Goal: Task Accomplishment & Management: Contribute content

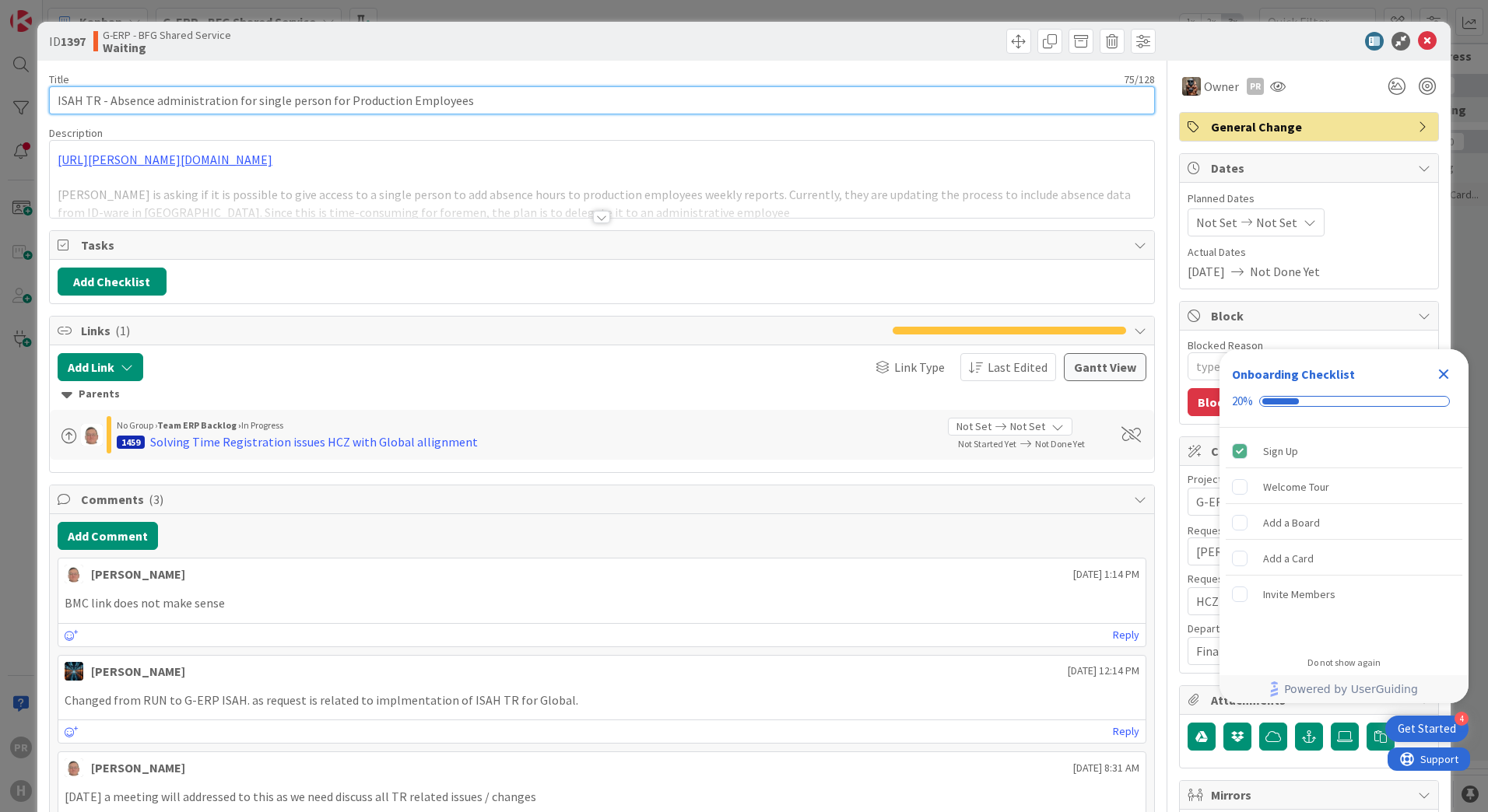
click at [478, 101] on input "ISAH TR - Absence administration for single person for Production Employees" at bounding box center [602, 100] width 1106 height 28
click at [179, 100] on input "ISAH TR - Absence administration for single person for Production Employees" at bounding box center [602, 100] width 1106 height 28
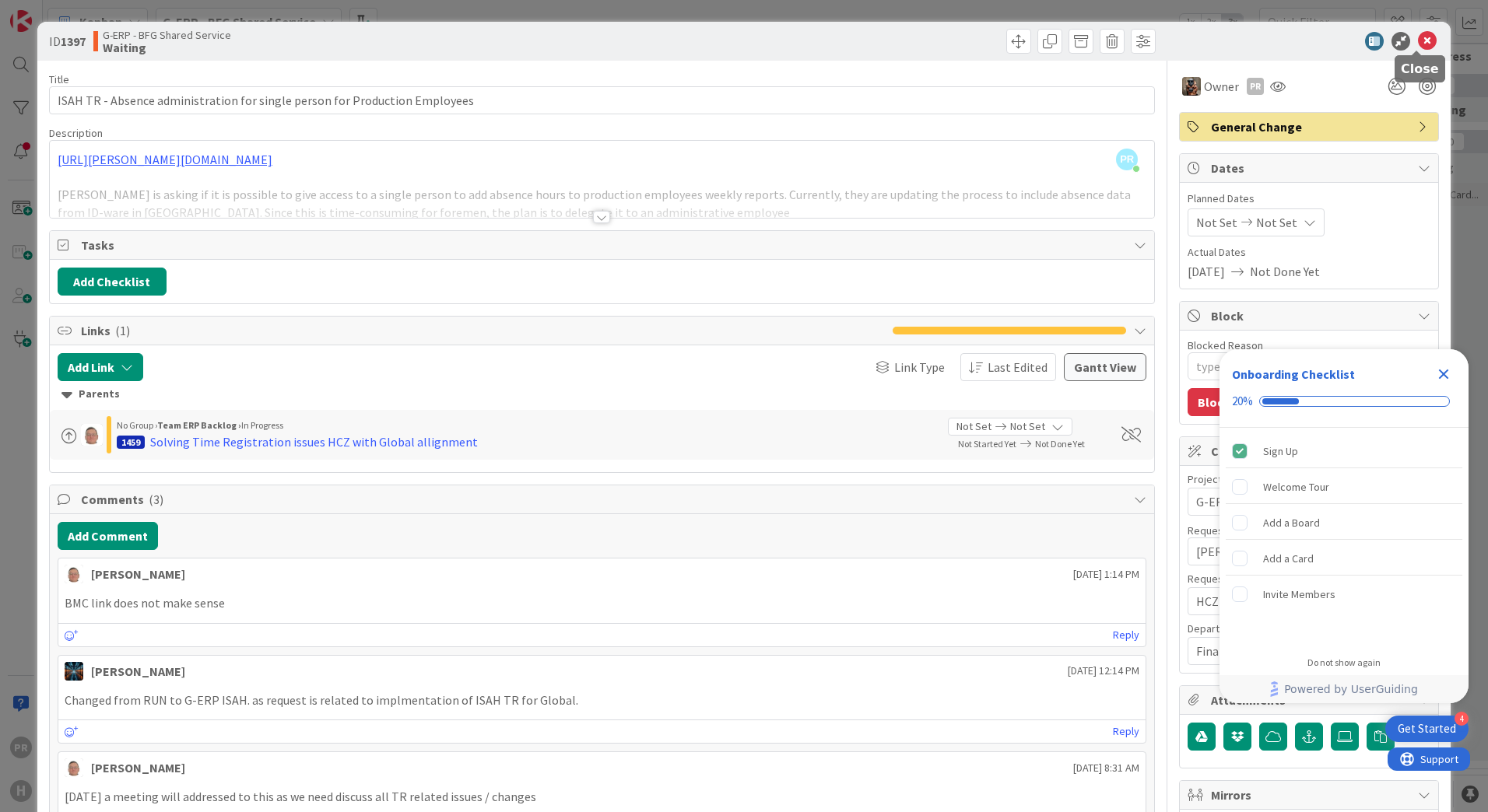
click at [1418, 38] on icon at bounding box center [1426, 40] width 18 height 18
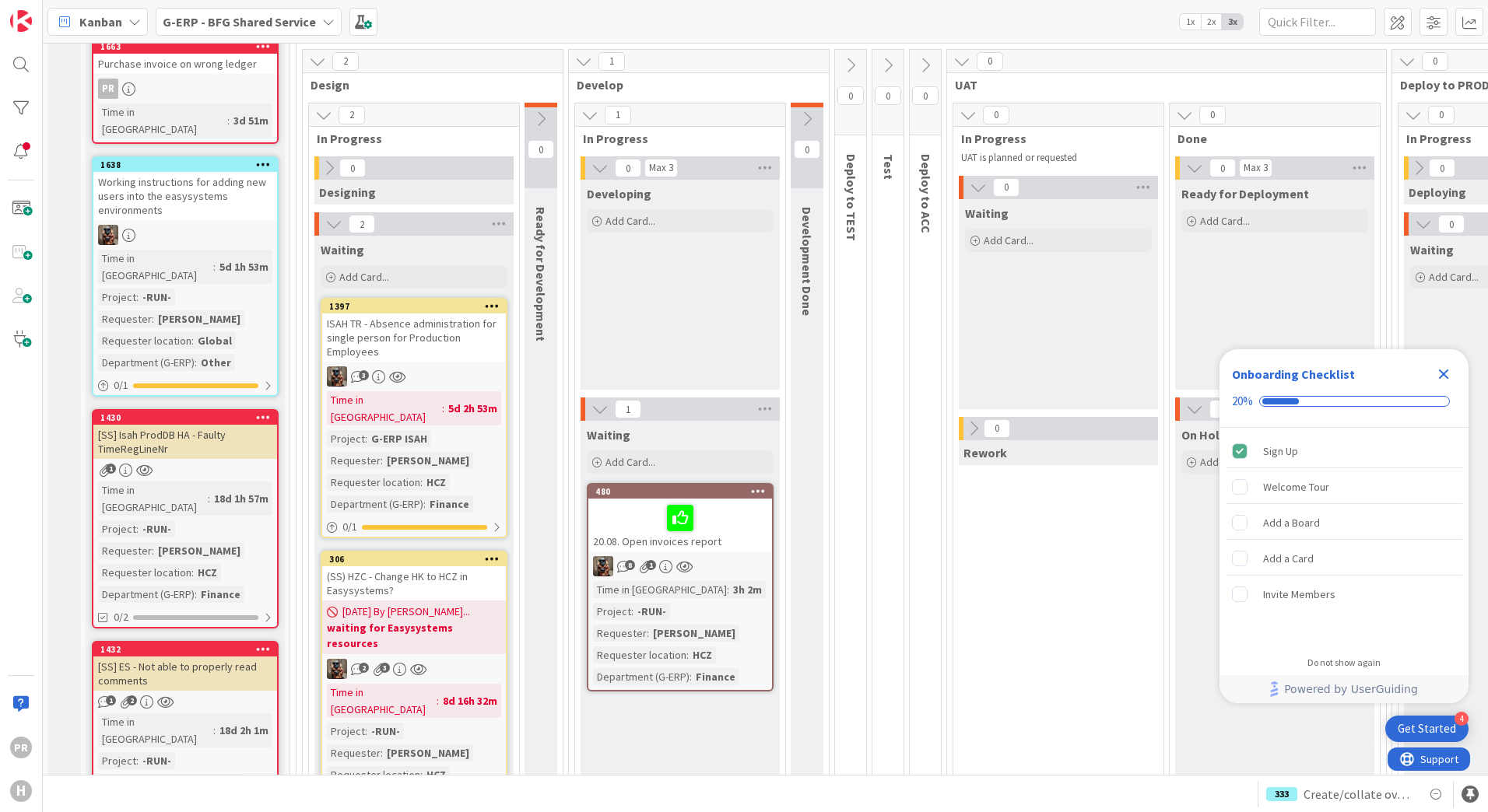
scroll to position [78, 0]
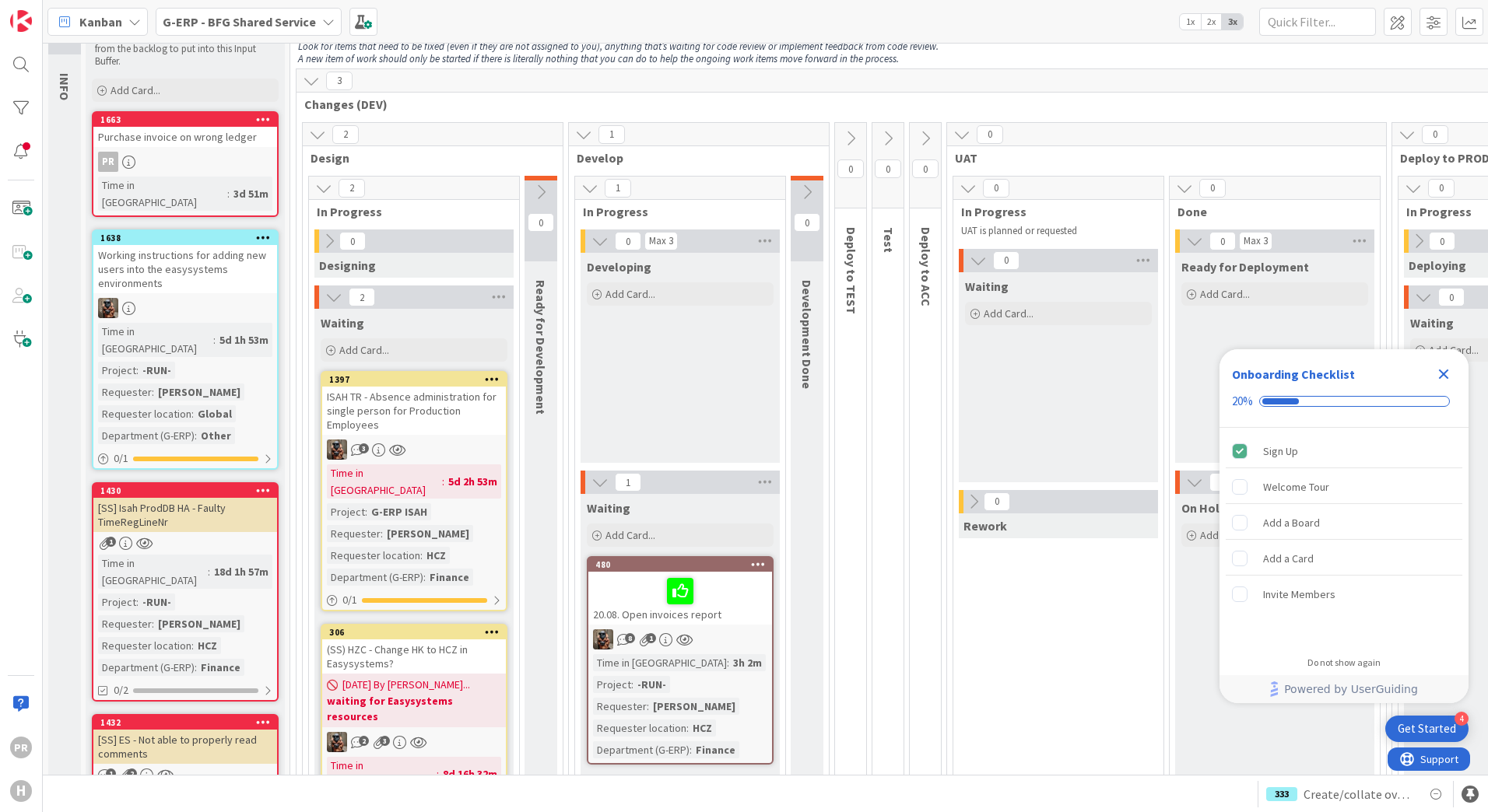
click at [217, 17] on b "G-ERP - BFG Shared Service" at bounding box center [239, 22] width 153 height 15
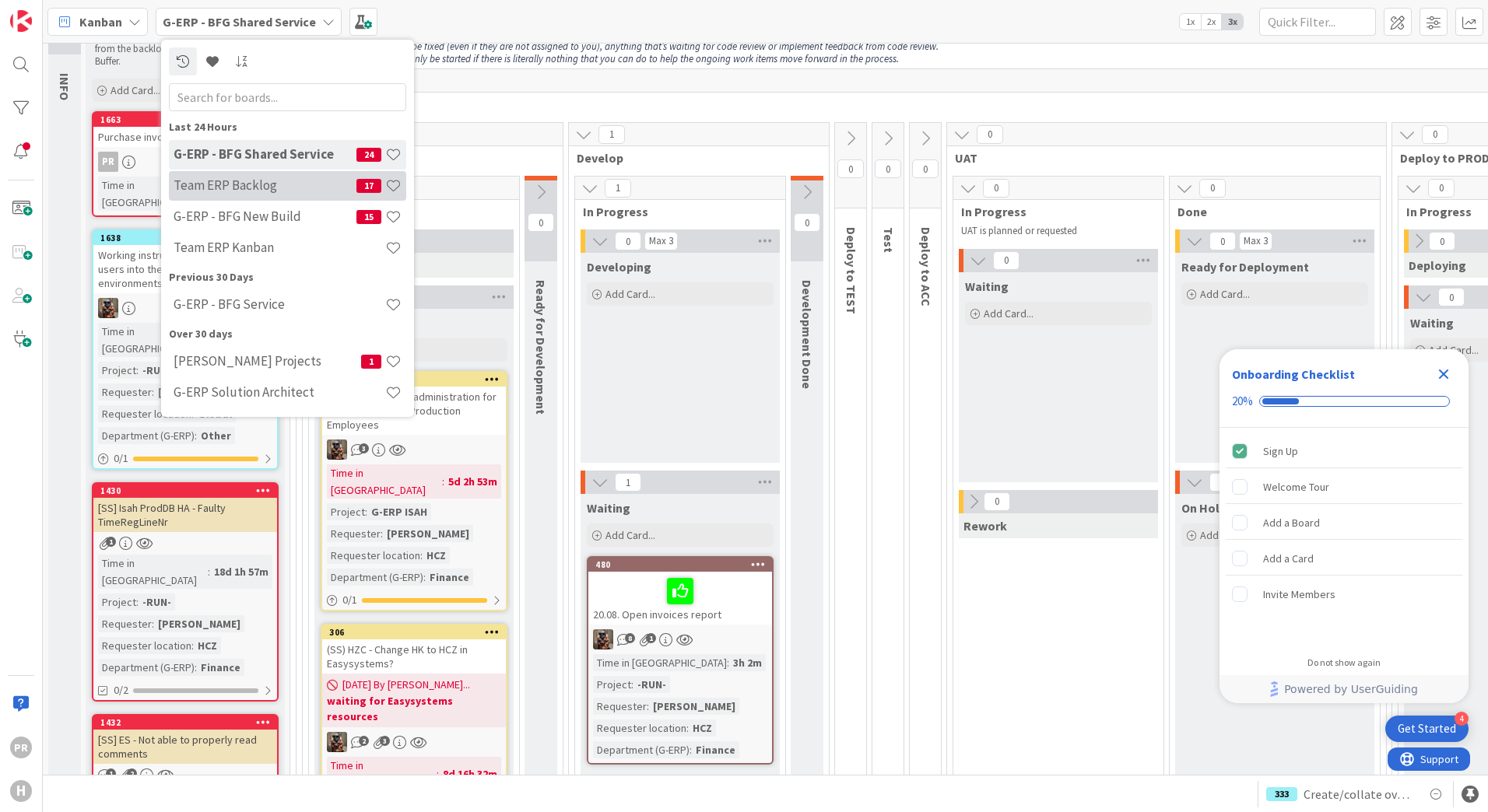
click at [279, 190] on h4 "Team ERP Backlog" at bounding box center [265, 185] width 183 height 15
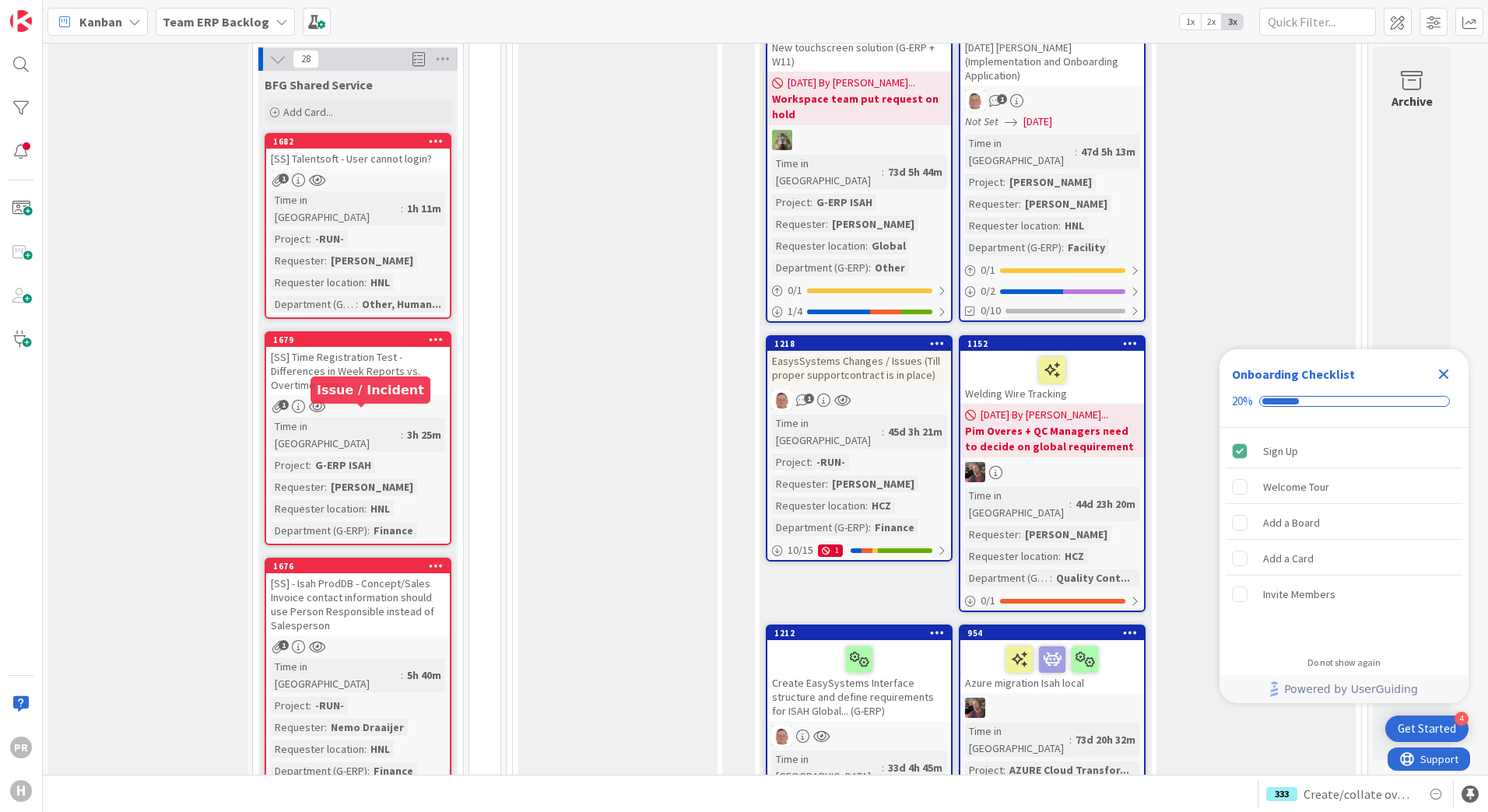
scroll to position [1167, 0]
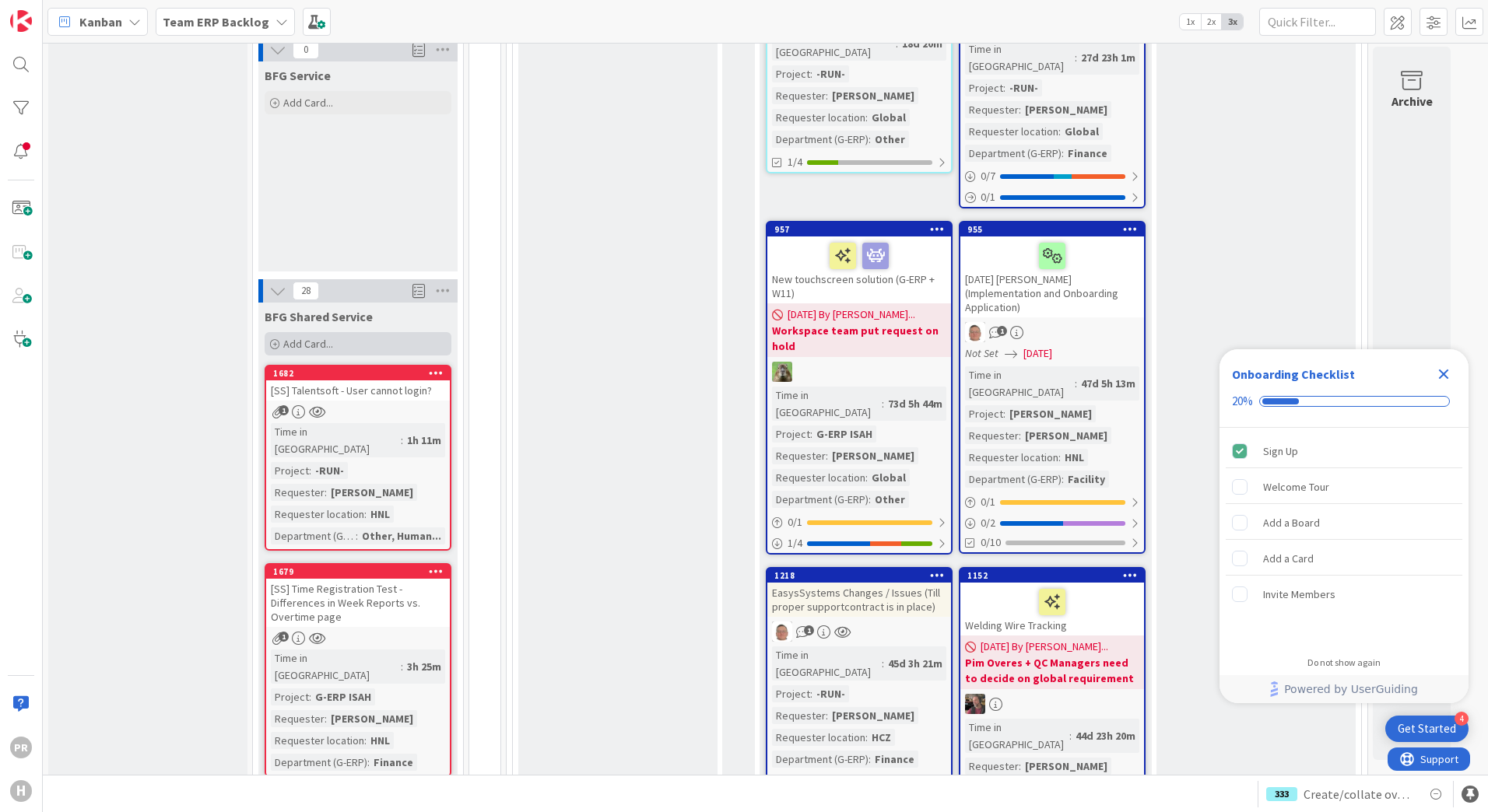
click at [295, 337] on span "Add Card..." at bounding box center [308, 343] width 50 height 14
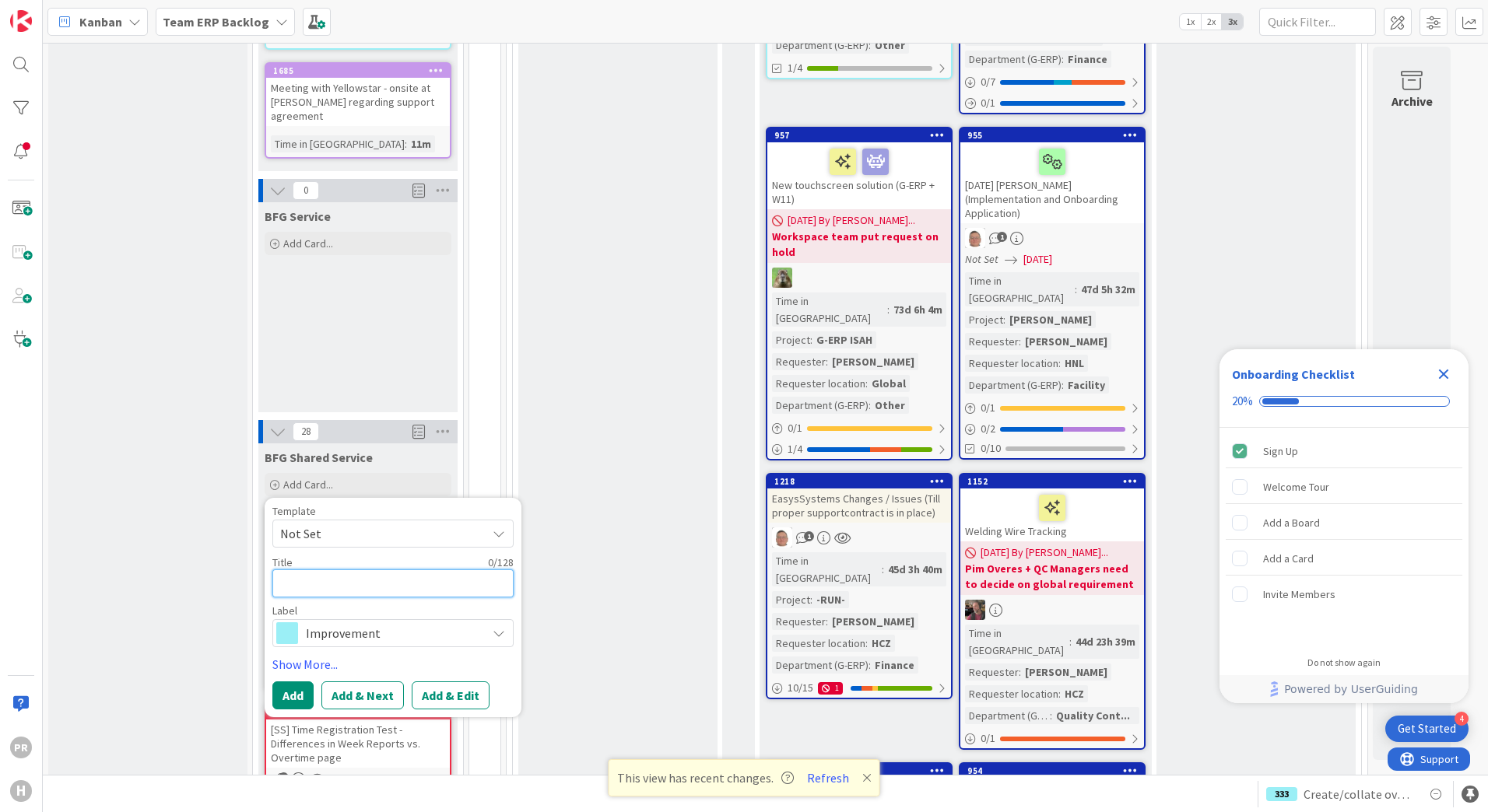
scroll to position [1478, 0]
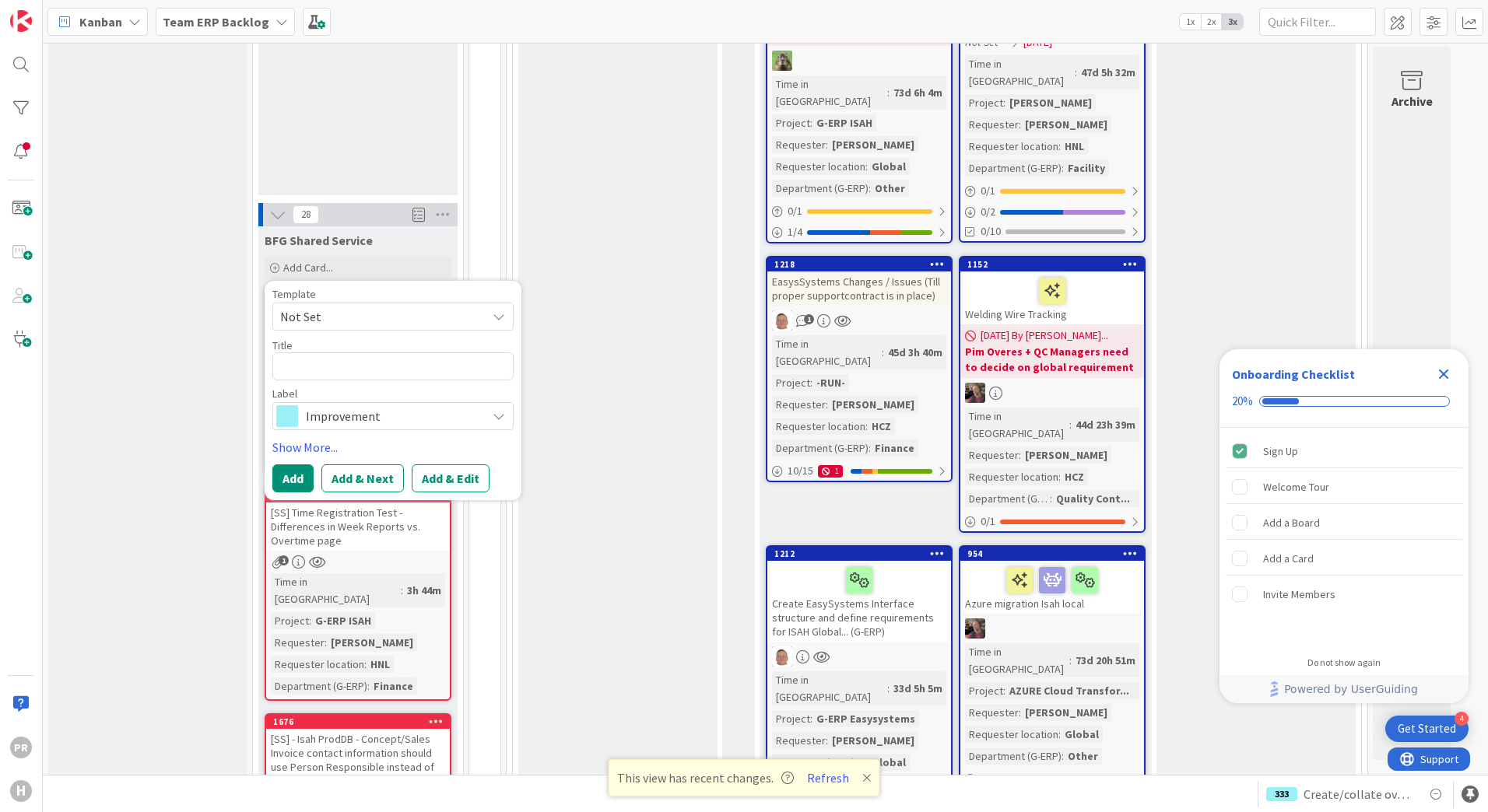
click at [417, 405] on span "Improvement" at bounding box center [393, 416] width 173 height 22
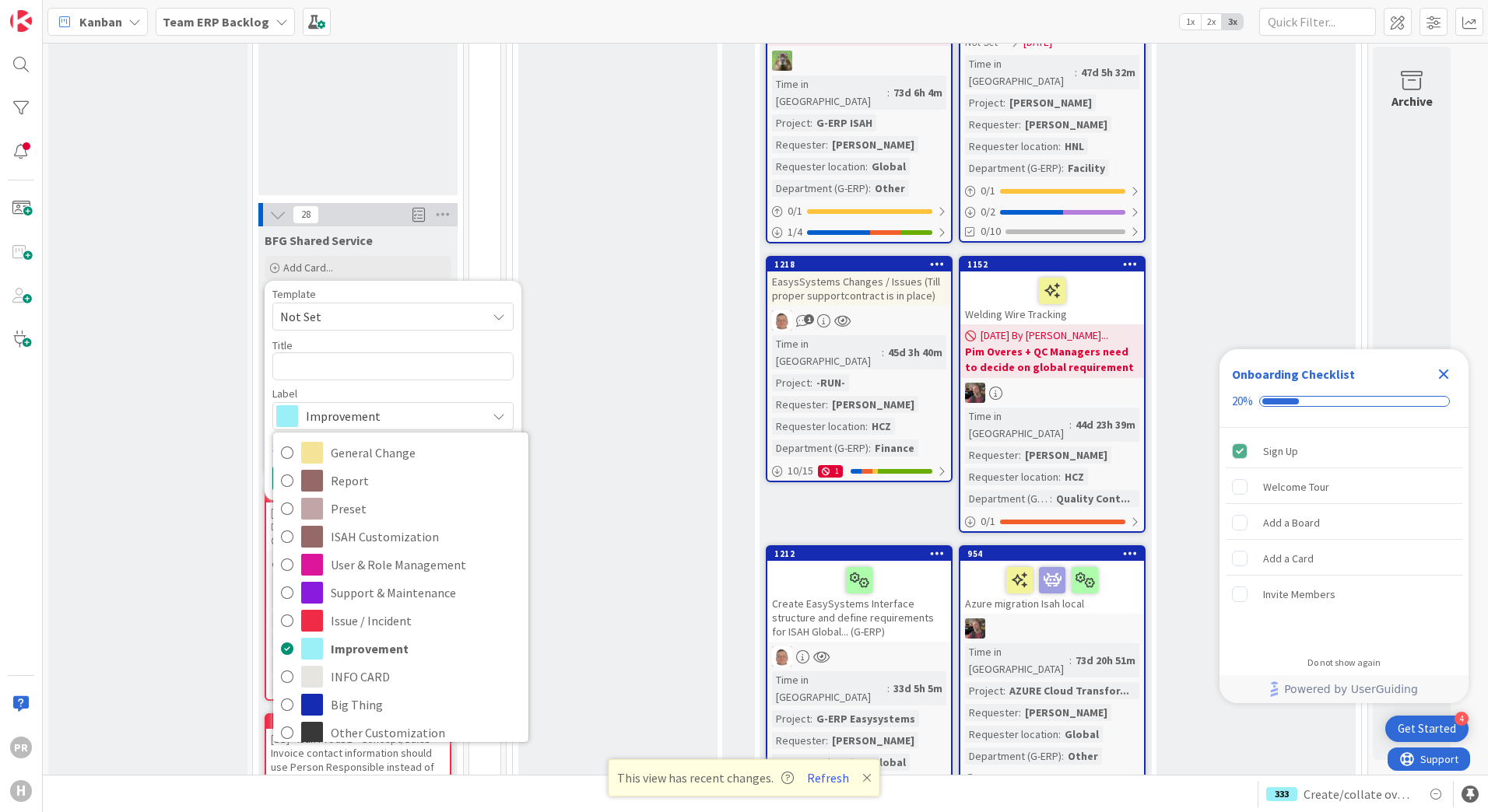
click at [428, 289] on div "Template" at bounding box center [393, 293] width 242 height 11
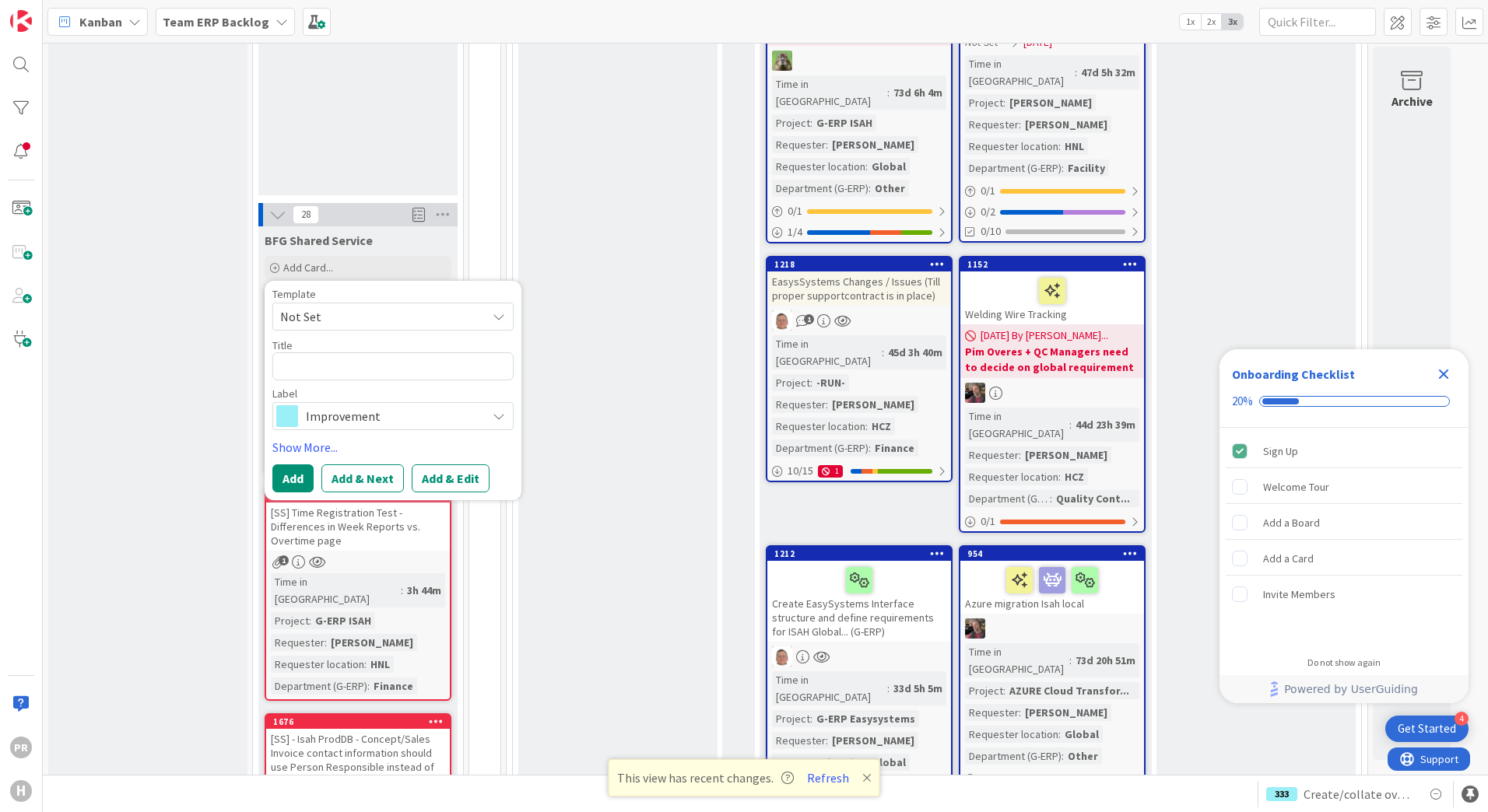
click at [592, 201] on div "To Be Refined Add Card... 761 Automate clean-up logs and transfer shares 1 1 Ti…" at bounding box center [618, 61] width 199 height 2723
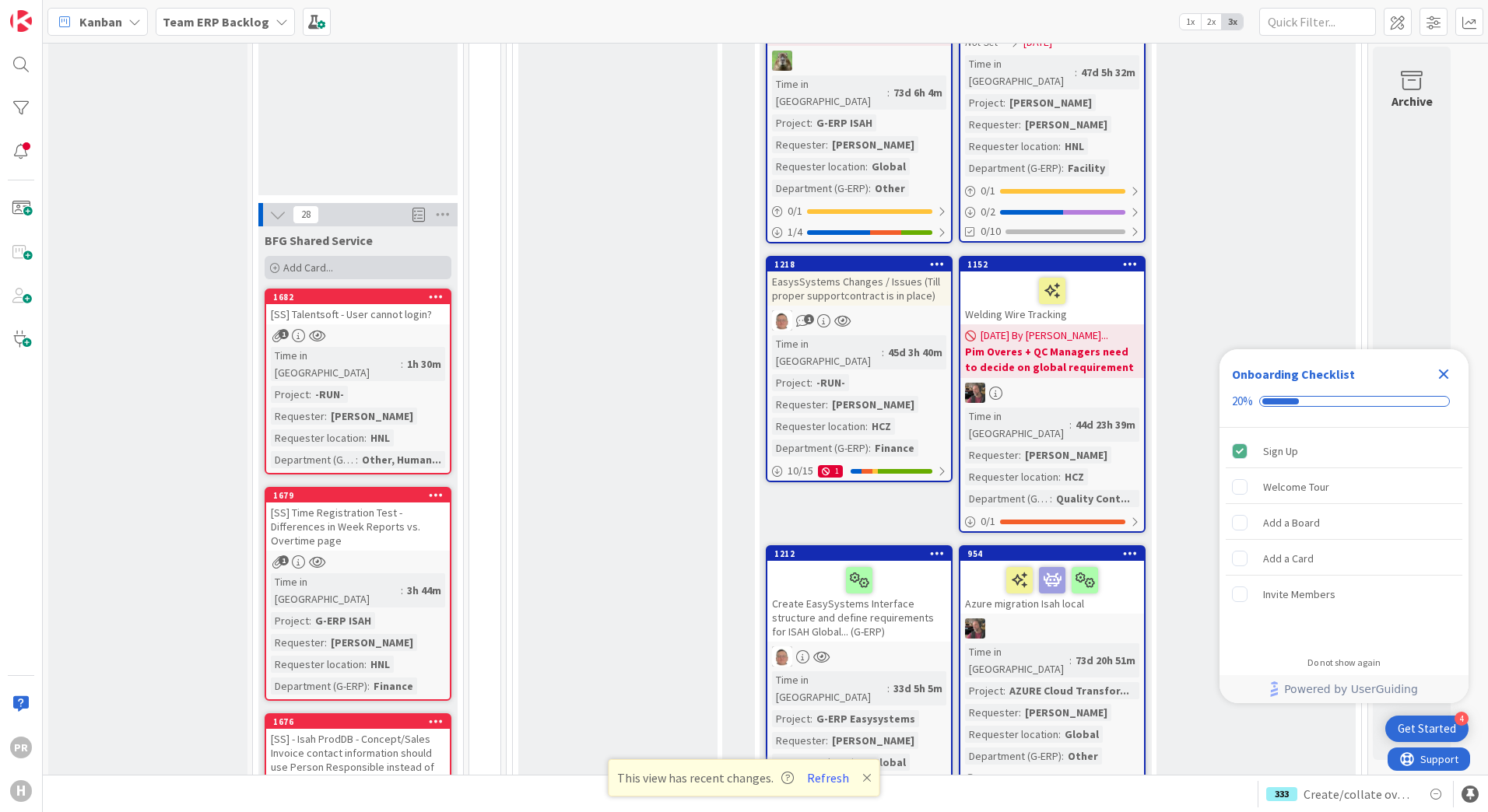
click at [331, 261] on span "Add Card..." at bounding box center [308, 267] width 50 height 14
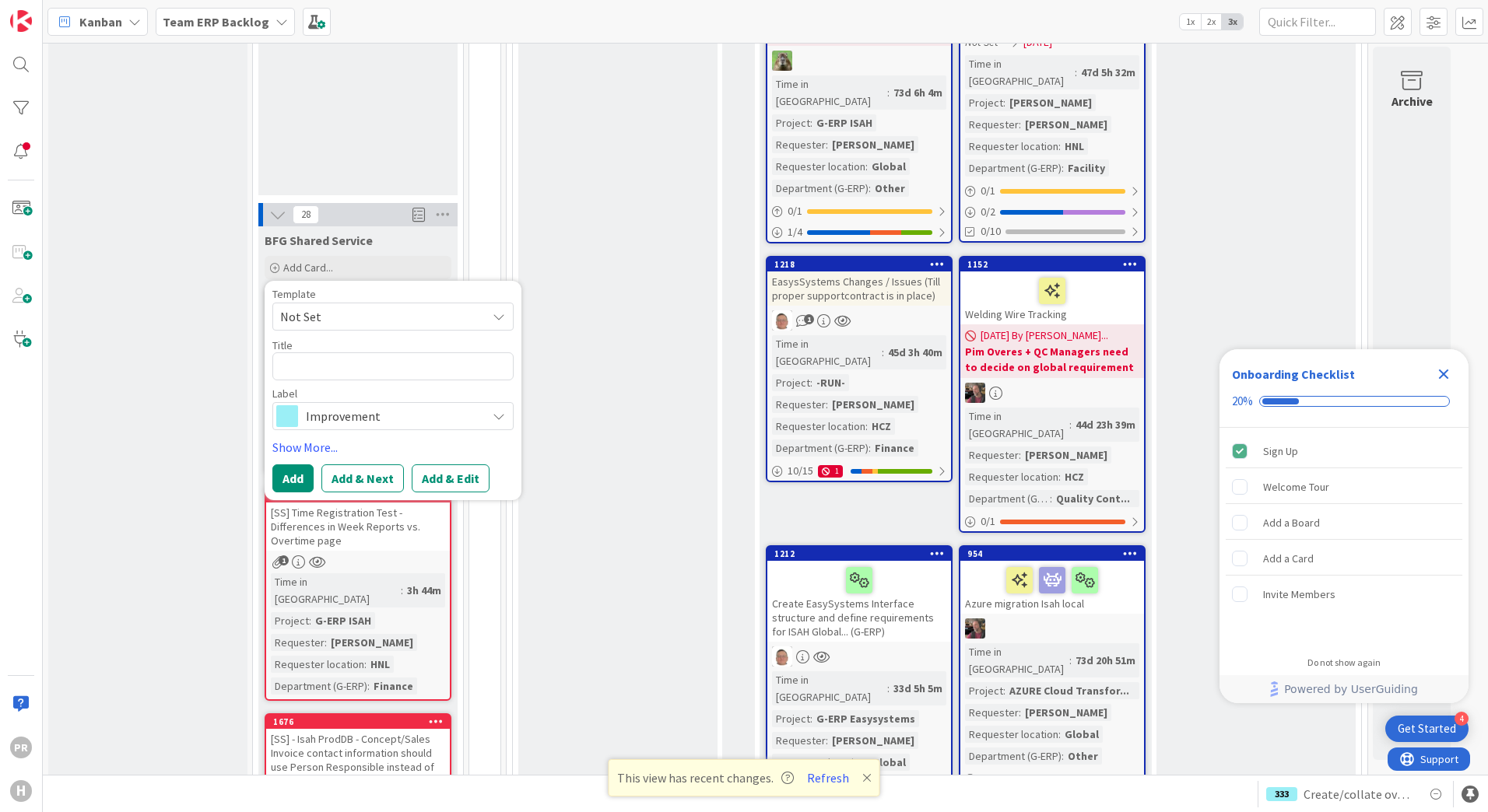
click at [340, 405] on span "Improvement" at bounding box center [393, 416] width 173 height 22
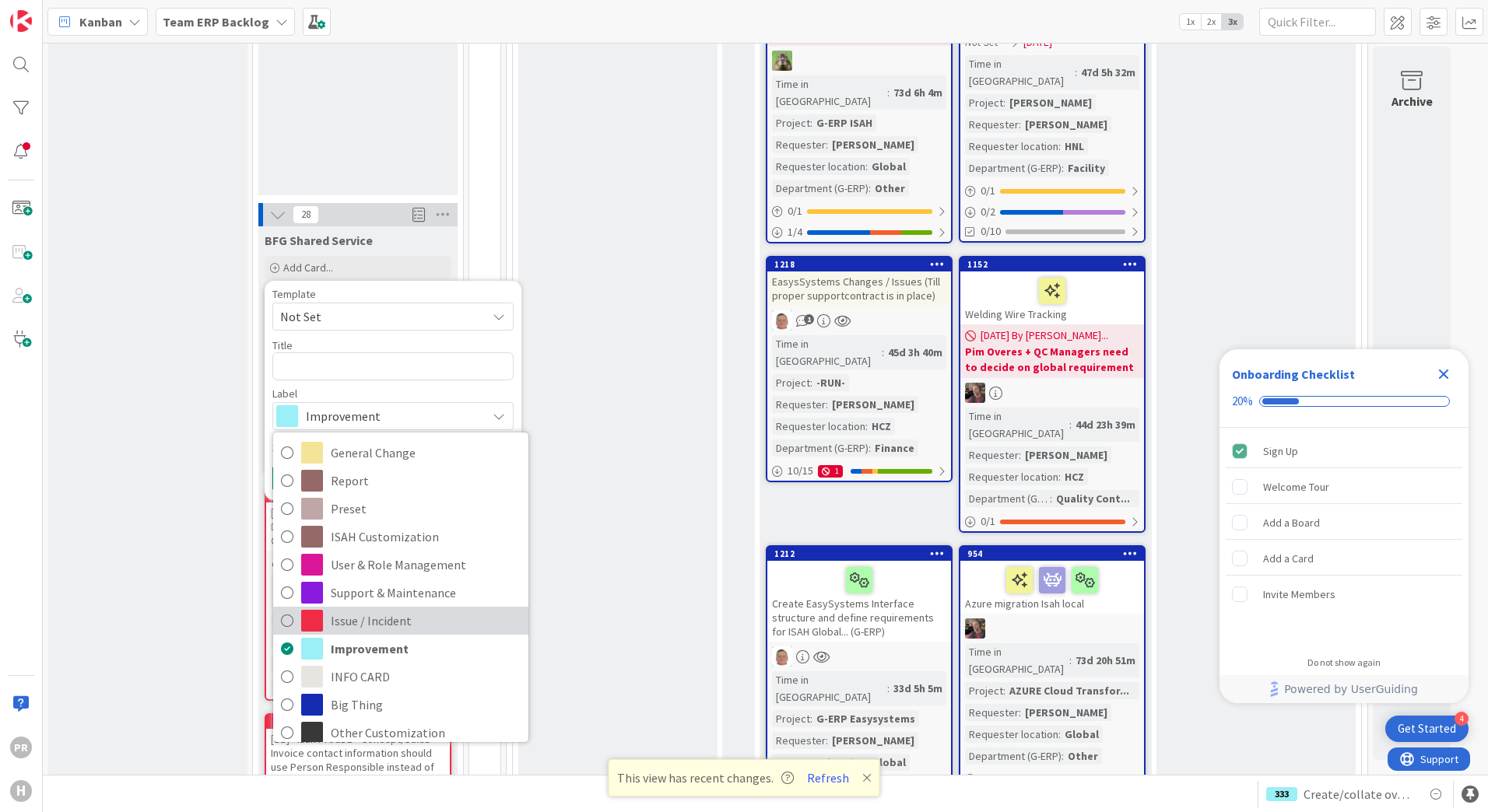
click at [379, 609] on span "Issue / Incident" at bounding box center [425, 621] width 190 height 23
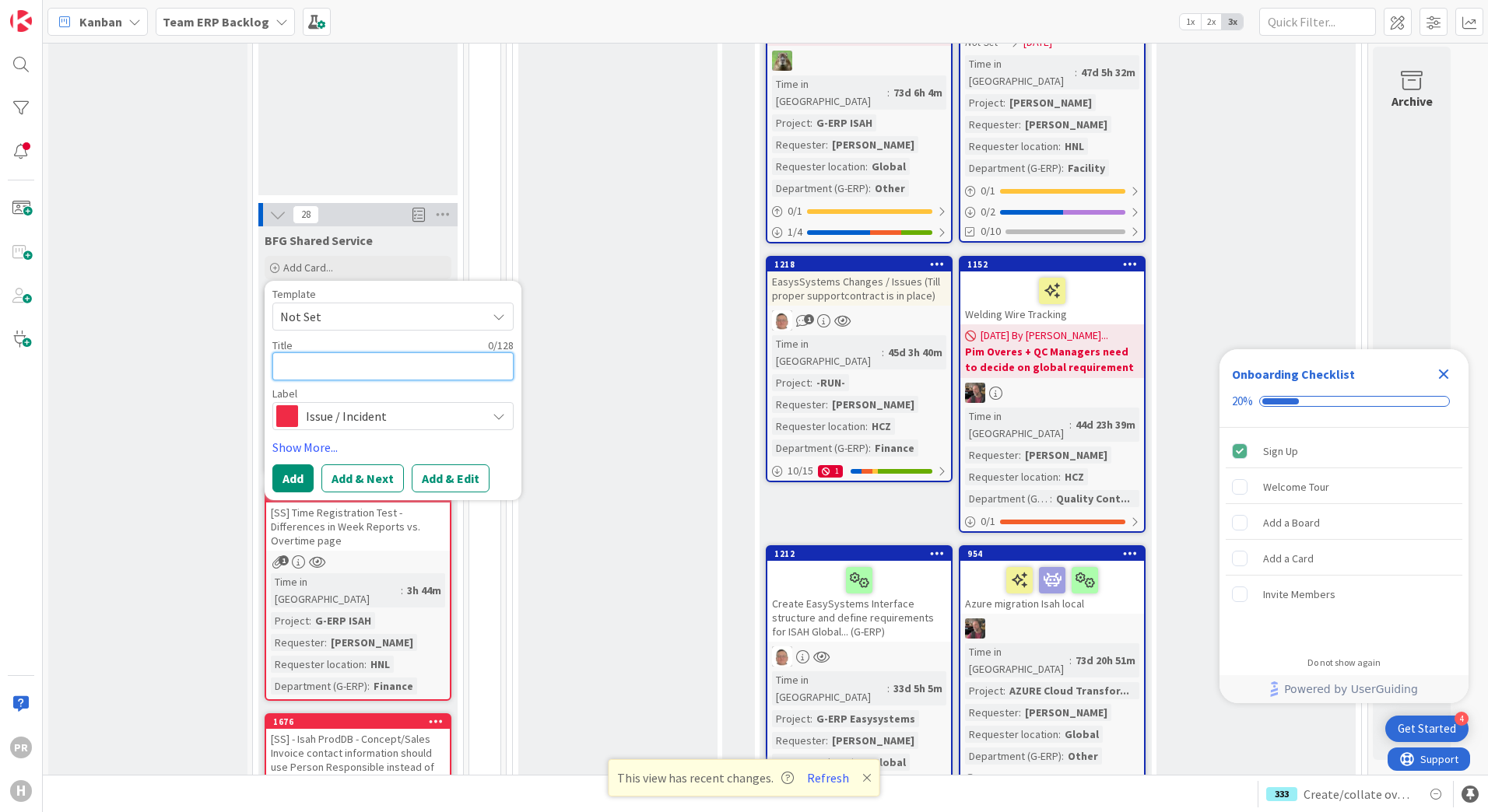
click at [347, 352] on textarea at bounding box center [393, 366] width 242 height 28
type textarea "x"
type textarea "["
type textarea "x"
type textarea "[S"
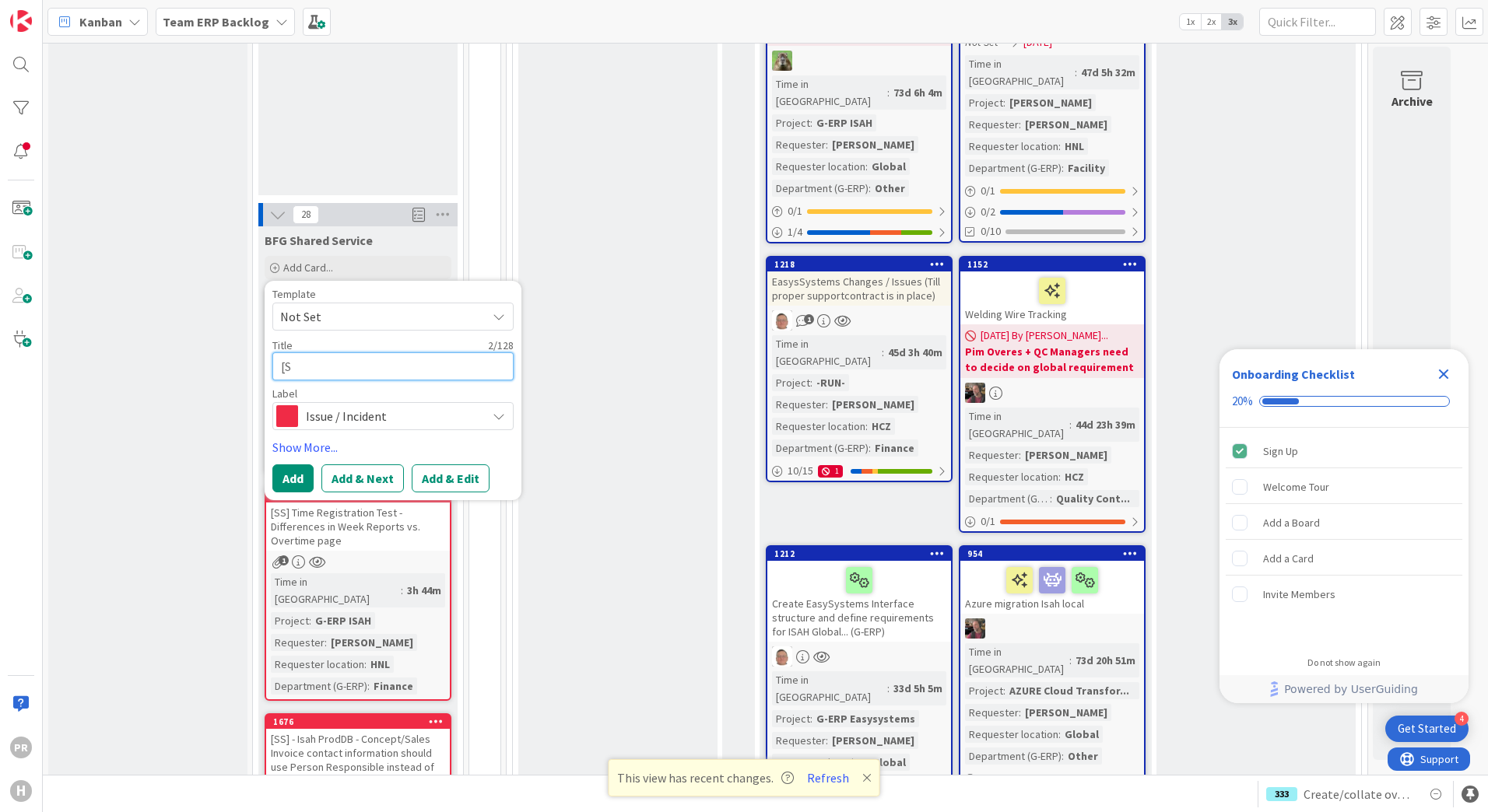
type textarea "x"
type textarea "[SS"
type textarea "x"
type textarea "[SS]"
type textarea "x"
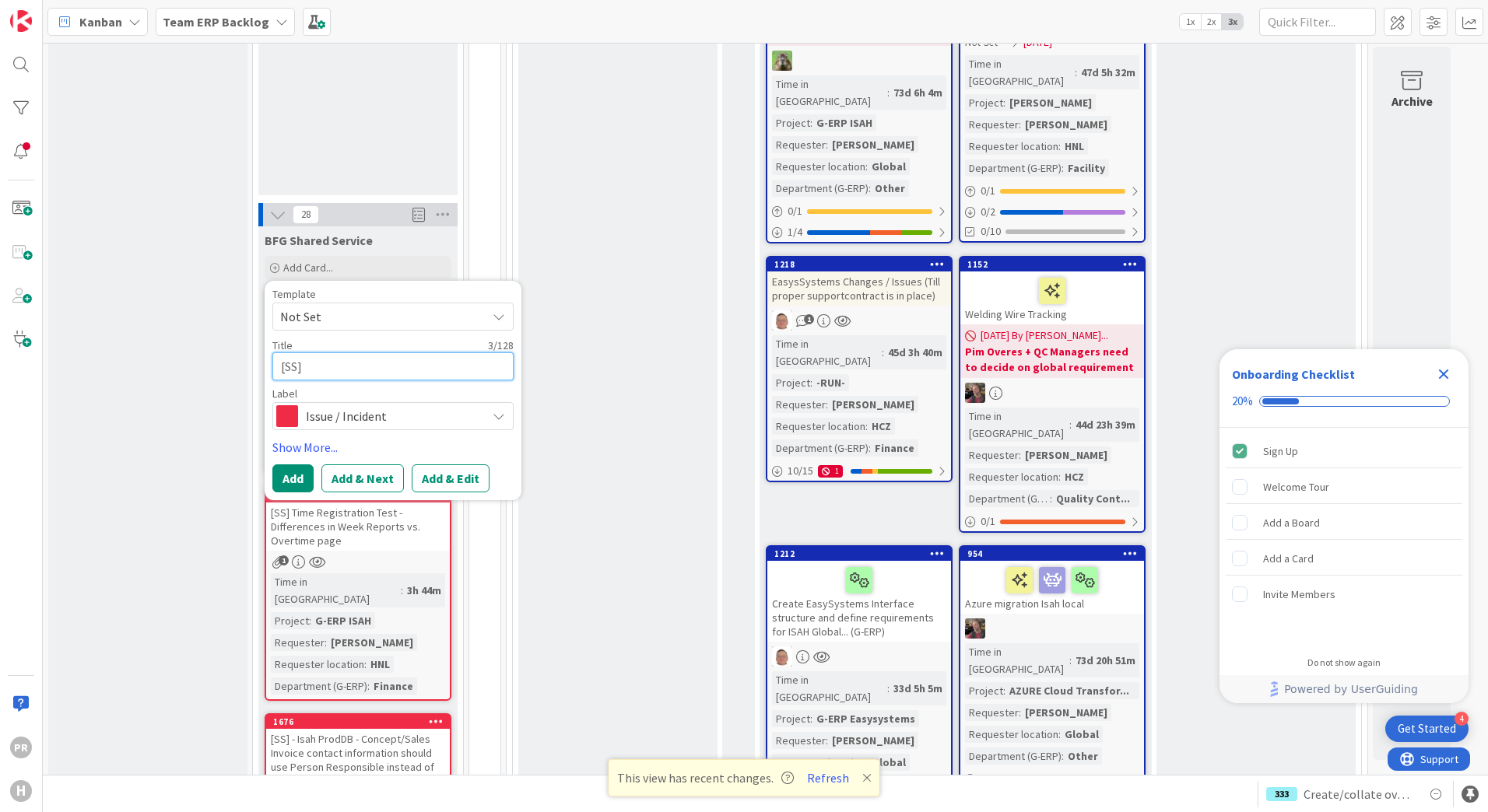
type textarea "[SS]"
type textarea "x"
type textarea "[SS] O"
type textarea "x"
type textarea "[SS] Ou"
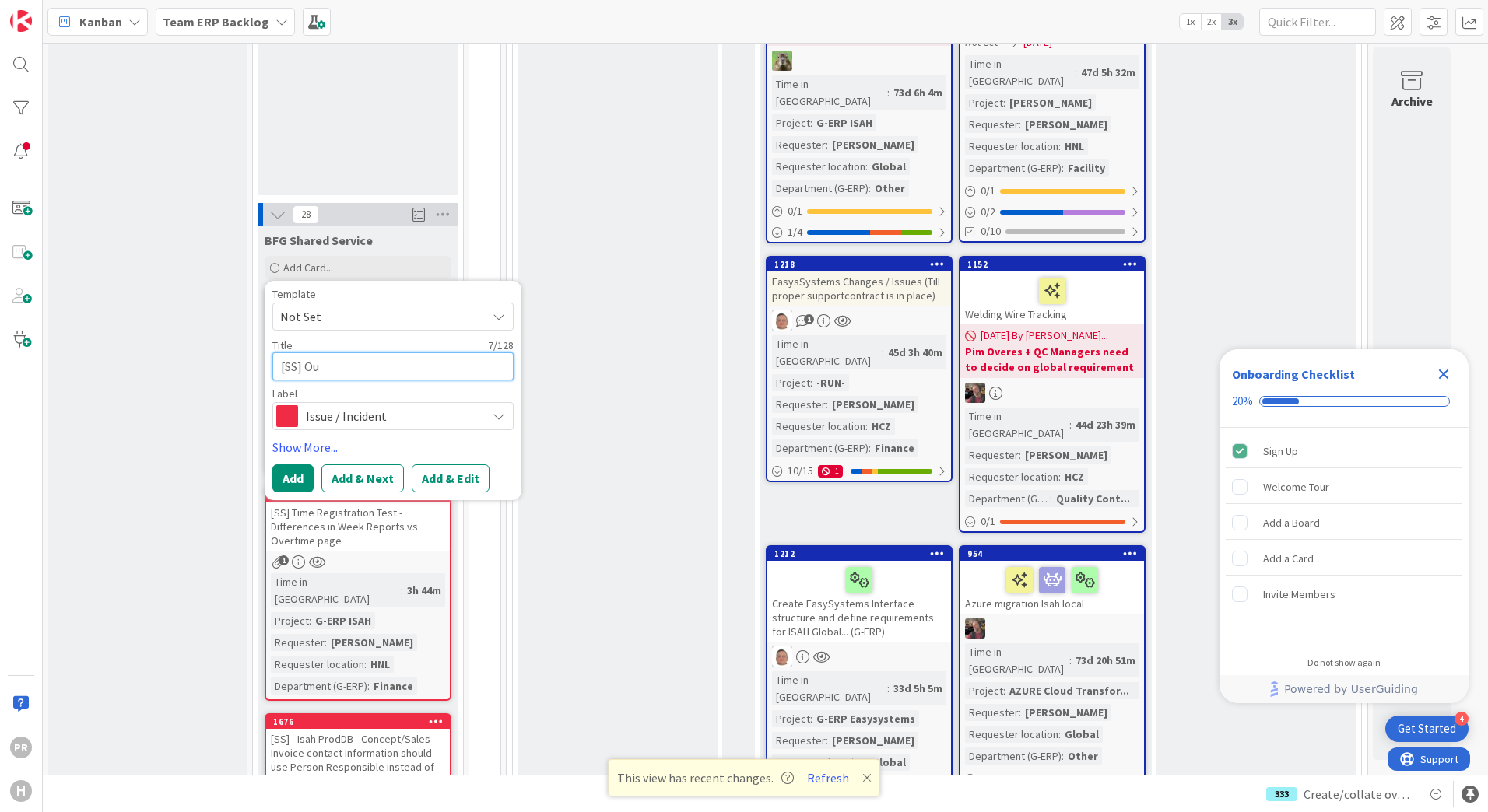
type textarea "x"
type textarea "[SS] Out"
type textarea "x"
type textarea "[SS] Outl"
type textarea "x"
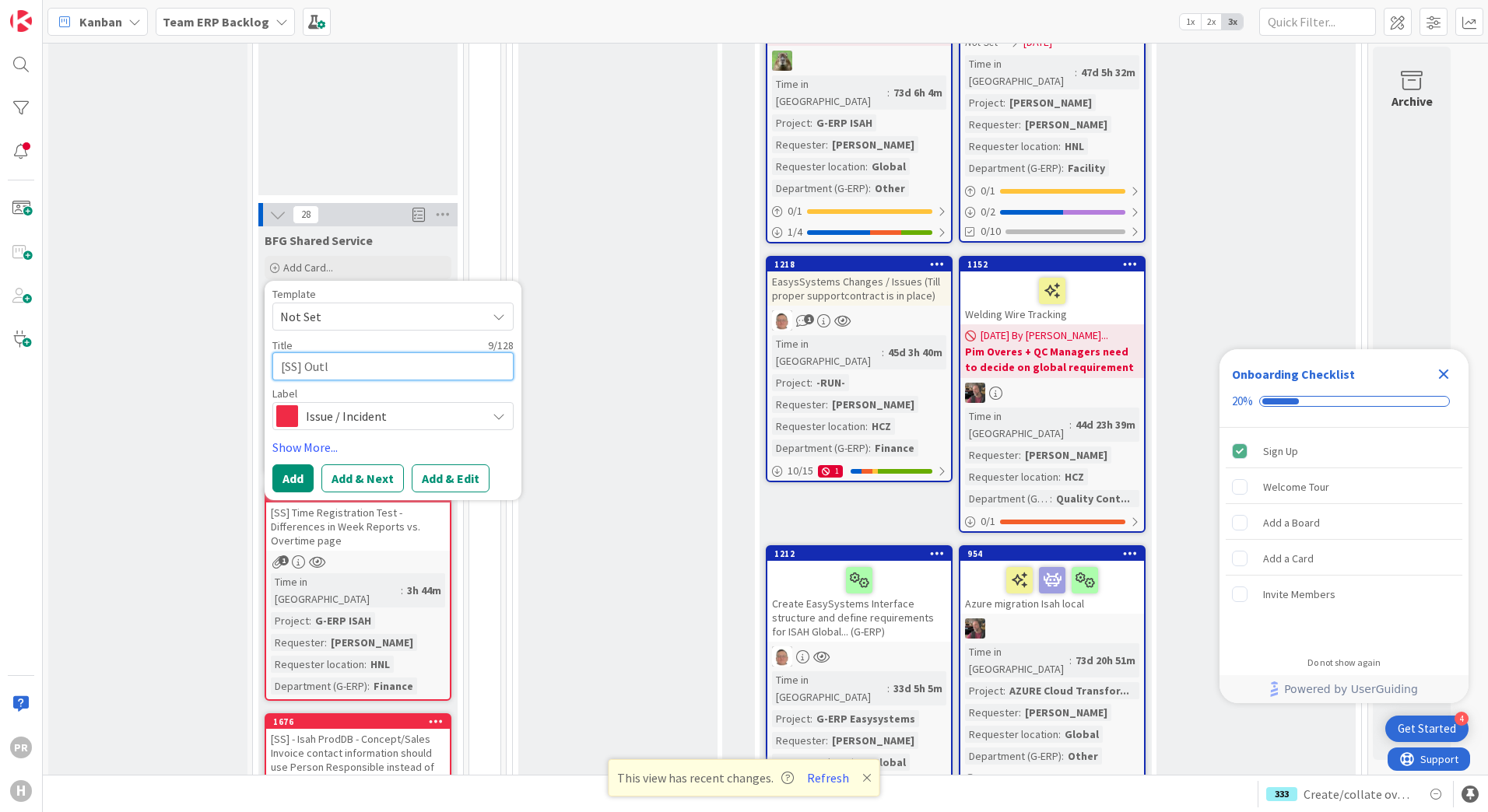
type textarea "[SS] Outlo"
type textarea "x"
type textarea "[SS] Outloo"
type textarea "x"
type textarea "[SS] Outlook"
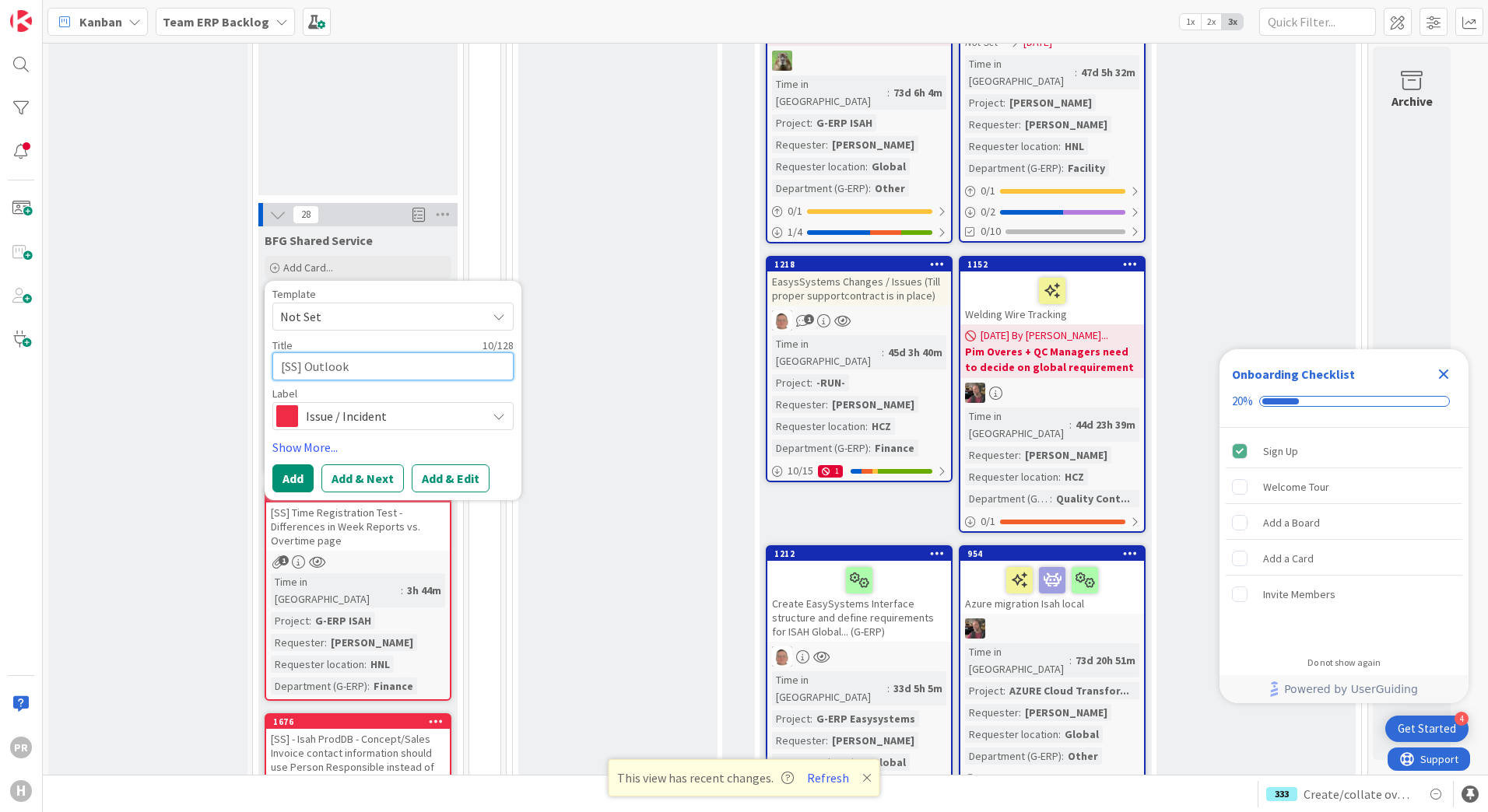
type textarea "x"
type textarea "[SS] Outlook"
type textarea "x"
type textarea "[SS] Outlook"
type textarea "x"
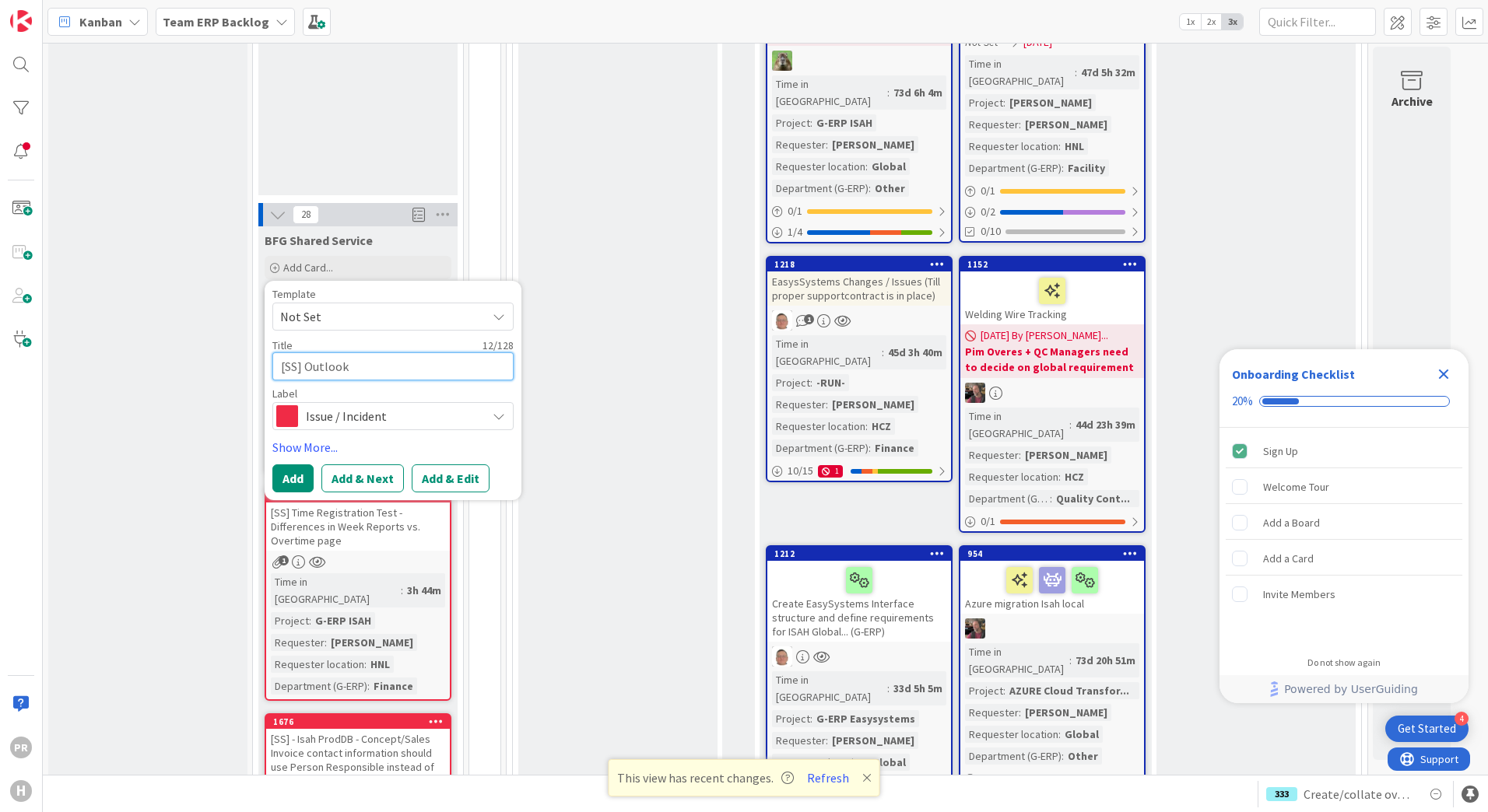
type textarea "[SS] Outloo"
type textarea "x"
type textarea "[SS] Outlo"
type textarea "x"
type textarea "[SS] Outl"
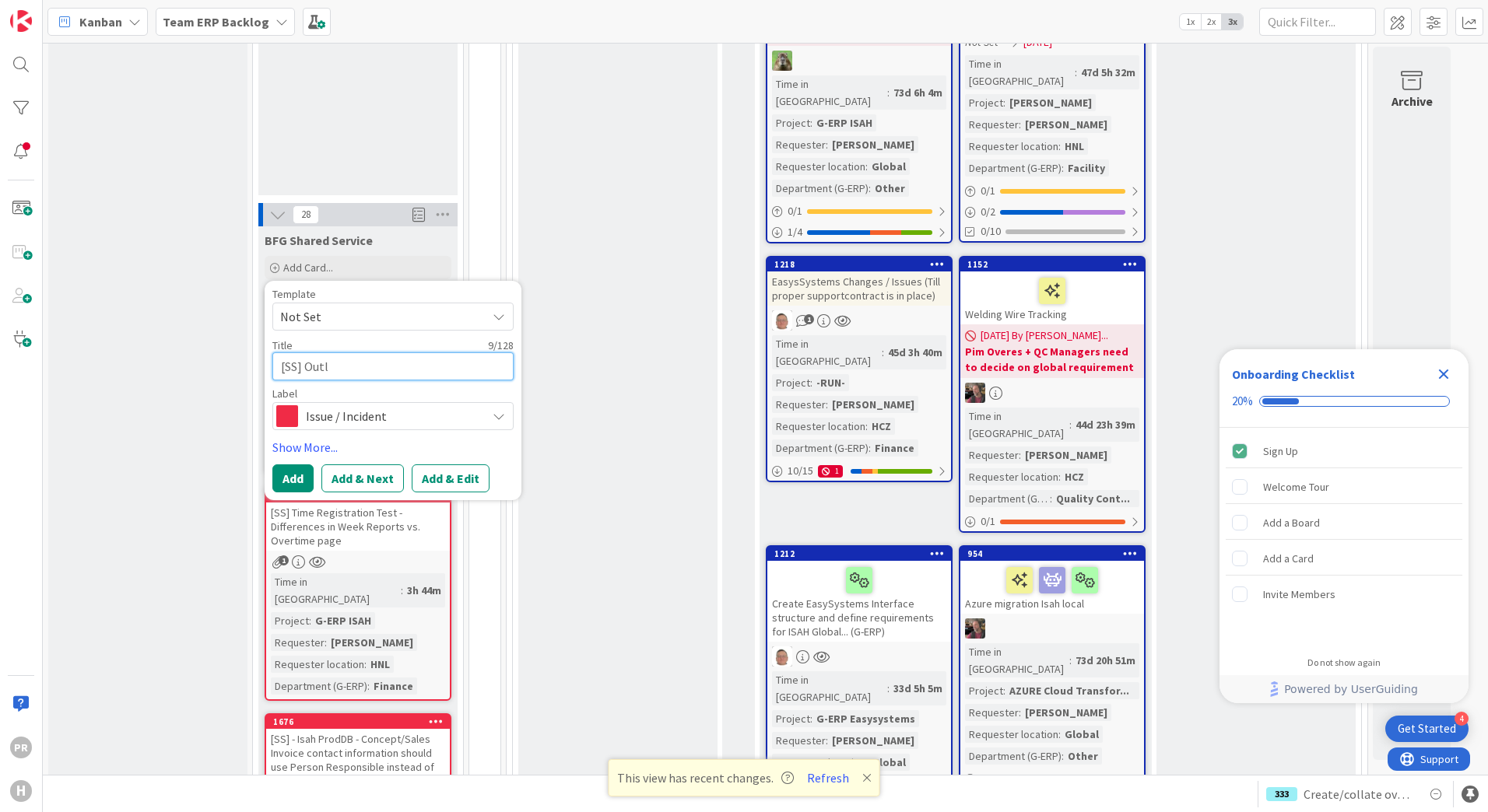
type textarea "x"
type textarea "[SS] Out"
type textarea "x"
type textarea "[SS] Ou"
type textarea "x"
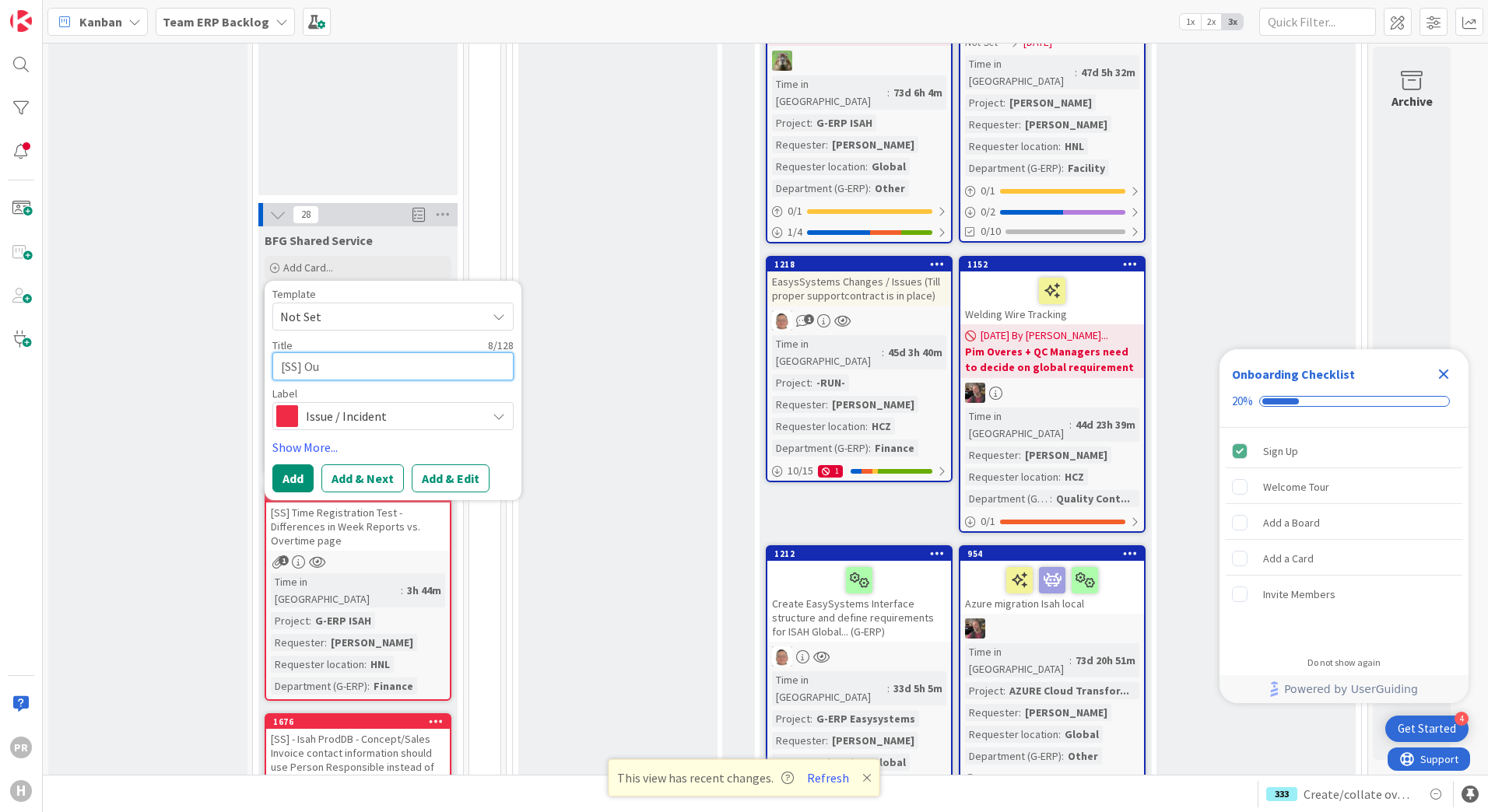
type textarea "[SS] O"
type textarea "x"
type textarea "[SS]"
type textarea "x"
type textarea "[SS] I"
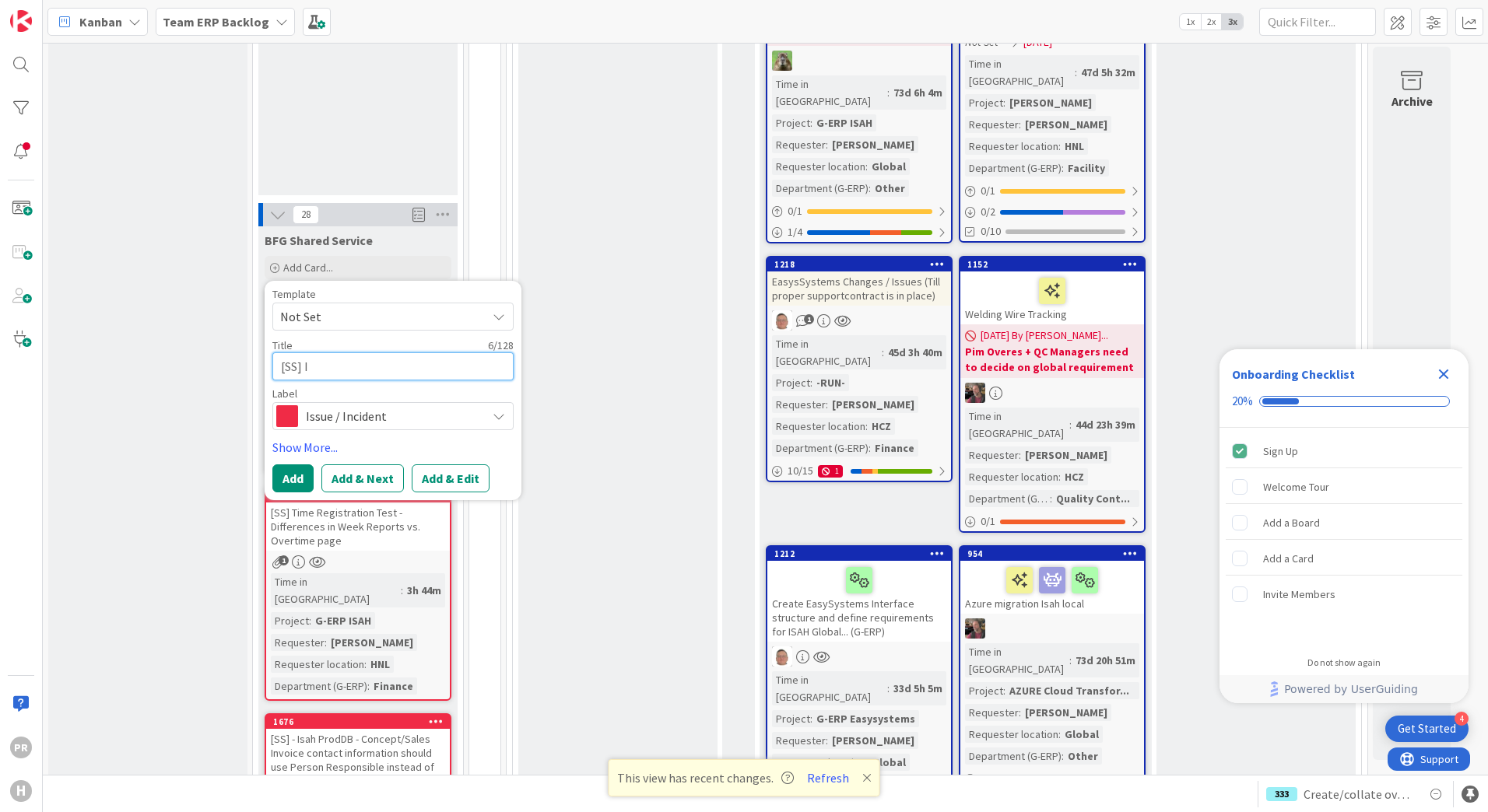
type textarea "x"
type textarea "[SS] Isa"
type textarea "x"
type textarea "[SS] Isah"
type textarea "x"
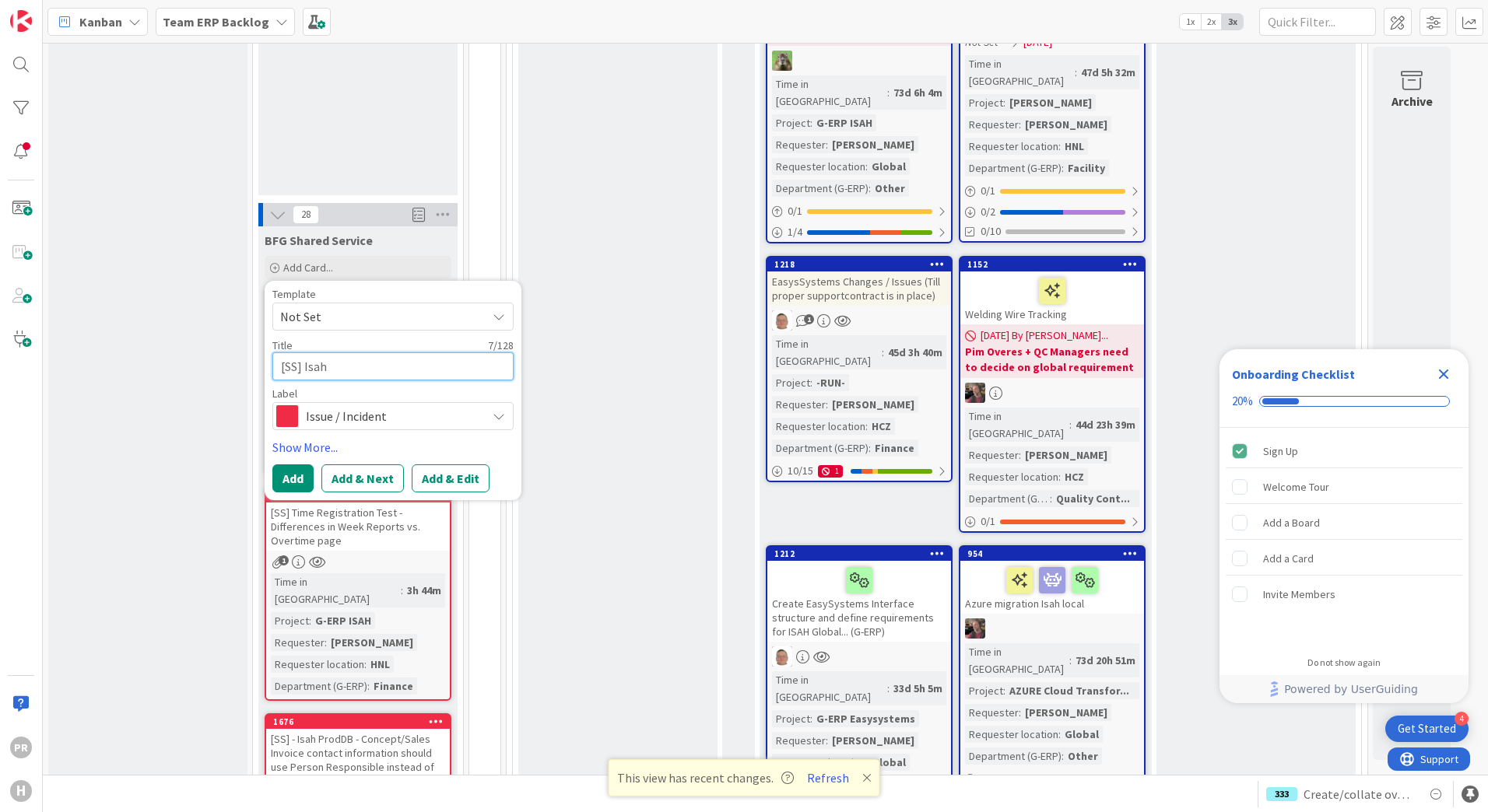
type textarea "[SS] Isah"
type textarea "x"
type textarea "[SS] Isah P"
type textarea "x"
type textarea "[SS] Isah Pr"
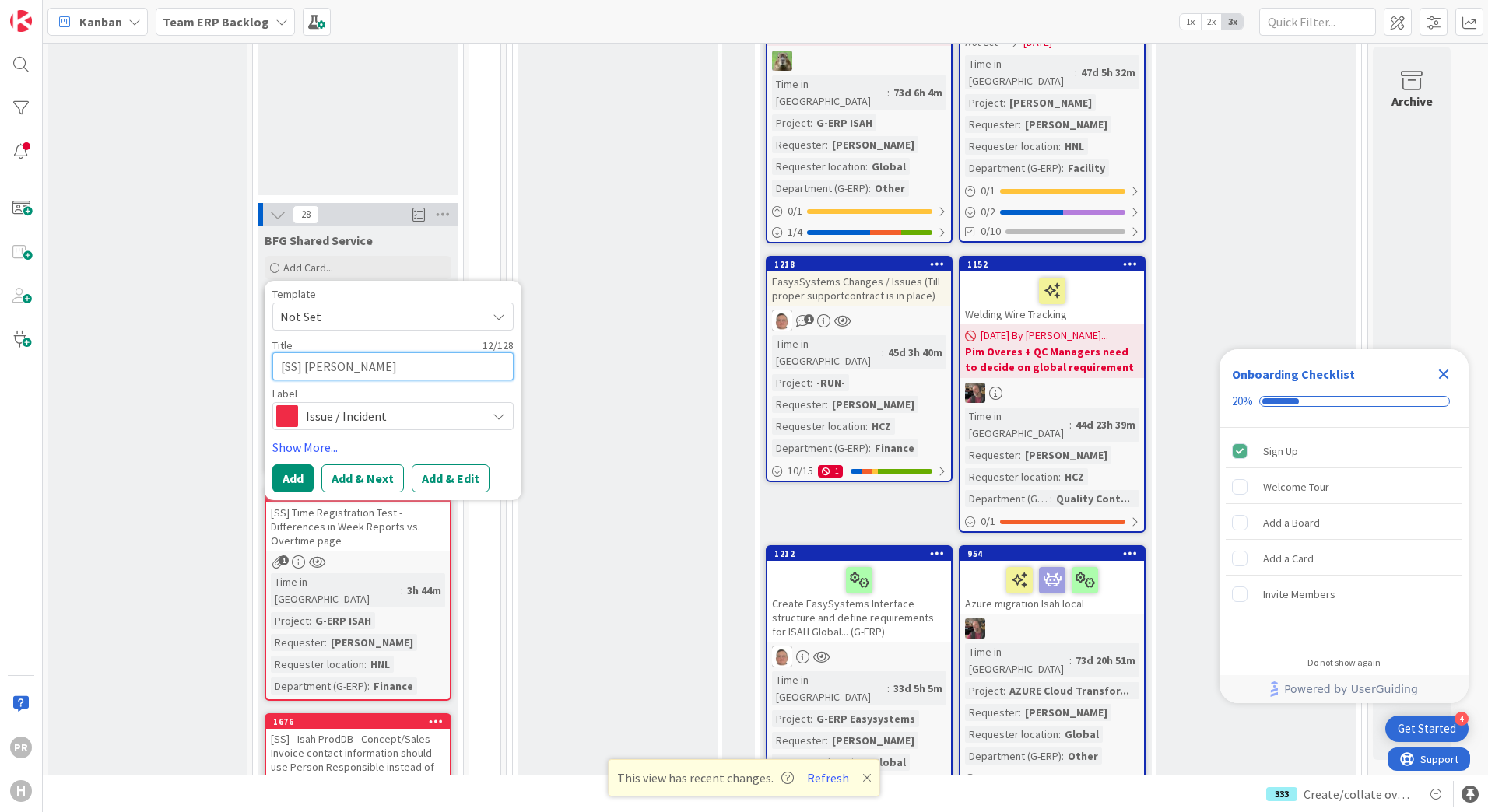
type textarea "x"
type textarea "[SS] Isah Pro"
type textarea "x"
type textarea "[SS] Isah Prod"
type textarea "x"
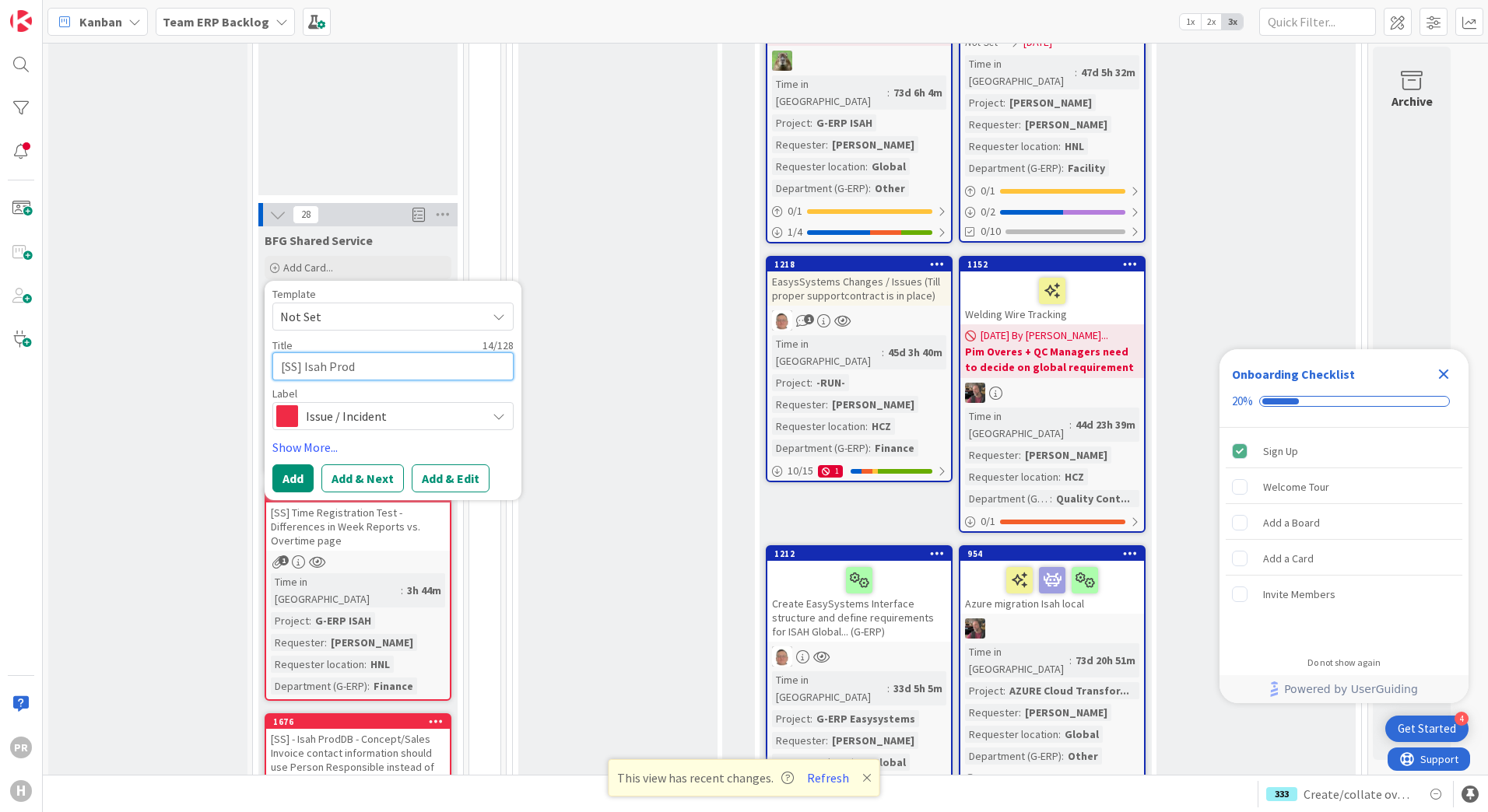
type textarea "[SS] Isah ProdD"
type textarea "x"
type textarea "[SS] Isah ProdDB"
type textarea "x"
type textarea "[SS] Isah ProdDB"
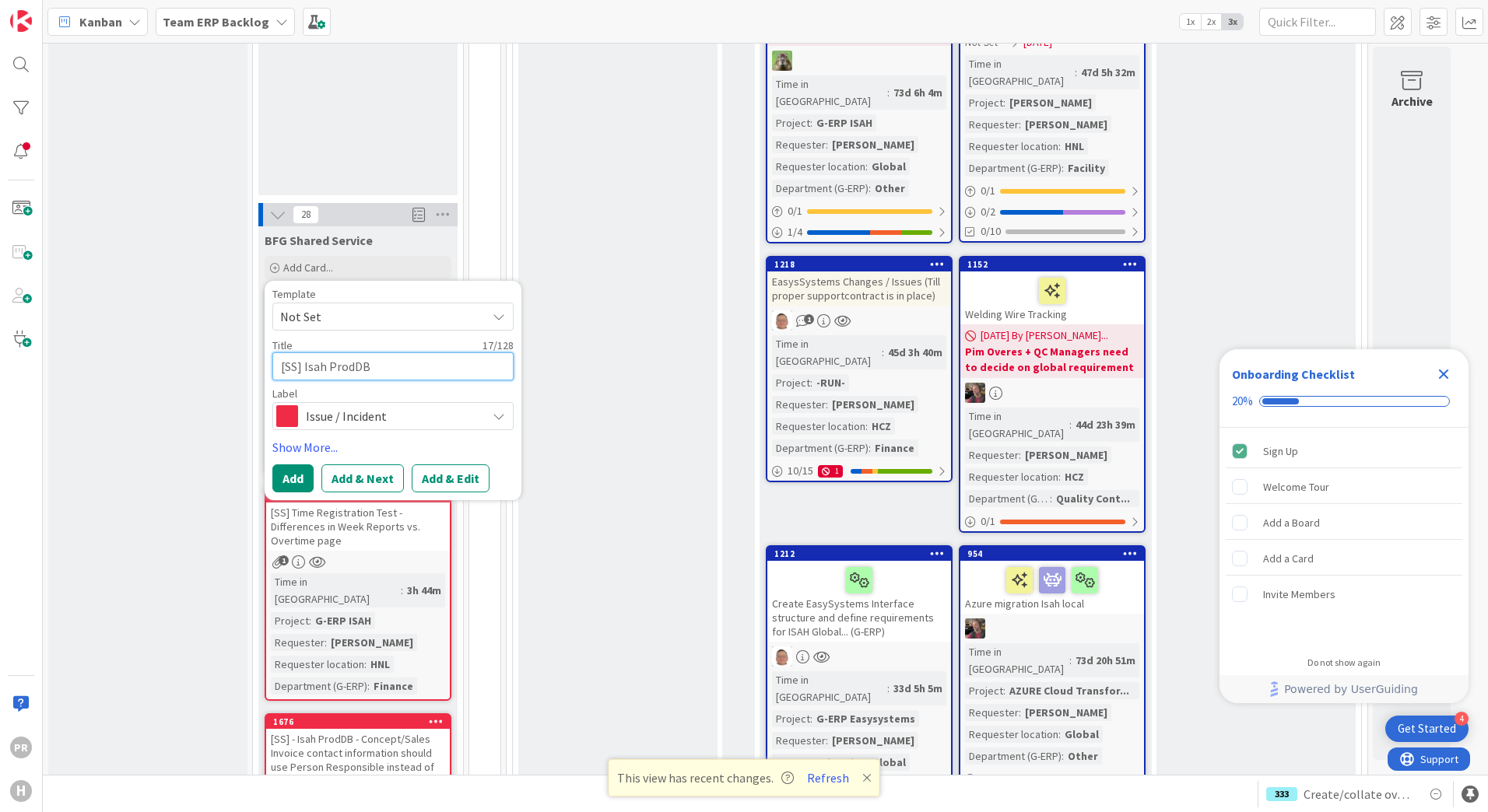
type textarea "x"
type textarea "[SS] Isah ProdDB O"
type textarea "x"
type textarea "[SS] Isah ProdDB Ou"
type textarea "x"
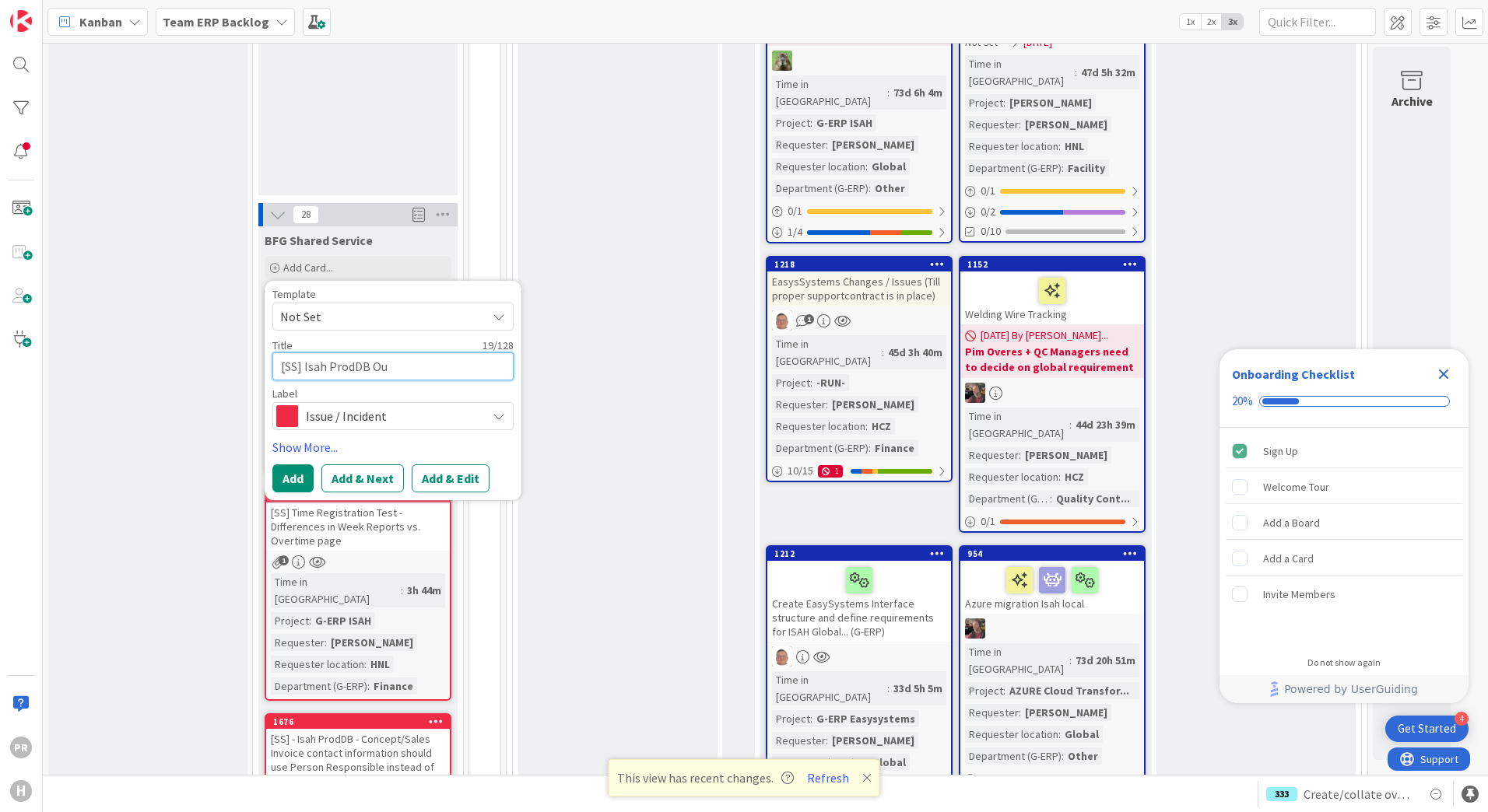
type textarea "[SS] Isah ProdDB Out"
type textarea "x"
type textarea "[SS] Isah ProdDB Outl"
type textarea "x"
type textarea "[SS] Isah ProdDB Outlo"
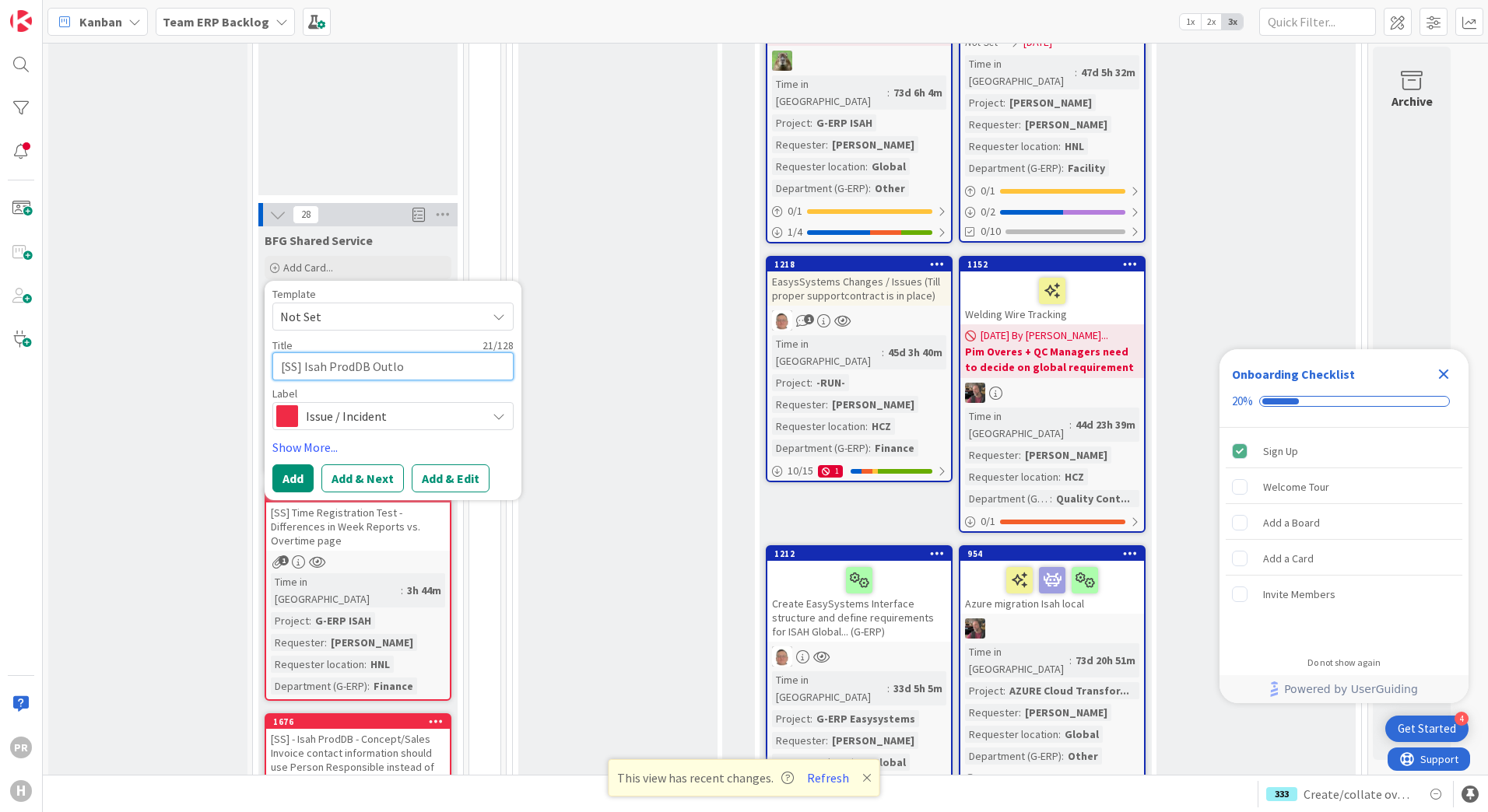
type textarea "x"
type textarea "[SS] Isah ProdDB Outloo"
type textarea "x"
type textarea "[SS] Isah ProdDB Outlook"
type textarea "x"
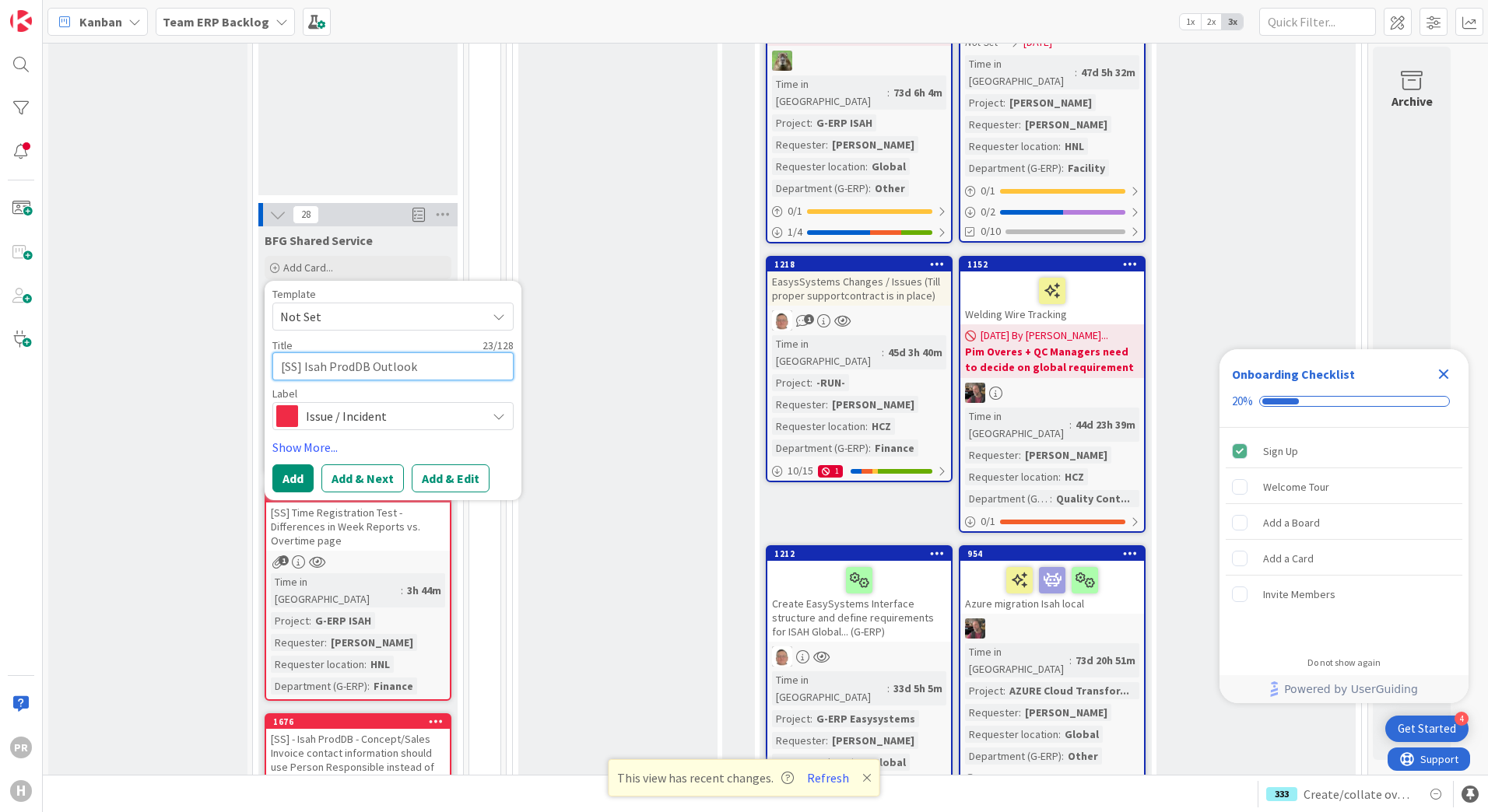
type textarea "[SS] Isah ProdDB Outlook"
type textarea "x"
type textarea "[SS] Isah ProdDB Outlook A"
type textarea "x"
type textarea "[SS] Isah ProdDB Outlook Ad"
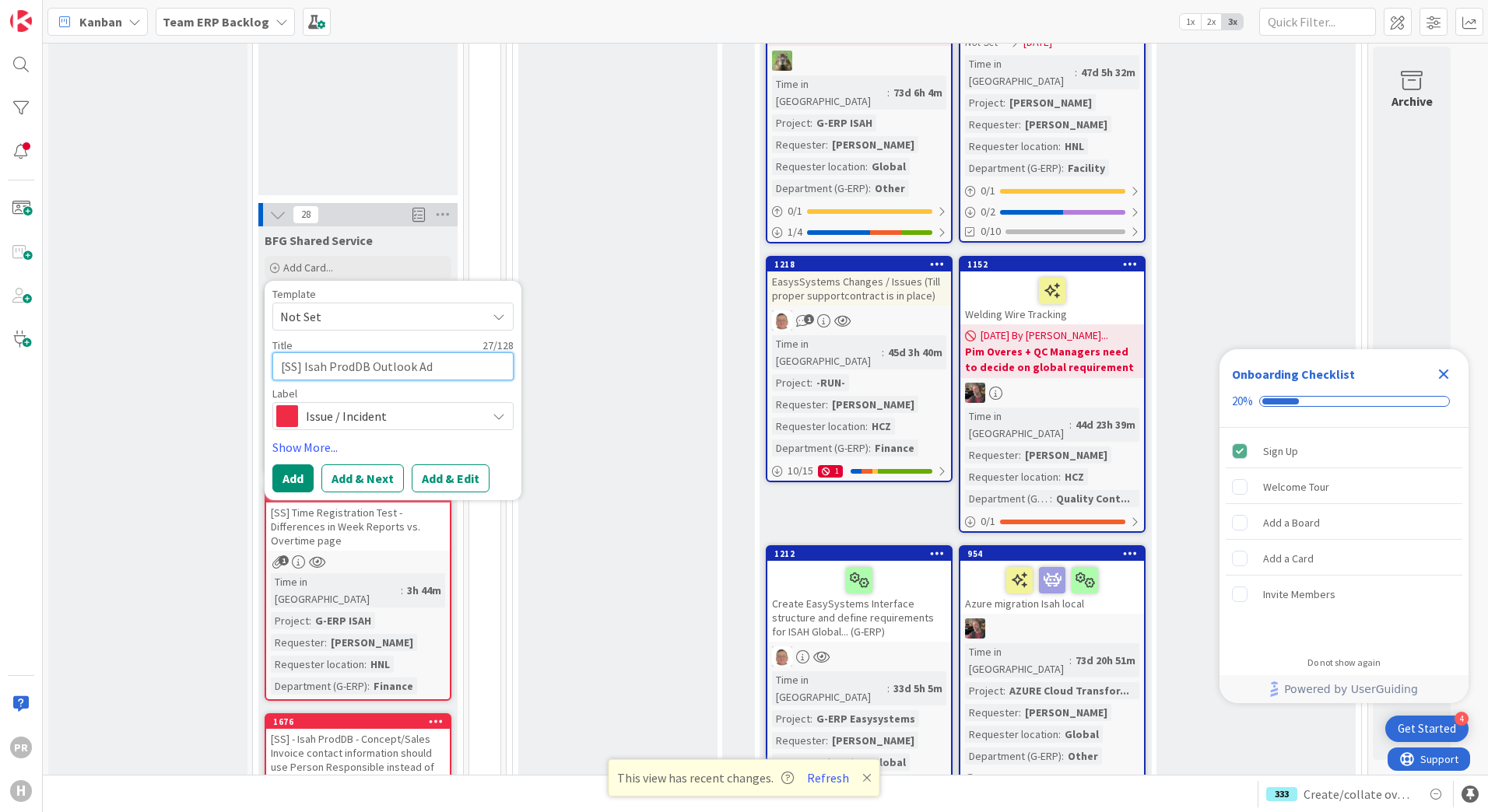
type textarea "x"
type textarea "[SS] Isah ProdDB Outlook Add"
type textarea "x"
type textarea "[SS] Isah ProdDB Outlook Addi"
type textarea "x"
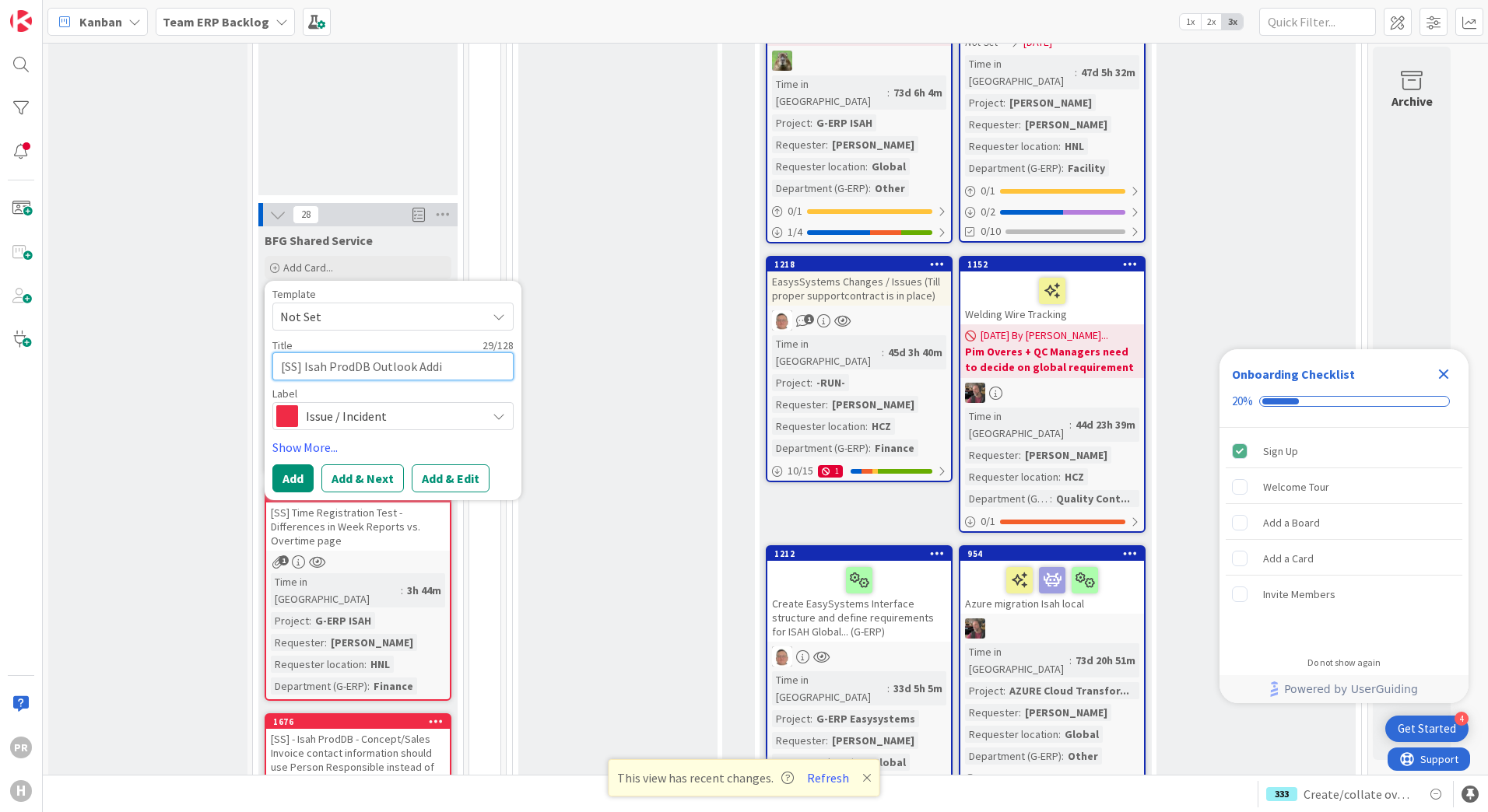
type textarea "[SS] Isah ProdDB Outlook Addin"
type textarea "x"
type textarea "[SS] Isah ProdDB Outlook Addin -"
type textarea "x"
type textarea "[SS] Isah ProdDB Outlook Addin -0"
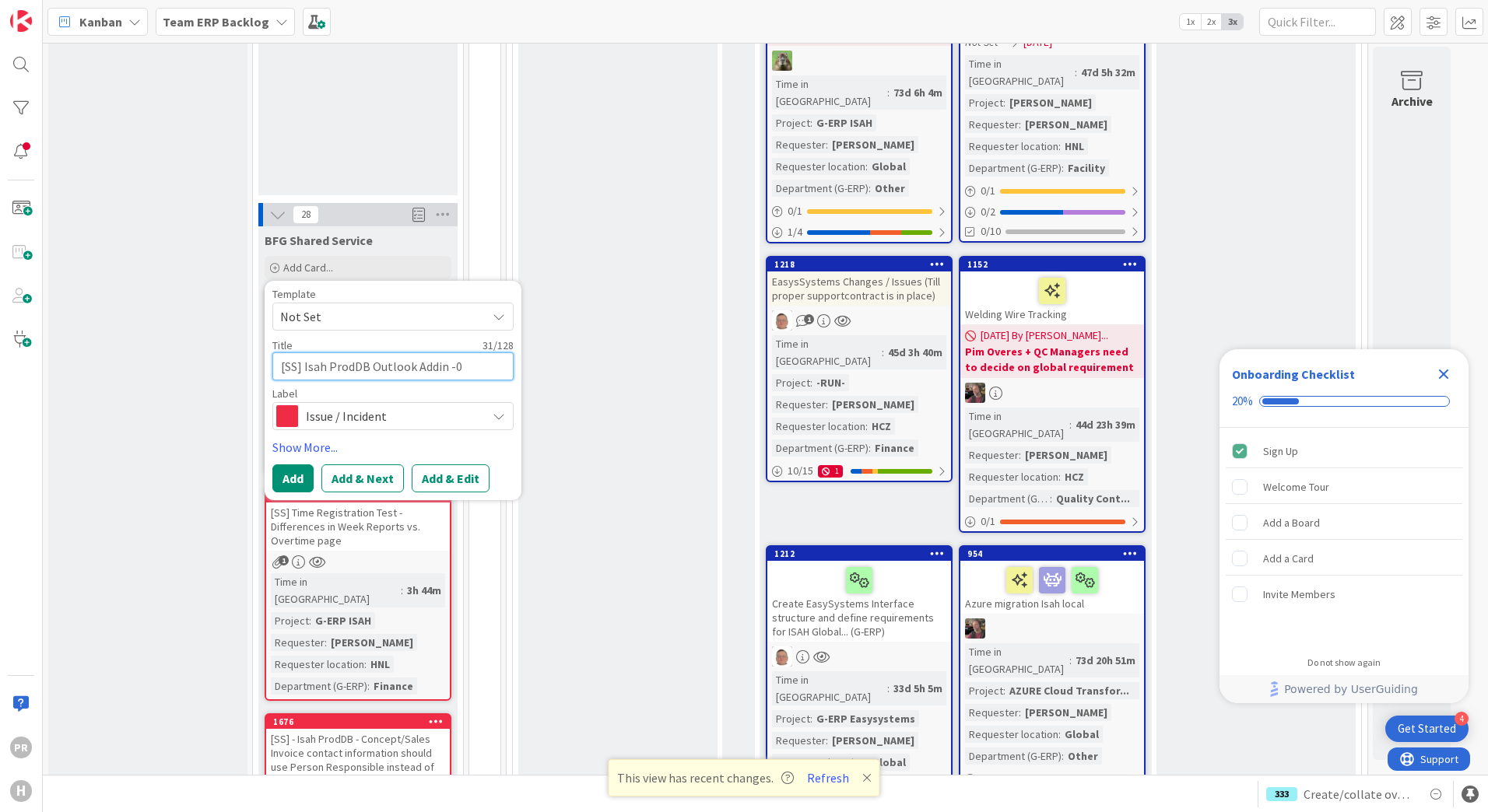
type textarea "x"
type textarea "[SS] Isah ProdDB Outlook Addin -0"
type textarea "x"
type textarea "[SS] Isah ProdDB Outlook Addin -0"
type textarea "x"
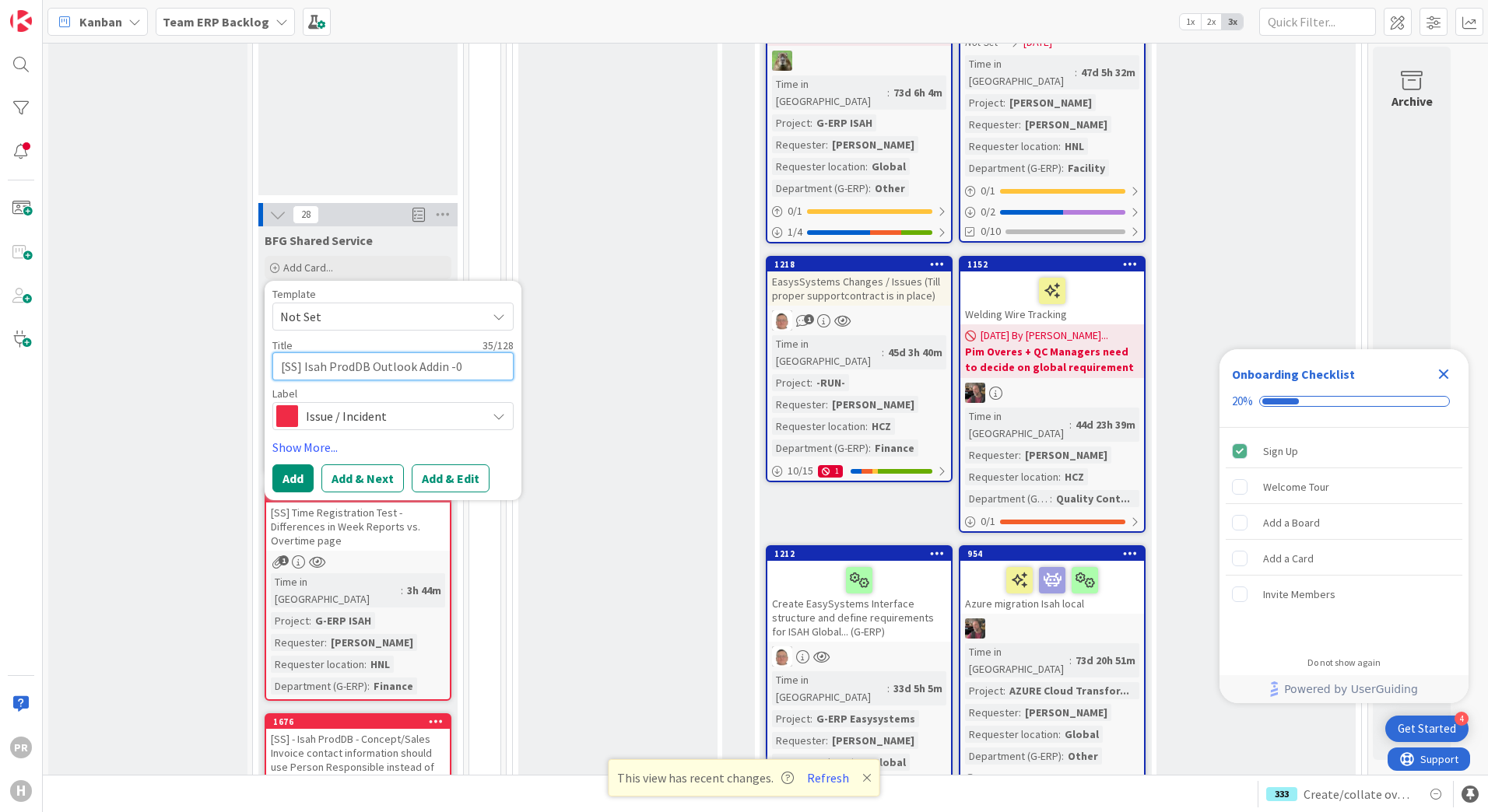
type textarea "[SS] Isah ProdDB Outlook Addin -0"
type textarea "x"
type textarea "[SS] Isah ProdDB Outlook Addin -0"
type textarea "x"
type textarea "[SS] Isah ProdDB Outlook Addin -0"
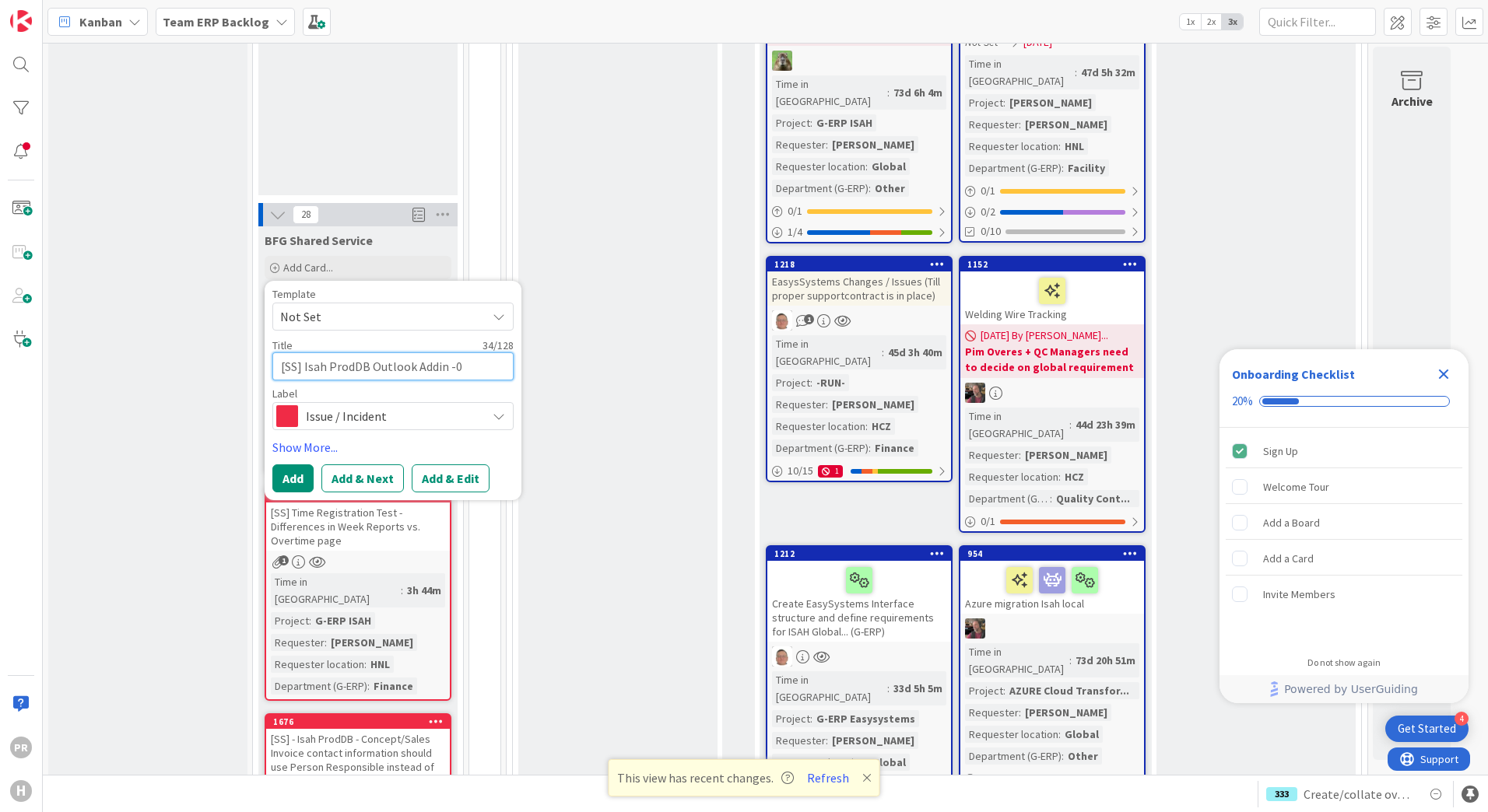
type textarea "x"
type textarea "[SS] Isah ProdDB Outlook Addin -0"
type textarea "x"
type textarea "[SS] Isah ProdDB Outlook Addin -"
type textarea "x"
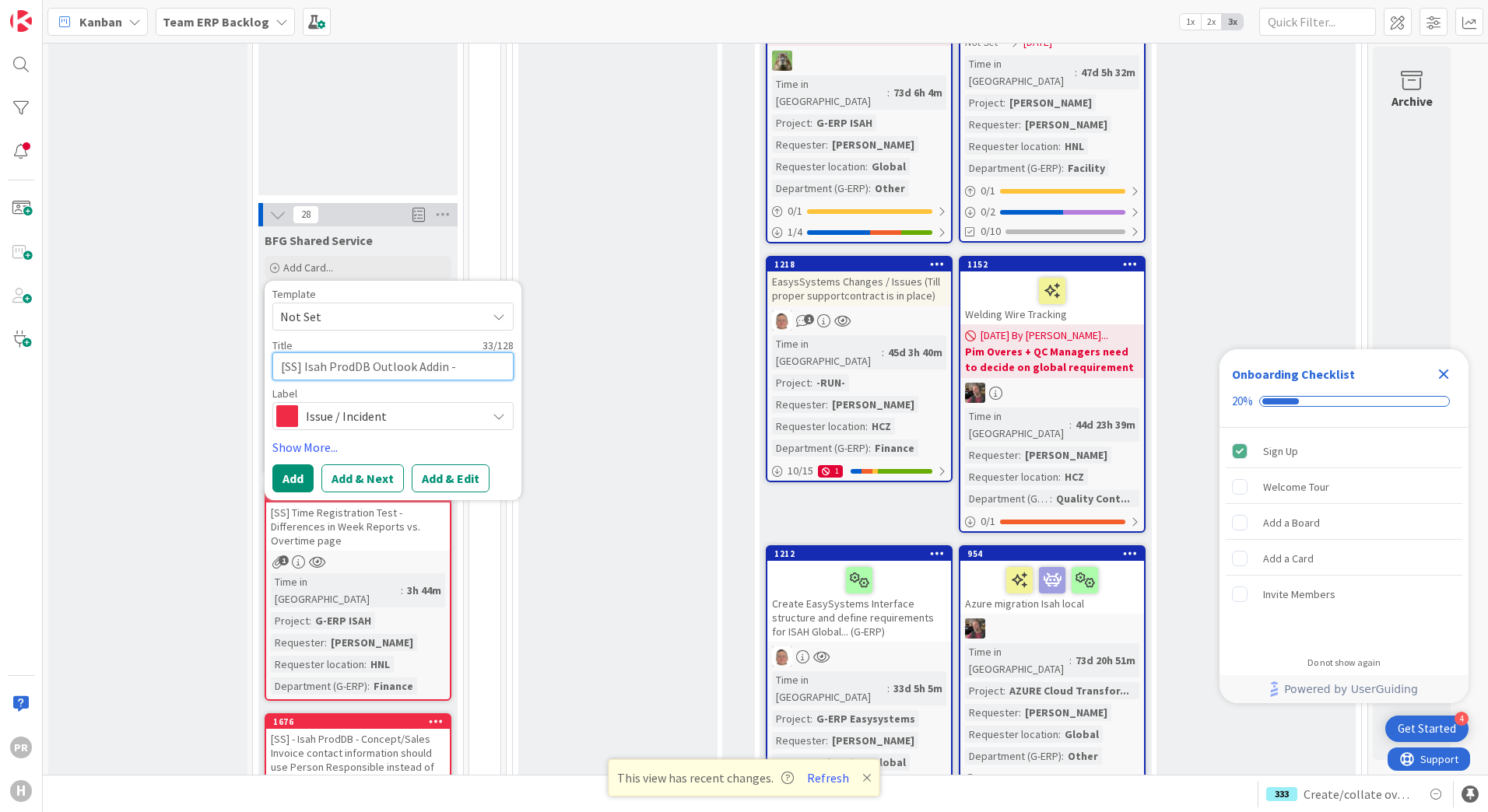
type textarea "[SS] Isah ProdDB Outlook Addin -"
type textarea "x"
type textarea "[SS] Isah ProdDB Outlook Addin - O"
type textarea "x"
type textarea "[SS] Isah ProdDB Outlook Addin - Ou"
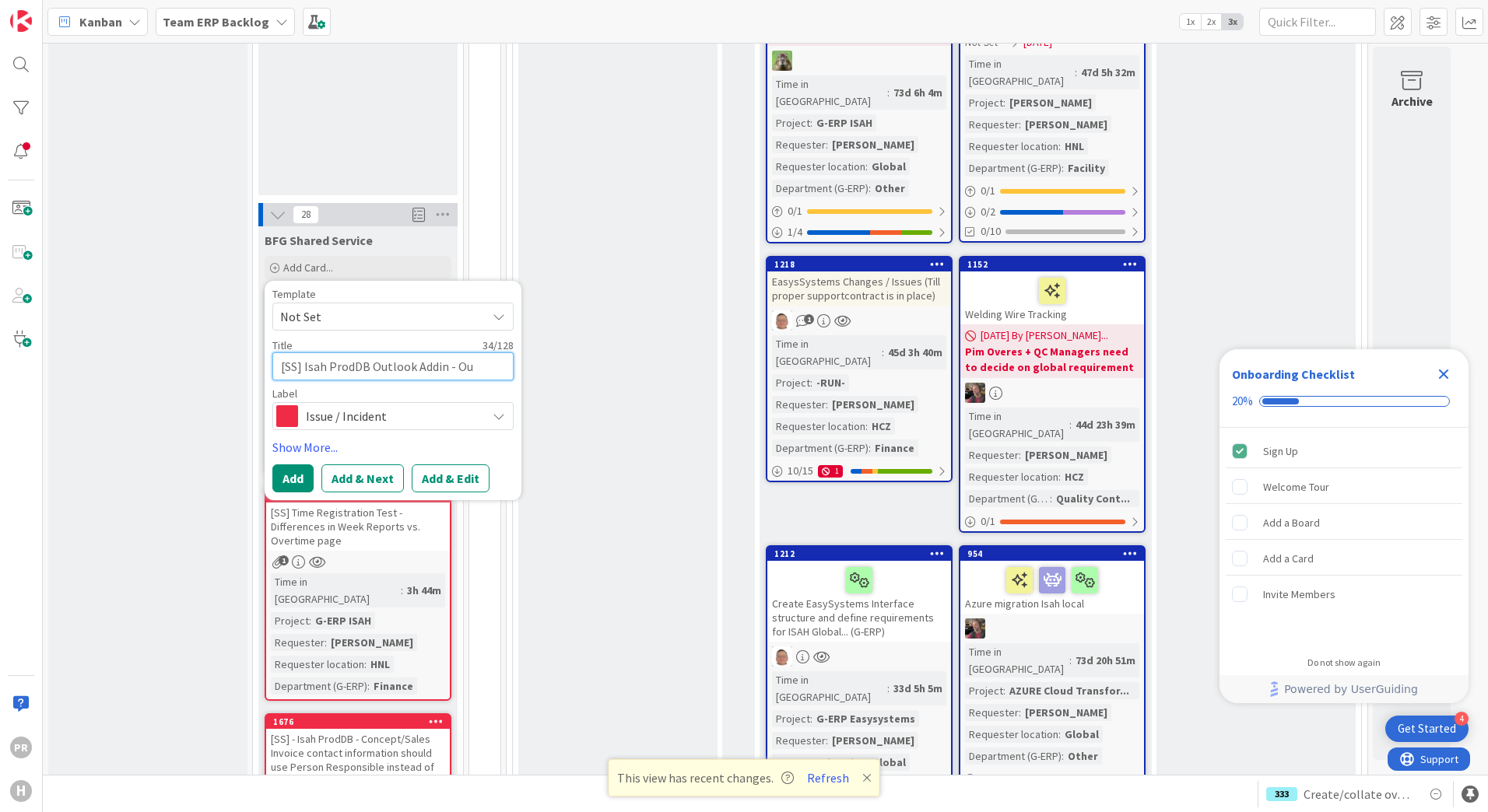
type textarea "x"
type textarea "[SS] Isah ProdDB Outlook Addin - Out"
type textarea "x"
type textarea "[SS] Isah ProdDB Outlook Addin - Outl"
type textarea "x"
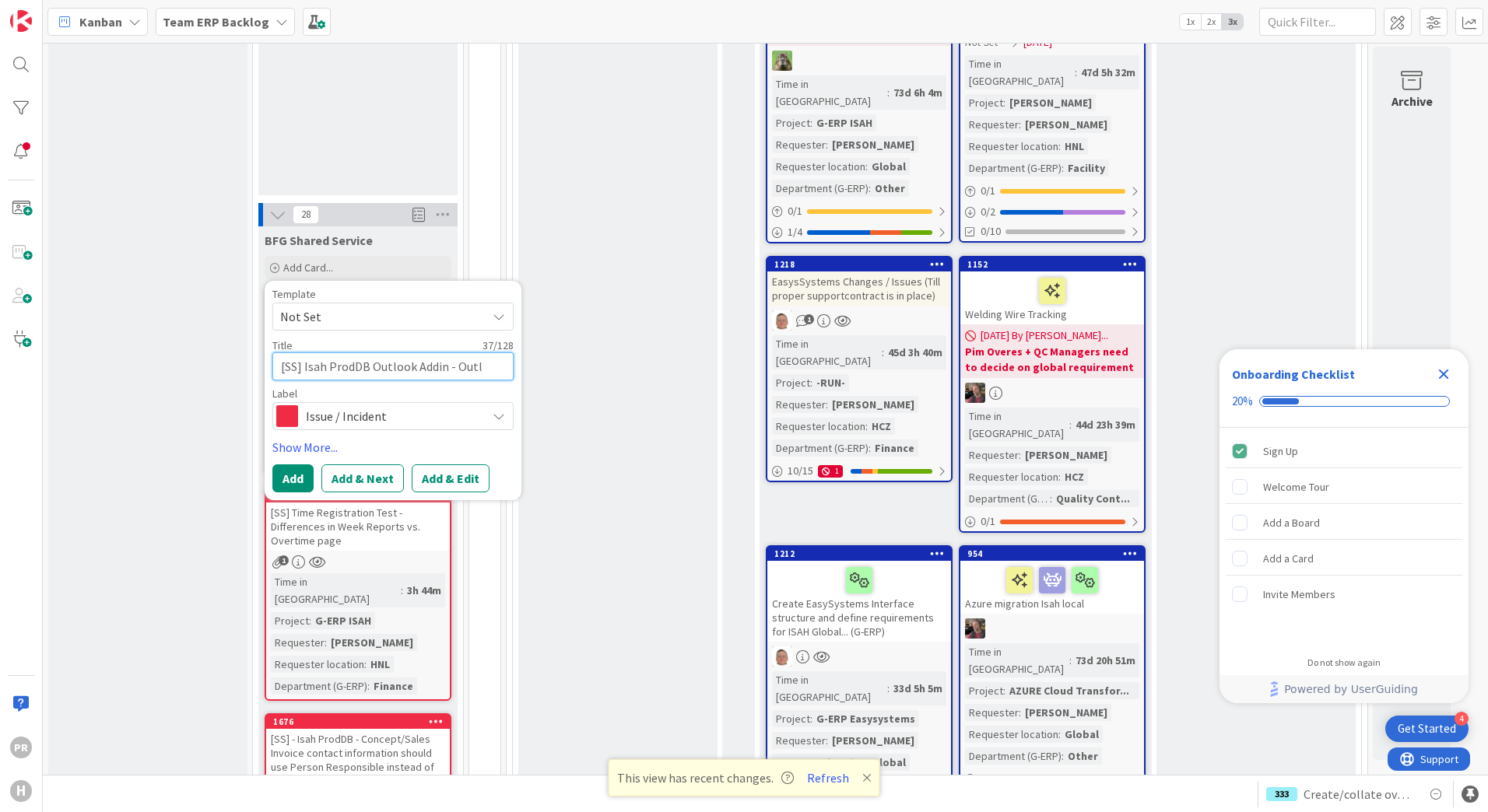
type textarea "[SS] Isah ProdDB Outlook Addin - Outlo"
type textarea "x"
type textarea "[SS] Isah ProdDB Outlook Addin - Outloo"
type textarea "x"
type textarea "[SS] Isah ProdDB Outlook Addin - Outlook"
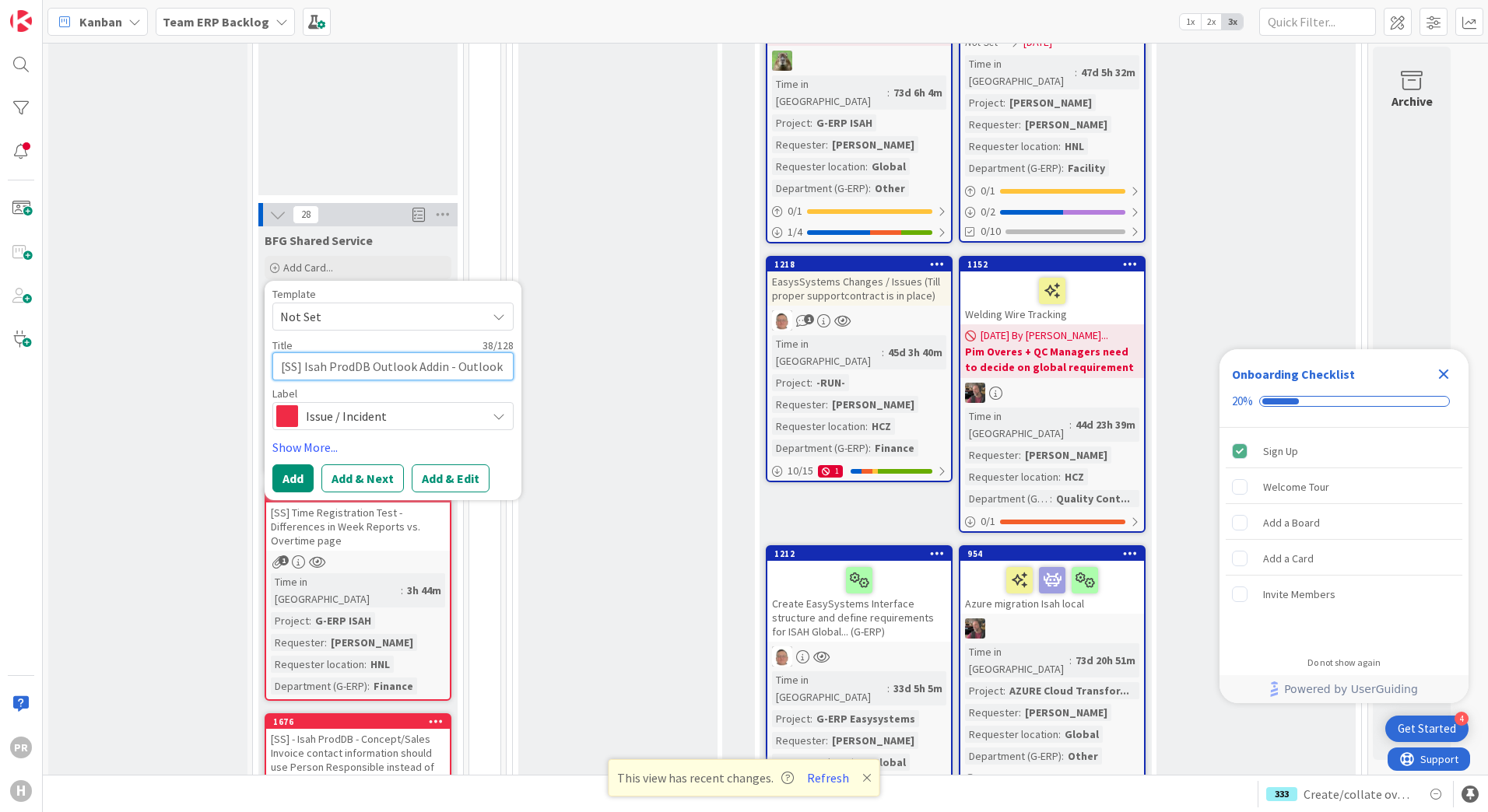
type textarea "x"
type textarea "[SS] Isah ProdDB Outlook Addin - Outlook"
type textarea "x"
type textarea "[SS] Isah ProdDB Outlook Addin - Outlook d"
type textarea "x"
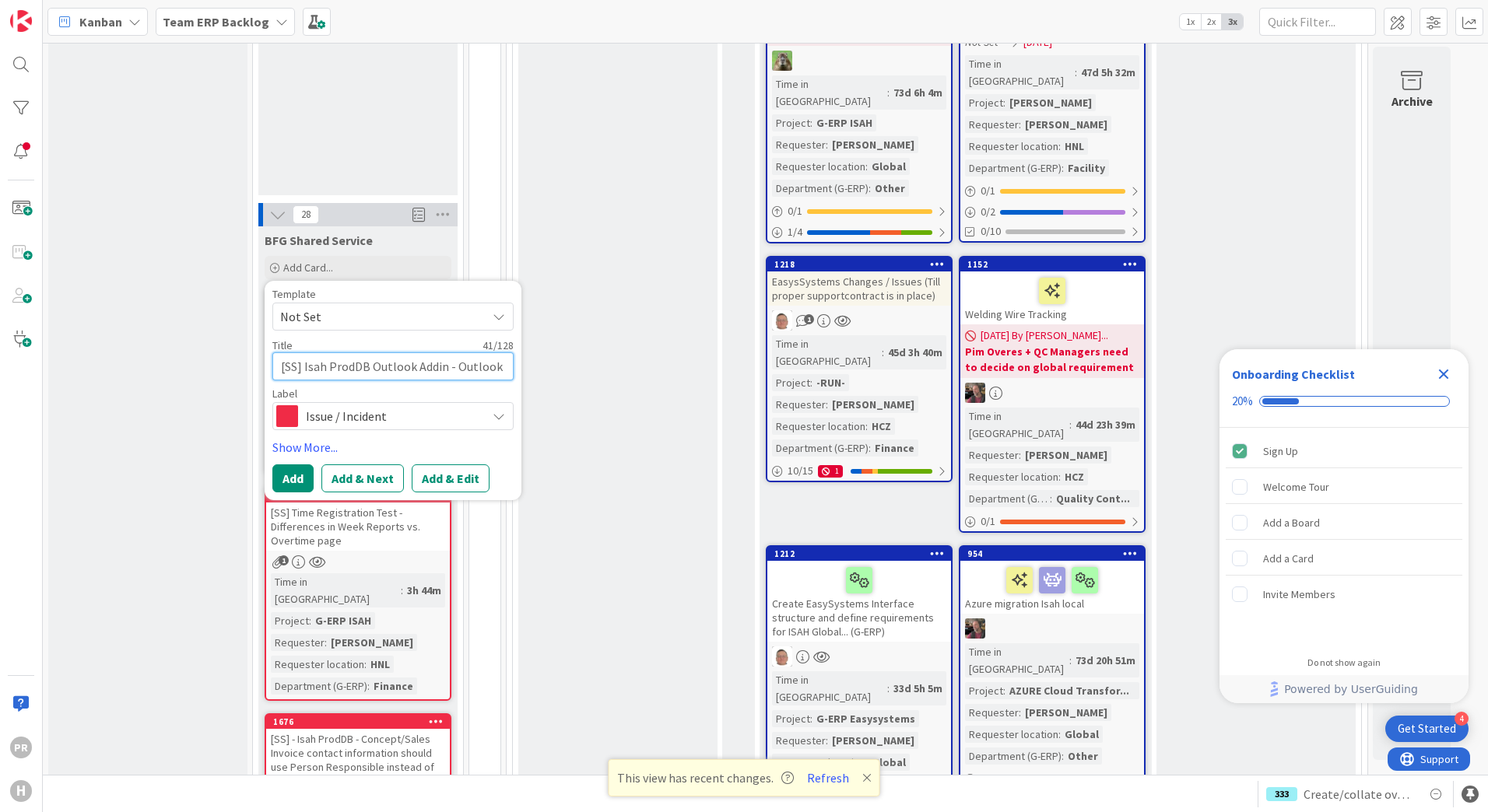
type textarea "[SS] Isah ProdDB Outlook Addin - Outlook do"
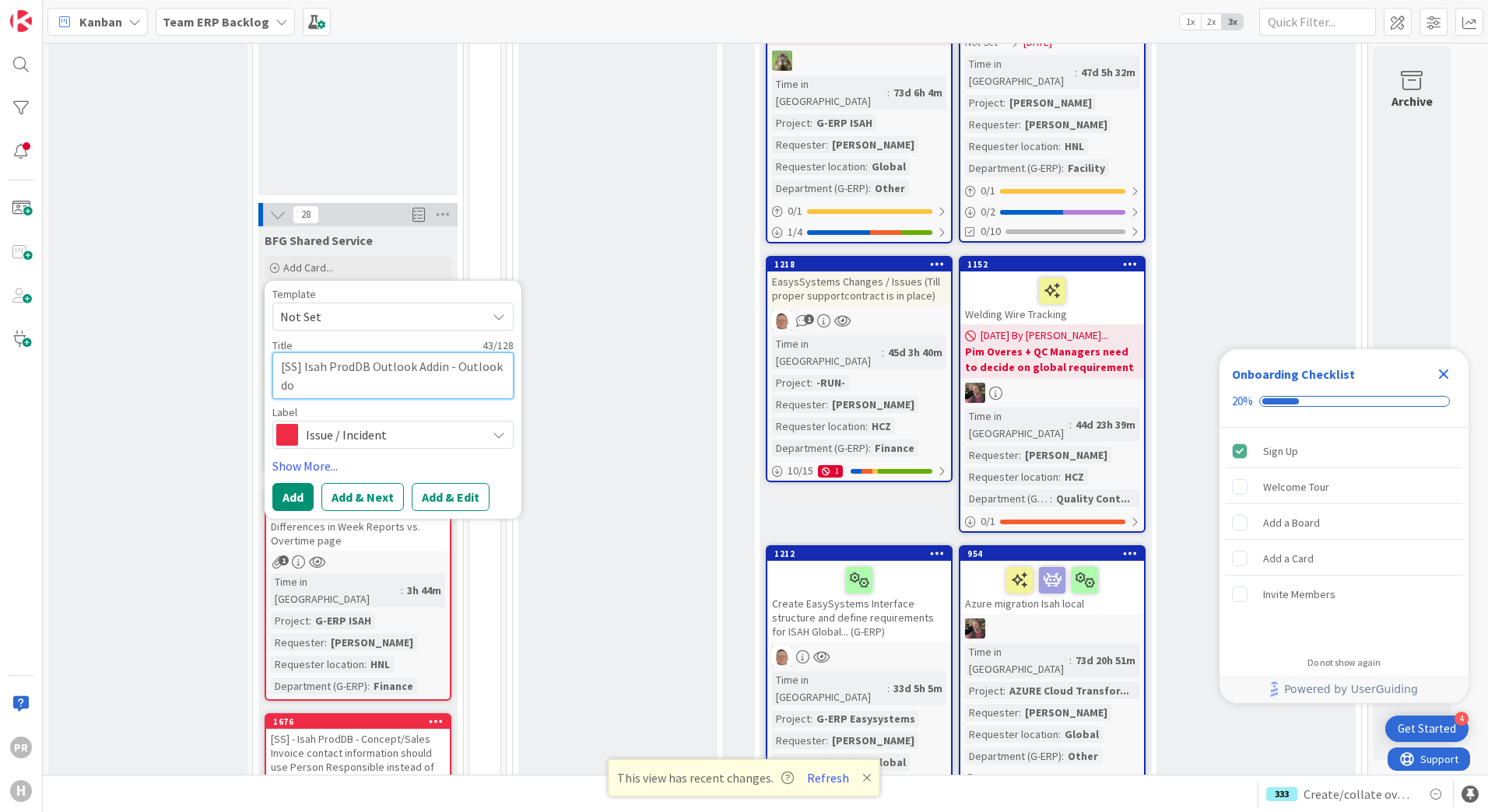
type textarea "x"
type textarea "[SS] Isah ProdDB Outlook Addin - Outlook doe"
type textarea "x"
type textarea "[SS] Isah ProdDB Outlook Addin - Outlook doesn"
type textarea "x"
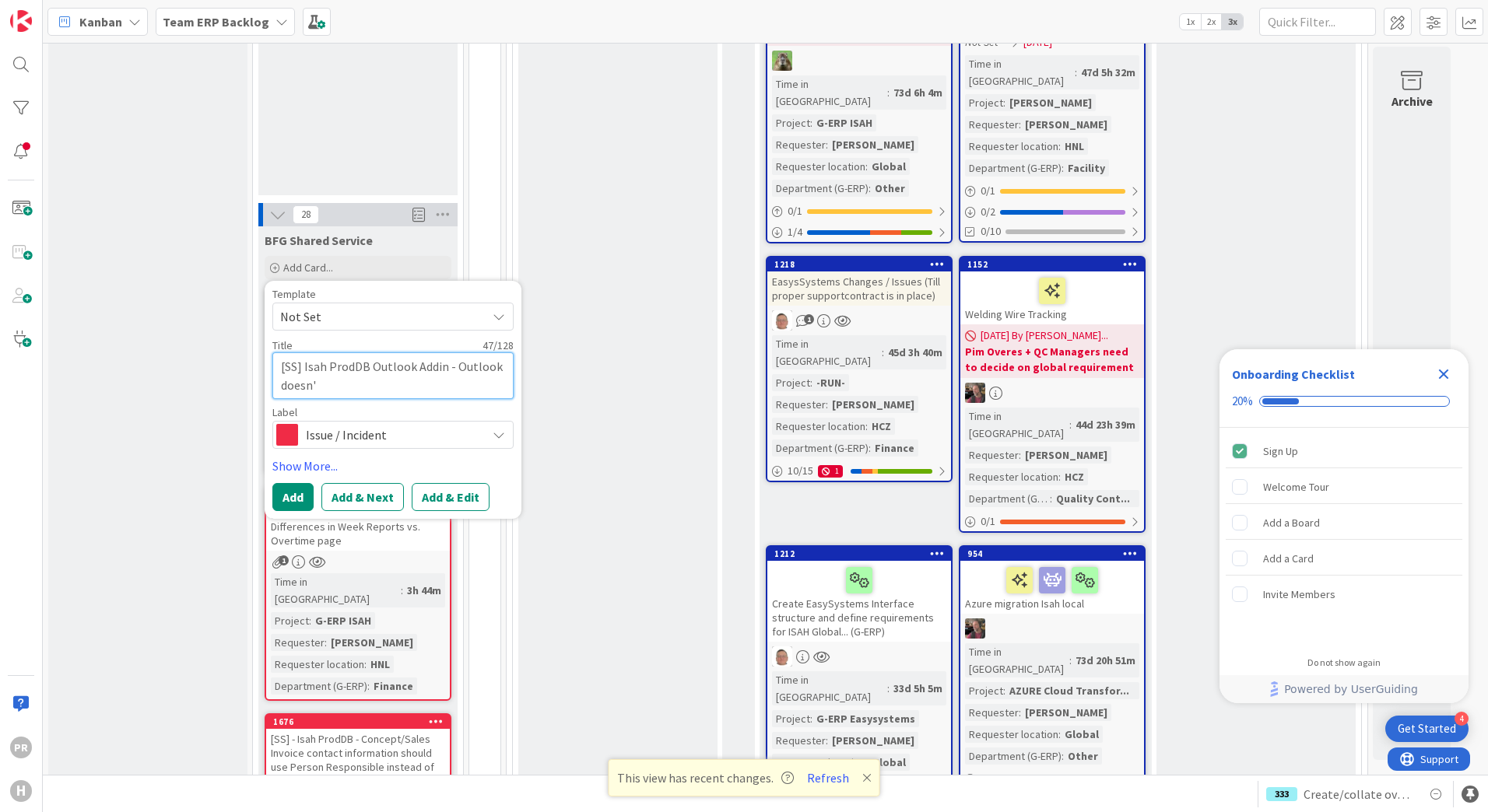
type textarea "[SS] Isah ProdDB Outlook Addin - Outlook doesn't"
type textarea "x"
type textarea "[SS] Isah ProdDB Outlook Addin - Outlook doesn't"
type textarea "x"
type textarea "[SS] Isah ProdDB Outlook Addin - Outlook doesn't d"
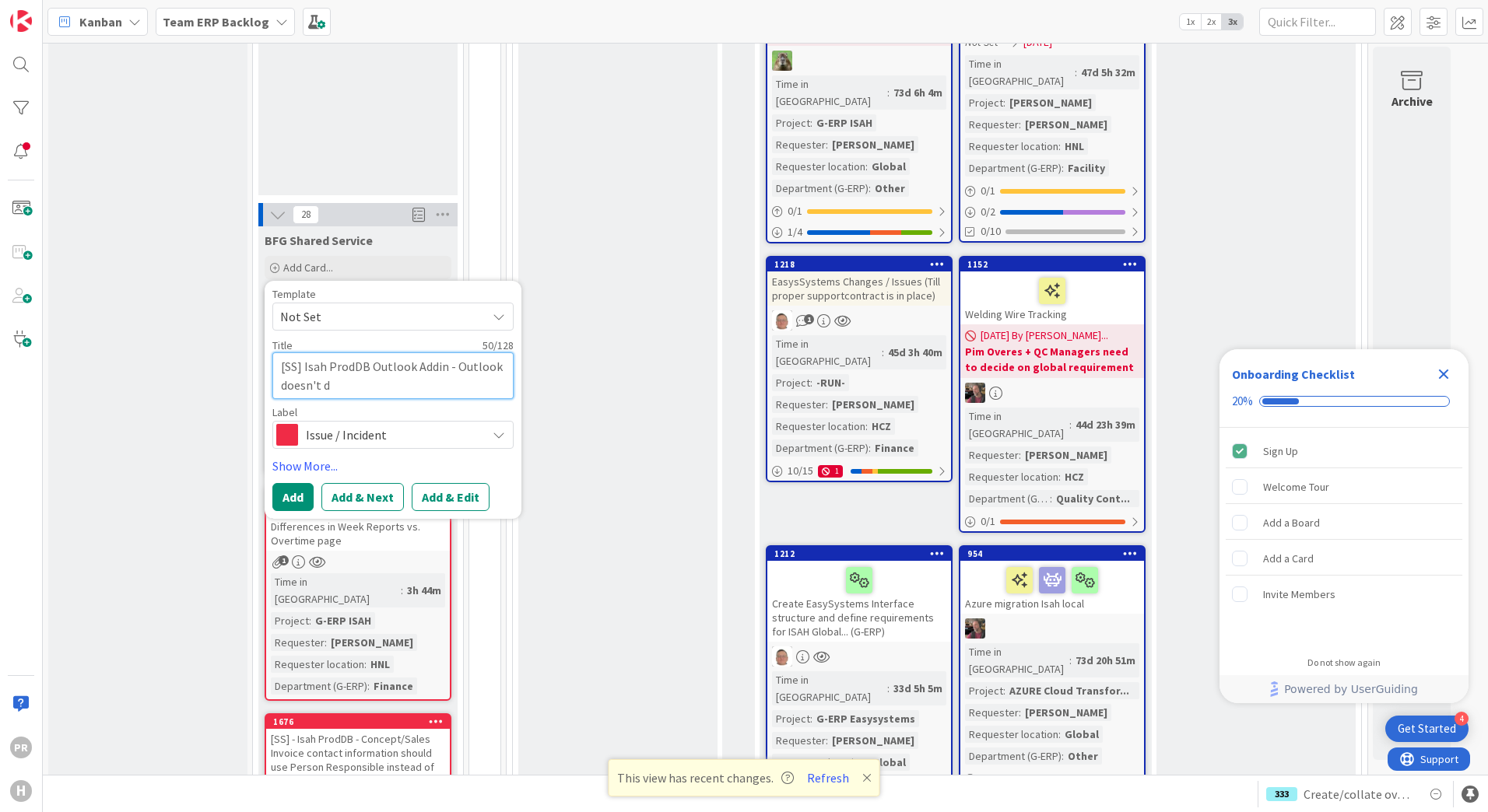
type textarea "x"
type textarea "[SS] Isah ProdDB Outlook Addin - Outlook doesn't di"
type textarea "x"
type textarea "[SS] Isah ProdDB Outlook Addin - Outlook doesn't dis"
type textarea "x"
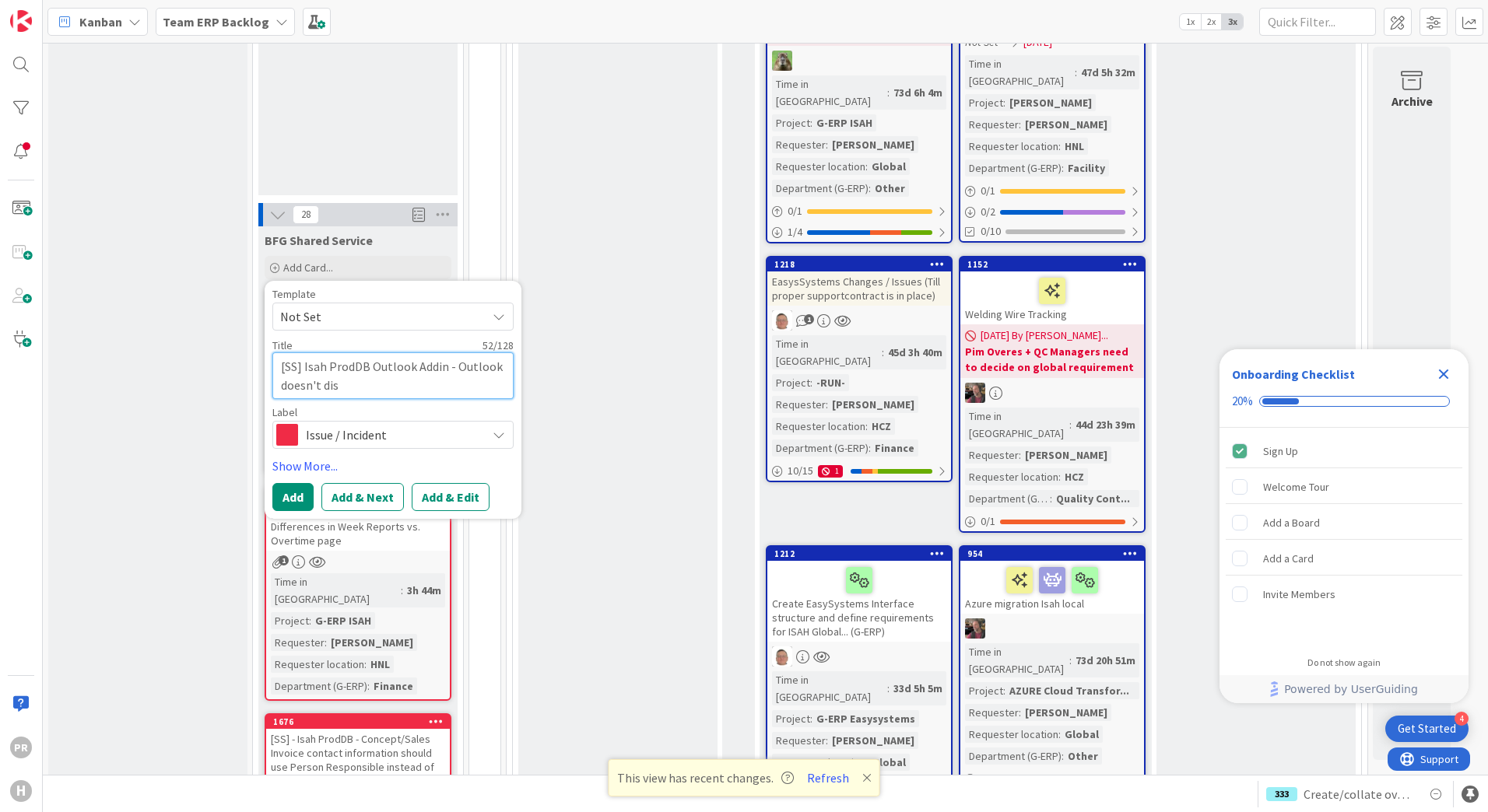
type textarea "[SS] Isah ProdDB Outlook Addin - Outlook doesn't disp"
type textarea "x"
type textarea "[SS] Isah ProdDB Outlook Addin - Outlook doesn't displa"
type textarea "x"
type textarea "[SS] Isah ProdDB Outlook Addin - Outlook doesn't display"
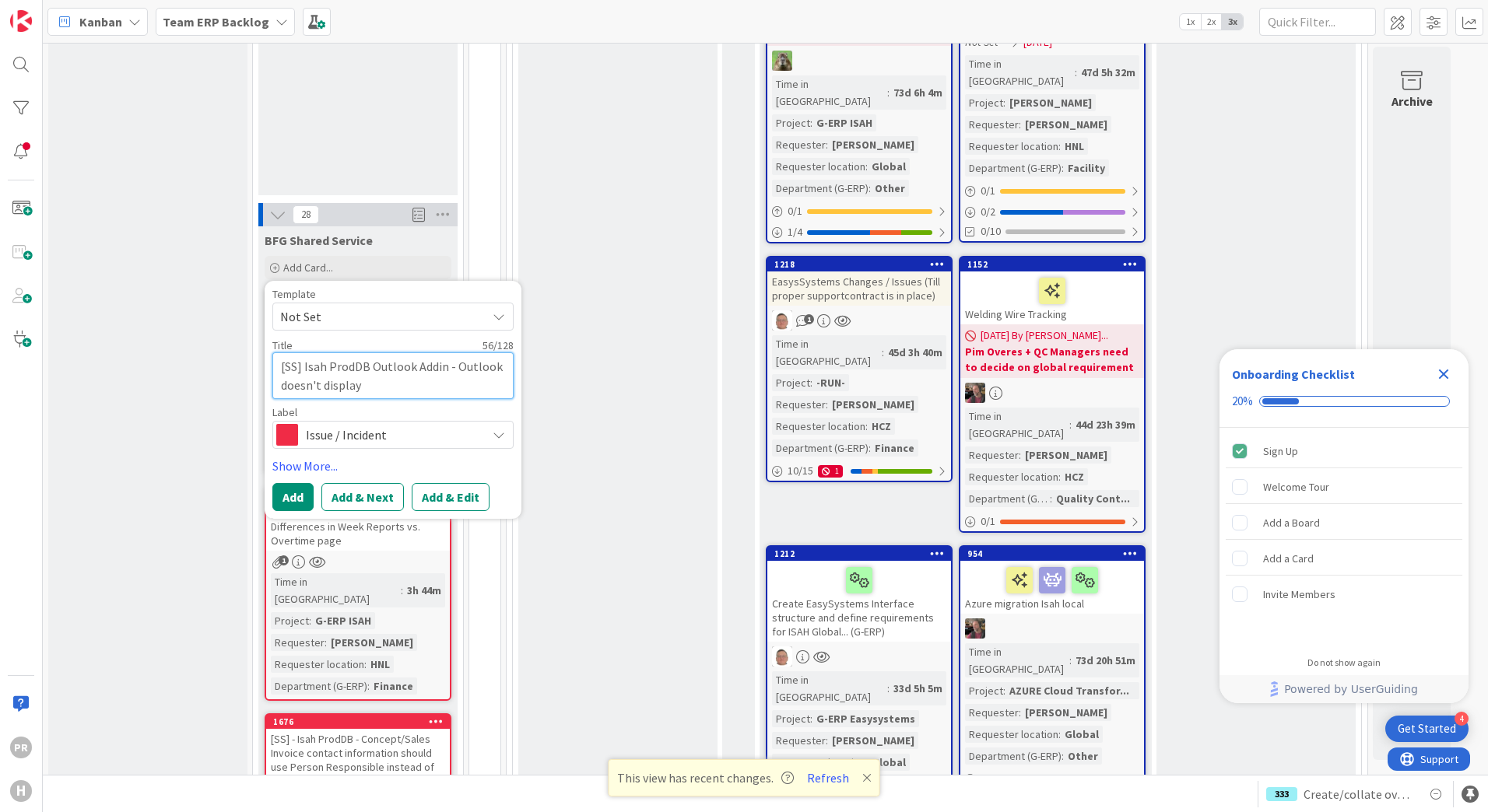
type textarea "x"
type textarea "[SS] Isah ProdDB Outlook Addin - Outlook doesn't displaye"
type textarea "x"
type textarea "[SS] Isah ProdDB Outlook Addin - Outlook doesn't display"
type textarea "x"
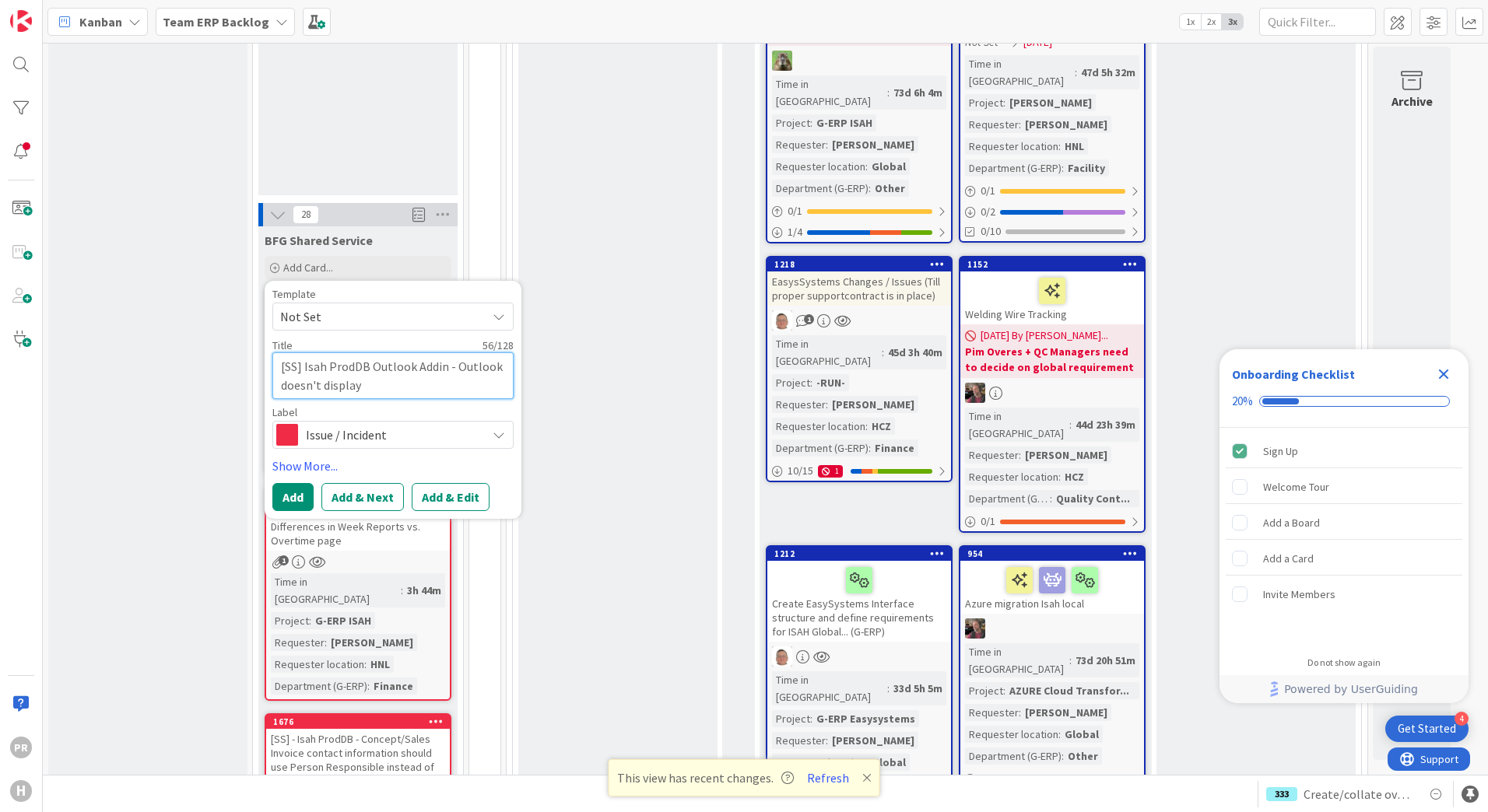
type textarea "[SS] Isah ProdDB Outlook Addin - Outlook doesn't display"
type textarea "x"
type textarea "[SS] Isah ProdDB Outlook Addin - Outlook doesn't display w"
type textarea "x"
type textarea "[SS] Isah ProdDB Outlook Addin - Outlook doesn't display wh"
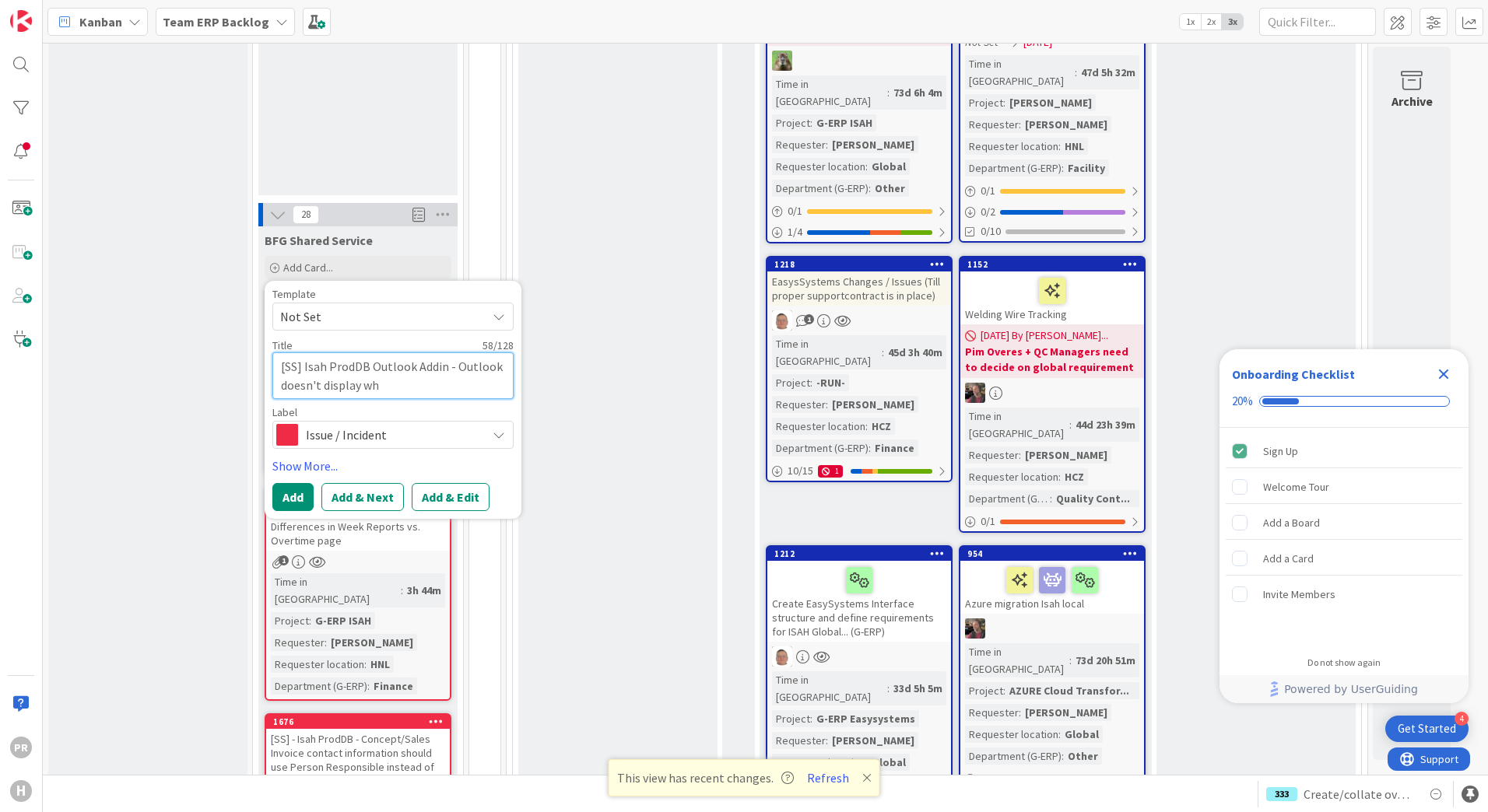
type textarea "x"
type textarea "[SS] Isah ProdDB Outlook Addin - Outlook doesn't display whe"
type textarea "x"
type textarea "[SS] Isah ProdDB Outlook Addin - Outlook doesn't display whet"
type textarea "x"
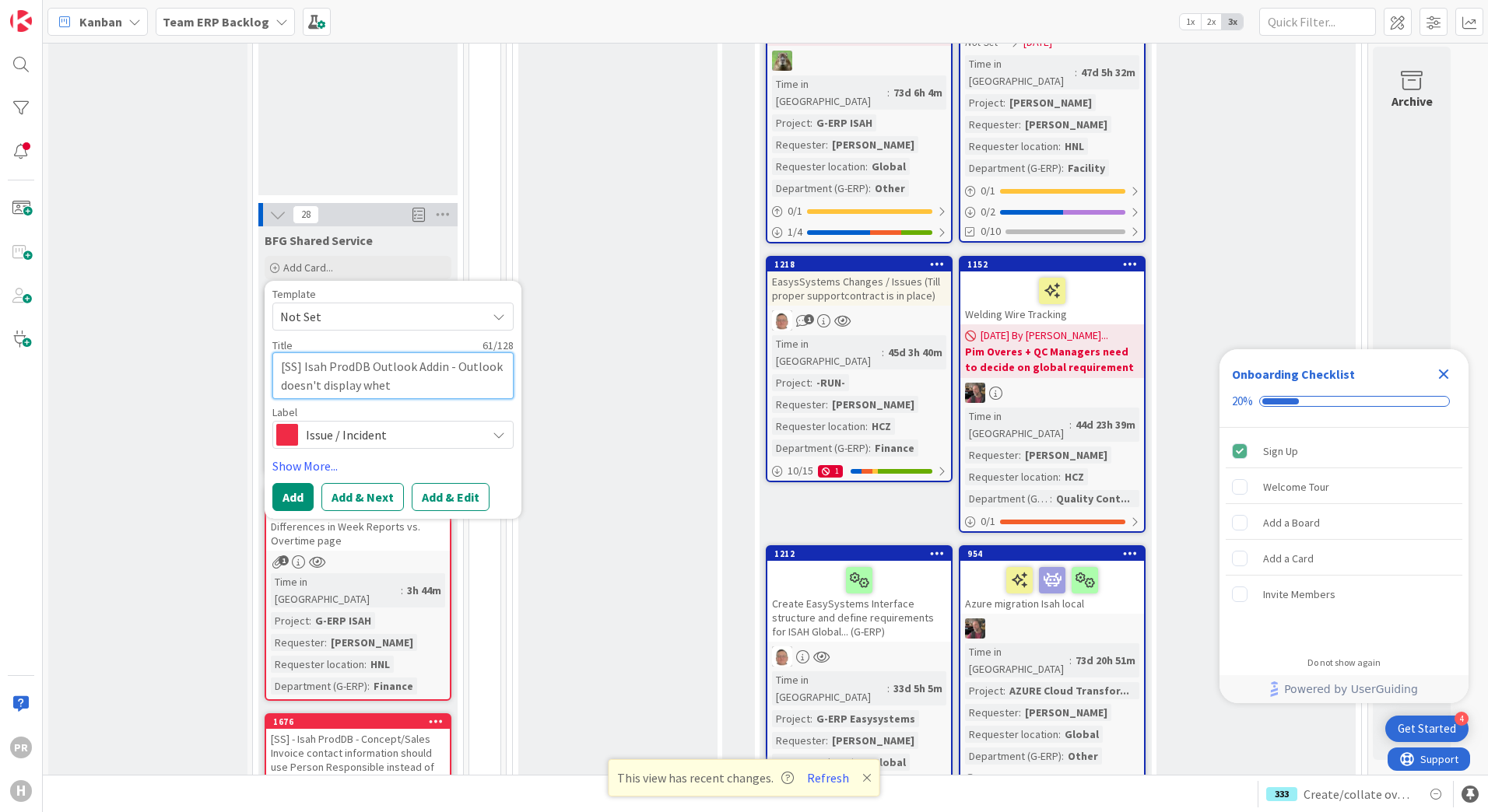
type textarea "[SS] Isah ProdDB Outlook Addin - Outlook doesn't display wheth"
type textarea "x"
type textarea "[SS] Isah ProdDB Outlook Addin - Outlook doesn't display whethe"
type textarea "x"
type textarea "[SS] Isah ProdDB Outlook Addin - Outlook doesn't display whether"
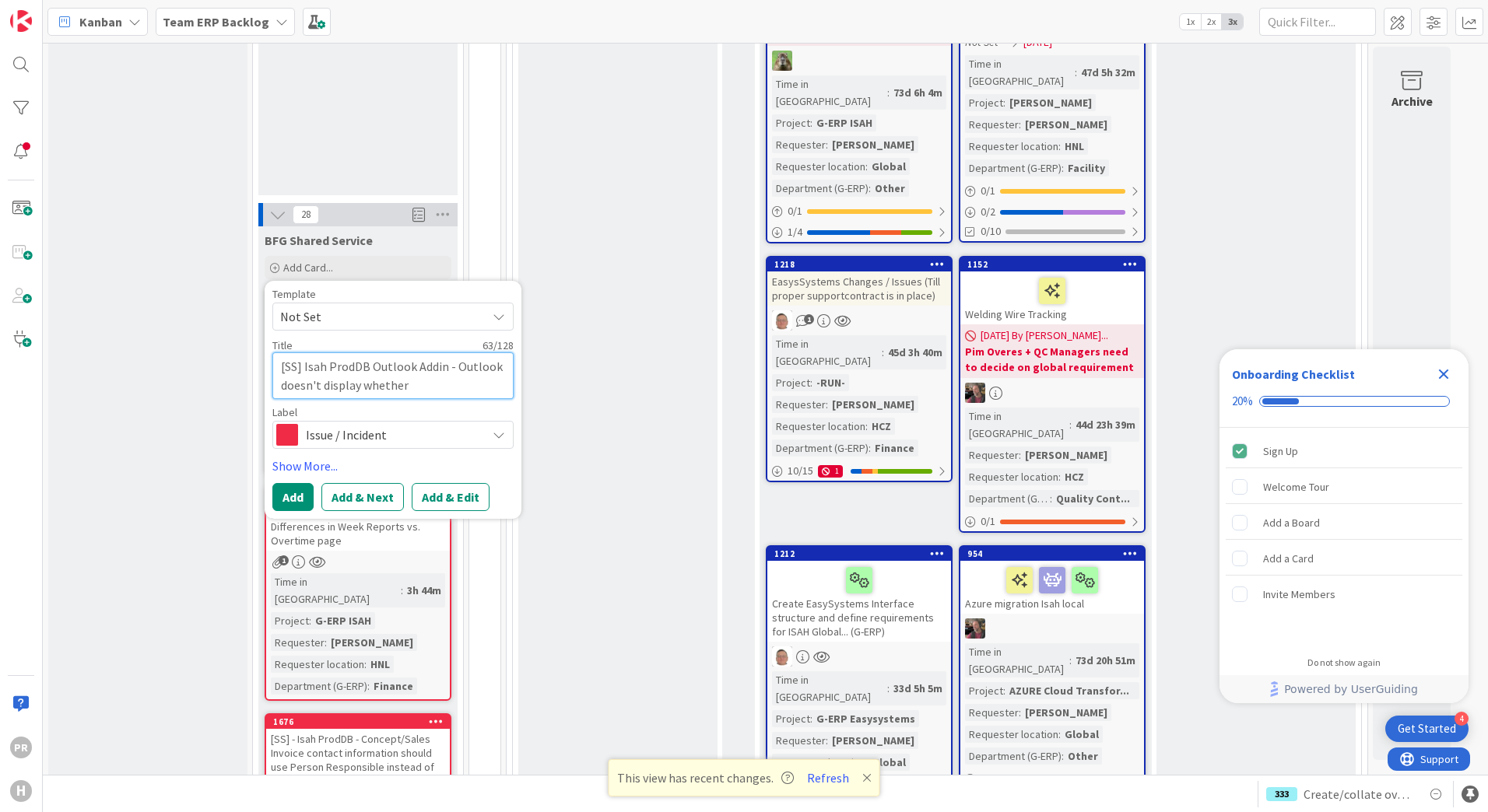
type textarea "x"
type textarea "[SS] Isah ProdDB Outlook Addin - Outlook doesn't display whether"
type textarea "x"
type textarea "[SS] Isah ProdDB Outlook Addin - Outlook doesn't display whether o"
type textarea "x"
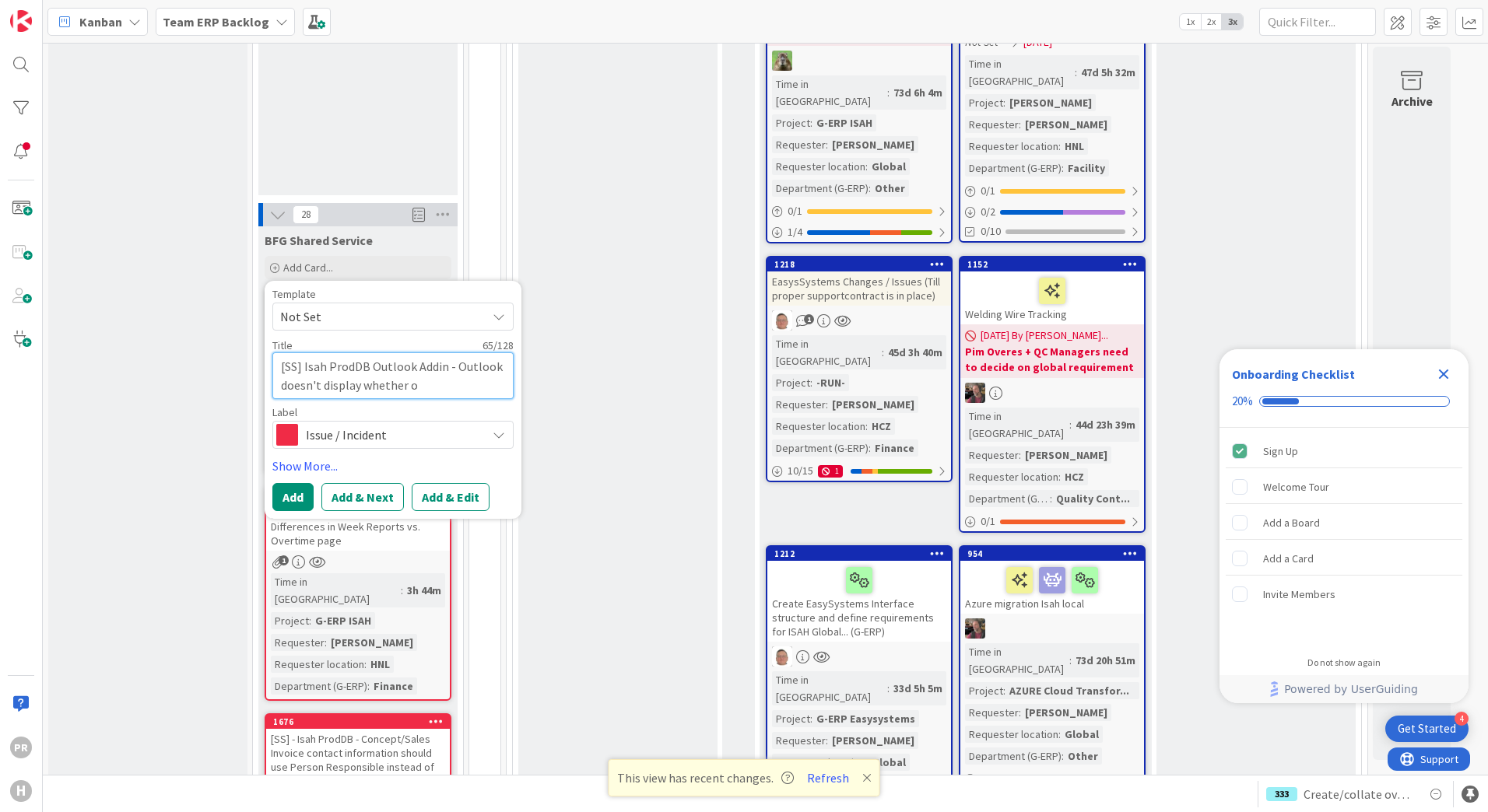
type textarea "[SS] Isah ProdDB Outlook Addin - Outlook doesn't display whether or"
type textarea "x"
type textarea "[SS] Isah ProdDB Outlook Addin - Outlook doesn't display whether or"
type textarea "x"
type textarea "[SS] Isah ProdDB Outlook Addin - Outlook doesn't display whether or n"
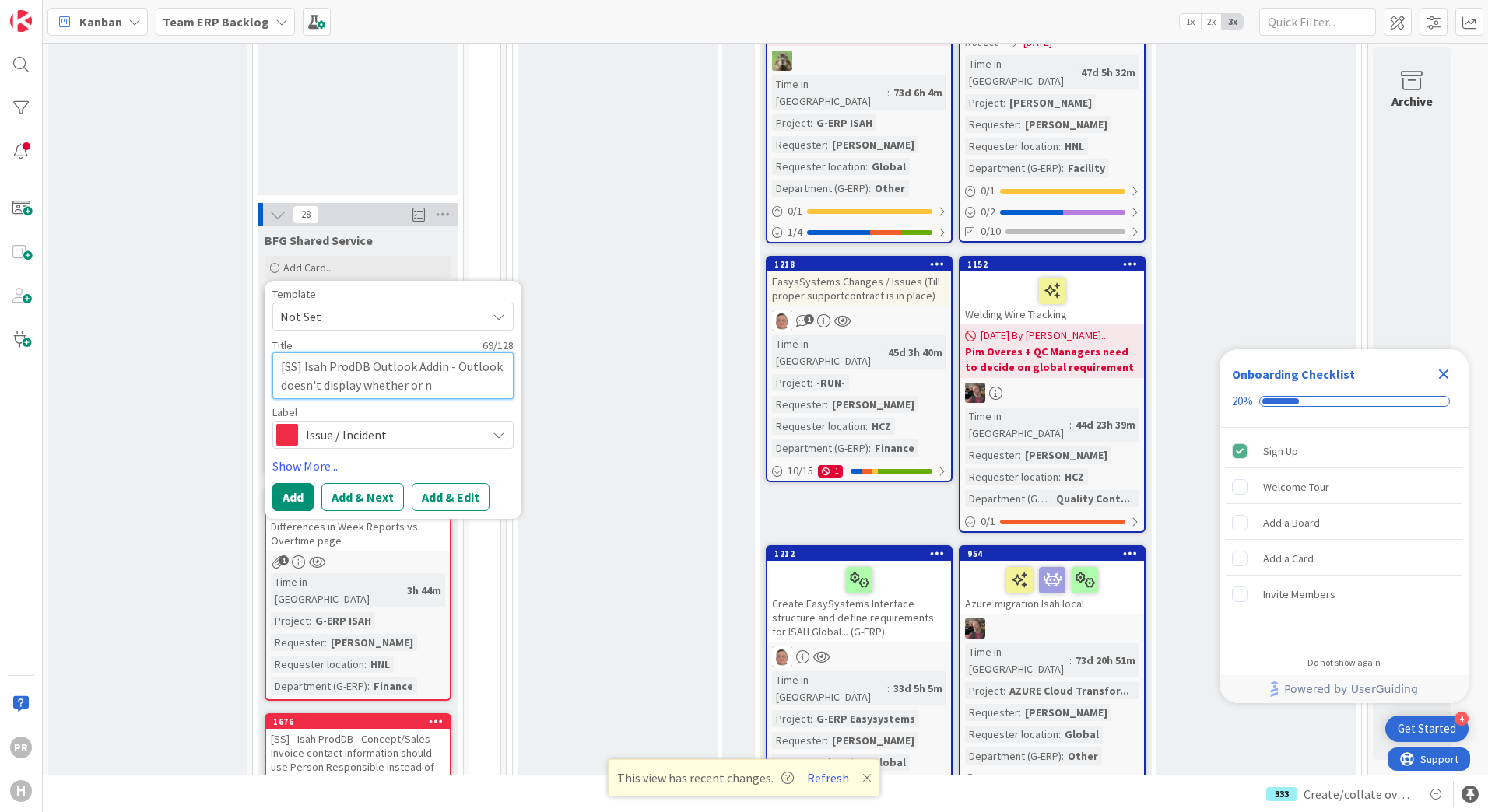
type textarea "x"
type textarea "[SS] Isah ProdDB Outlook Addin - Outlook doesn't display whether or no"
type textarea "x"
type textarea "[SS] Isah ProdDB Outlook Addin - Outlook doesn't display whether or not"
type textarea "x"
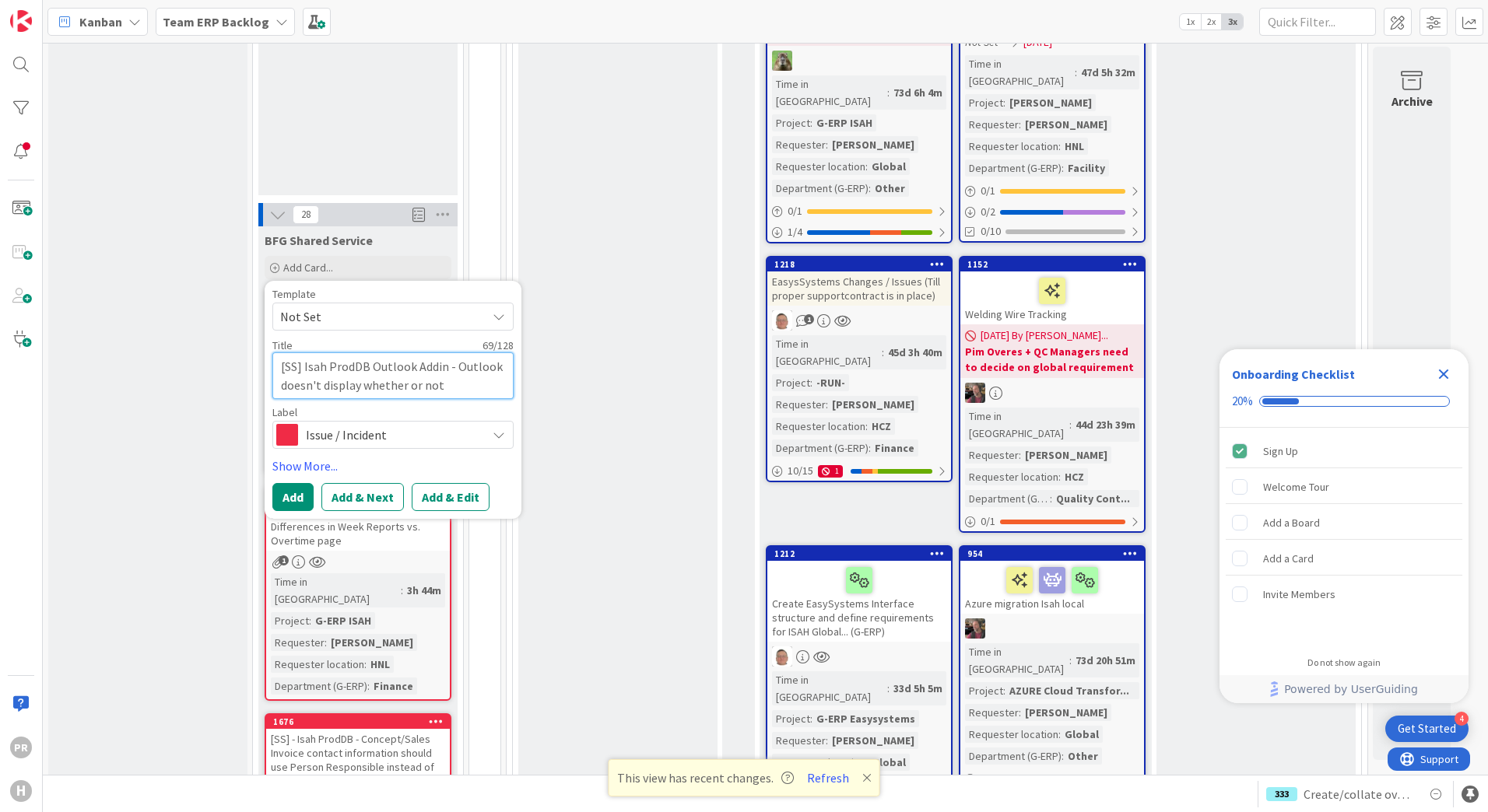
type textarea "[SS] Isah ProdDB Outlook Addin - Outlook doesn't display whether or not"
type textarea "x"
type textarea "[SS] Isah ProdDB Outlook Addin - Outlook doesn't display whether or not e"
type textarea "x"
type textarea "[SS] Isah ProdDB Outlook Addin - Outlook doesn't display whether or not em"
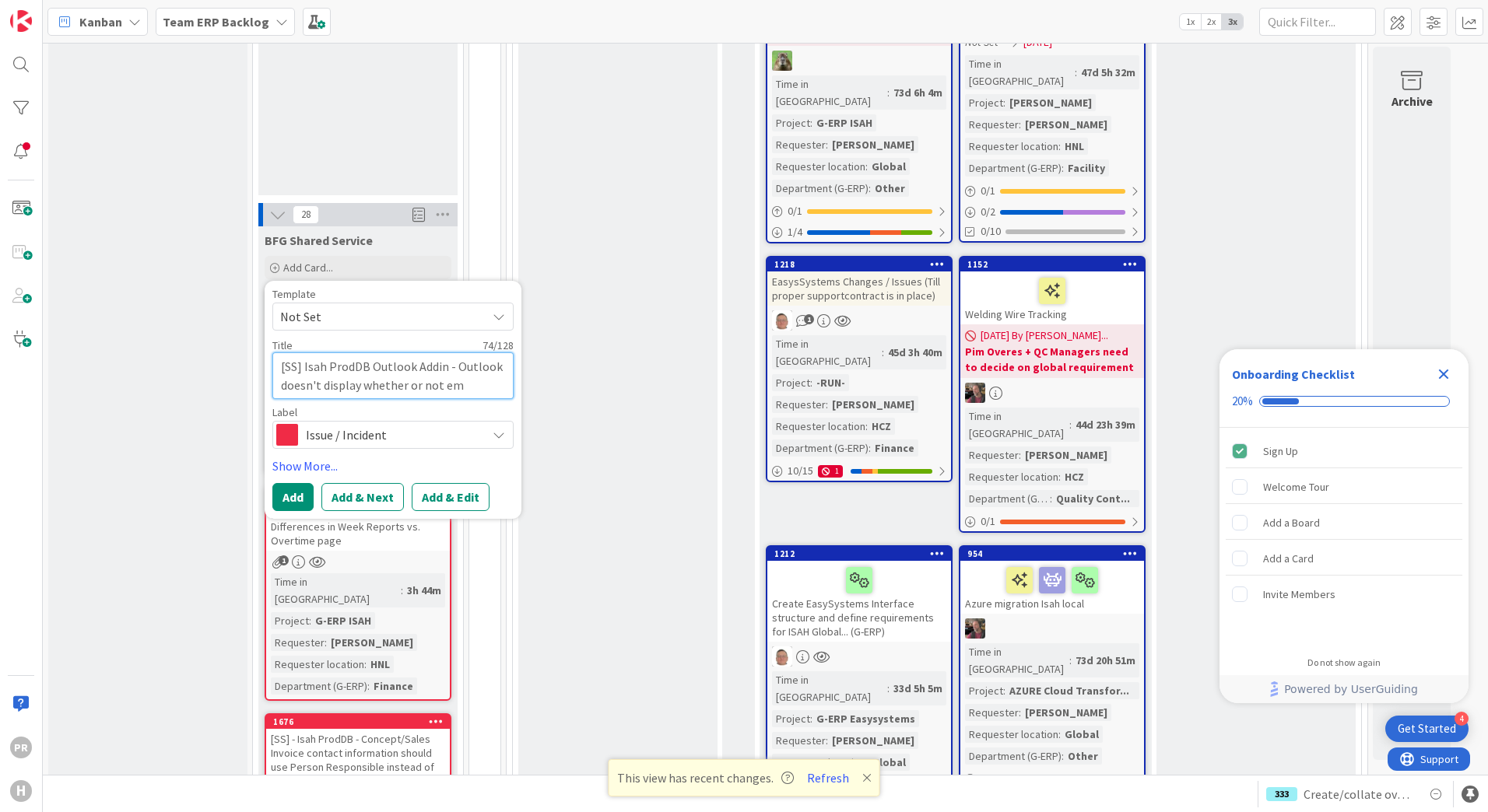
type textarea "x"
type textarea "[SS] Isah ProdDB Outlook Addin - Outlook doesn't display whether or not emai"
type textarea "x"
type textarea "[SS] Isah ProdDB Outlook Addin - Outlook doesn't display whether or not email"
type textarea "x"
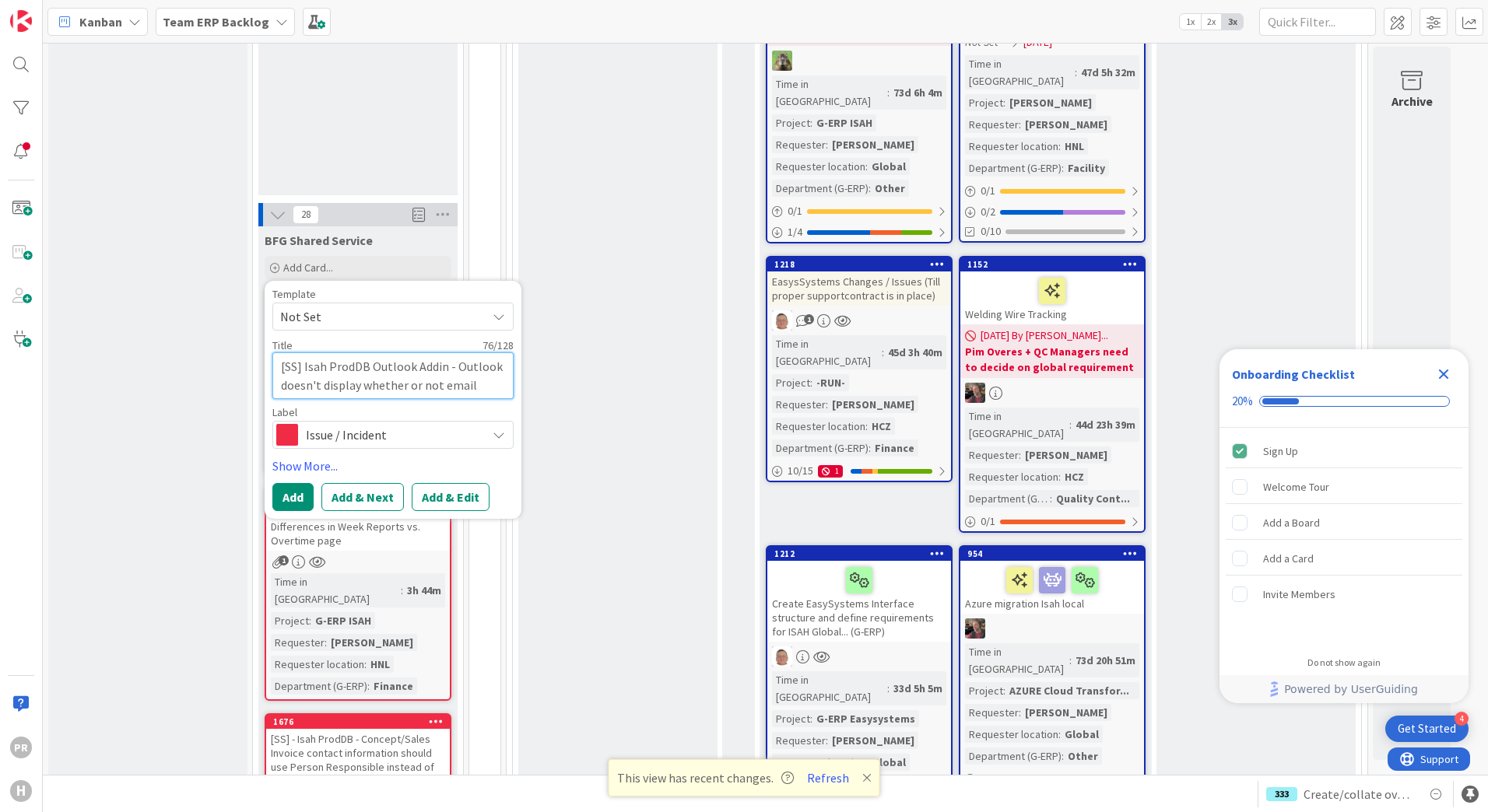
type textarea "[SS] Isah ProdDB Outlook Addin - Outlook doesn't display whether or not email"
type textarea "x"
type textarea "[SS] Isah ProdDB Outlook Addin - Outlook doesn't display whether or not email h"
type textarea "x"
type textarea "[SS] Isah ProdDB Outlook Addin - Outlook doesn't display whether or not email ha"
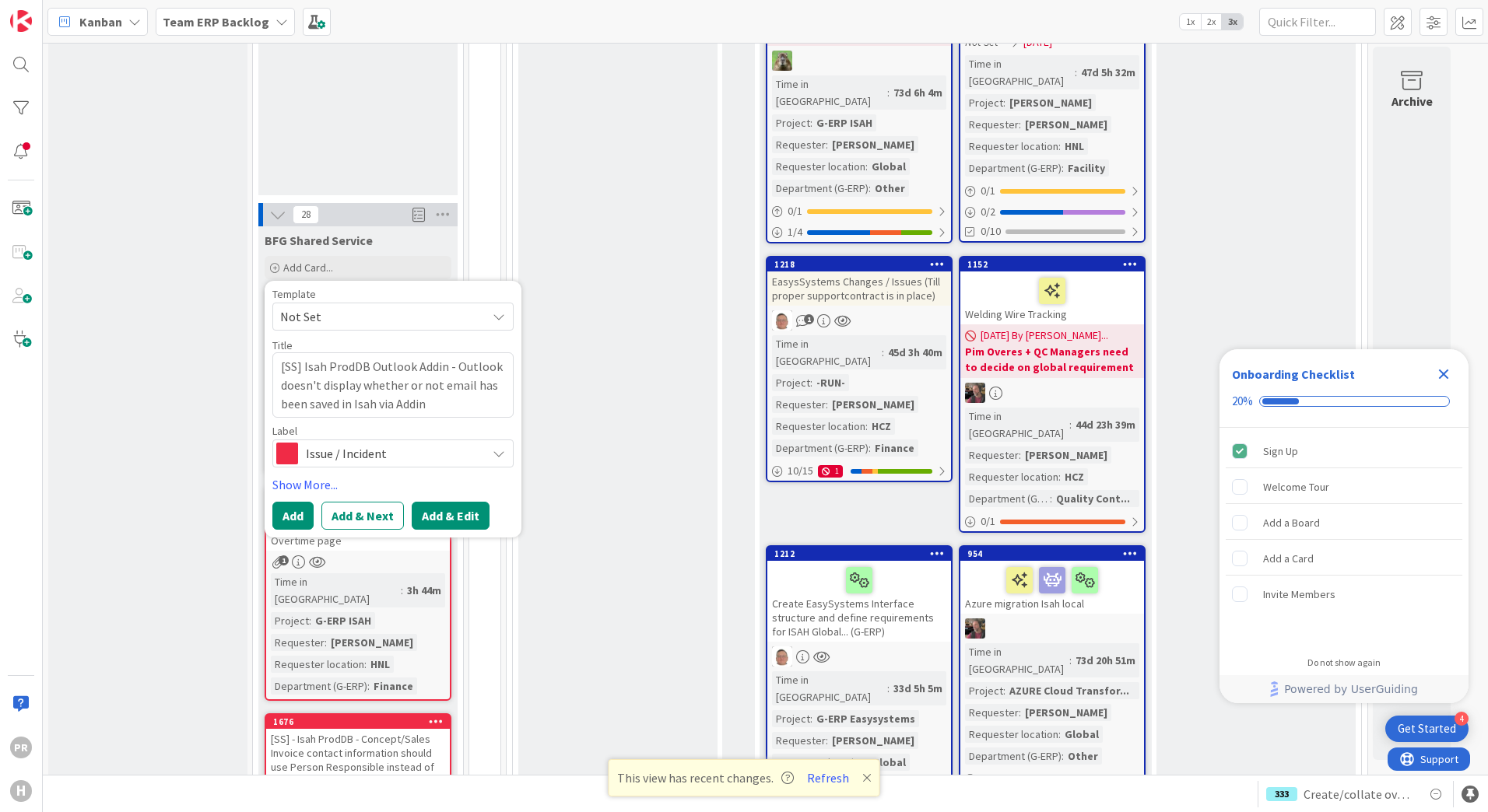
click at [467, 502] on button "Add & Edit" at bounding box center [450, 516] width 78 height 28
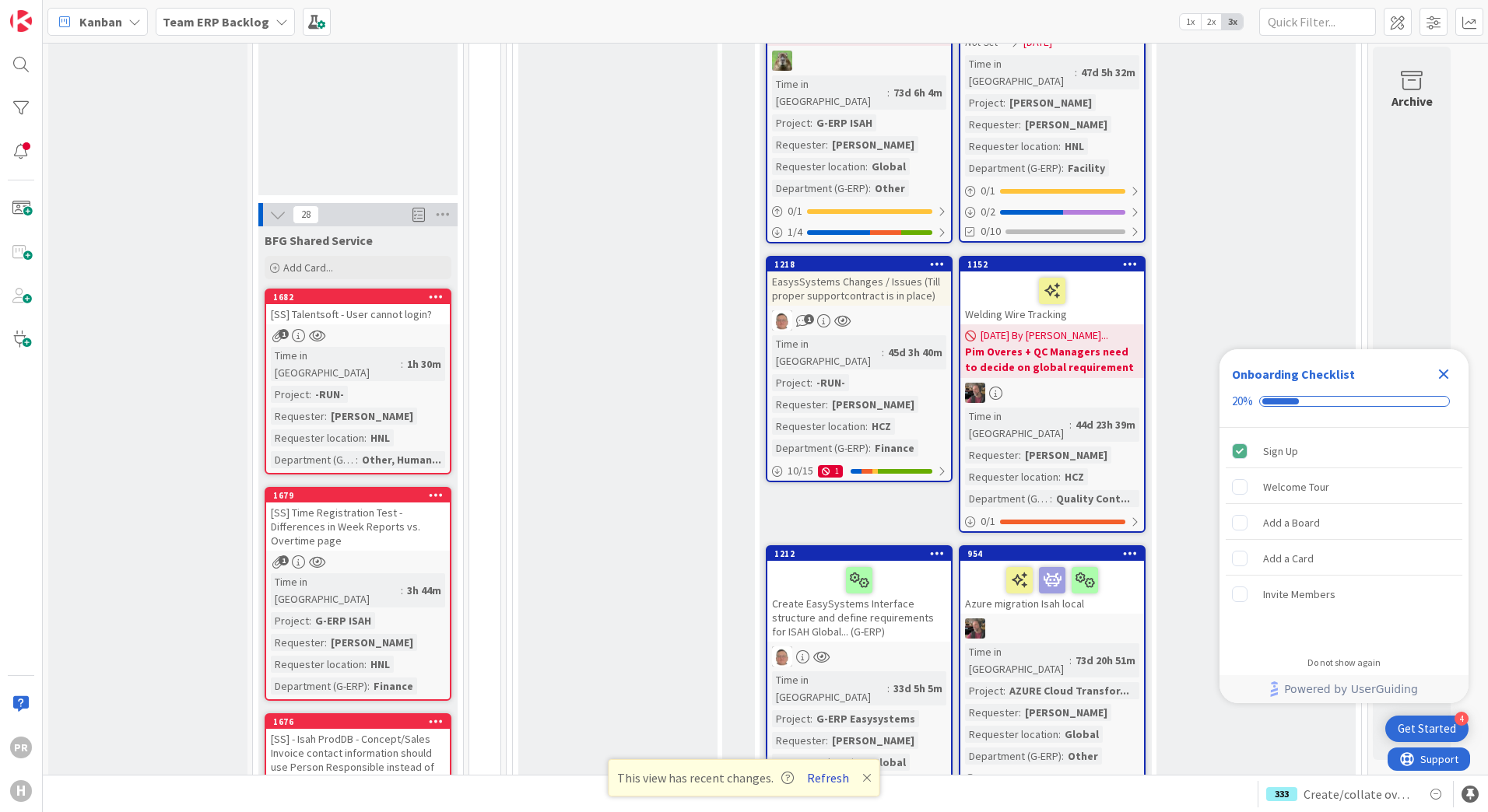
click at [826, 783] on button "Refresh" at bounding box center [828, 777] width 53 height 20
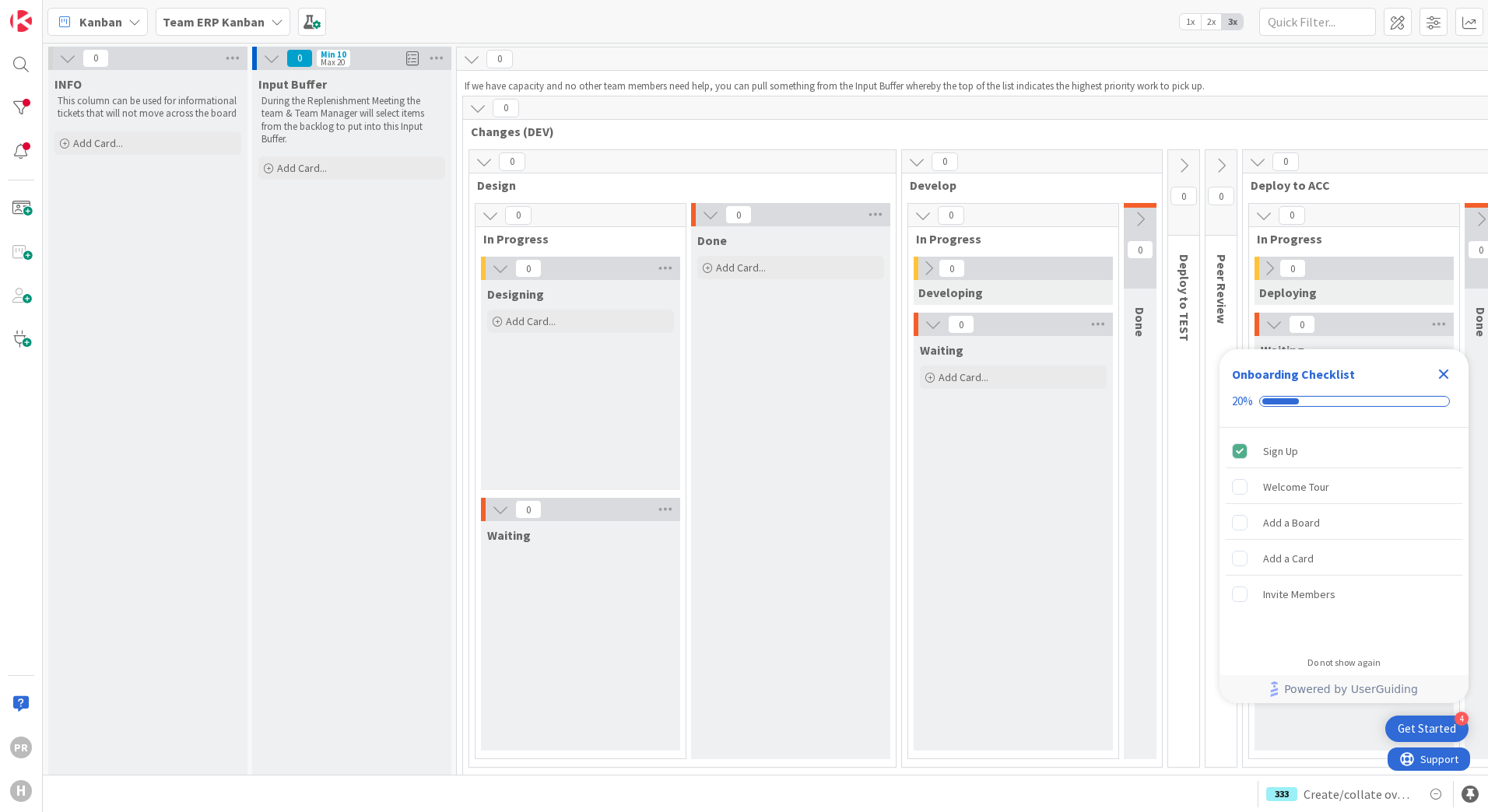
click at [219, 18] on b "Team ERP Kanban" at bounding box center [214, 22] width 102 height 15
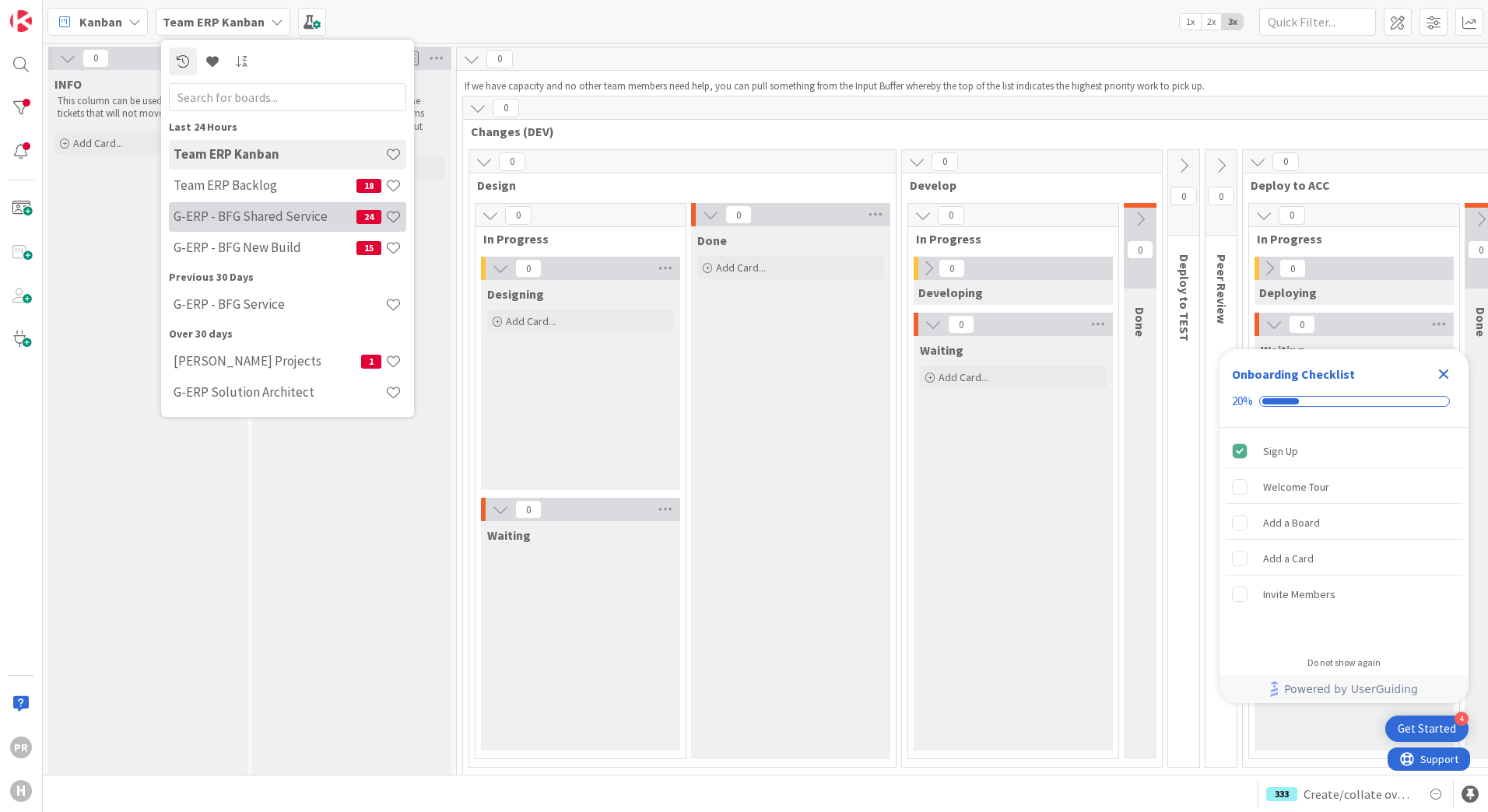
click at [271, 225] on div "G-ERP - BFG Shared Service 24" at bounding box center [287, 216] width 238 height 30
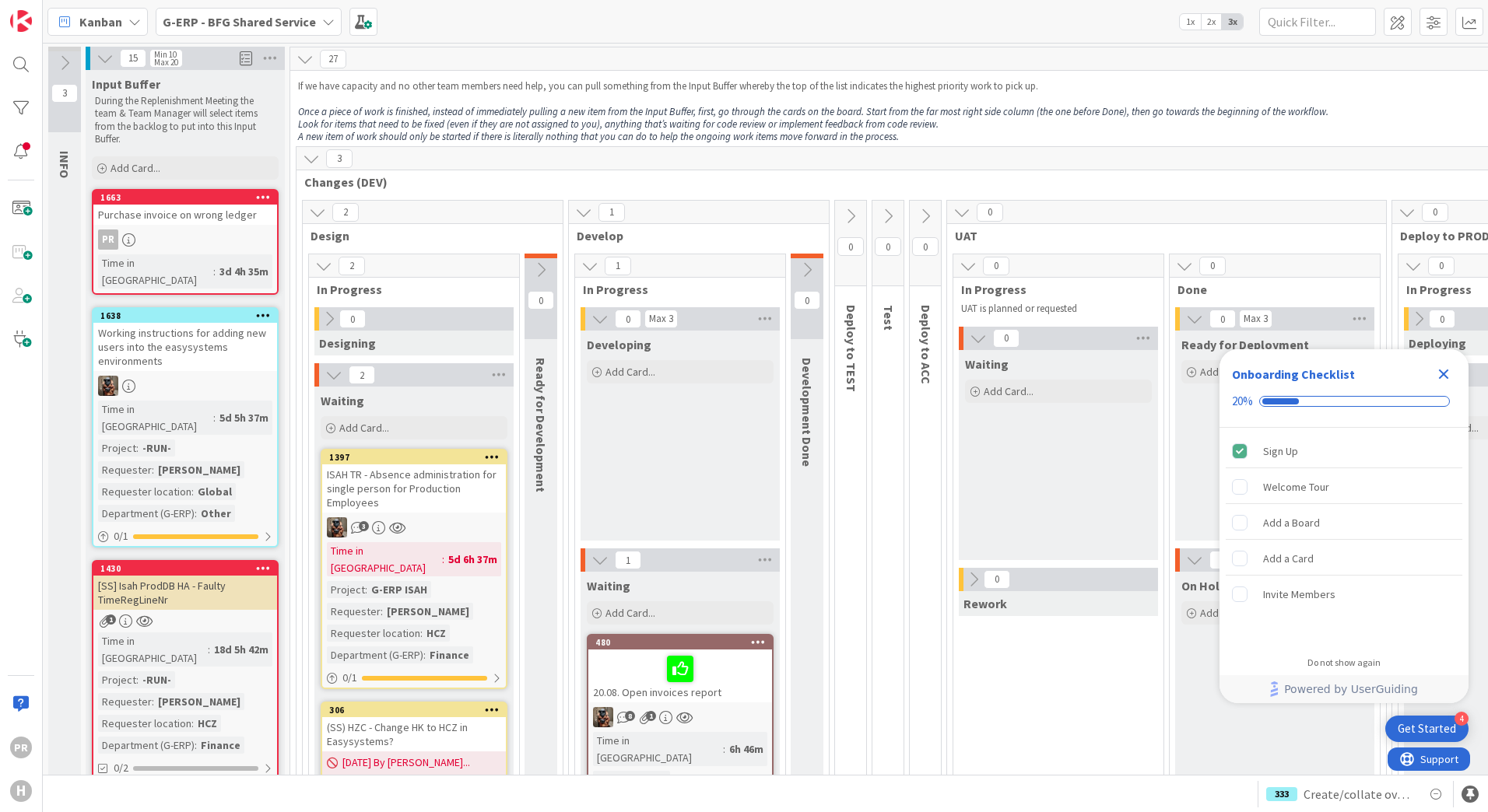
click at [258, 22] on b "G-ERP - BFG Shared Service" at bounding box center [239, 22] width 153 height 15
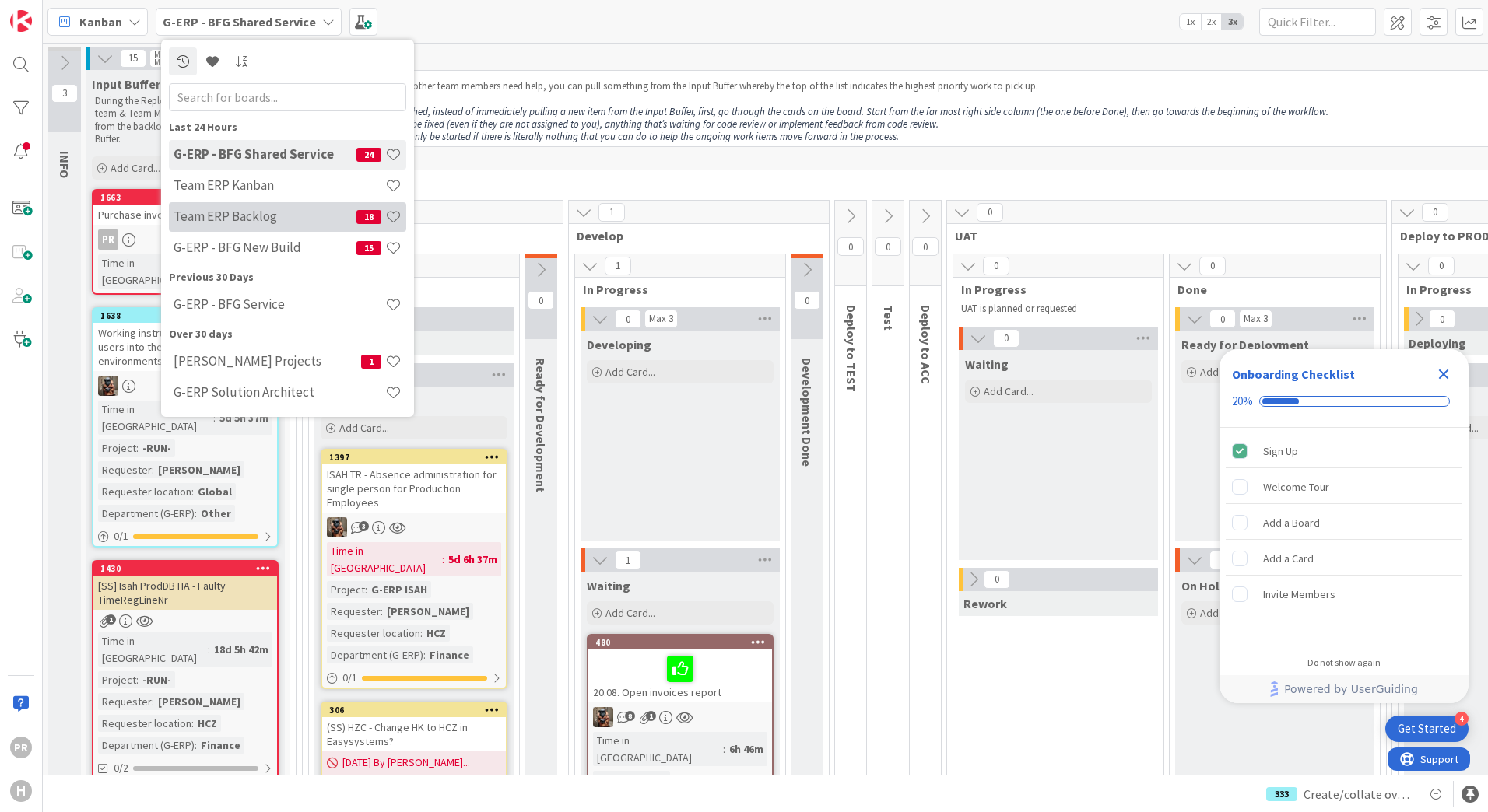
click at [263, 219] on h4 "Team ERP Backlog" at bounding box center [265, 216] width 183 height 15
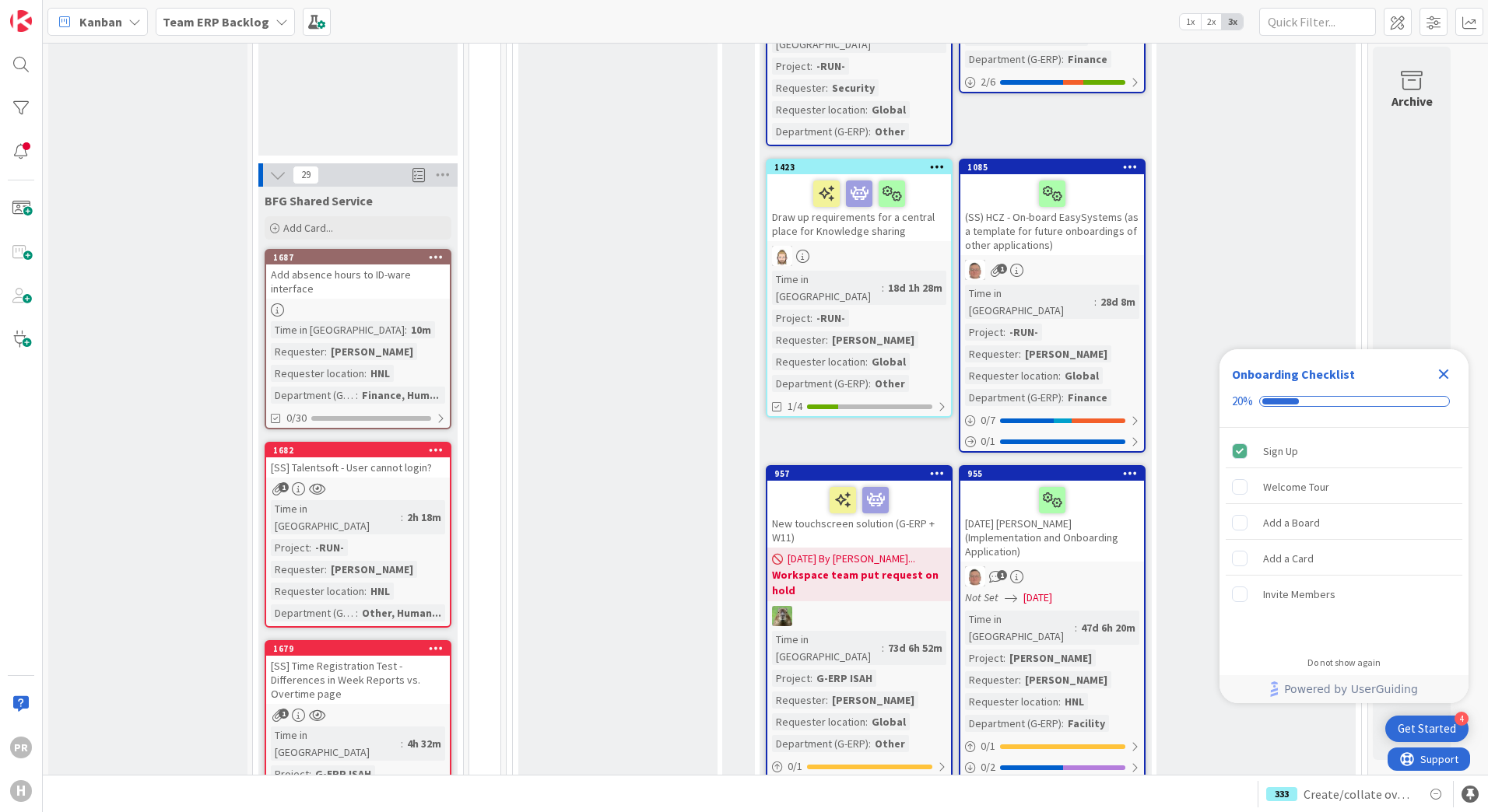
scroll to position [925, 0]
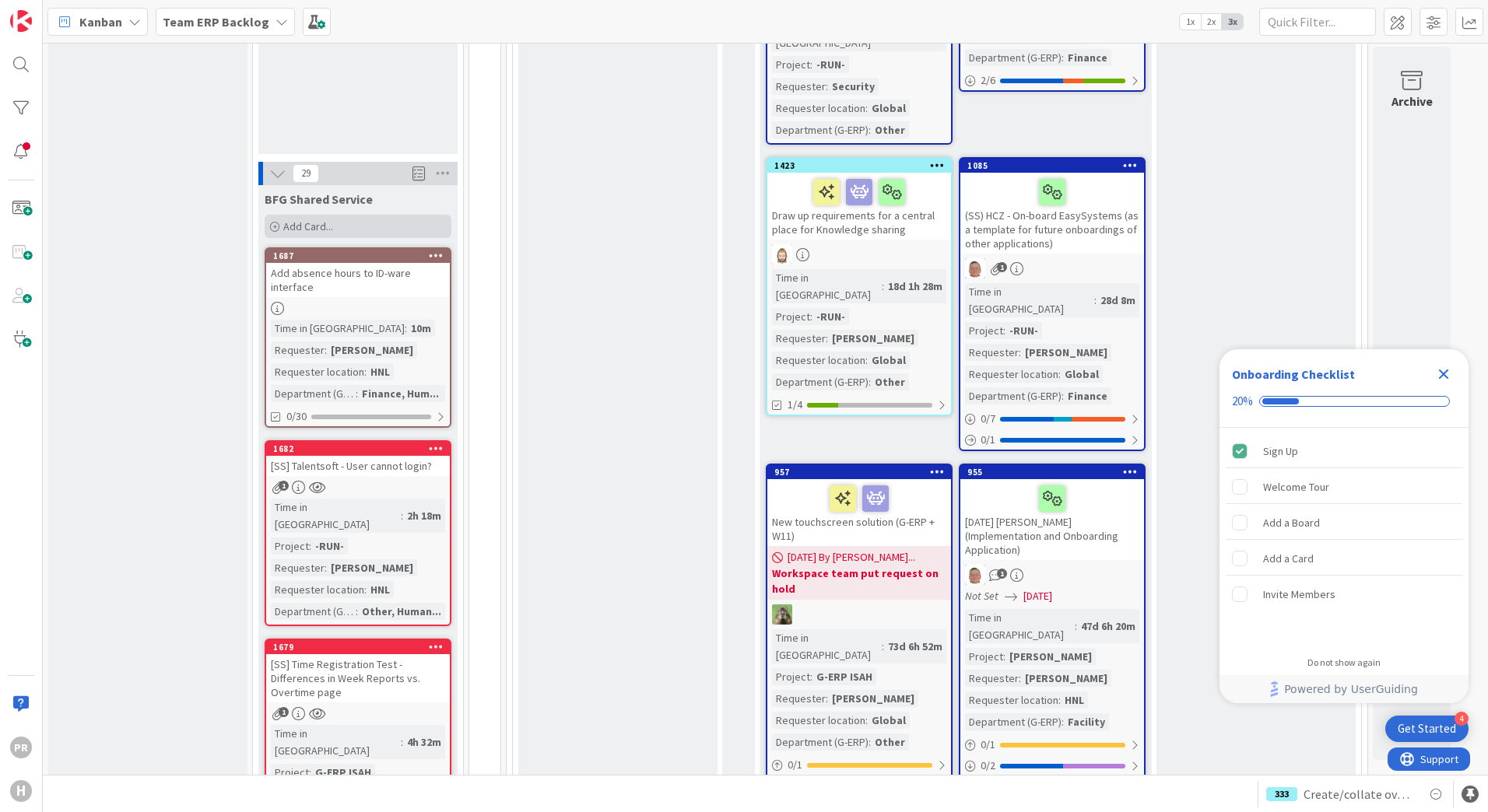
click at [326, 219] on span "Add Card..." at bounding box center [308, 226] width 50 height 14
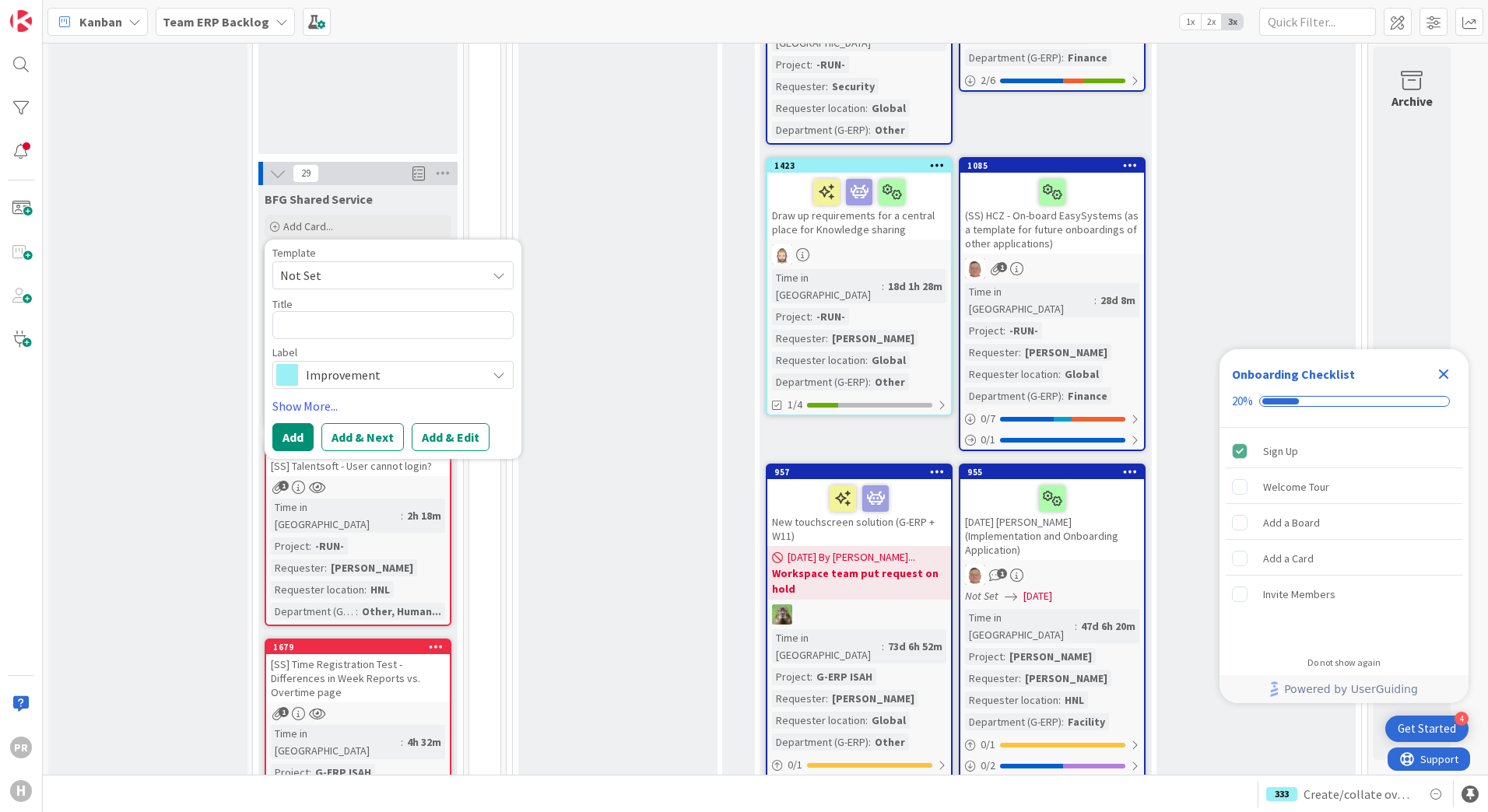
click at [371, 364] on span "Improvement" at bounding box center [393, 374] width 173 height 22
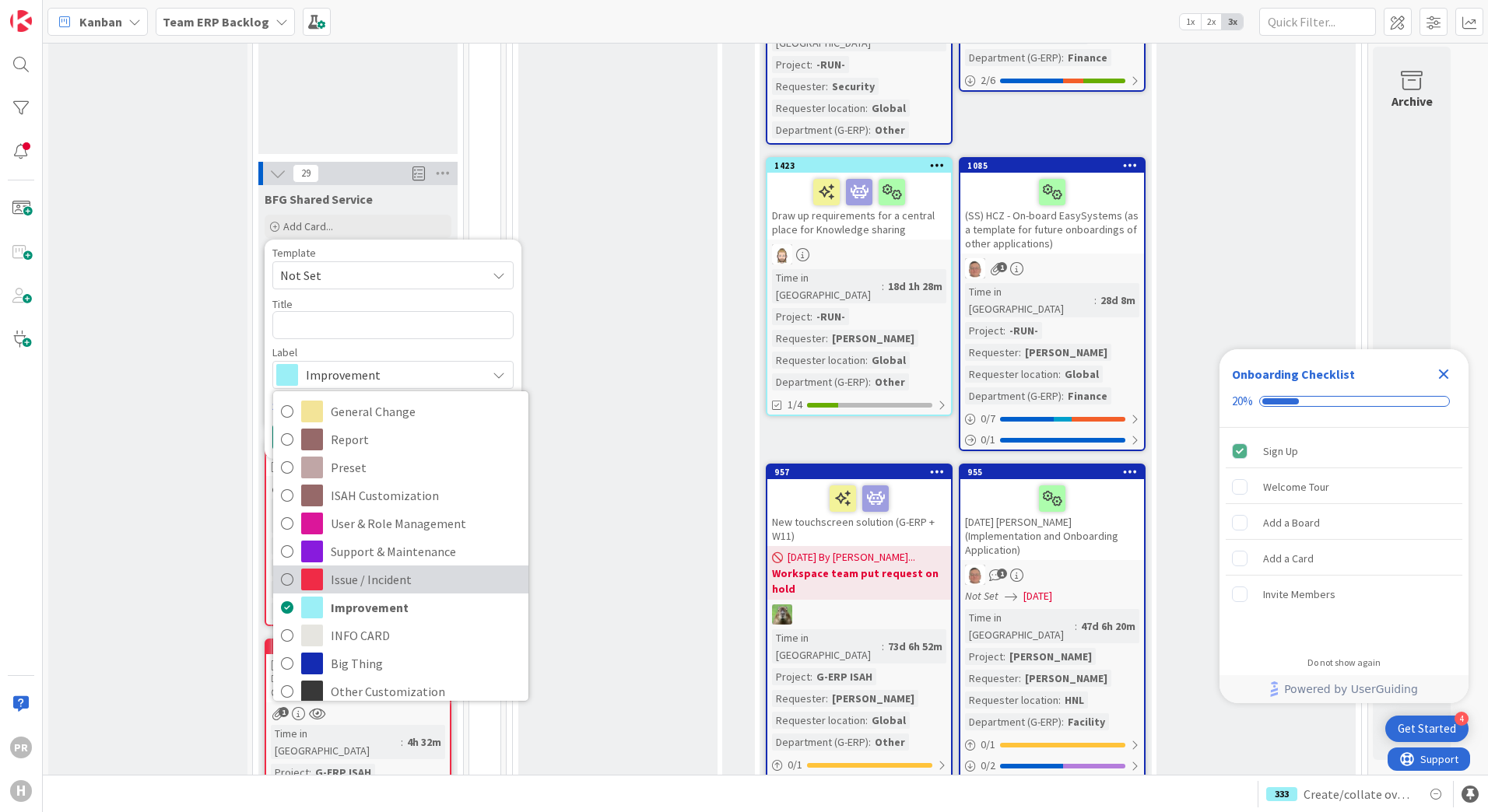
click at [360, 568] on span "Issue / Incident" at bounding box center [425, 579] width 190 height 23
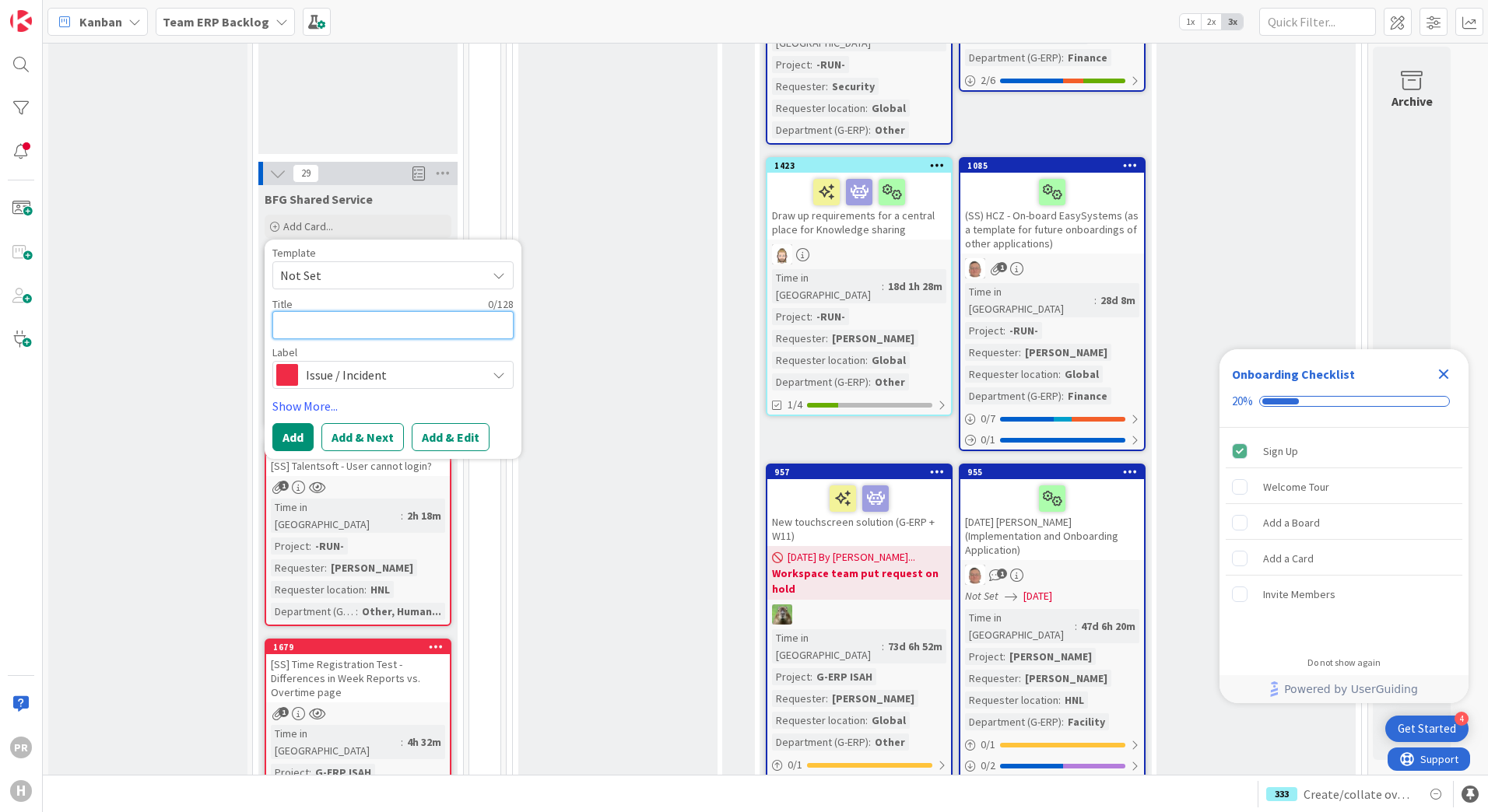
click at [365, 311] on textarea at bounding box center [393, 324] width 242 height 28
type textarea "x"
type textarea "["
type textarea "x"
type textarea "[S"
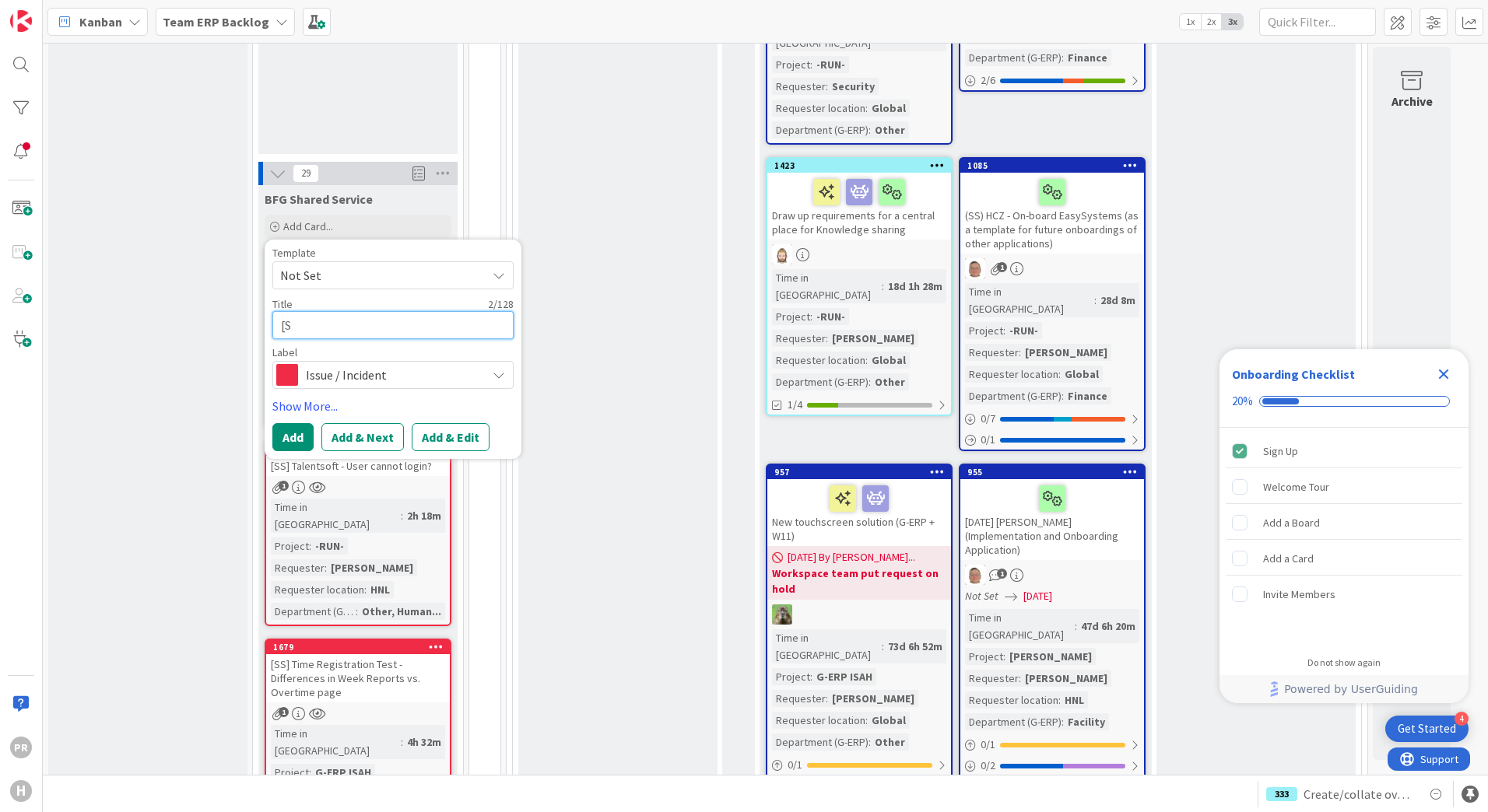
type textarea "x"
type textarea "[SS"
type textarea "x"
type textarea "[SS]"
type textarea "x"
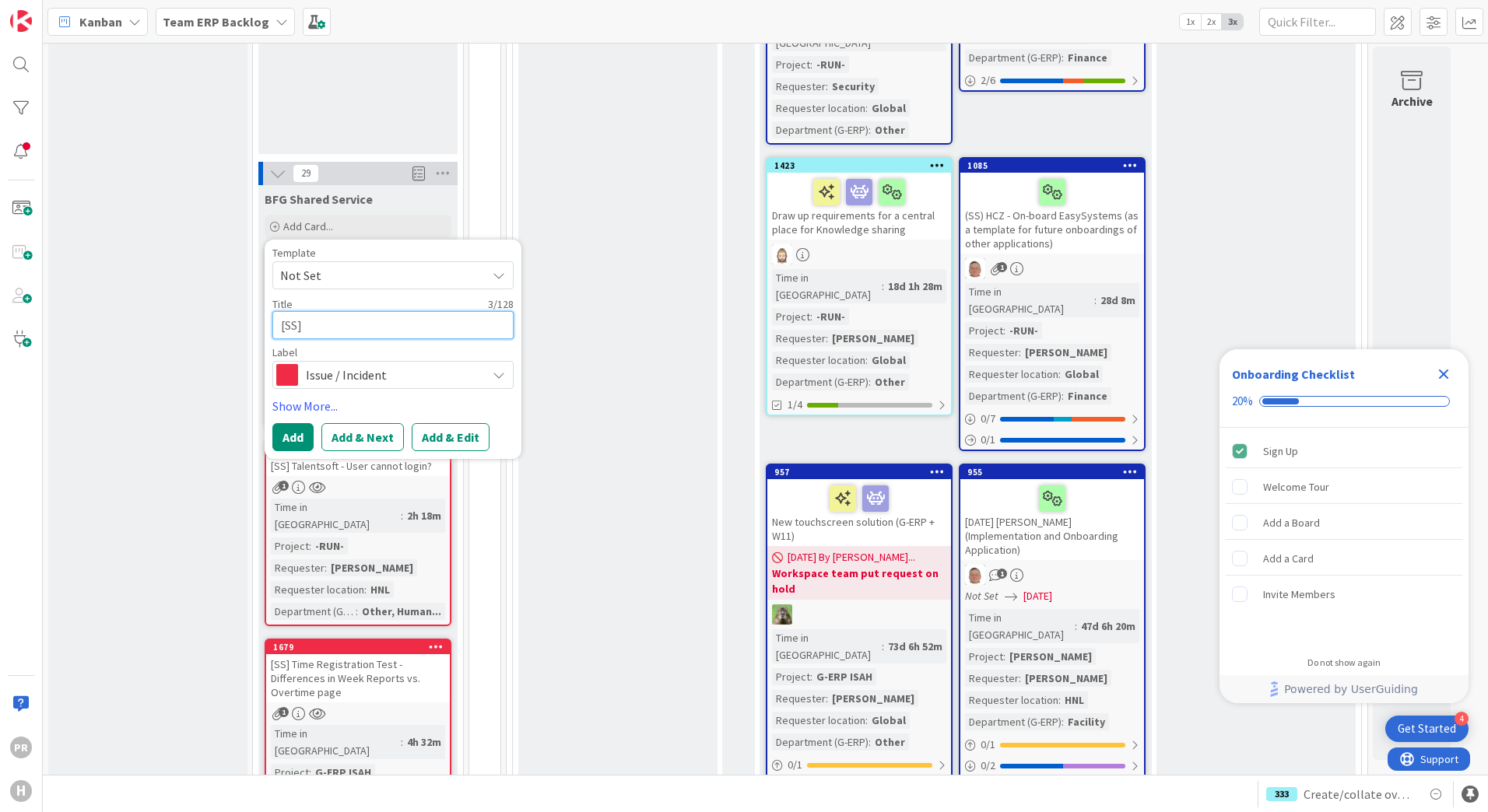
type textarea "[SS]"
type textarea "x"
type textarea "[SS] I"
type textarea "x"
type textarea "[SS] Is"
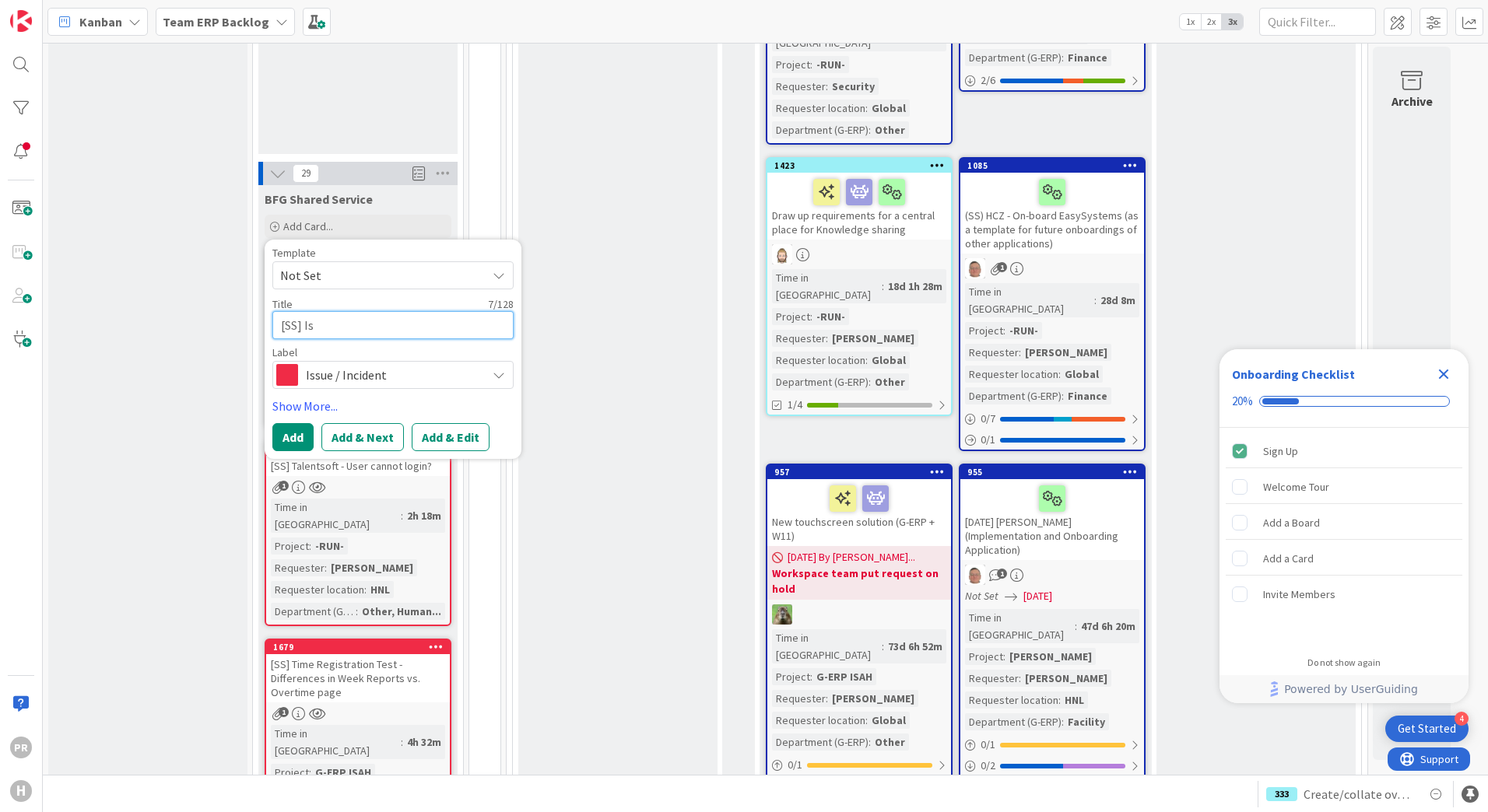
type textarea "x"
type textarea "[SS] Isa"
type textarea "x"
type textarea "[SS] Isah"
type textarea "x"
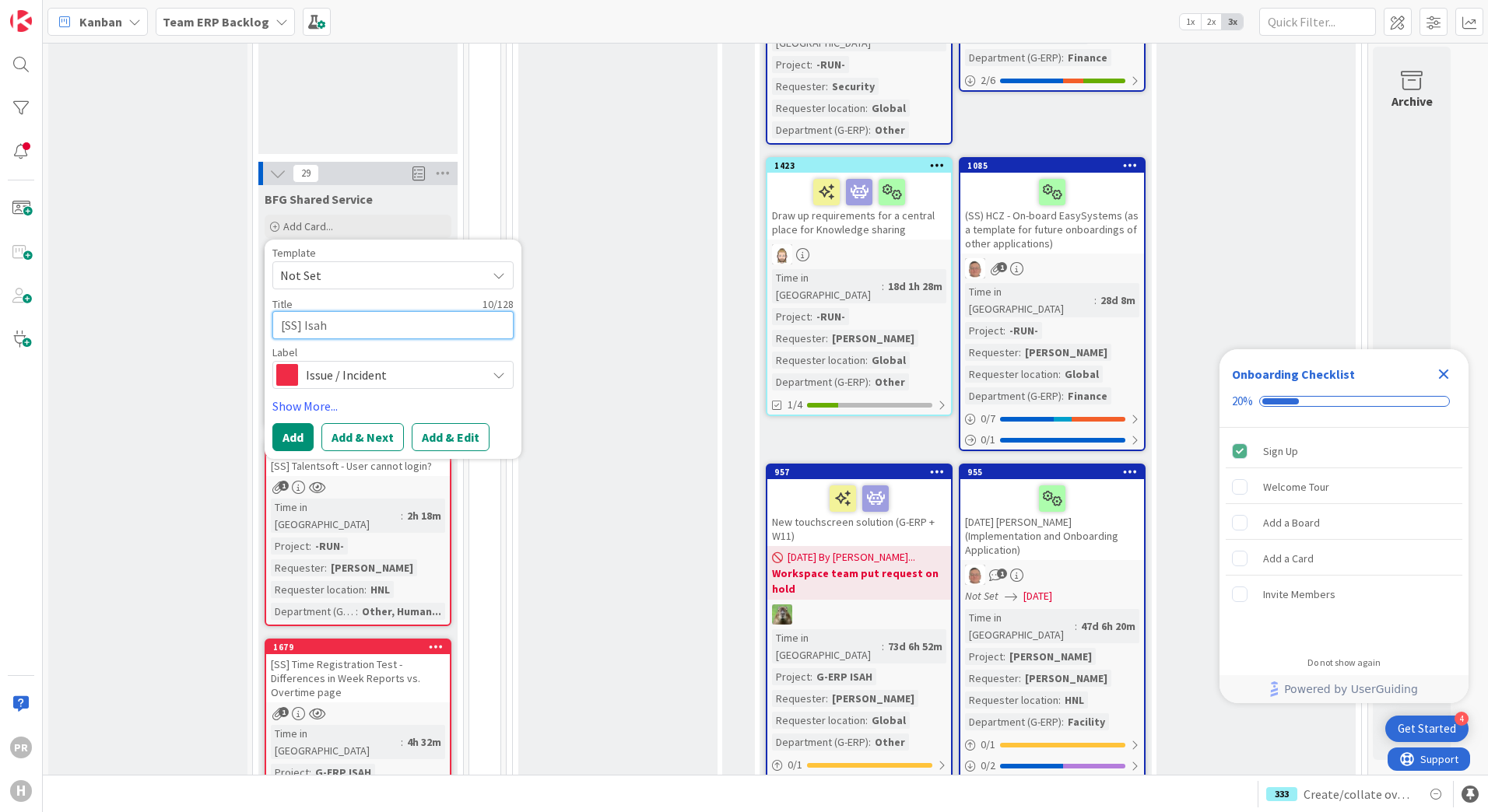
type textarea "[SS] Isah P"
type textarea "x"
type textarea "[SS] Isah Pr"
type textarea "x"
type textarea "[SS] Isah Pro"
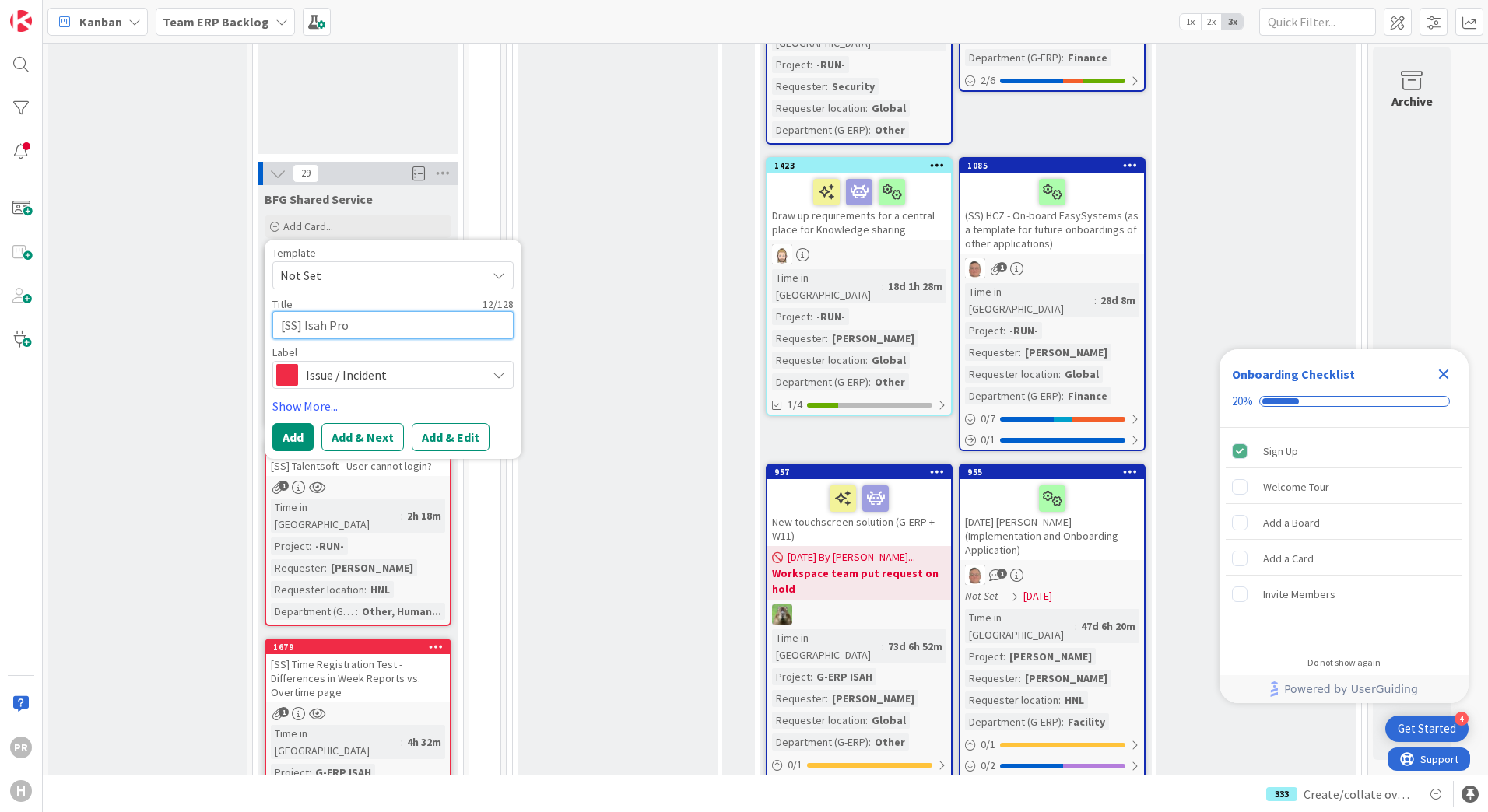
type textarea "x"
type textarea "[SS] Isah Prod"
type textarea "x"
type textarea "[SS] Isah ProdD"
type textarea "x"
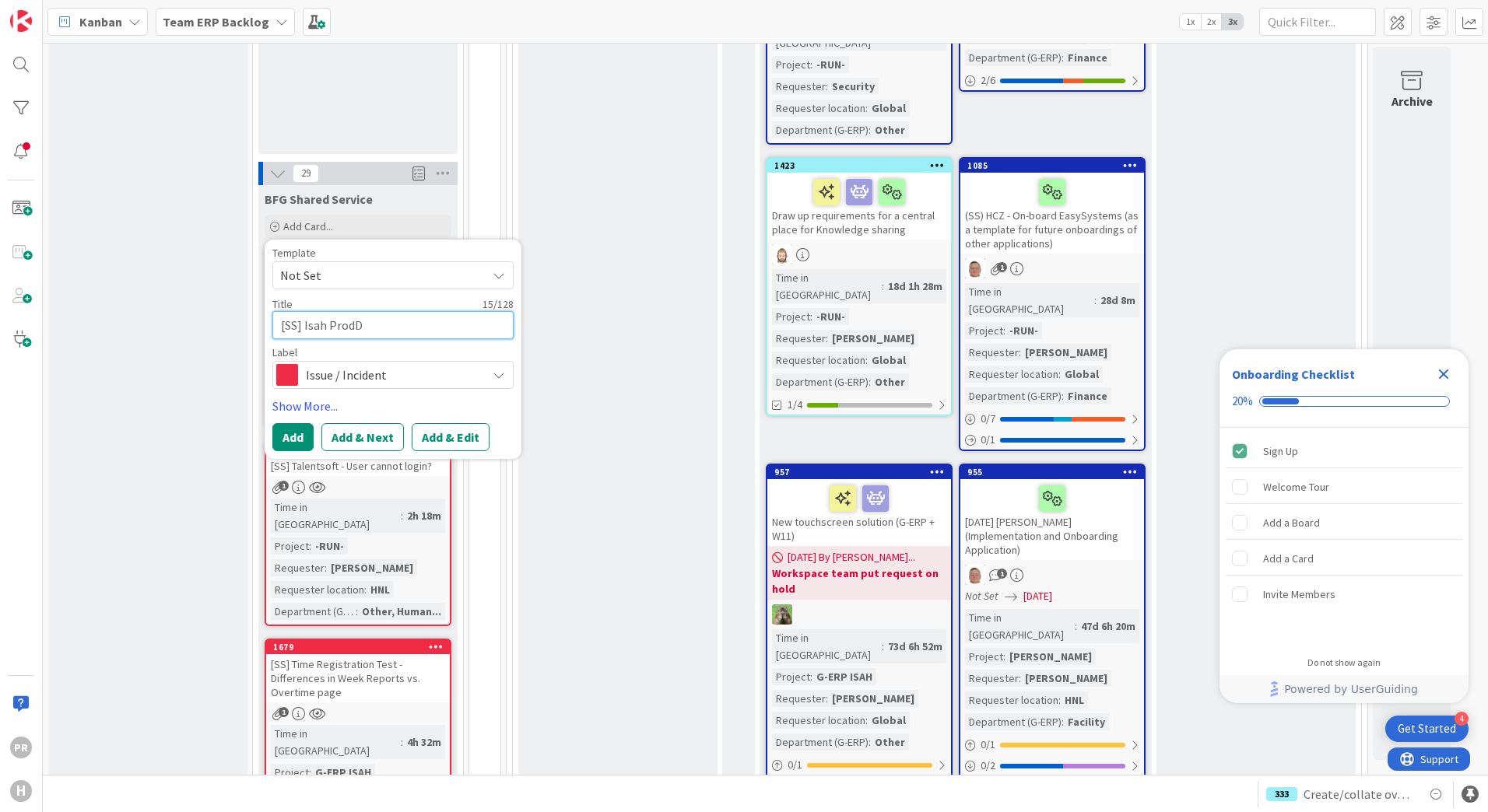
type textarea "[SS] Isah ProdDB"
type textarea "x"
type textarea "[SS] Isah ProdDB"
type textarea "x"
type textarea "[SS] Isah ProdDB I"
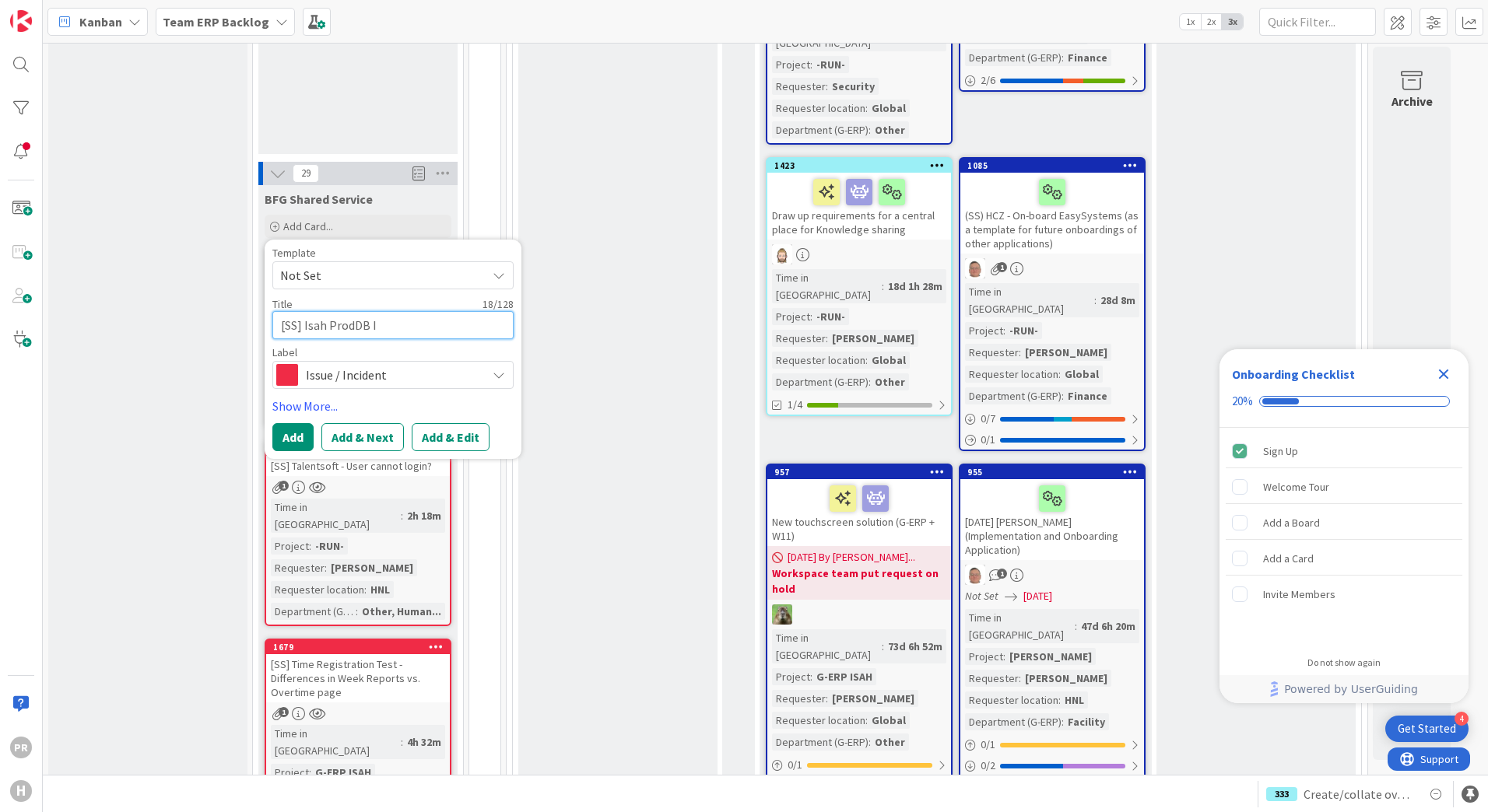
type textarea "x"
type textarea "[SS] Isah ProdDB"
type textarea "x"
type textarea "[SS] Isah ProdDB O"
type textarea "x"
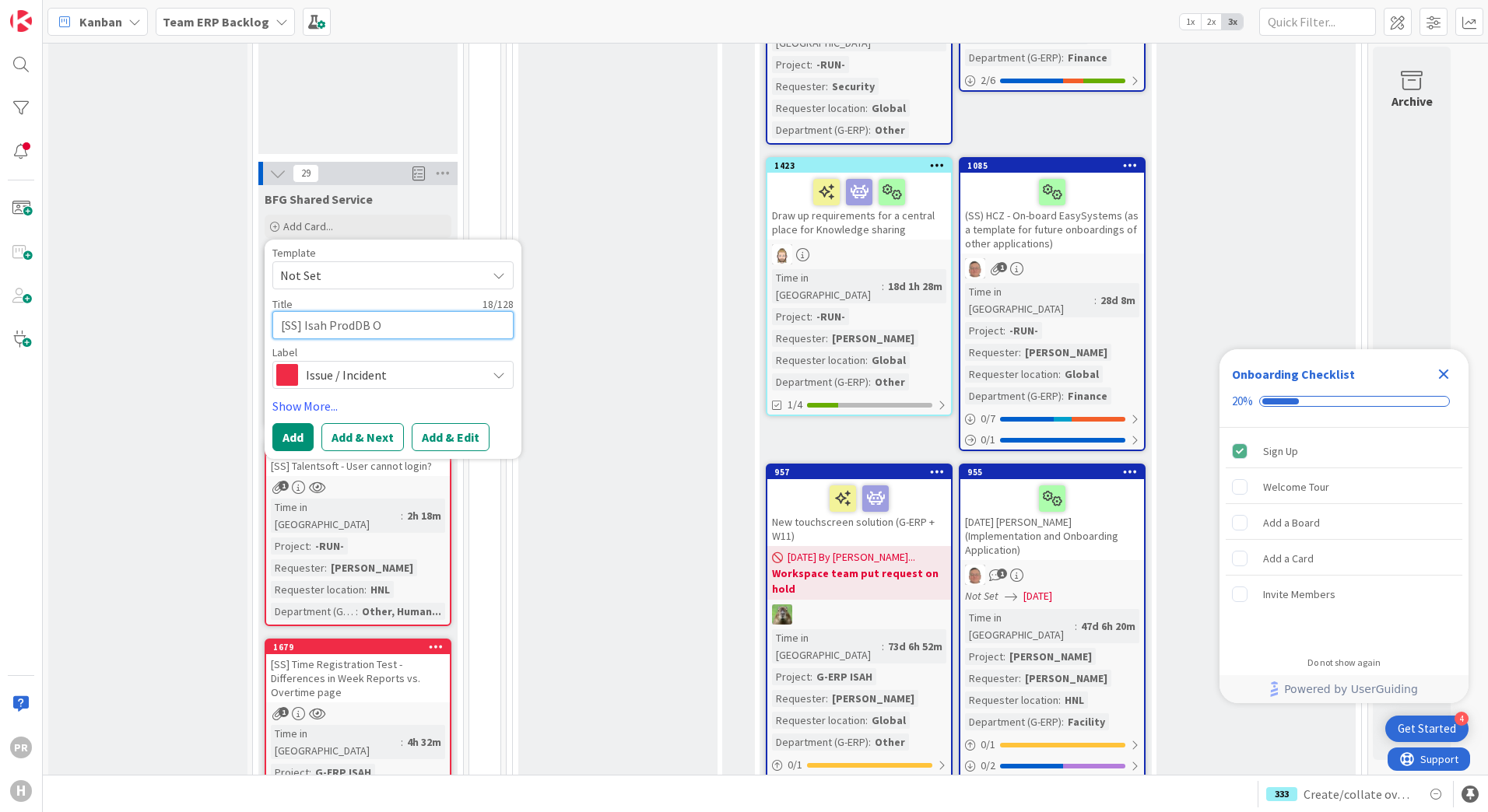
type textarea "[SS] Isah ProdDB Ou"
type textarea "x"
type textarea "[SS] Isah ProdDB Out"
type textarea "x"
type textarea "[SS] Isah ProdDB Outl"
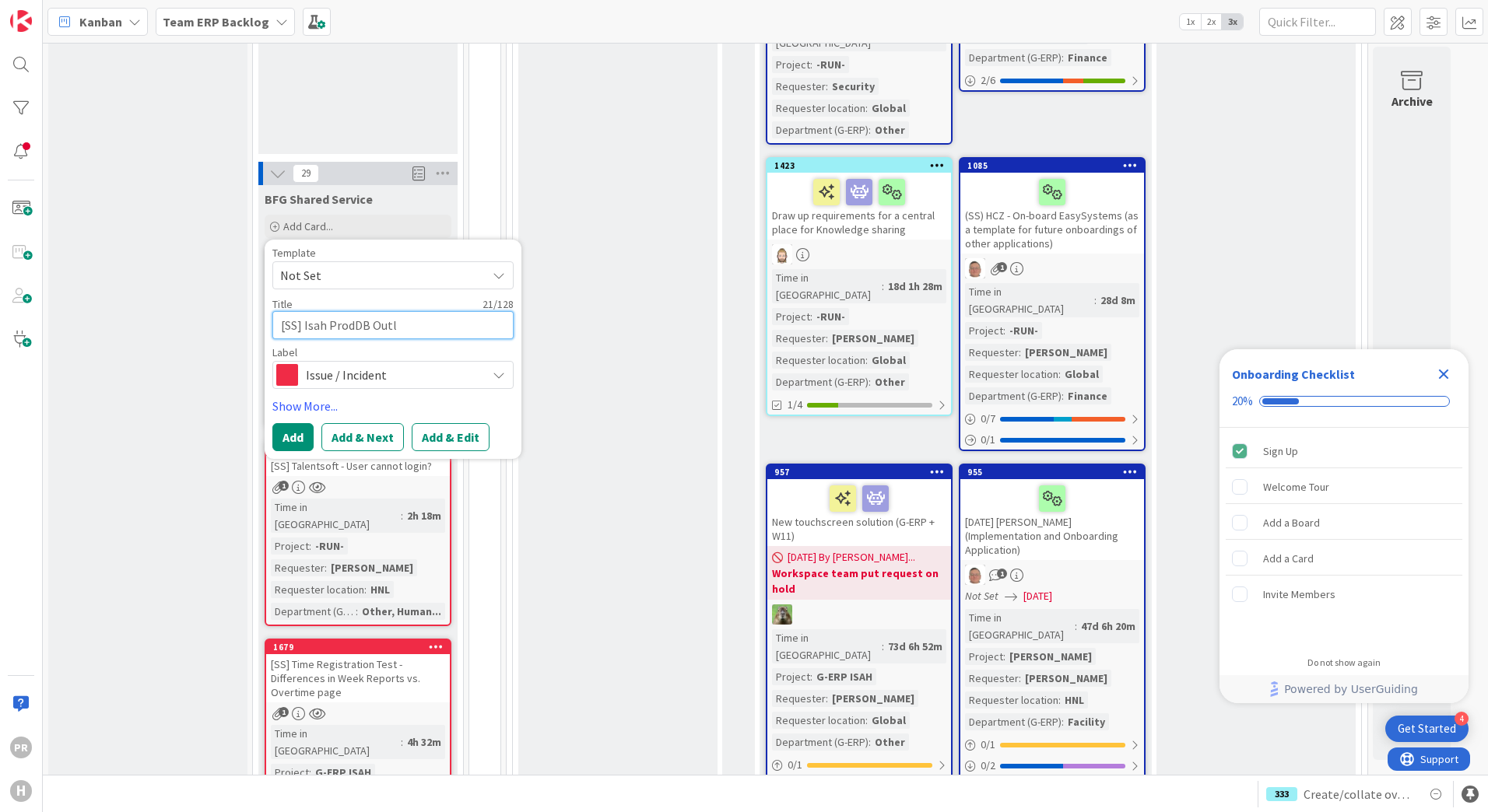
type textarea "x"
type textarea "[SS] Isah ProdDB Outlo"
type textarea "x"
type textarea "[SS] Isah ProdDB Outloo"
type textarea "x"
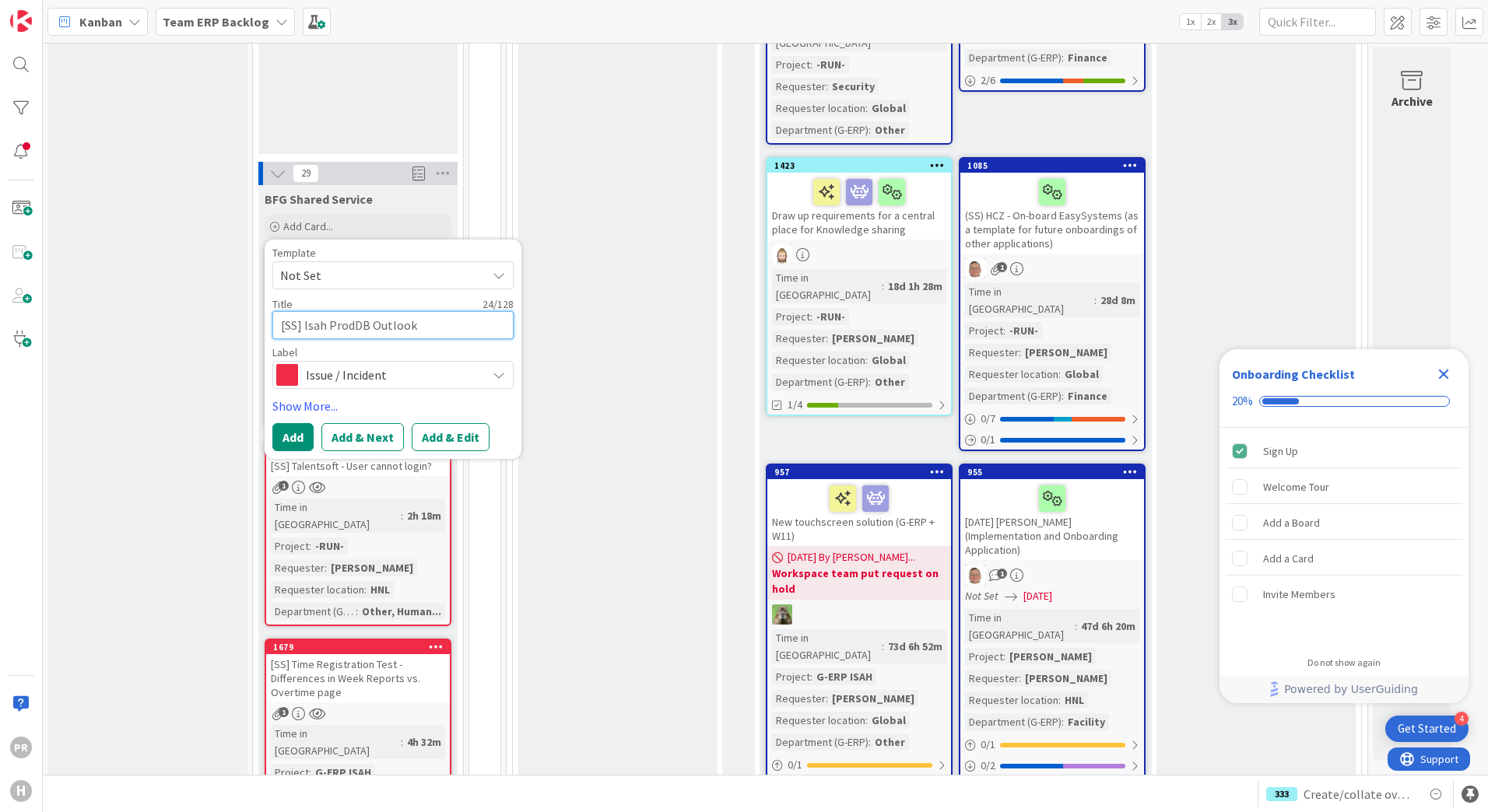
type textarea "[SS] Isah ProdDB Outlook"
type textarea "x"
type textarea "[SS] Isah ProdDB Outlook A"
type textarea "x"
type textarea "[SS] Isah ProdDB Outlook Ad"
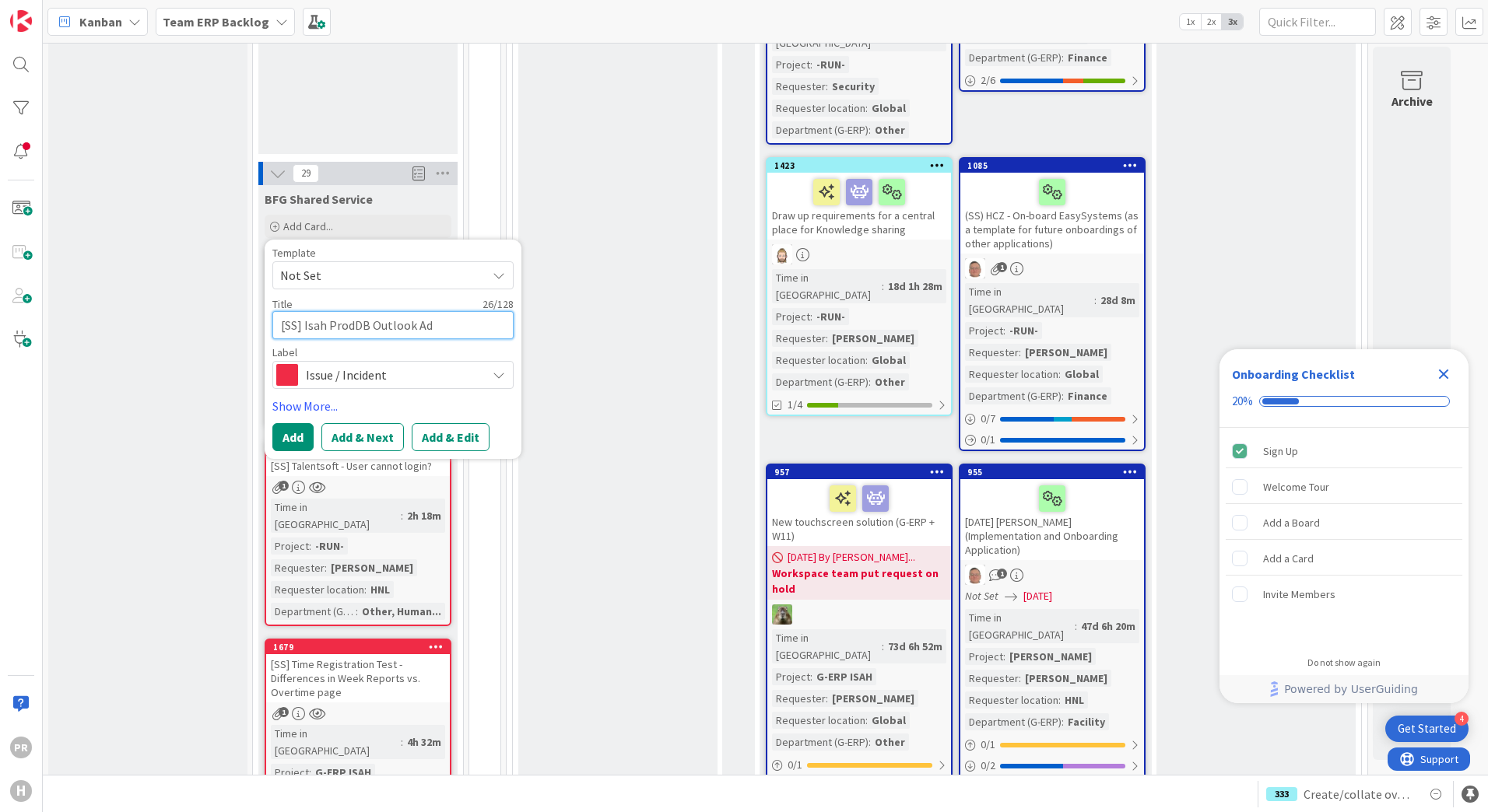
type textarea "x"
type textarea "[SS] Isah ProdDB Outlook Add"
type textarea "x"
type textarea "[SS] Isah ProdDB Outlook Addi"
type textarea "x"
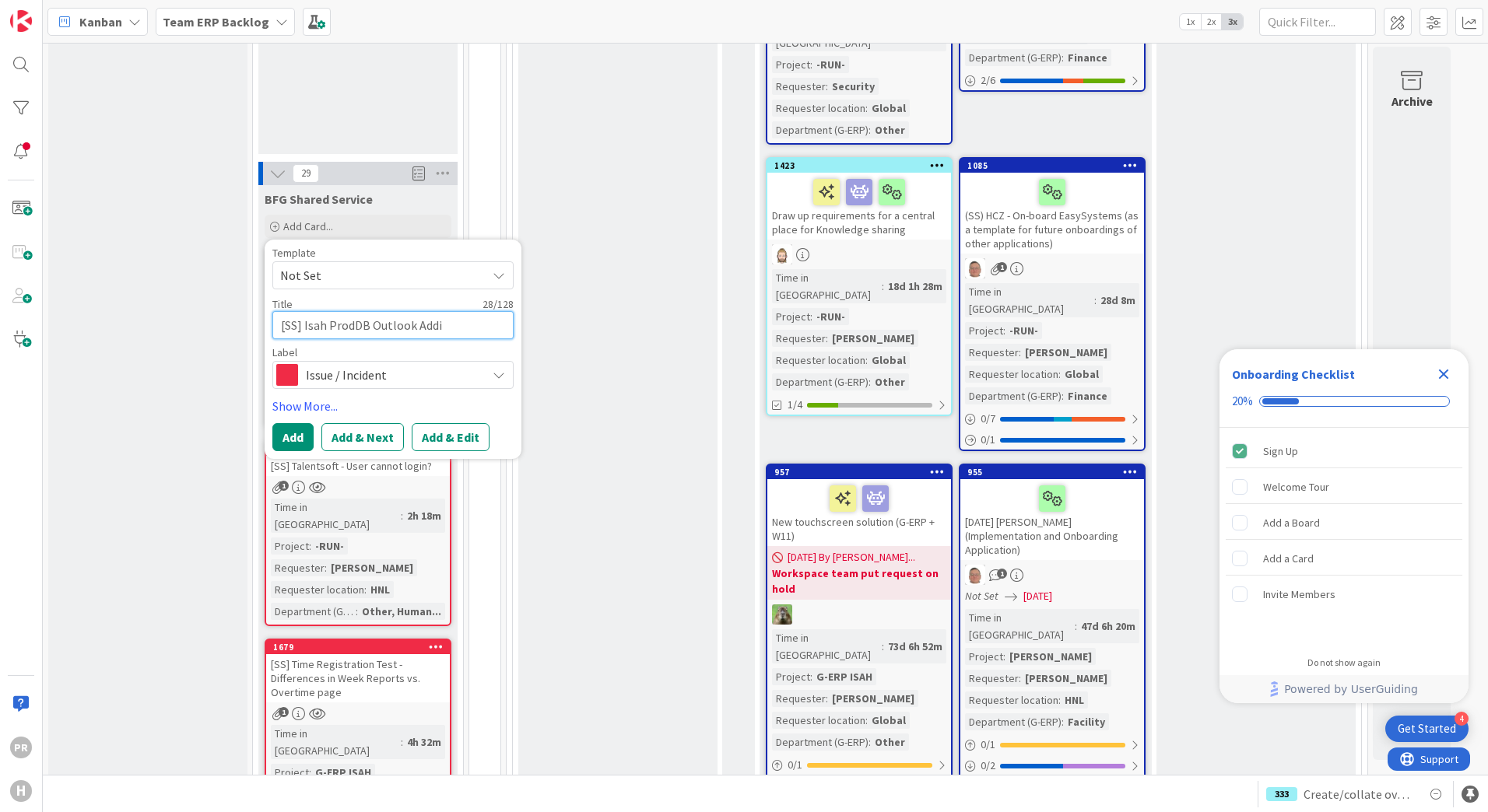
type textarea "[SS] Isah ProdDB Outlook Addin"
type textarea "x"
type textarea "[SS] Isah ProdDB Outlook Addin -"
type textarea "x"
type textarea "[SS] Isah ProdDB Outlook Addin -"
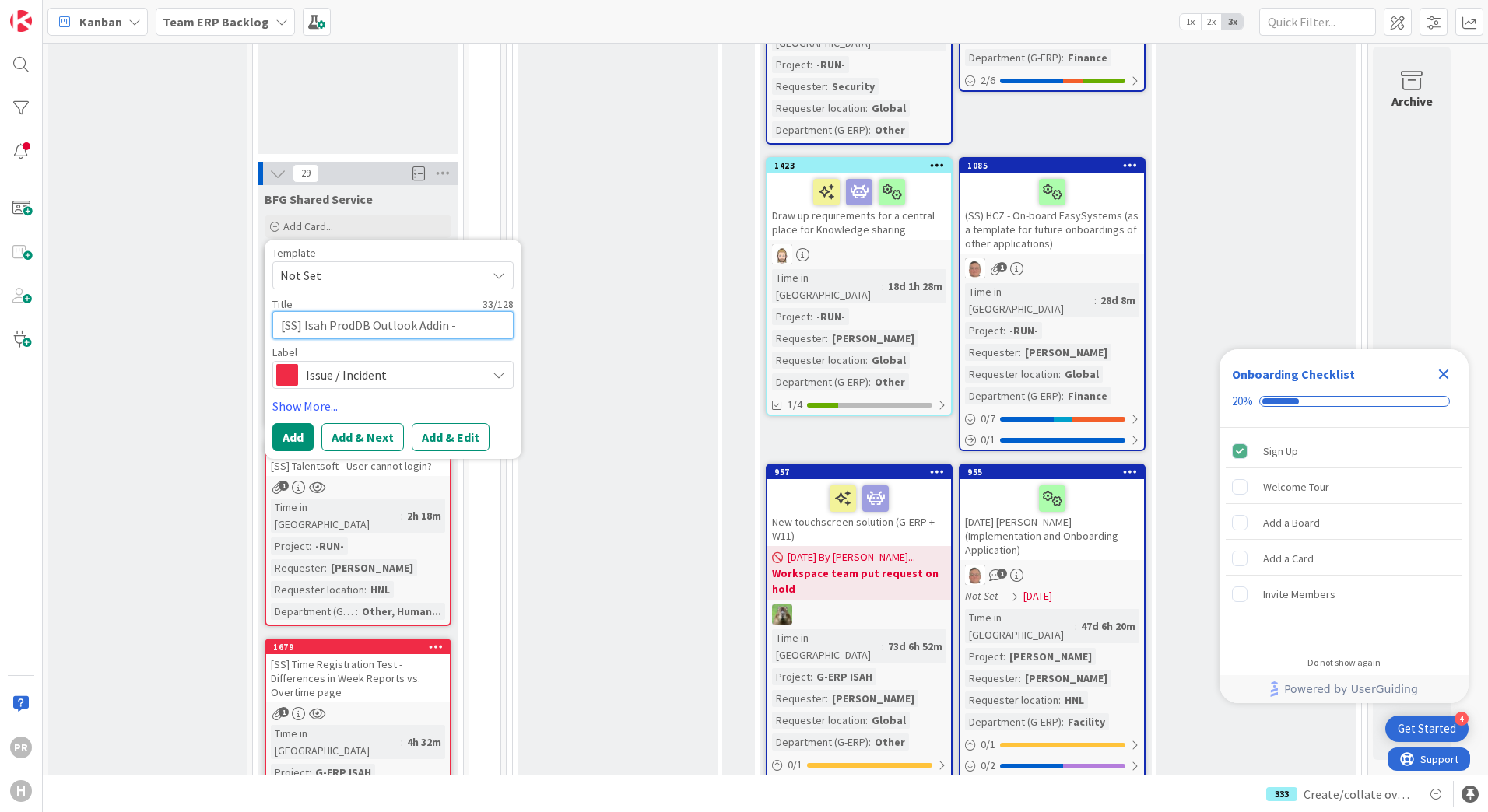
type textarea "x"
type textarea "[SS] Isah ProdDB Outlook Addin - A"
type textarea "x"
type textarea "[SS] Isah ProdDB Outlook Addin -"
type textarea "x"
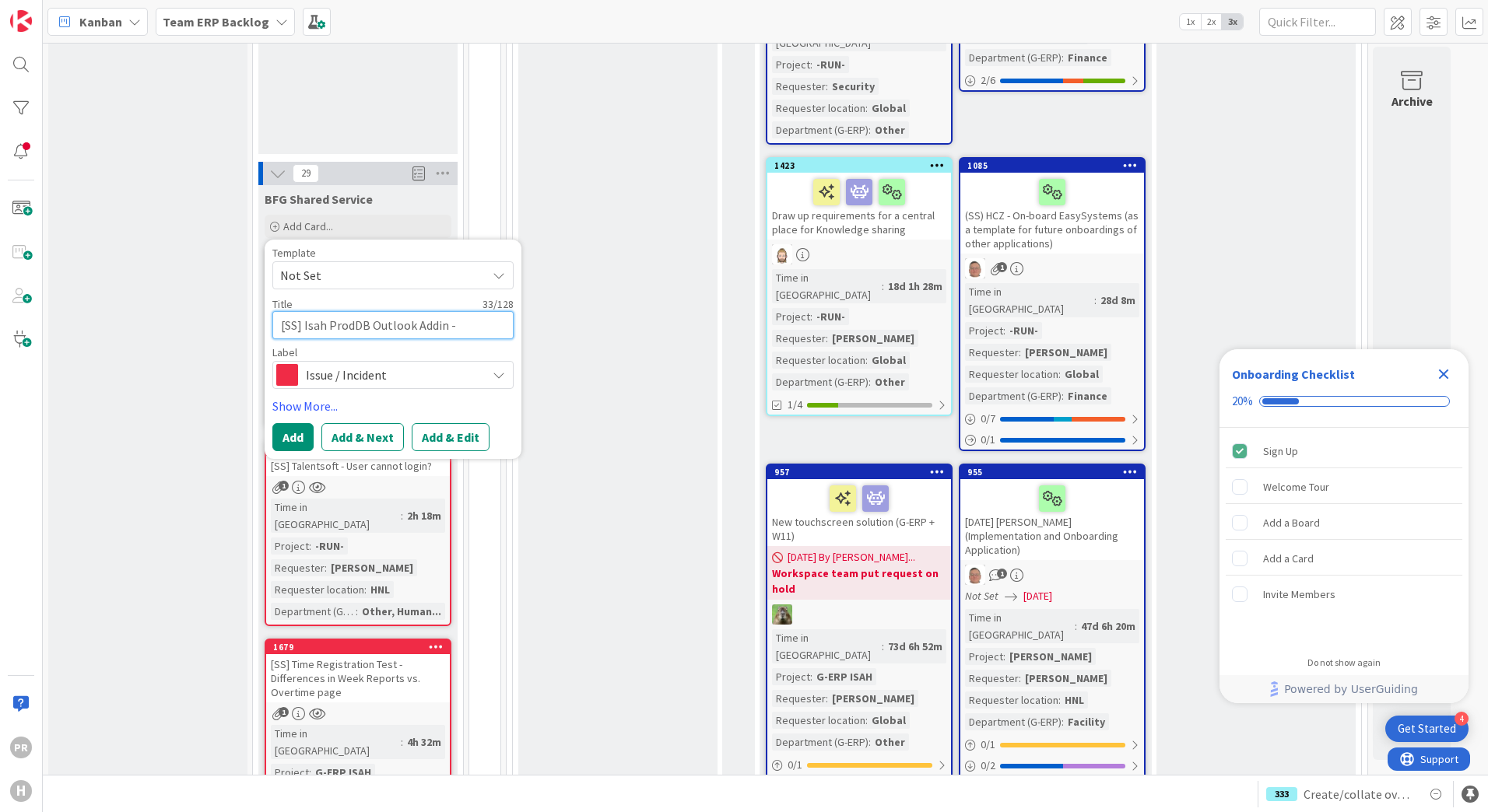
type textarea "[SS] Isah ProdDB Outlook Addin - O"
type textarea "x"
type textarea "[SS] Isah ProdDB Outlook Addin - Ou"
type textarea "x"
type textarea "[SS] Isah ProdDB Outlook Addin - Out"
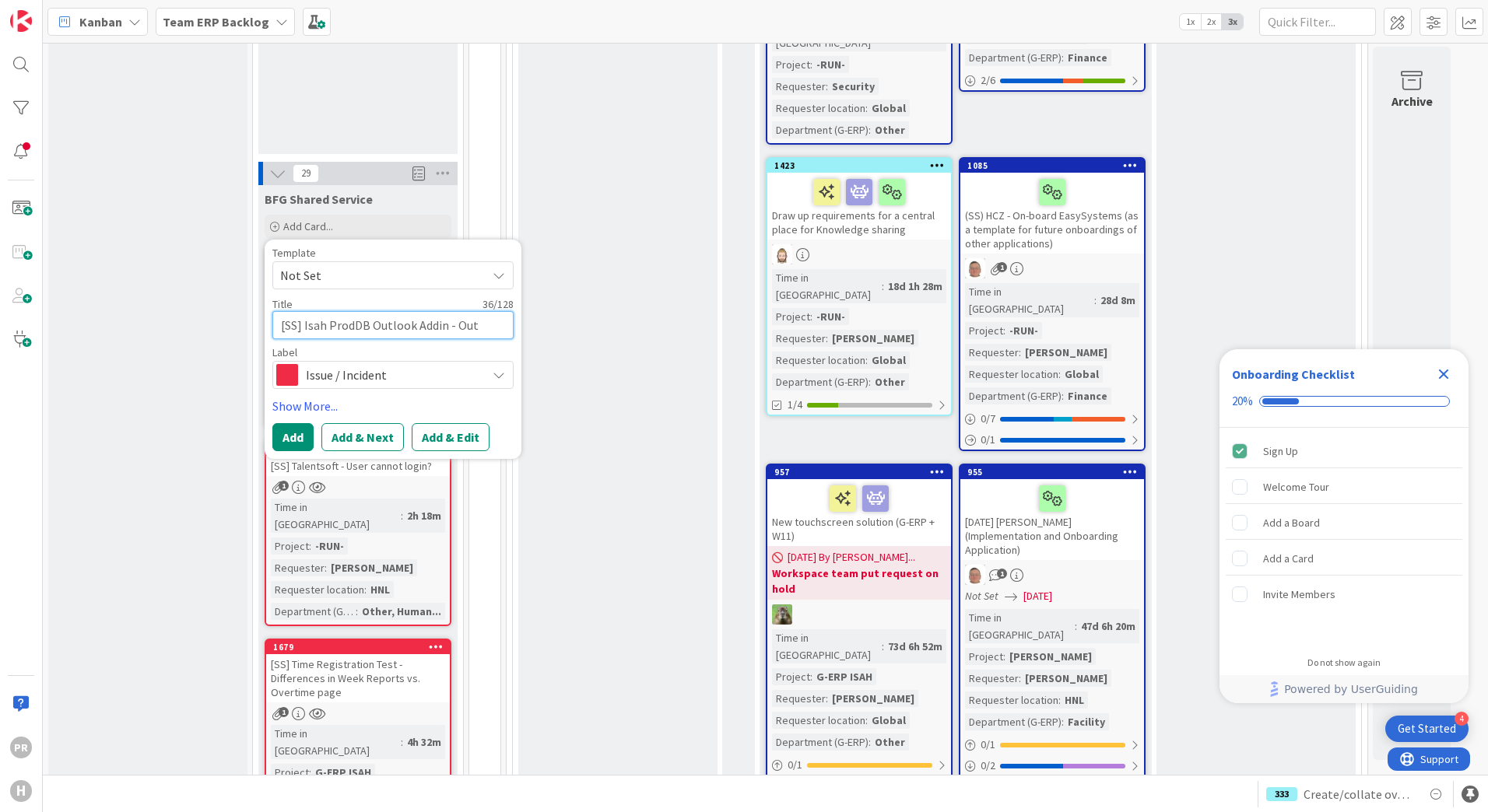
type textarea "x"
type textarea "[SS] Isah ProdDB Outlook Addin - Outl"
type textarea "x"
type textarea "[SS] Isah ProdDB Outlook Addin - Outlo"
type textarea "x"
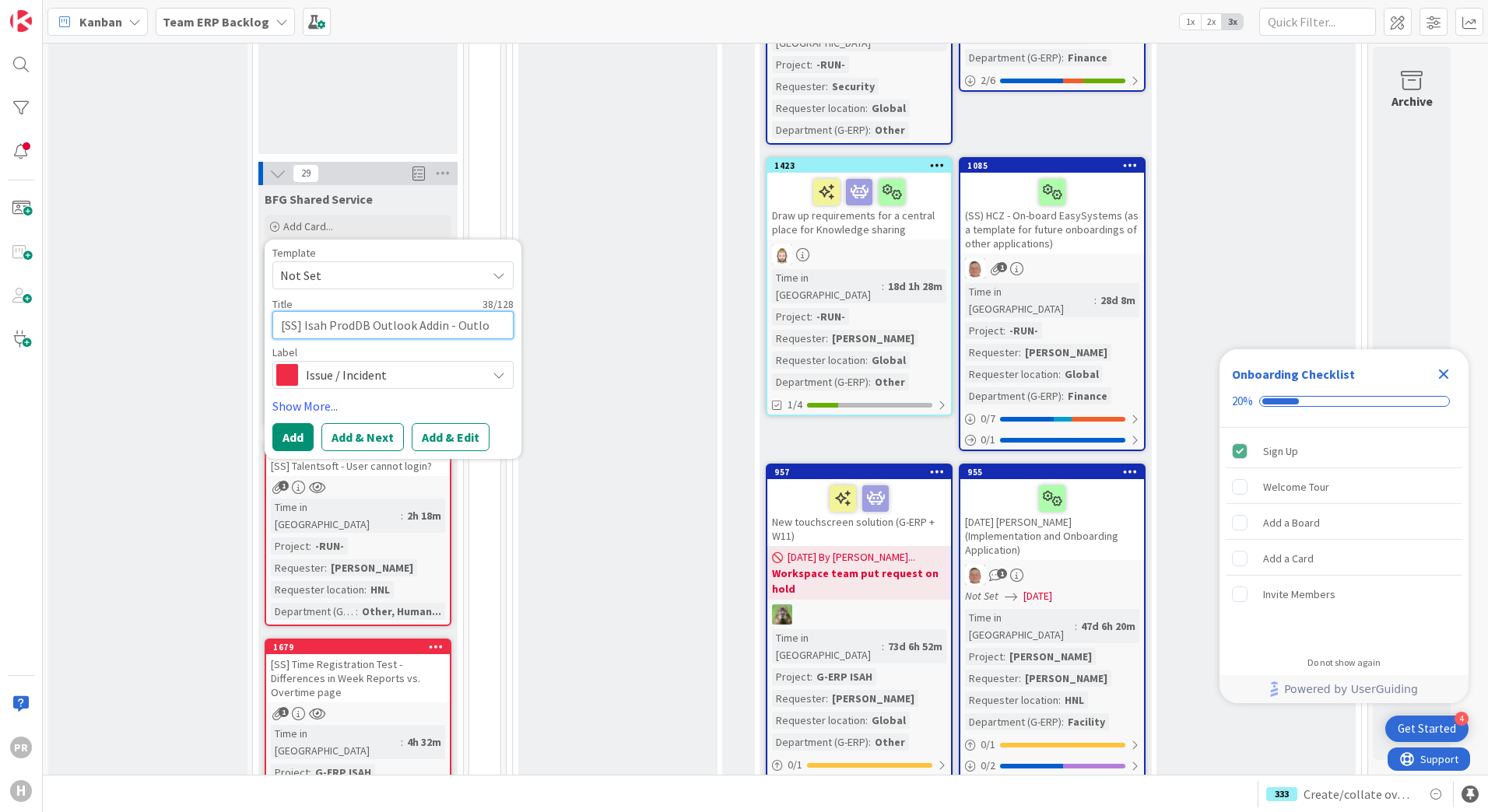
type textarea "[SS] Isah ProdDB Outlook Addin - Outloo"
type textarea "x"
type textarea "[SS] Isah ProdDB Outlook Addin - Outlook"
type textarea "x"
type textarea "[SS] Isah ProdDB Outlook Addin - Outlook"
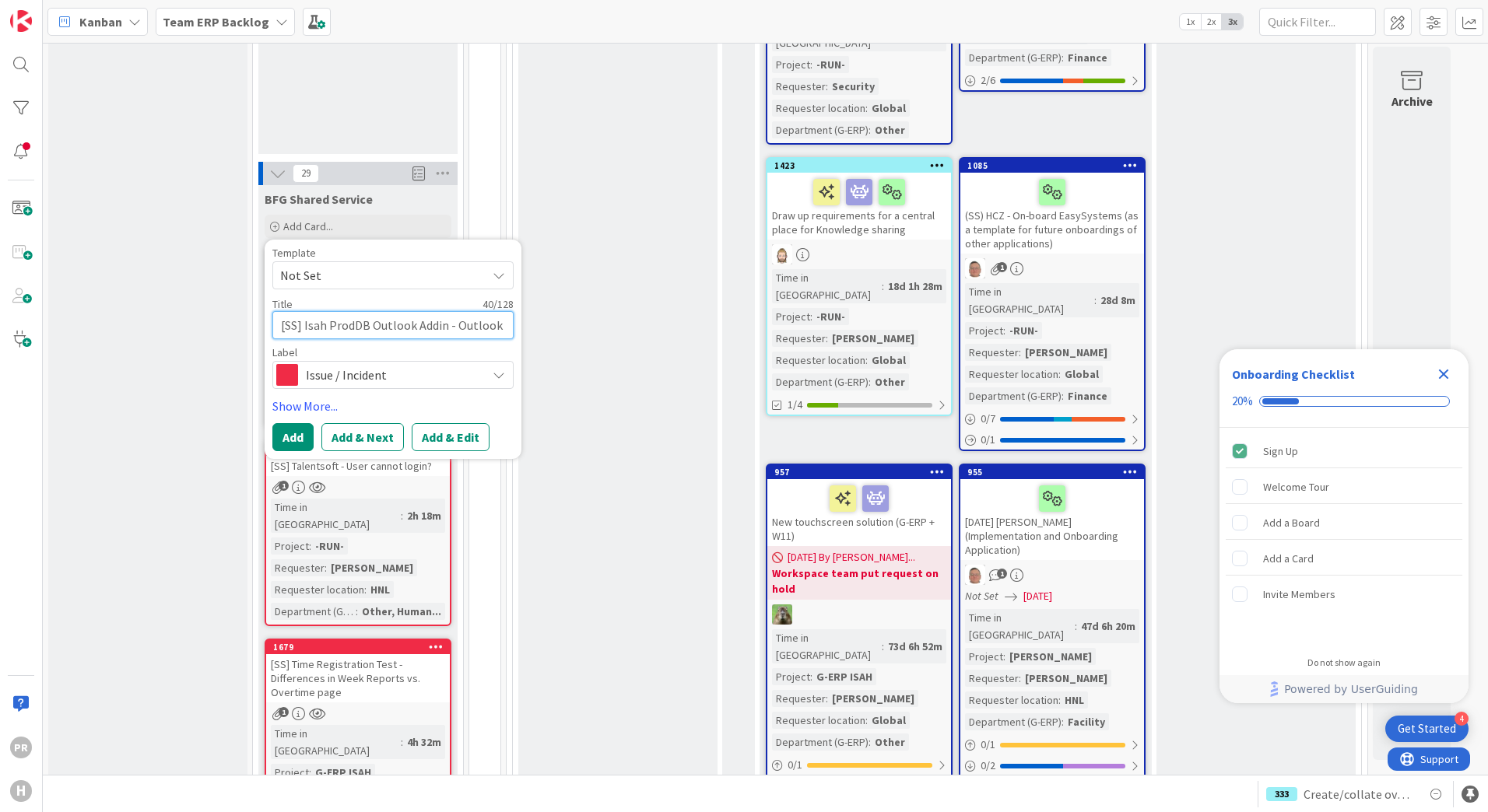
type textarea "x"
type textarea "[SS] Isah ProdDB Outlook Addin - Outlook d"
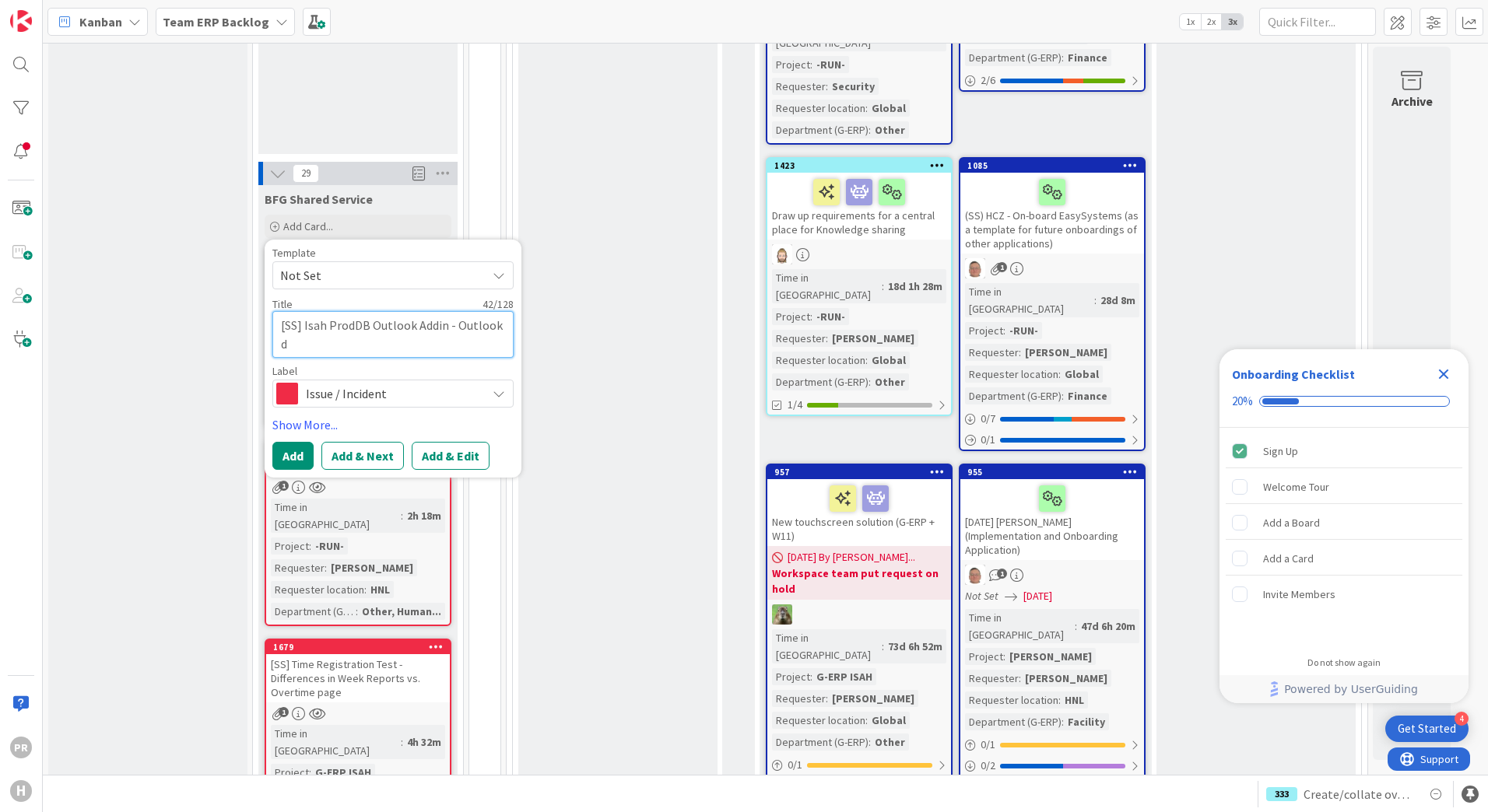
type textarea "x"
type textarea "[SS] Isah ProdDB Outlook Addin - Outlook do"
type textarea "x"
type textarea "[SS] Isah ProdDB Outlook Addin - Outlook doe"
type textarea "x"
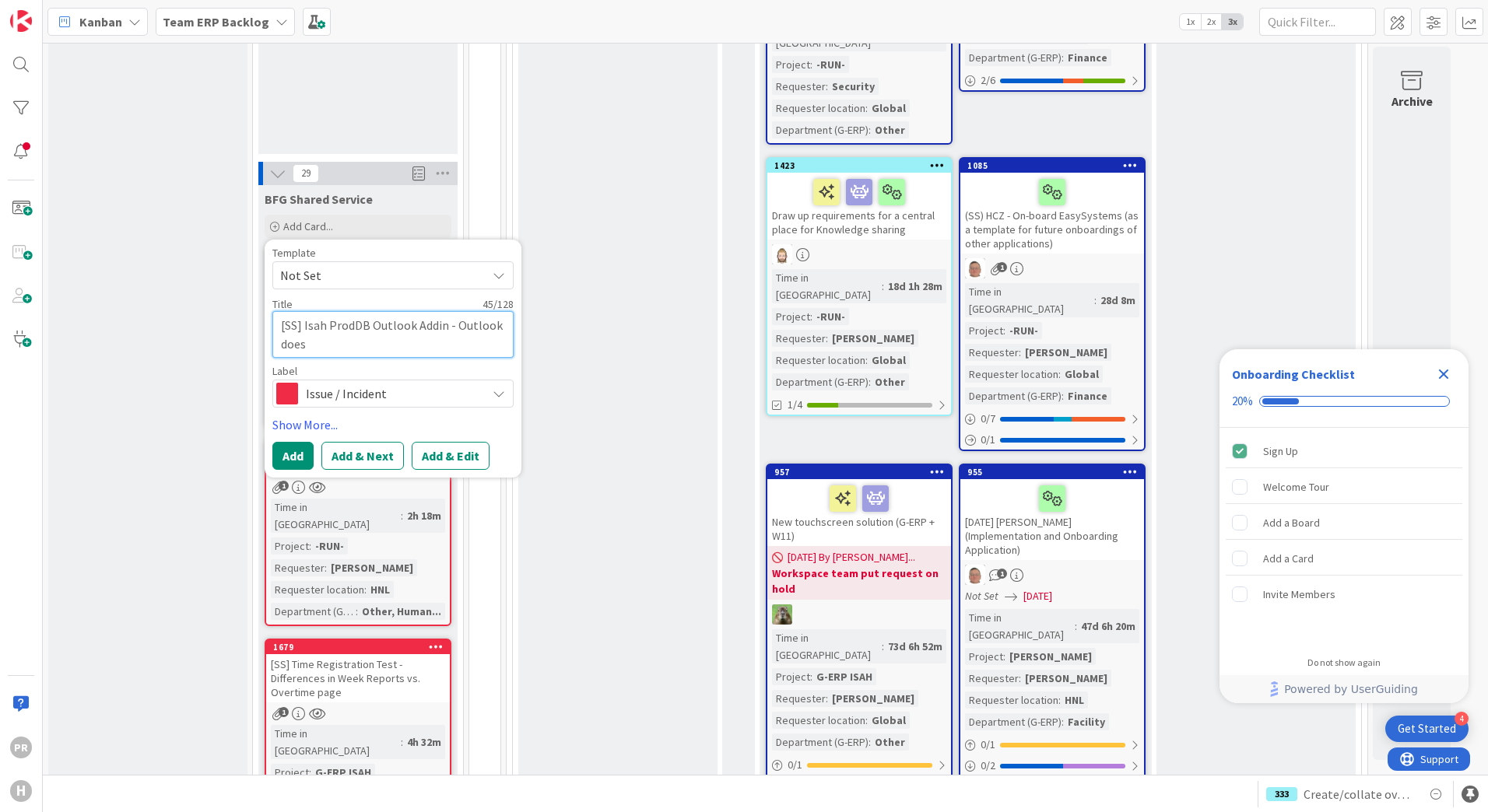
type textarea "[SS] Isah ProdDB Outlook Addin - Outlook doesn"
type textarea "x"
type textarea "[SS] Isah ProdDB Outlook Addin - Outlook doesn'"
type textarea "x"
type textarea "[SS] Isah ProdDB Outlook Addin - Outlook doesn't"
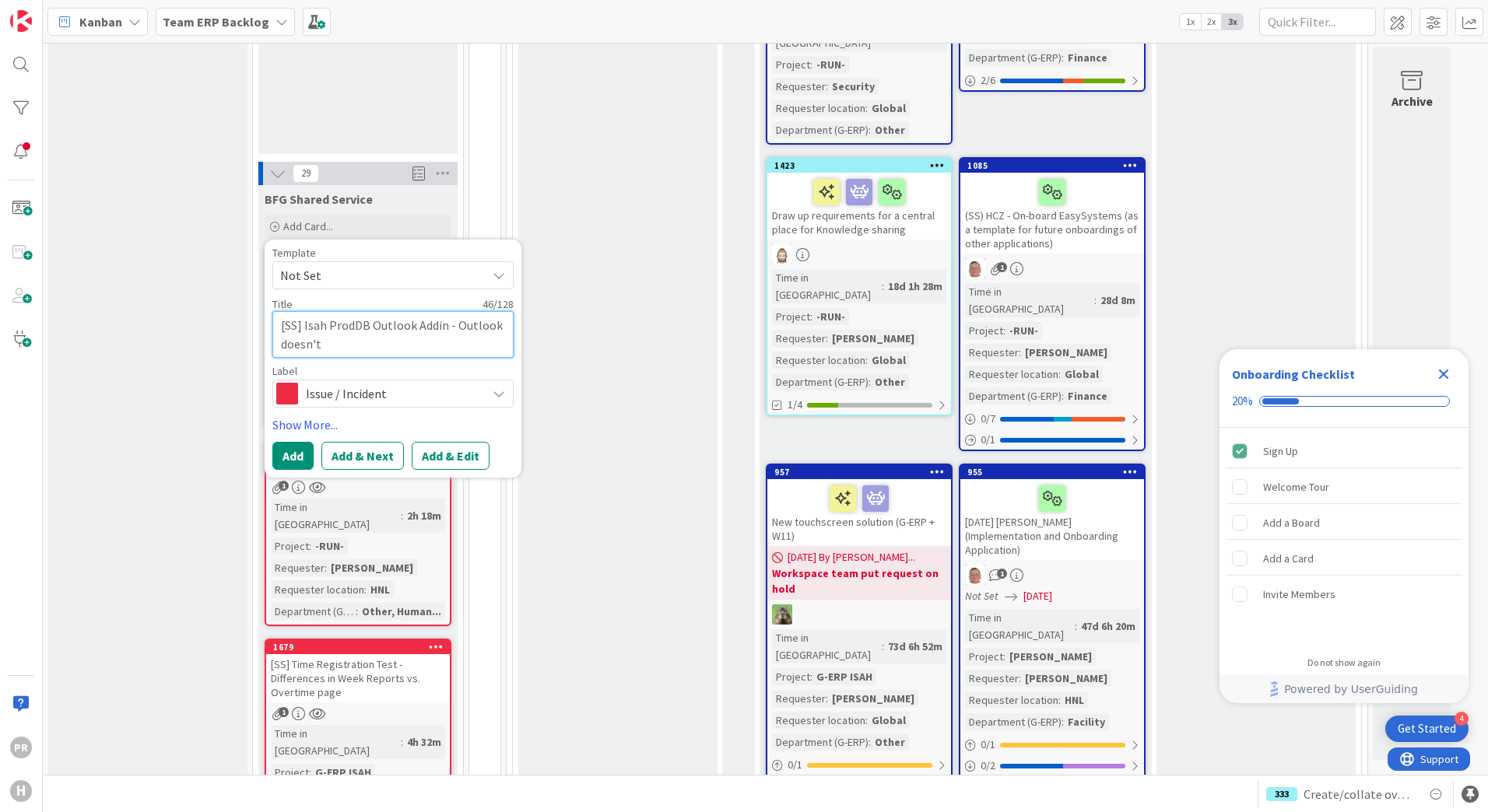
type textarea "x"
type textarea "[SS] Isah ProdDB Outlook Addin - Outlook doesn't"
type textarea "x"
type textarea "[SS] Isah ProdDB Outlook Addin - Outlook doesn't r"
type textarea "x"
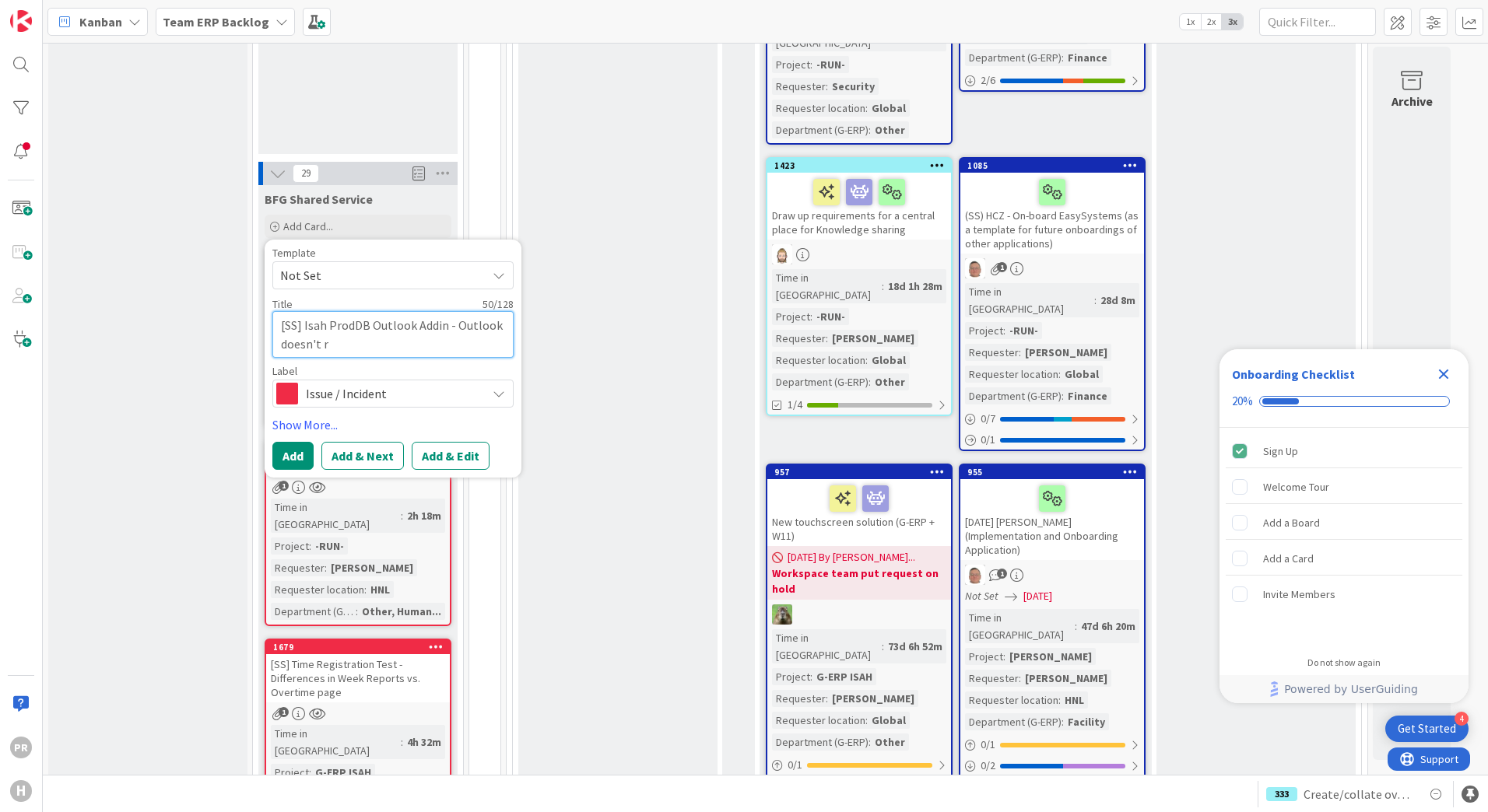
type textarea "[SS] Isah ProdDB Outlook Addin - Outlook doesn't re"
type textarea "x"
type textarea "[SS] Isah ProdDB Outlook Addin - Outlook doesn't rem"
type textarea "x"
type textarea "[SS] Isah ProdDB Outlook Addin - Outlook doesn't reme"
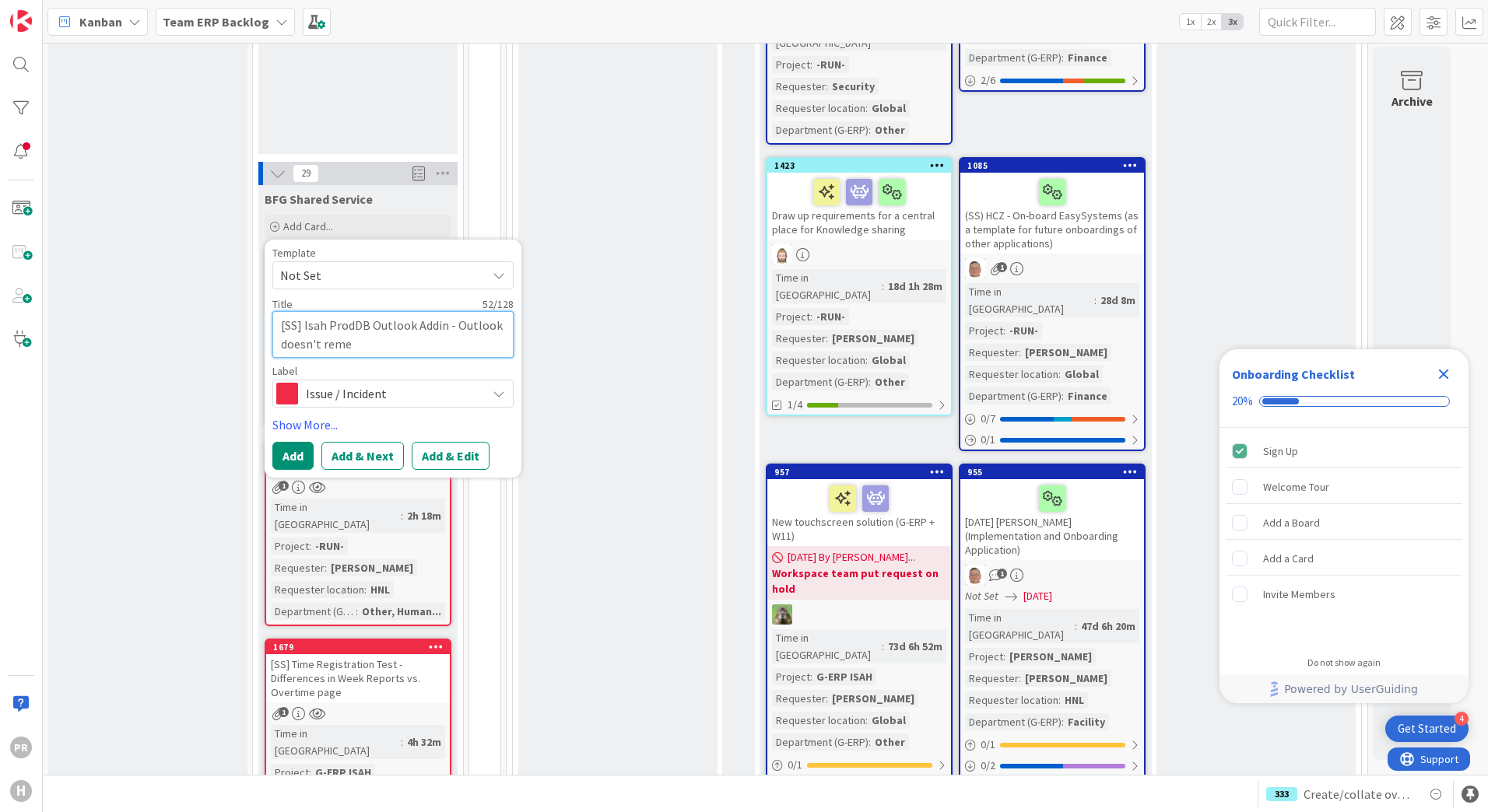
type textarea "x"
type textarea "[SS] Isah ProdDB Outlook Addin - Outlook doesn't remem"
type textarea "x"
type textarea "[SS] Isah ProdDB Outlook Addin - Outlook doesn't rememb"
type textarea "x"
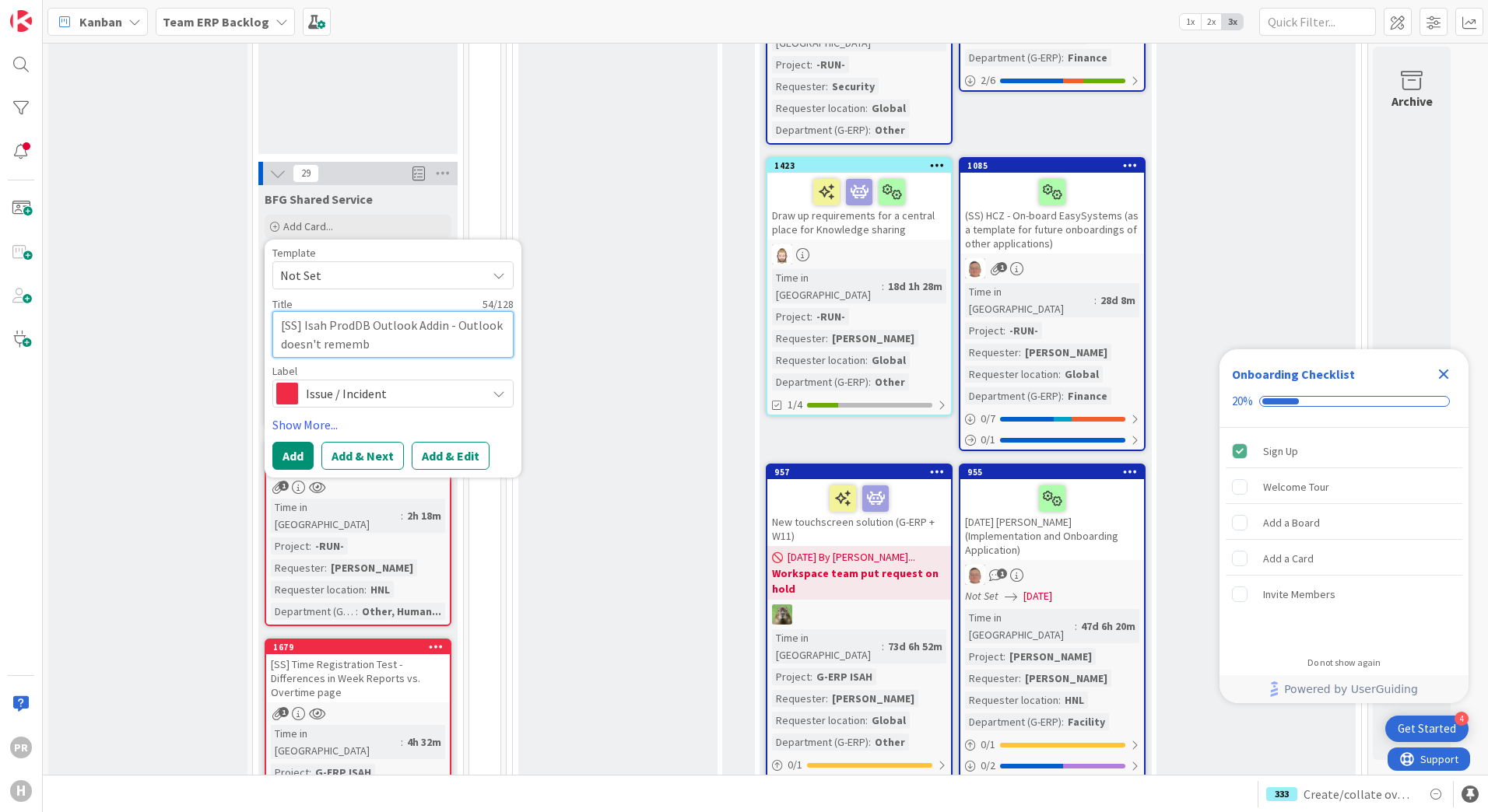
type textarea "[SS] Isah ProdDB Outlook Addin - Outlook doesn't remembe"
type textarea "x"
type textarea "[SS] Isah ProdDB Outlook Addin - Outlook doesn't remember"
type textarea "x"
type textarea "[SS] Isah ProdDB Outlook Addin - Outlook doesn't remember"
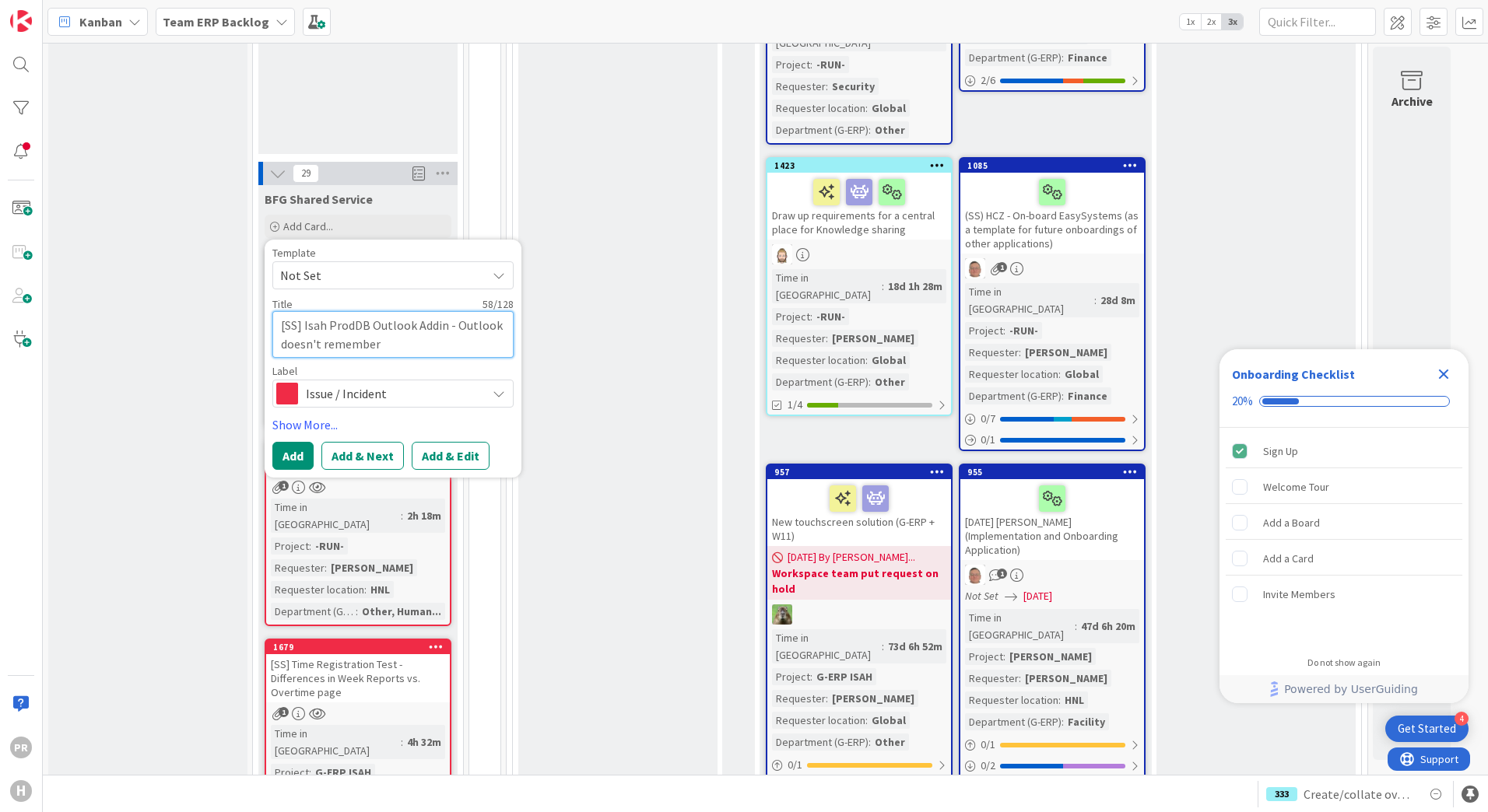
type textarea "x"
type textarea "[SS] Isah ProdDB Outlook Addin - Outlook doesn't remember w"
type textarea "x"
type textarea "[SS] Isah ProdDB Outlook Addin - Outlook doesn't remember wh"
type textarea "x"
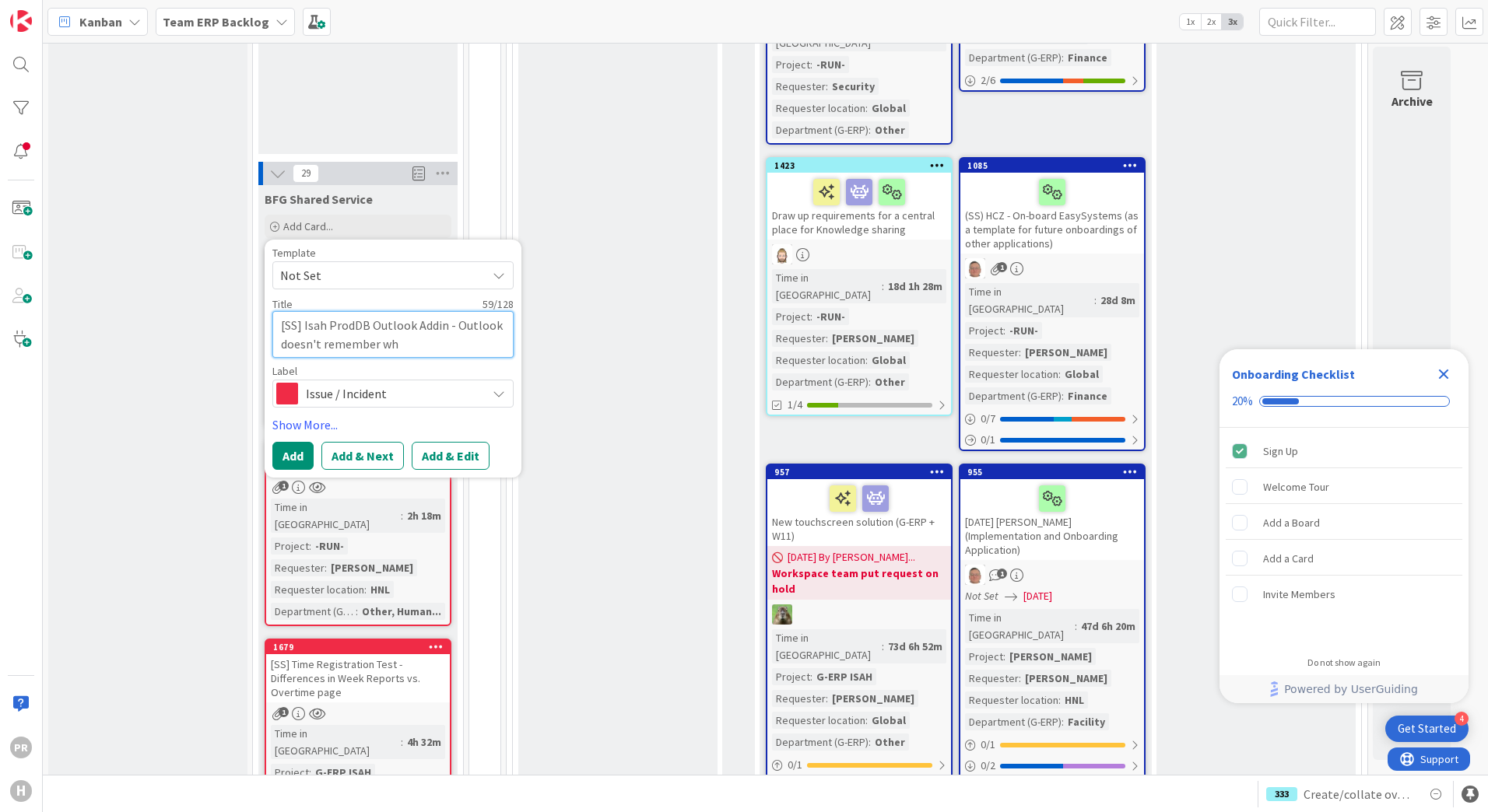
type textarea "[SS] Isah ProdDB Outlook Addin - Outlook doesn't remember who"
type textarea "x"
type textarea "[SS] Isah ProdDB Outlook Addin - Outlook doesn't remember who"
type textarea "x"
type textarea "[SS] Isah ProdDB Outlook Addin - Outlook doesn't remember who s"
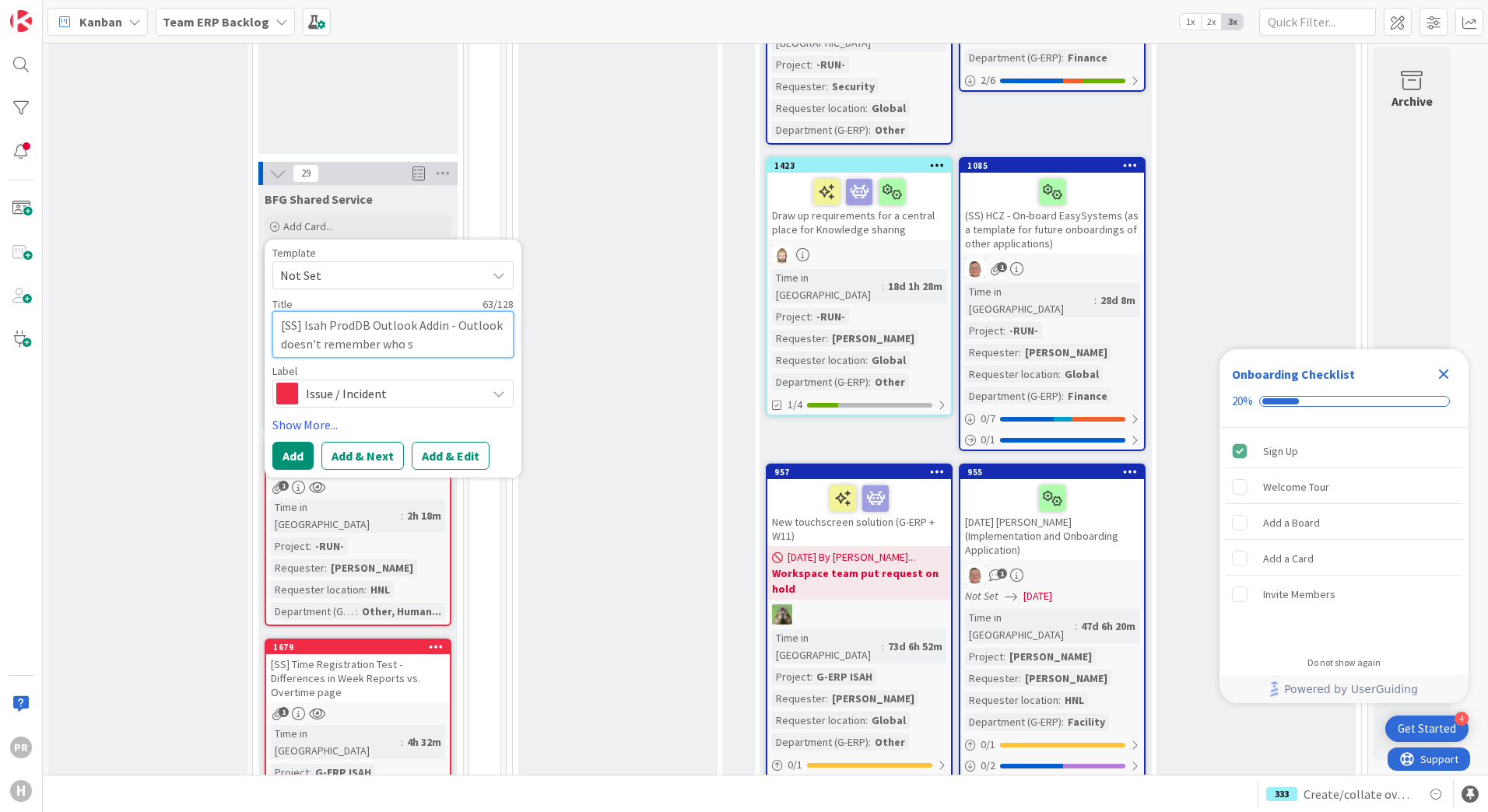
type textarea "x"
type textarea "[SS] Isah ProdDB Outlook Addin - Outlook doesn't remember who sa"
type textarea "x"
type textarea "[SS] Isah ProdDB Outlook Addin - Outlook doesn't remember who sav"
type textarea "x"
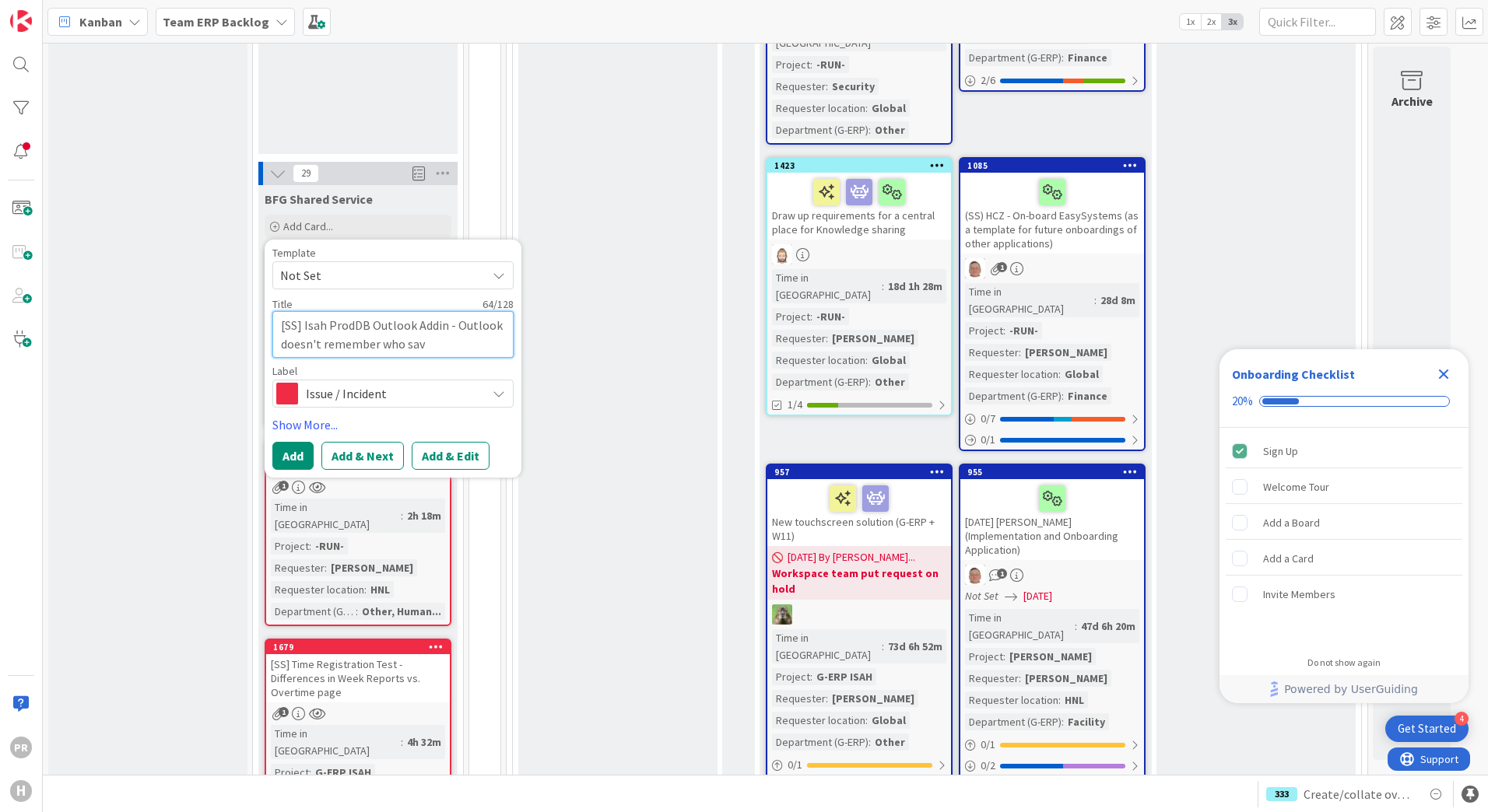
type textarea "[SS] Isah ProdDB Outlook Addin - Outlook doesn't remember who save"
type textarea "x"
type textarea "[SS] Isah ProdDB Outlook Addin - Outlook doesn't remember who saved"
type textarea "x"
type textarea "[SS] Isah ProdDB Outlook Addin - Outlook doesn't remember who saved"
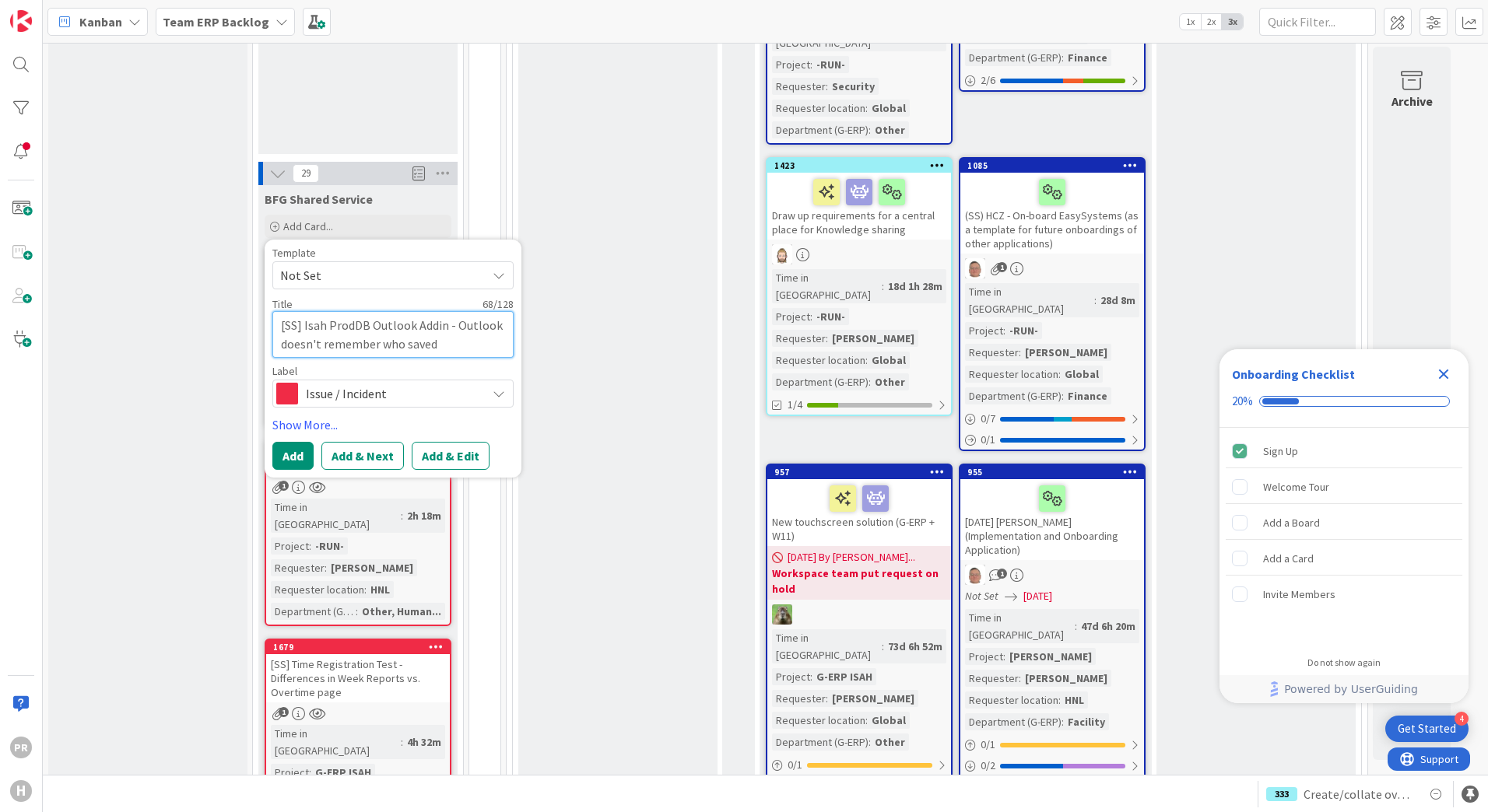
type textarea "x"
type textarea "[SS] Isah ProdDB Outlook Addin - Outlook doesn't remember who saved"
type textarea "x"
type textarea "[SS] Isah ProdDB Outlook Addin - Outlook doesn't remember who save"
type textarea "x"
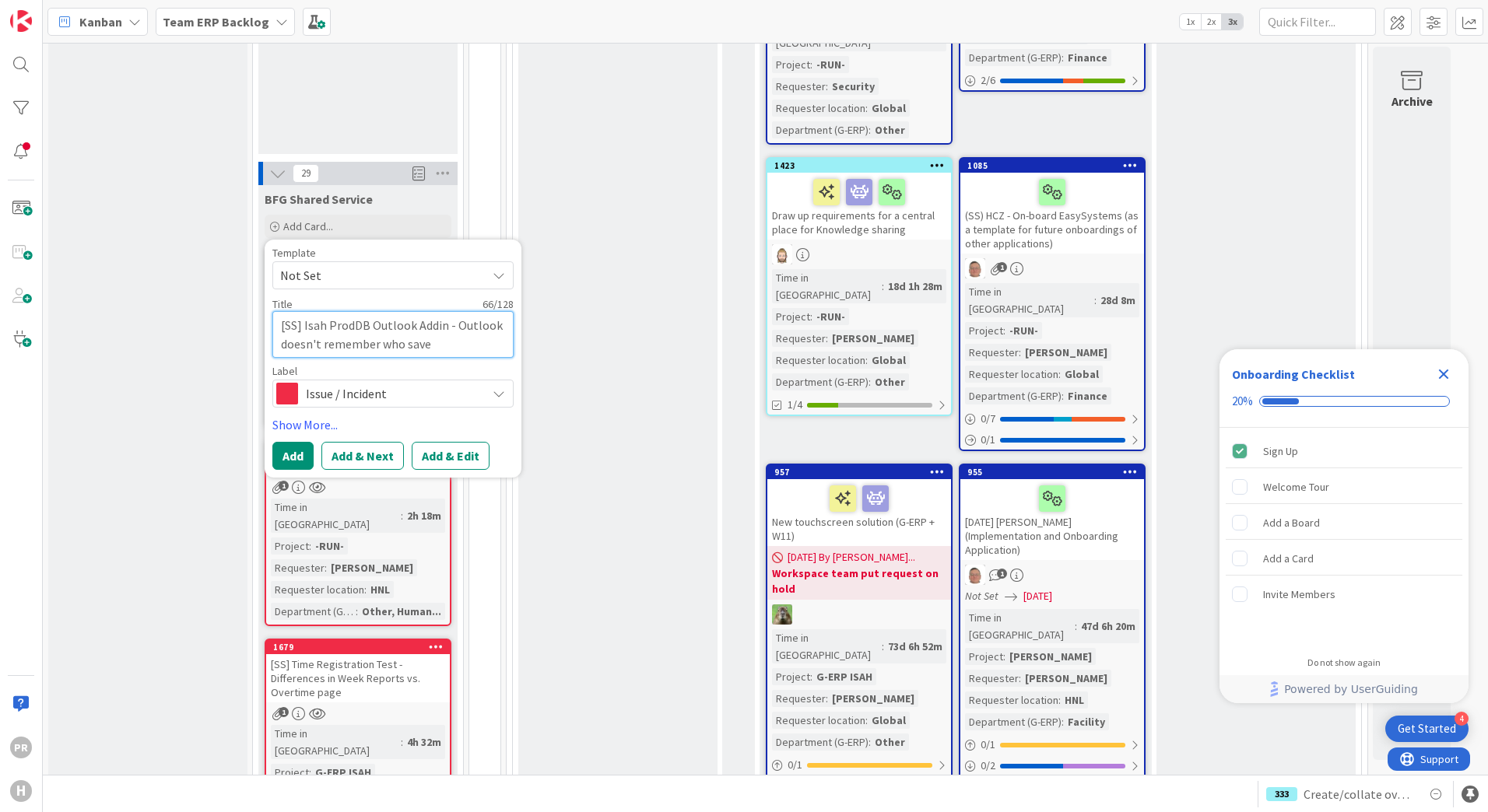
type textarea "[SS] Isah ProdDB Outlook Addin - Outlook doesn't remember who sav"
type textarea "x"
type textarea "[SS] Isah ProdDB Outlook Addin - Outlook doesn't remember who sa"
type textarea "x"
type textarea "[SS] Isah ProdDB Outlook Addin - Outlook doesn't remember who s"
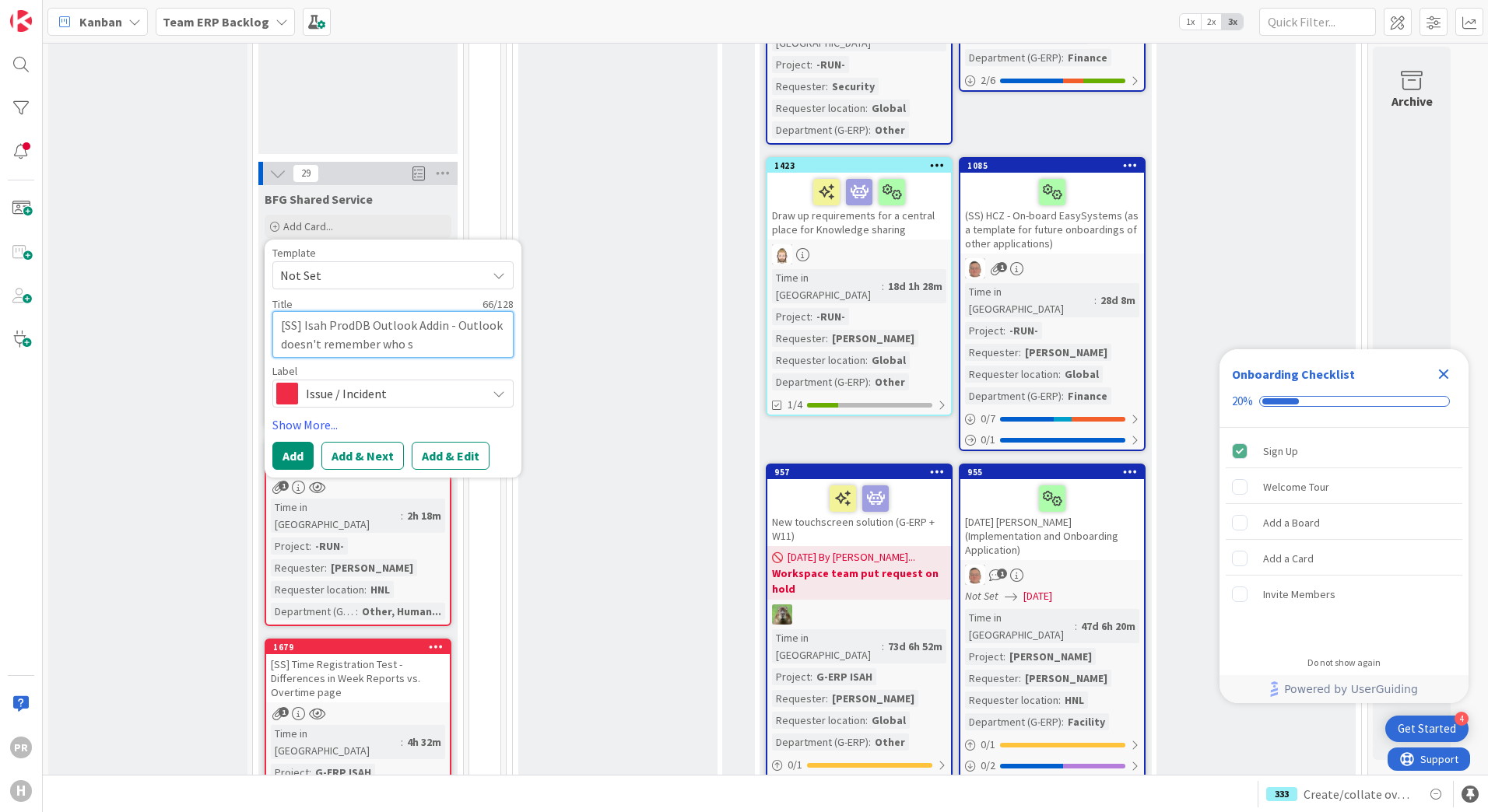
type textarea "x"
type textarea "[SS] Isah ProdDB Outlook Addin - Outlook doesn't remember who"
type textarea "x"
type textarea "[SS] Isah ProdDB Outlook Addin - Outlook doesn't remember wh"
type textarea "x"
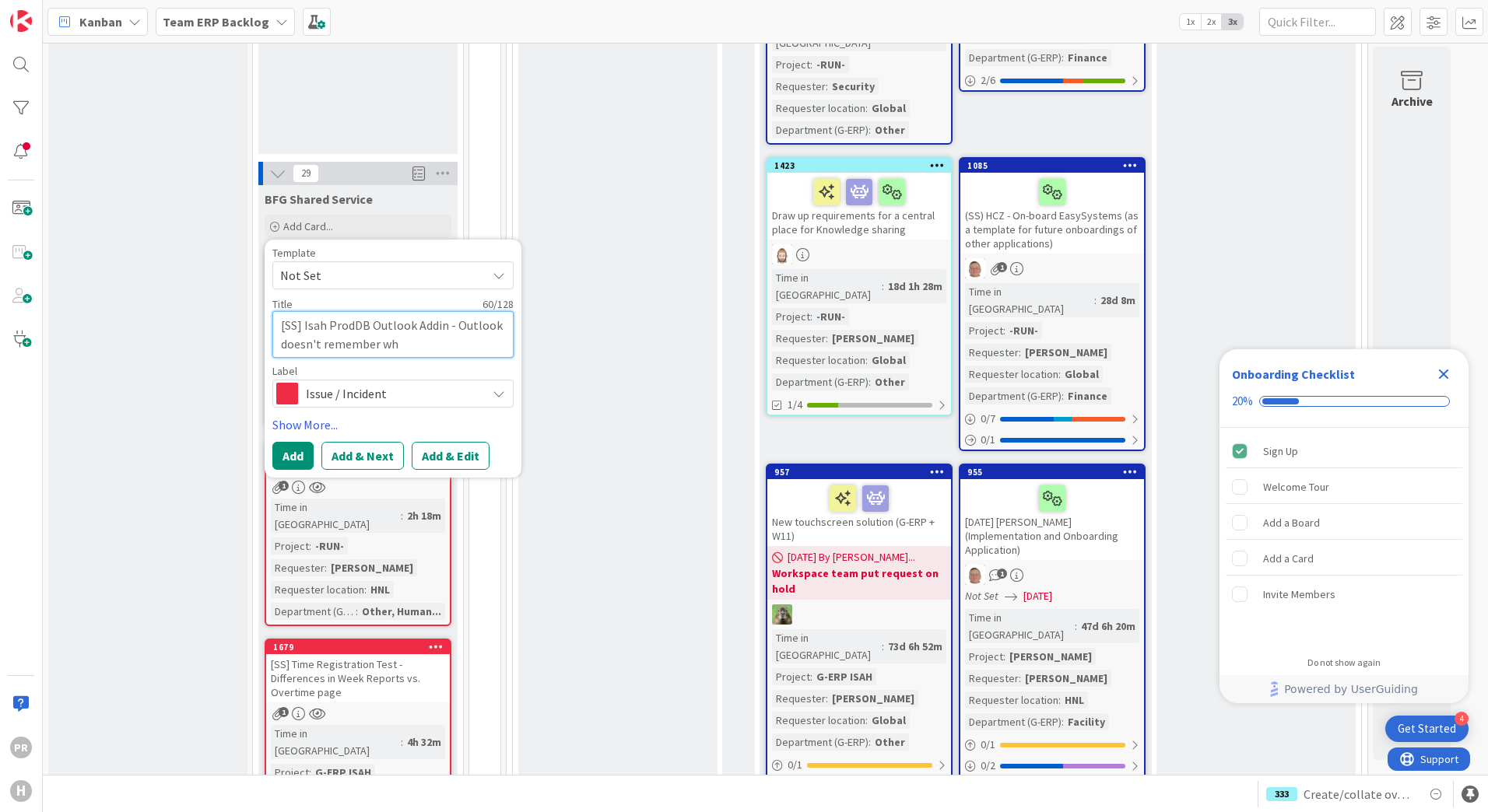
type textarea "[SS] Isah ProdDB Outlook Addin - Outlook doesn't remember w"
type textarea "x"
type textarea "[SS] Isah ProdDB Outlook Addin - Outlook doesn't remember"
type textarea "x"
type textarea "[SS] Isah ProdDB Outlook Addin - Outlook doesn't remember wh"
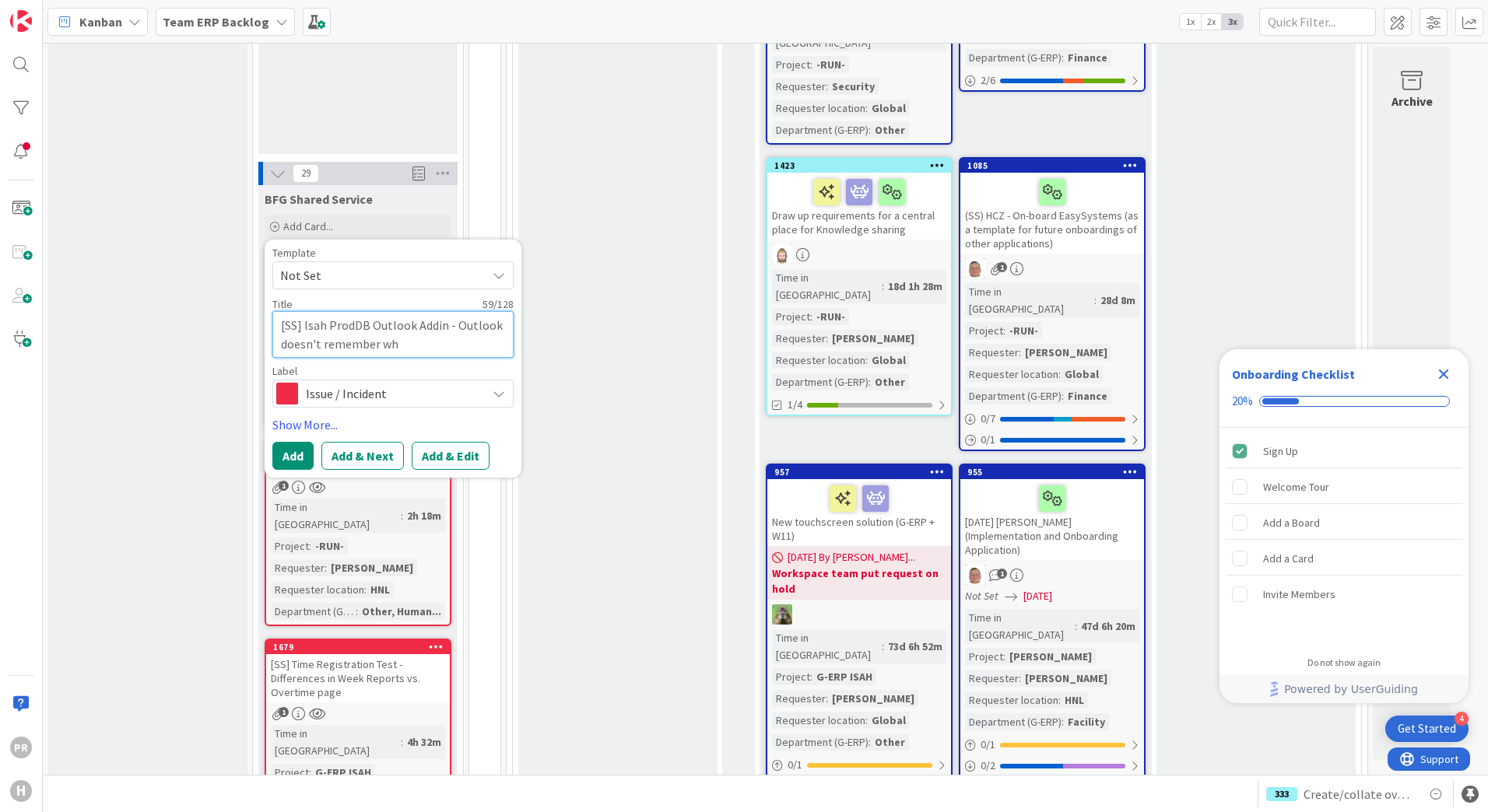
type textarea "x"
type textarea "[SS] Isah ProdDB Outlook Addin - Outlook doesn't remember whic"
type textarea "x"
type textarea "[SS] Isah ProdDB Outlook Addin - Outlook doesn't remember which"
type textarea "x"
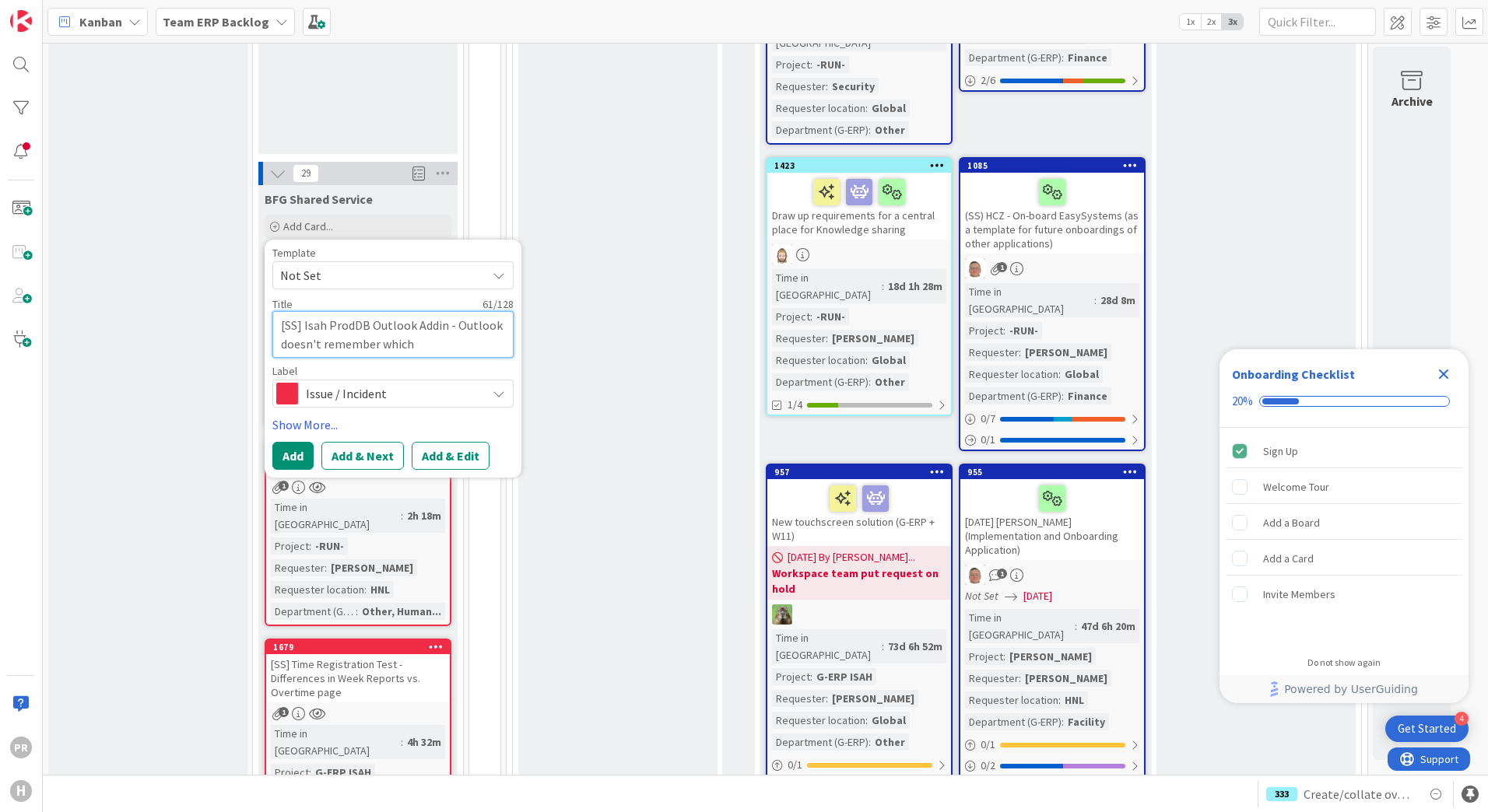
type textarea "[SS] Isah ProdDB Outlook Addin - Outlook doesn't remember which"
type textarea "x"
type textarea "[SS] Isah ProdDB Outlook Addin - Outlook doesn't remember which e"
type textarea "x"
type textarea "[SS] Isah ProdDB Outlook Addin - Outlook doesn't remember which em"
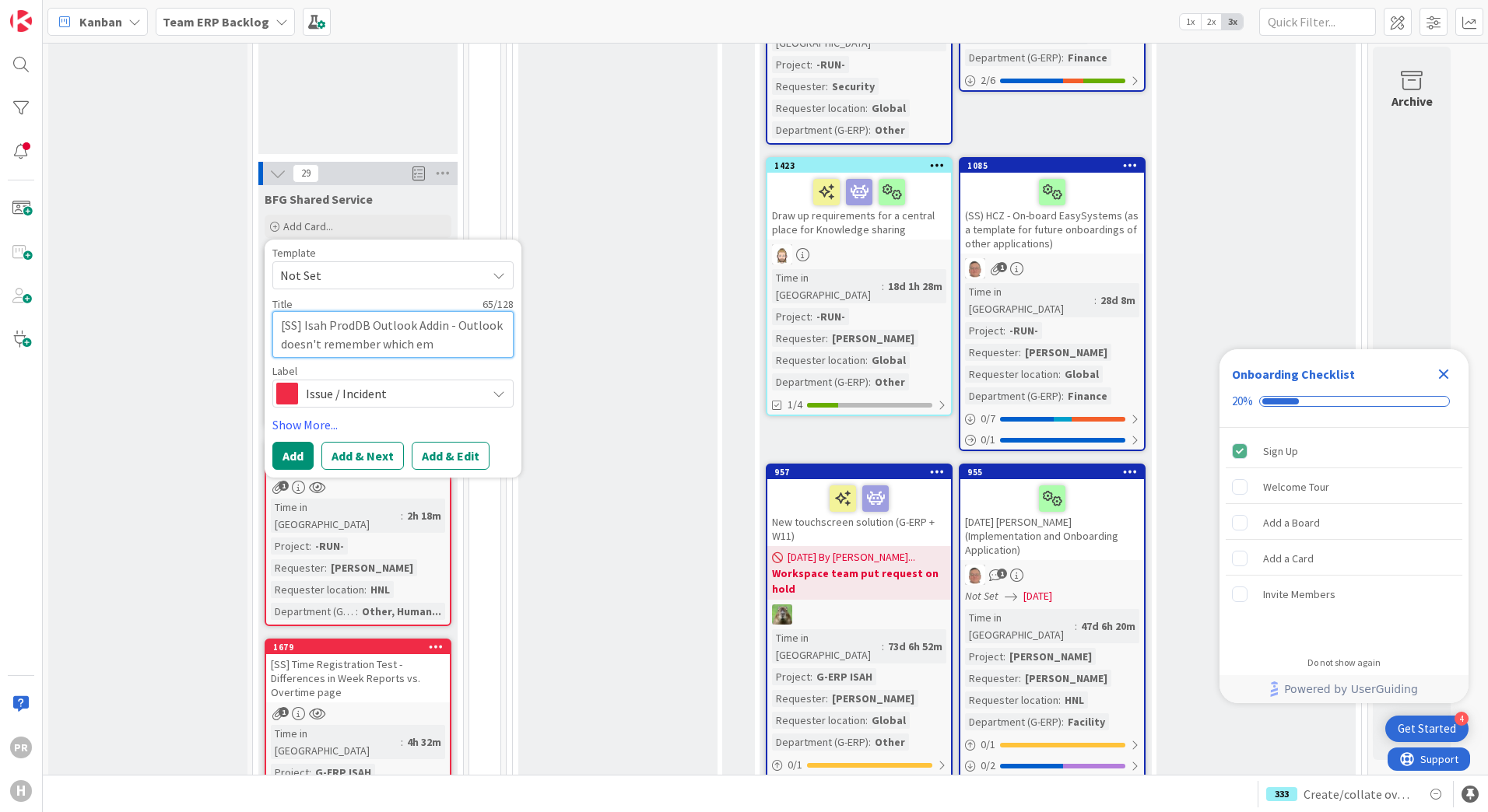
type textarea "x"
type textarea "[SS] Isah ProdDB Outlook Addin - Outlook doesn't remember which ema"
type textarea "x"
type textarea "[SS] Isah ProdDB Outlook Addin - Outlook doesn't remember which emai"
type textarea "x"
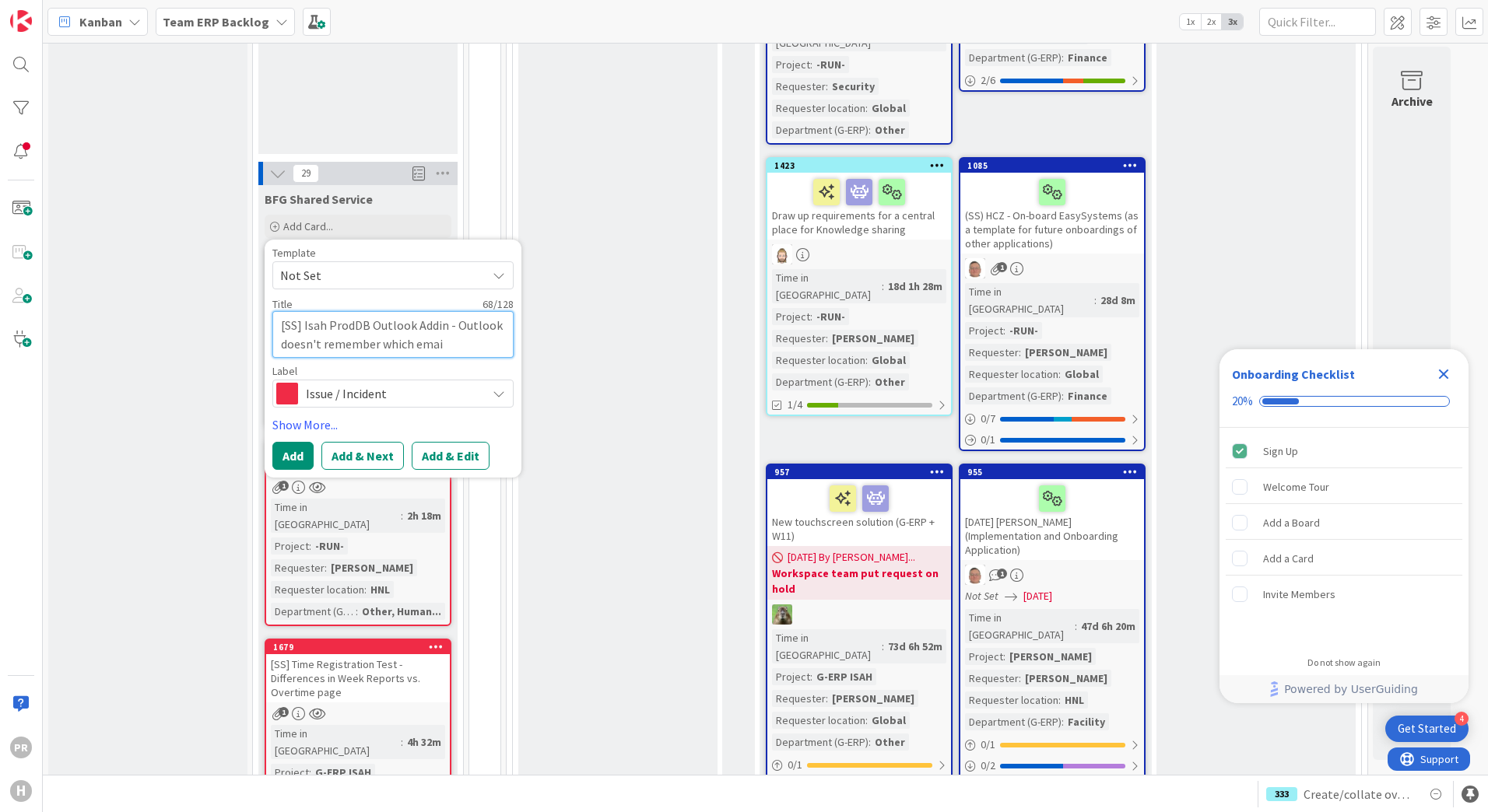
type textarea "[SS] Isah ProdDB Outlook Addin - Outlook doesn't remember which email"
type textarea "x"
type textarea "[SS] Isah ProdDB Outlook Addin - Outlook doesn't remember which emails"
type textarea "x"
type textarea "[SS] Isah ProdDB Outlook Addin - Outlook doesn't remember which email"
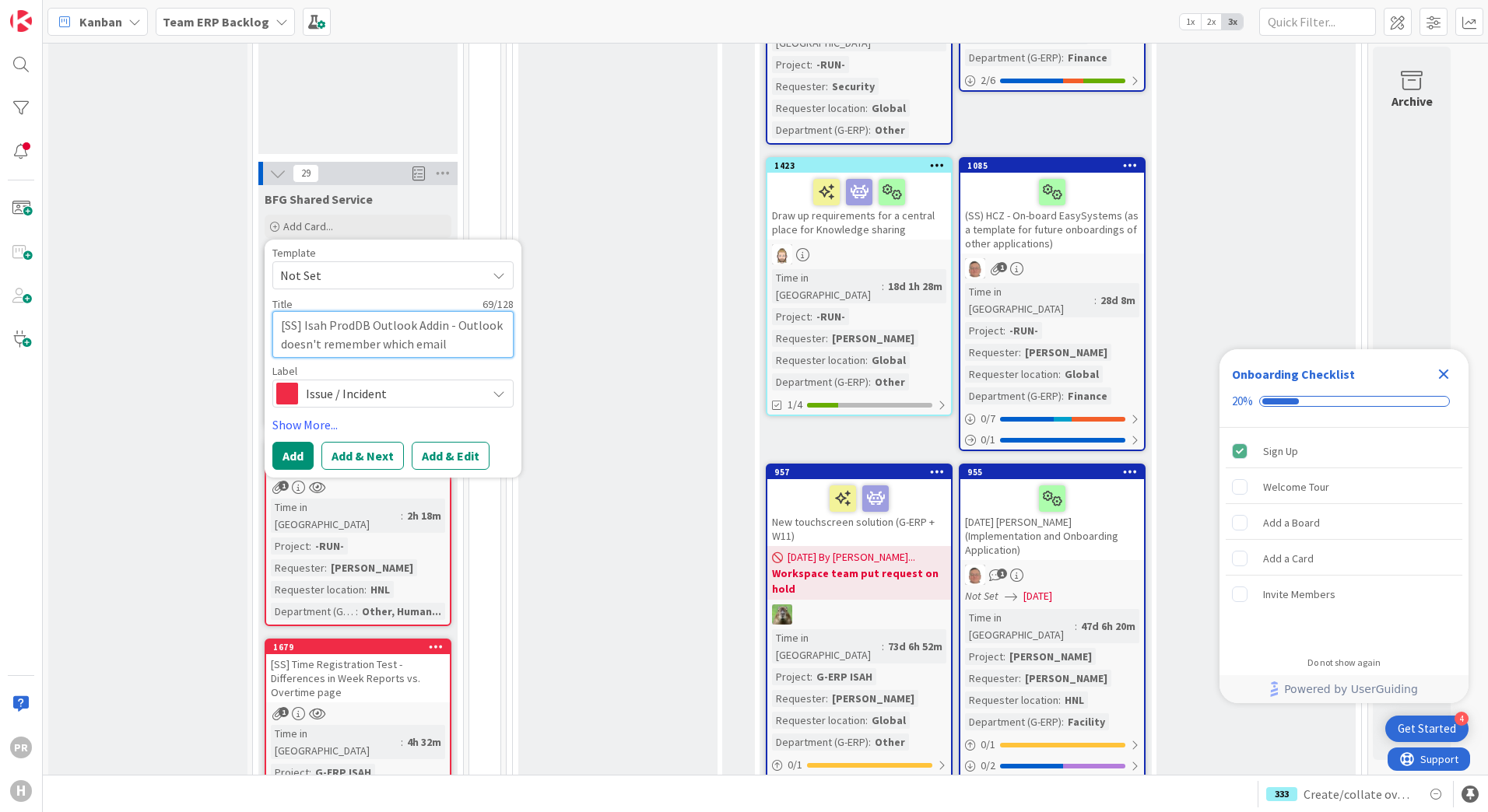
type textarea "x"
type textarea "[SS] Isah ProdDB Outlook Addin - Outlook doesn't remember which emails"
type textarea "x"
type textarea "[SS] Isah ProdDB Outlook Addin - Outlook doesn't remember which emails"
type textarea "x"
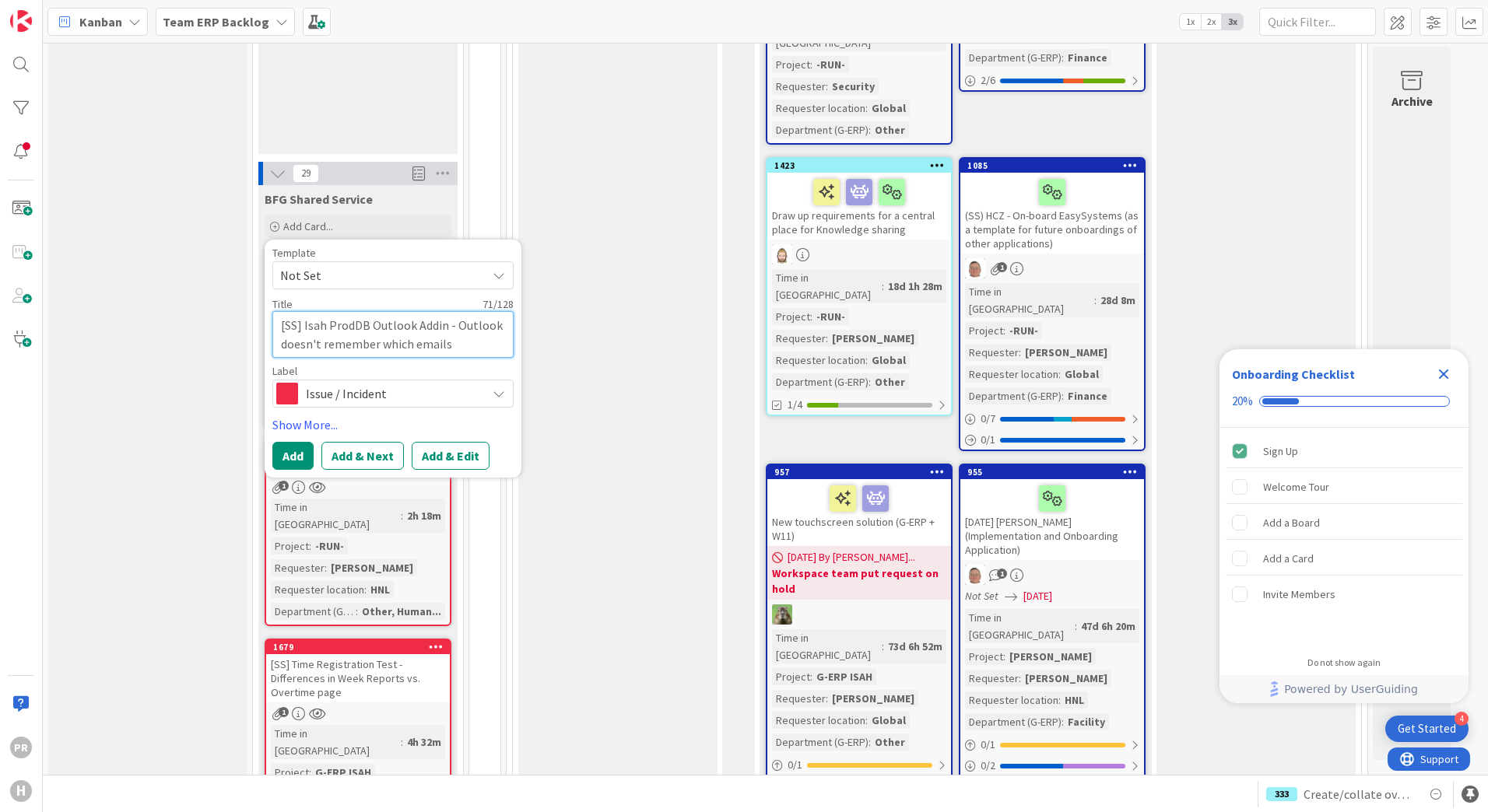
type textarea "[SS] Isah ProdDB Outlook Addin - Outlook doesn't remember which emails"
type textarea "x"
type textarea "[SS] Isah ProdDB Outlook Addin - Outlook doesn't remember which emails d"
type textarea "x"
type textarea "[SS] Isah ProdDB Outlook Addin - Outlook doesn't remember which emails"
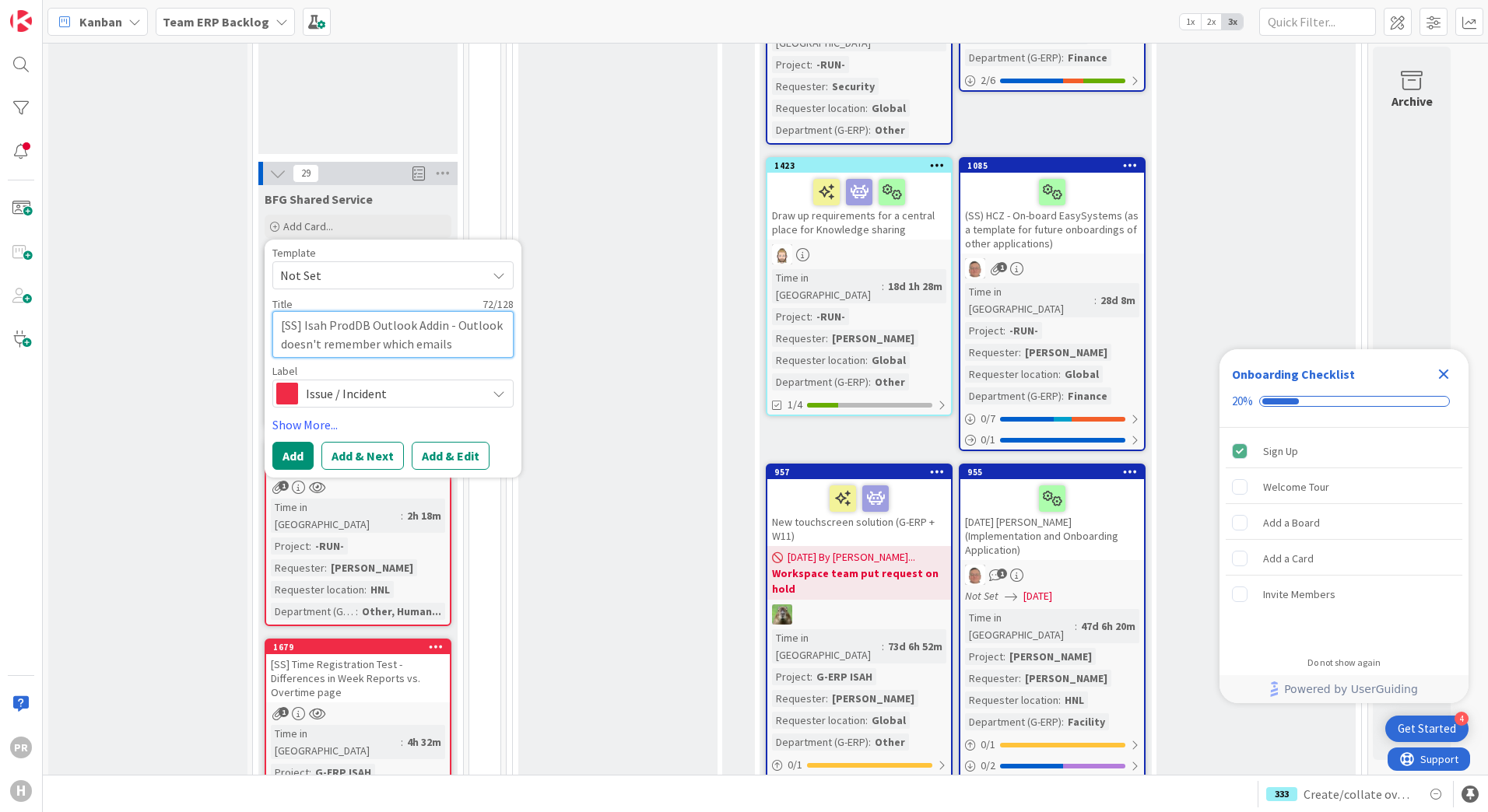
type textarea "x"
type textarea "[SS] Isah ProdDB Outlook Addin - Outlook doesn't remember which emails h"
type textarea "x"
type textarea "[SS] Isah ProdDB Outlook Addin - Outlook doesn't remember which emails ha"
type textarea "x"
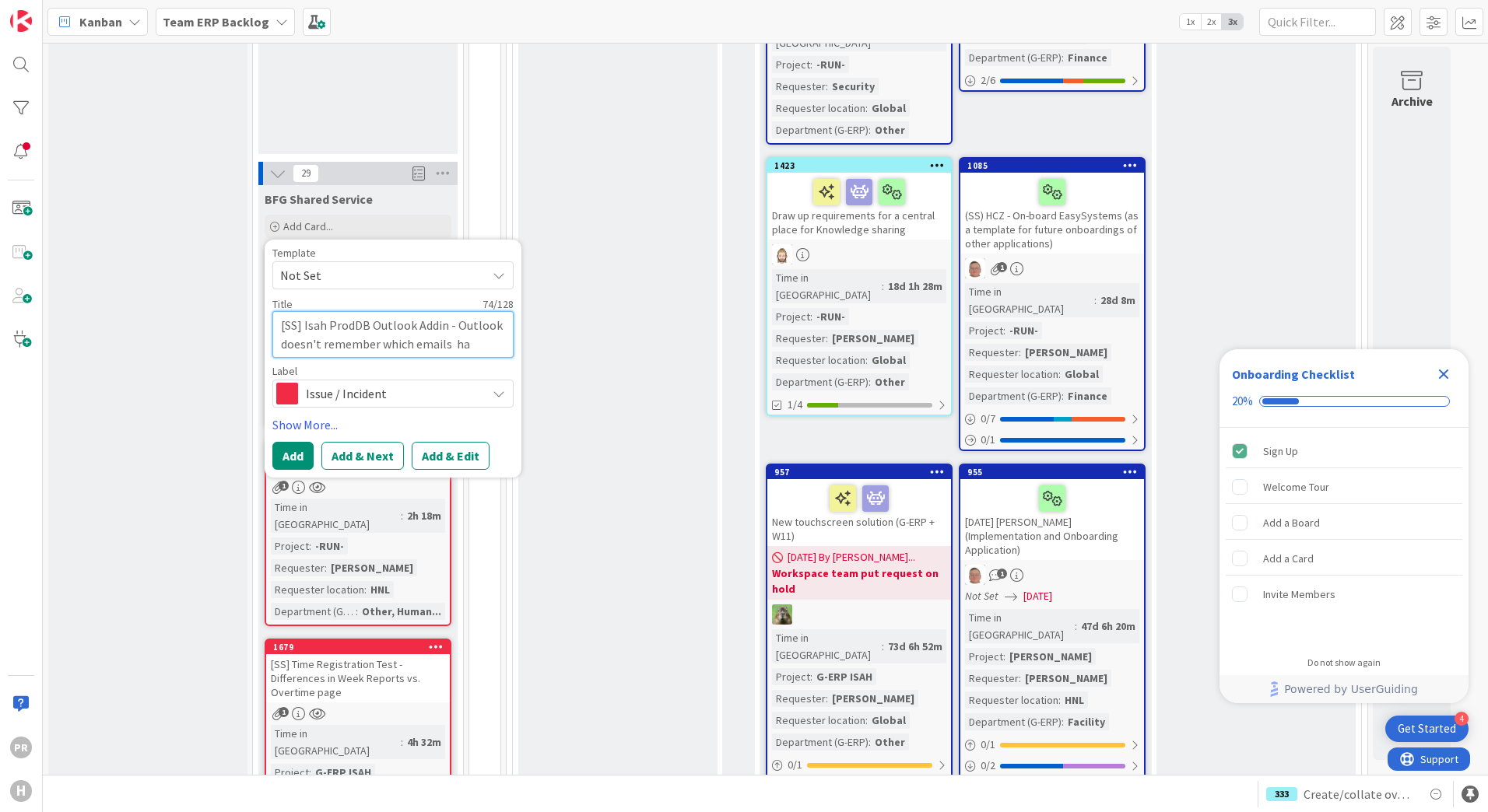
type textarea "[SS] Isah ProdDB Outlook Addin - Outlook doesn't remember which emails hav"
type textarea "x"
type textarea "[SS] Isah ProdDB Outlook Addin - Outlook doesn't remember which emails have"
type textarea "x"
type textarea "[SS] Isah ProdDB Outlook Addin - Outlook doesn't remember which emails have b"
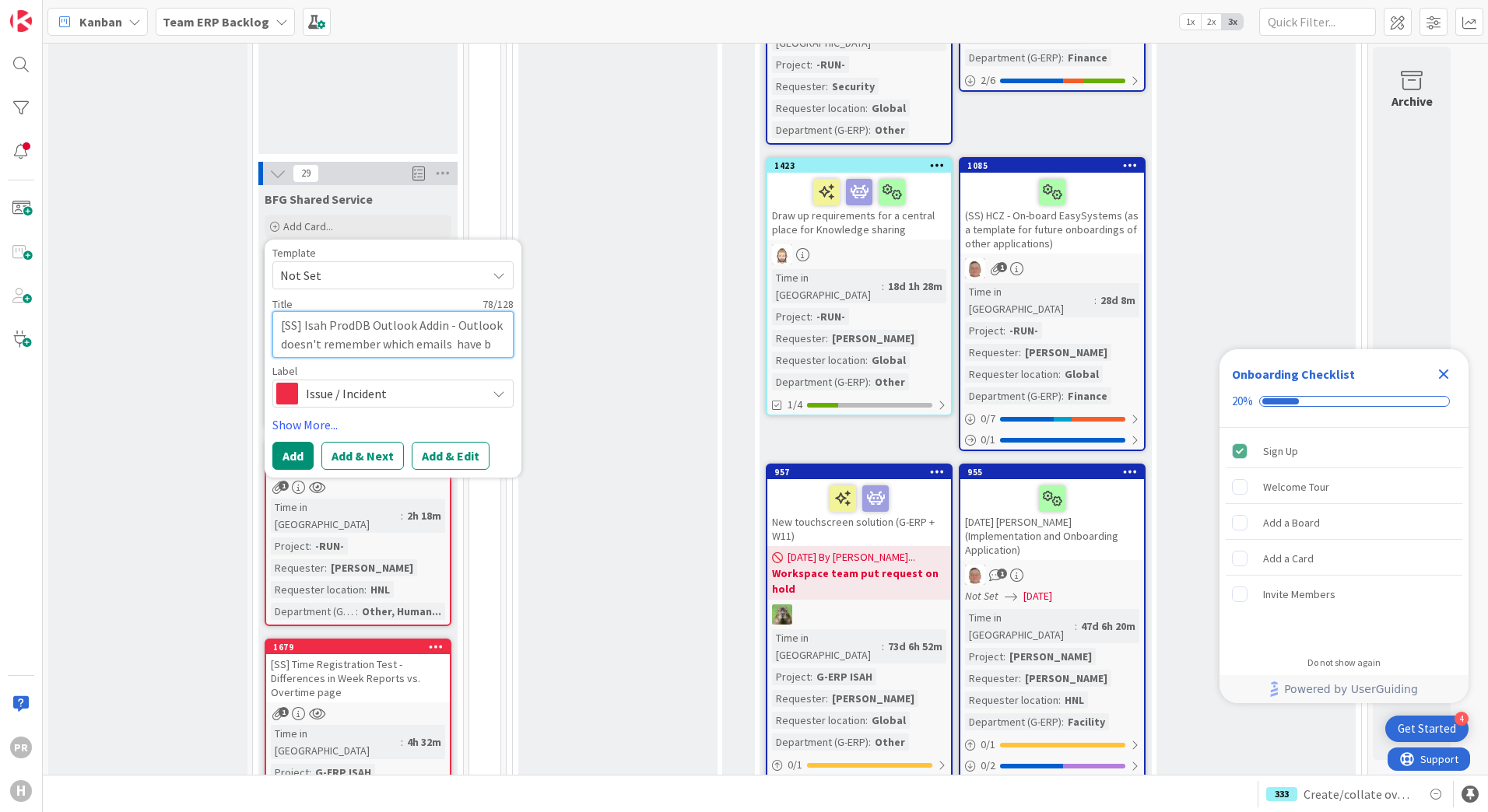
type textarea "x"
type textarea "[SS] Isah ProdDB Outlook Addin - Outlook doesn't remember which emails have be"
type textarea "x"
type textarea "[SS] Isah ProdDB Outlook Addin - Outlook doesn't remember which emails have bee"
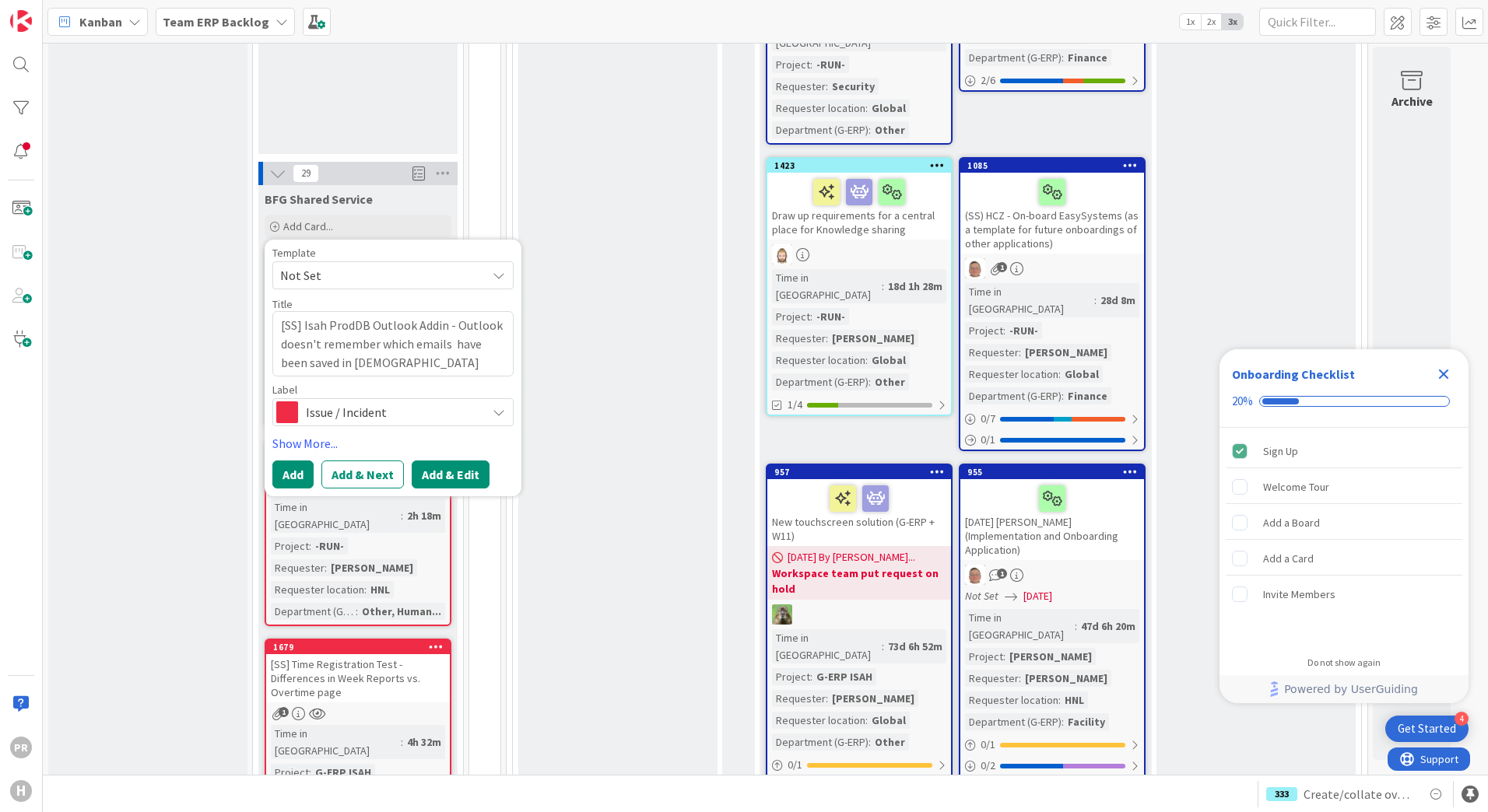
click at [454, 461] on button "Add & Edit" at bounding box center [450, 474] width 78 height 28
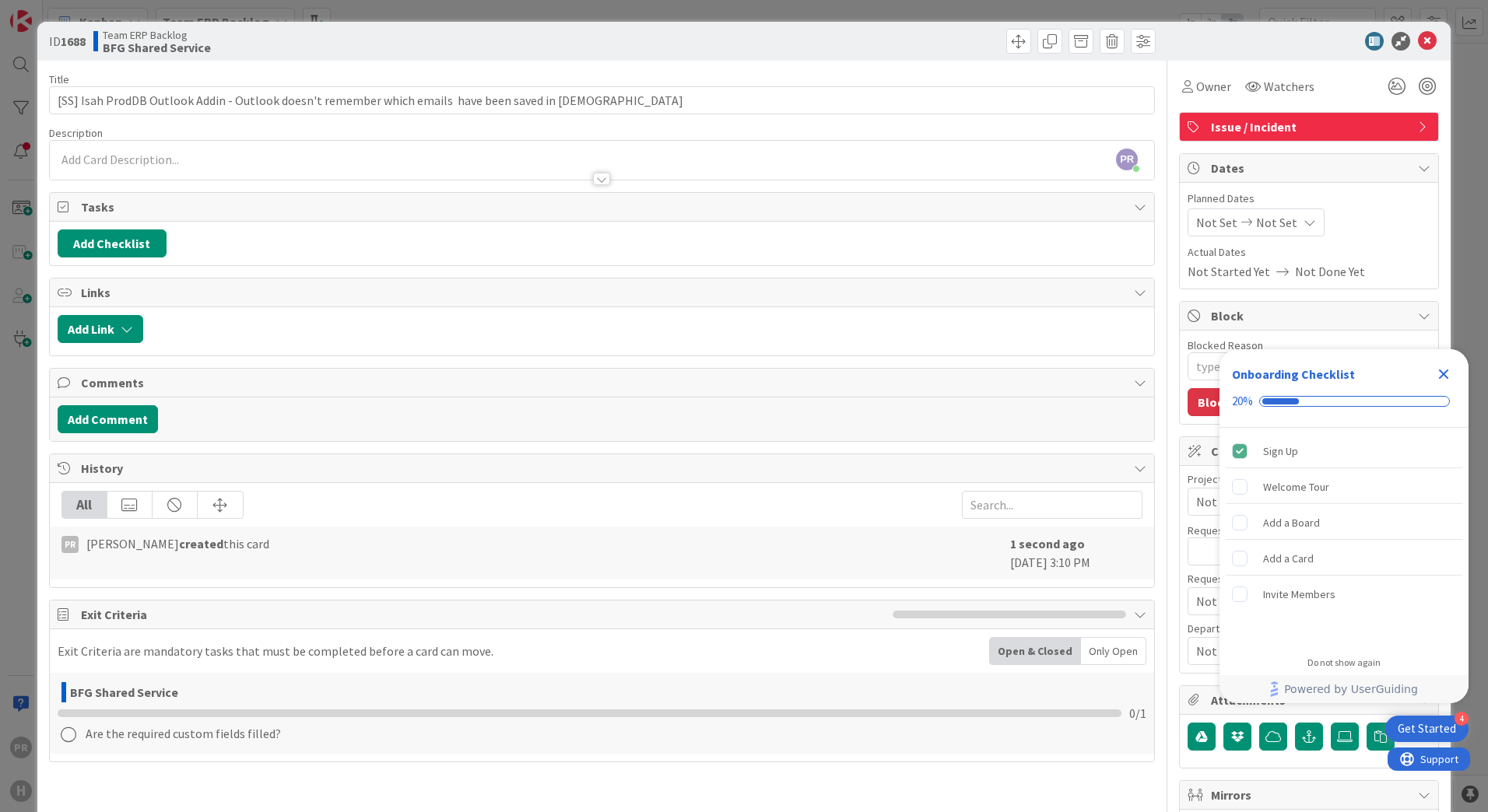
click at [1449, 372] on icon "Close Checklist" at bounding box center [1443, 373] width 18 height 18
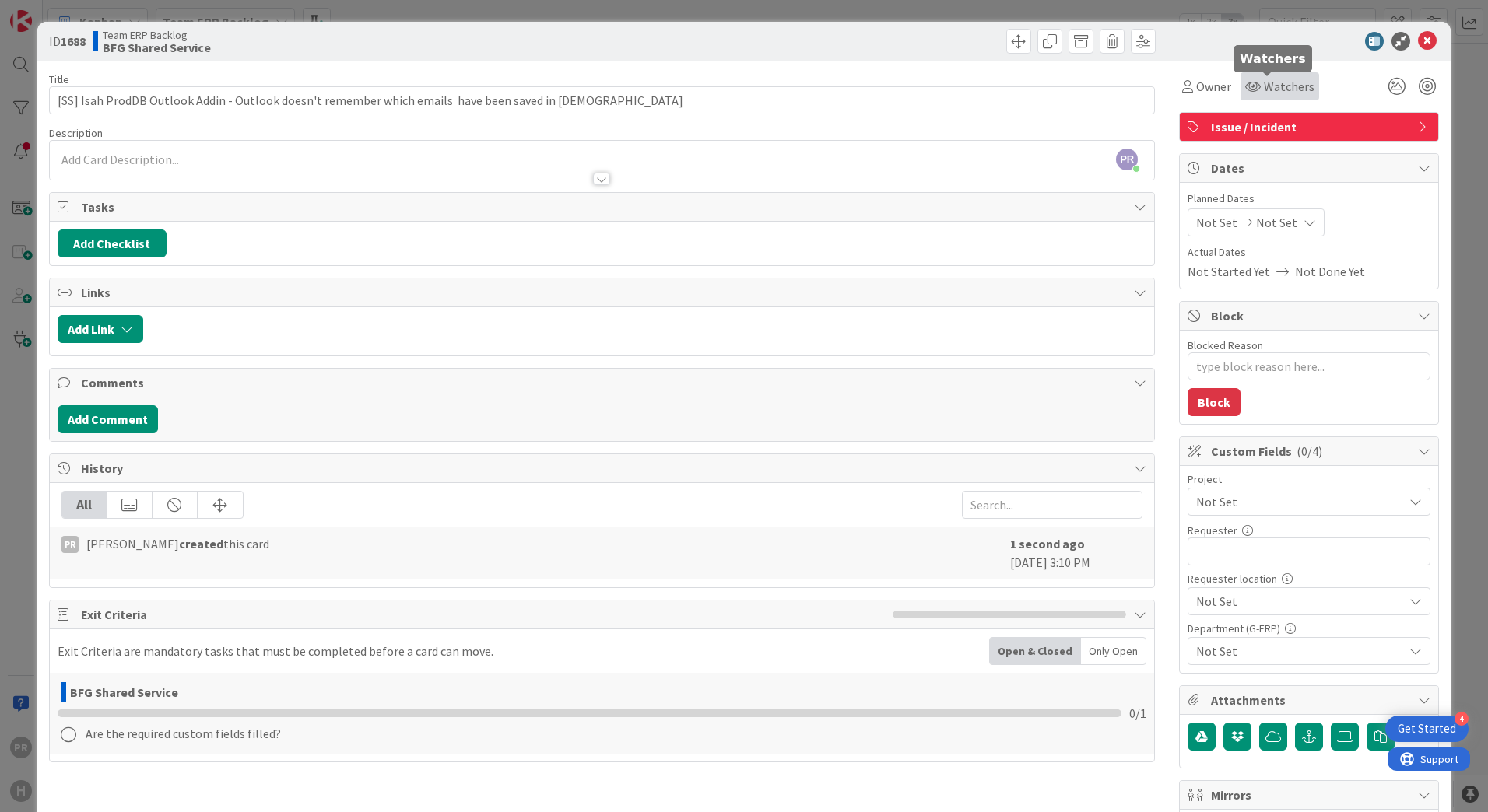
click at [1273, 84] on span "Watchers" at bounding box center [1289, 86] width 51 height 18
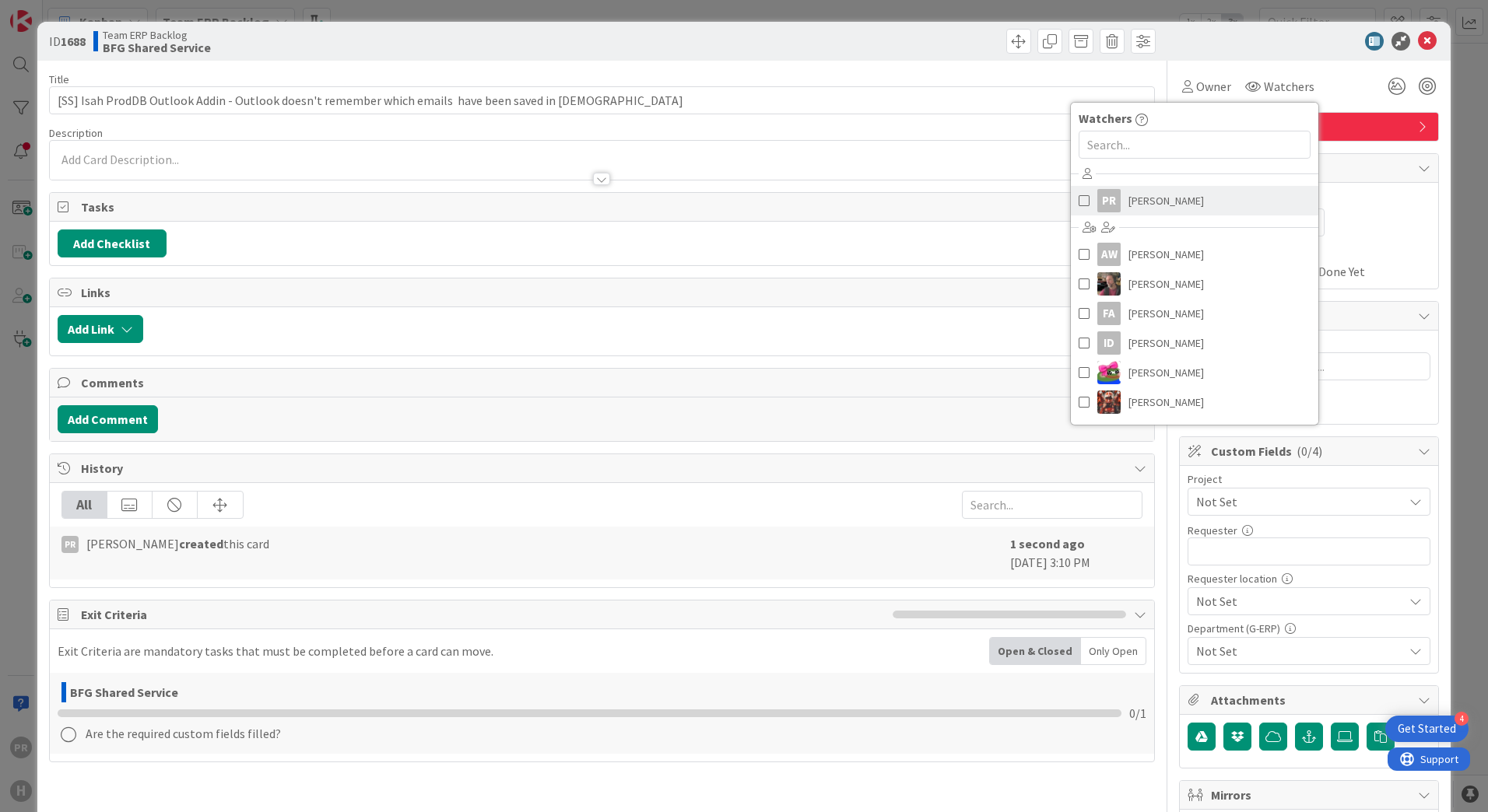
click at [1185, 202] on link "PR Parveen Rana" at bounding box center [1194, 200] width 247 height 30
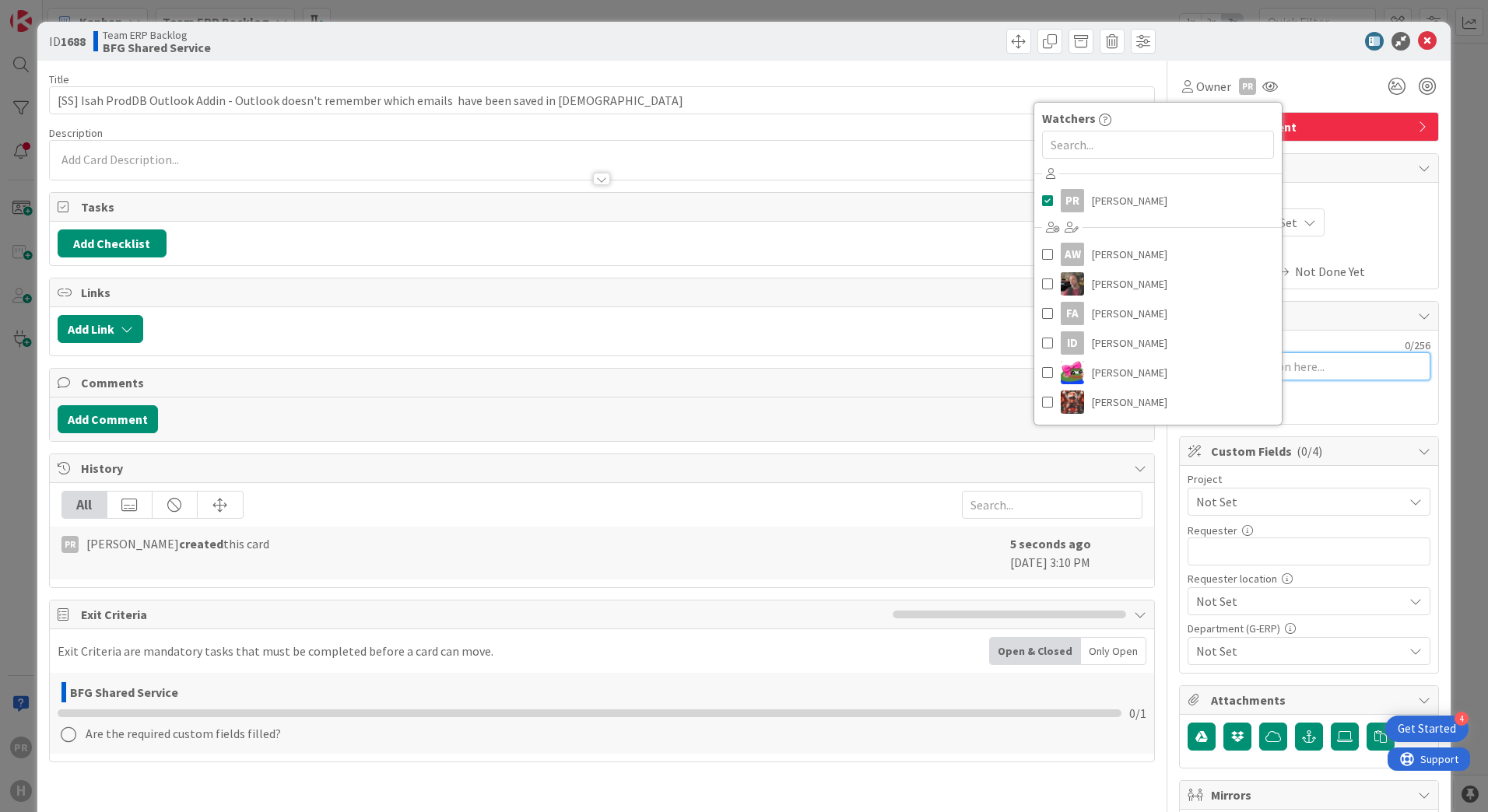
click at [1322, 368] on textarea "Blocked Reason" at bounding box center [1309, 366] width 243 height 28
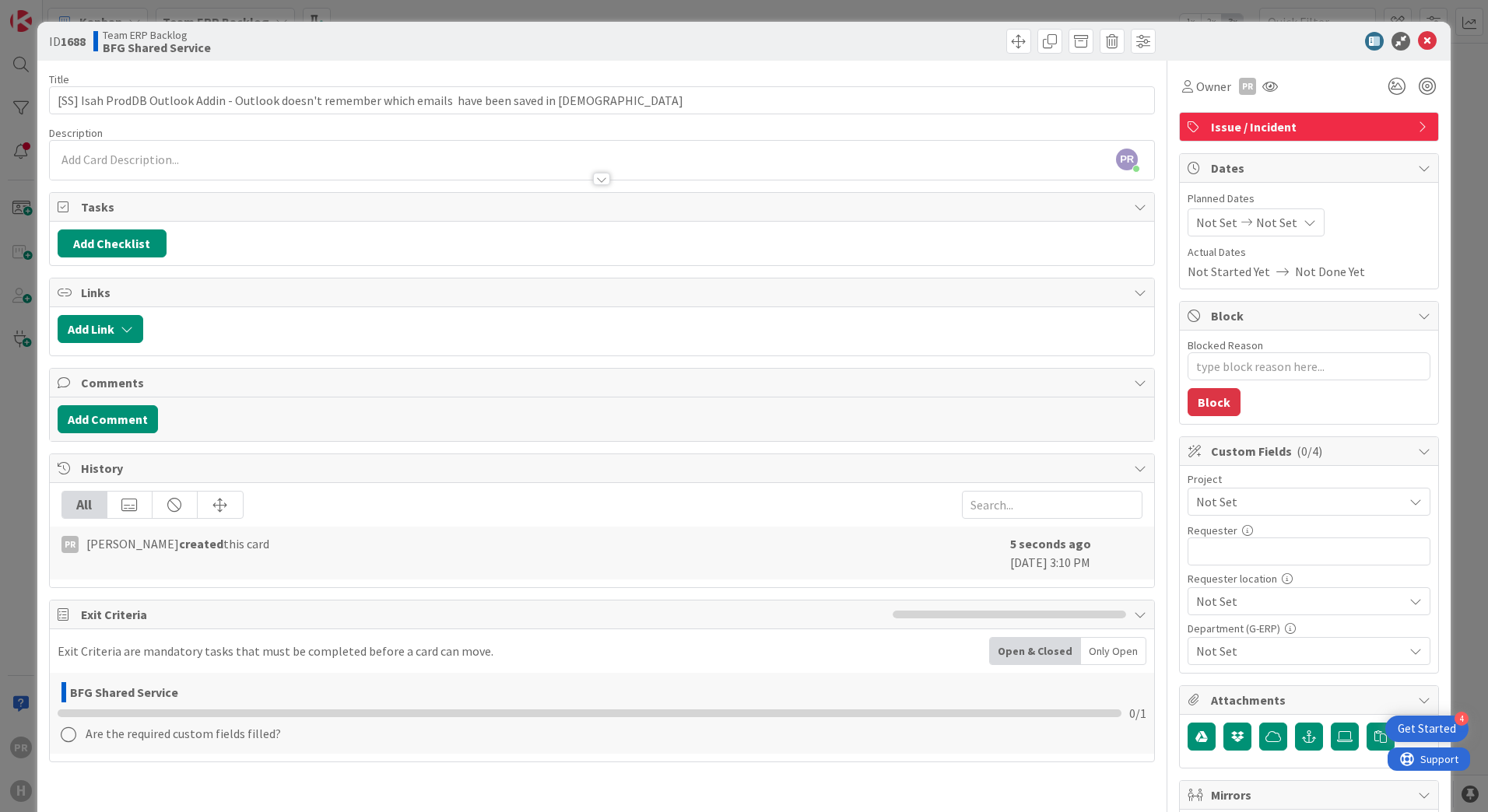
click at [1284, 498] on span "Not Set" at bounding box center [1296, 501] width 199 height 22
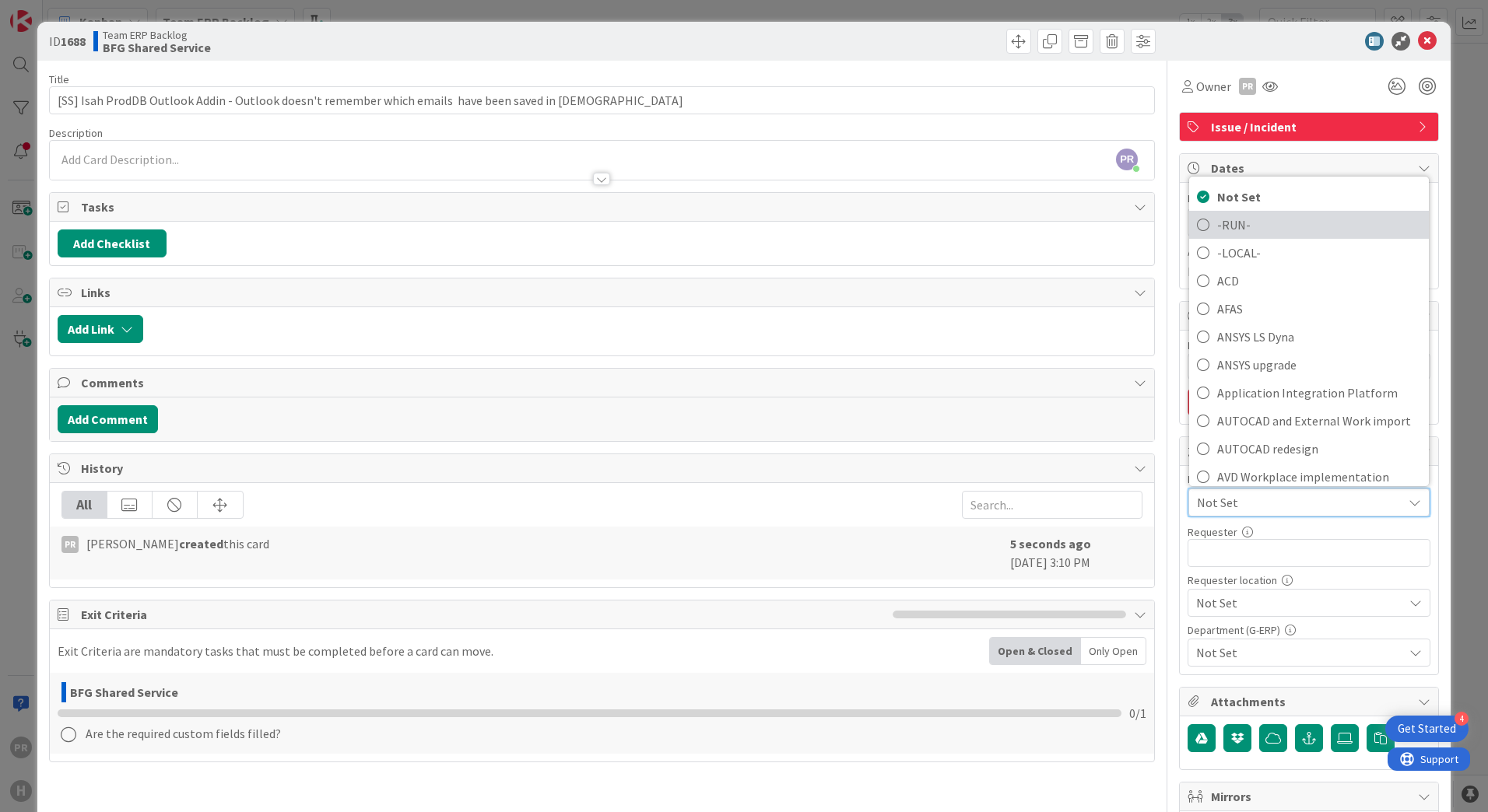
click at [1238, 226] on span "-RUN-" at bounding box center [1320, 225] width 204 height 23
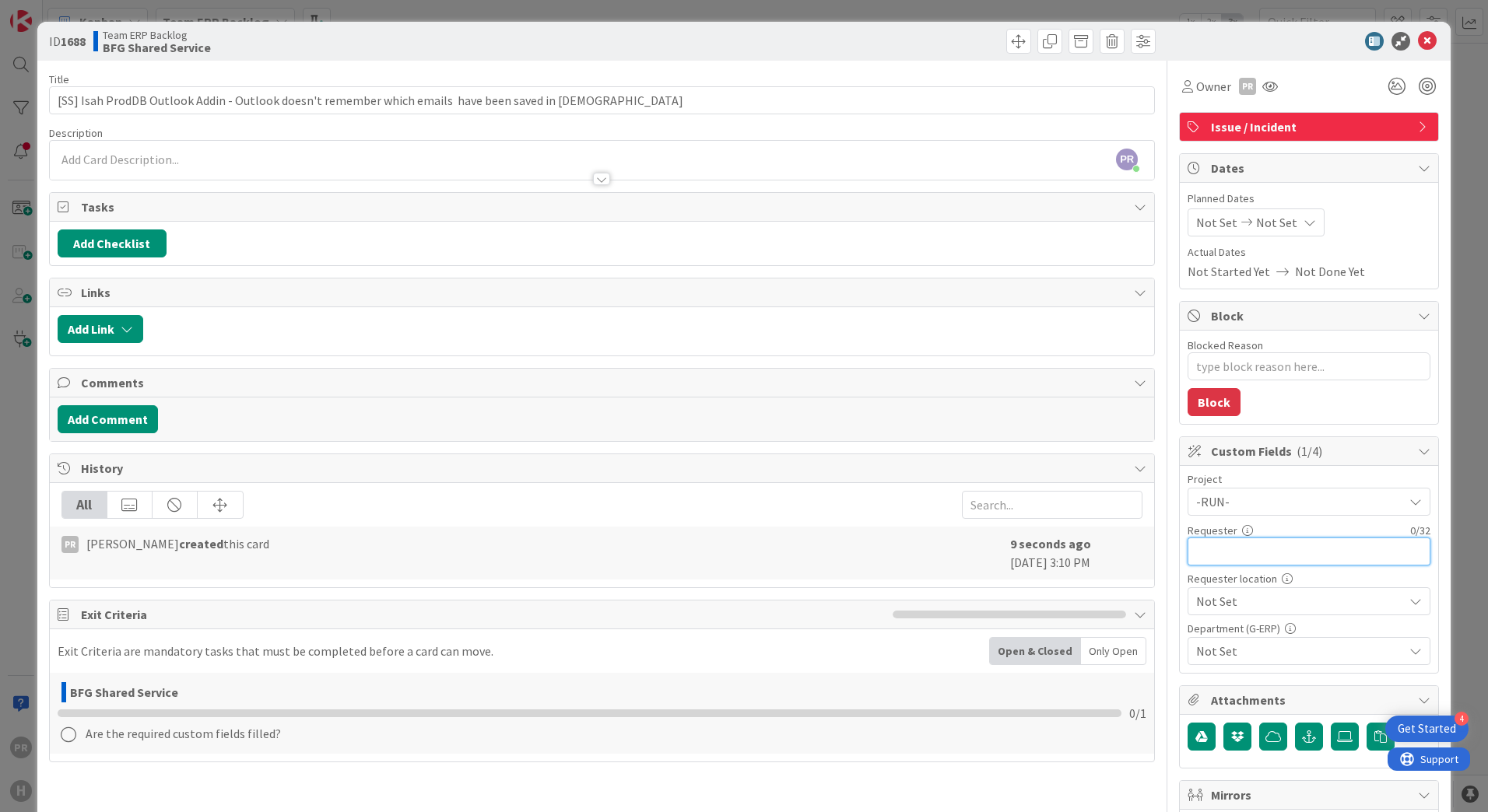
click at [1244, 559] on input "text" at bounding box center [1309, 551] width 243 height 28
drag, startPoint x: 1235, startPoint y: 562, endPoint x: 1191, endPoint y: 559, distance: 44.1
click at [1191, 559] on input "MAtej K" at bounding box center [1309, 551] width 243 height 28
click at [1206, 513] on span "Not Set" at bounding box center [1296, 501] width 199 height 22
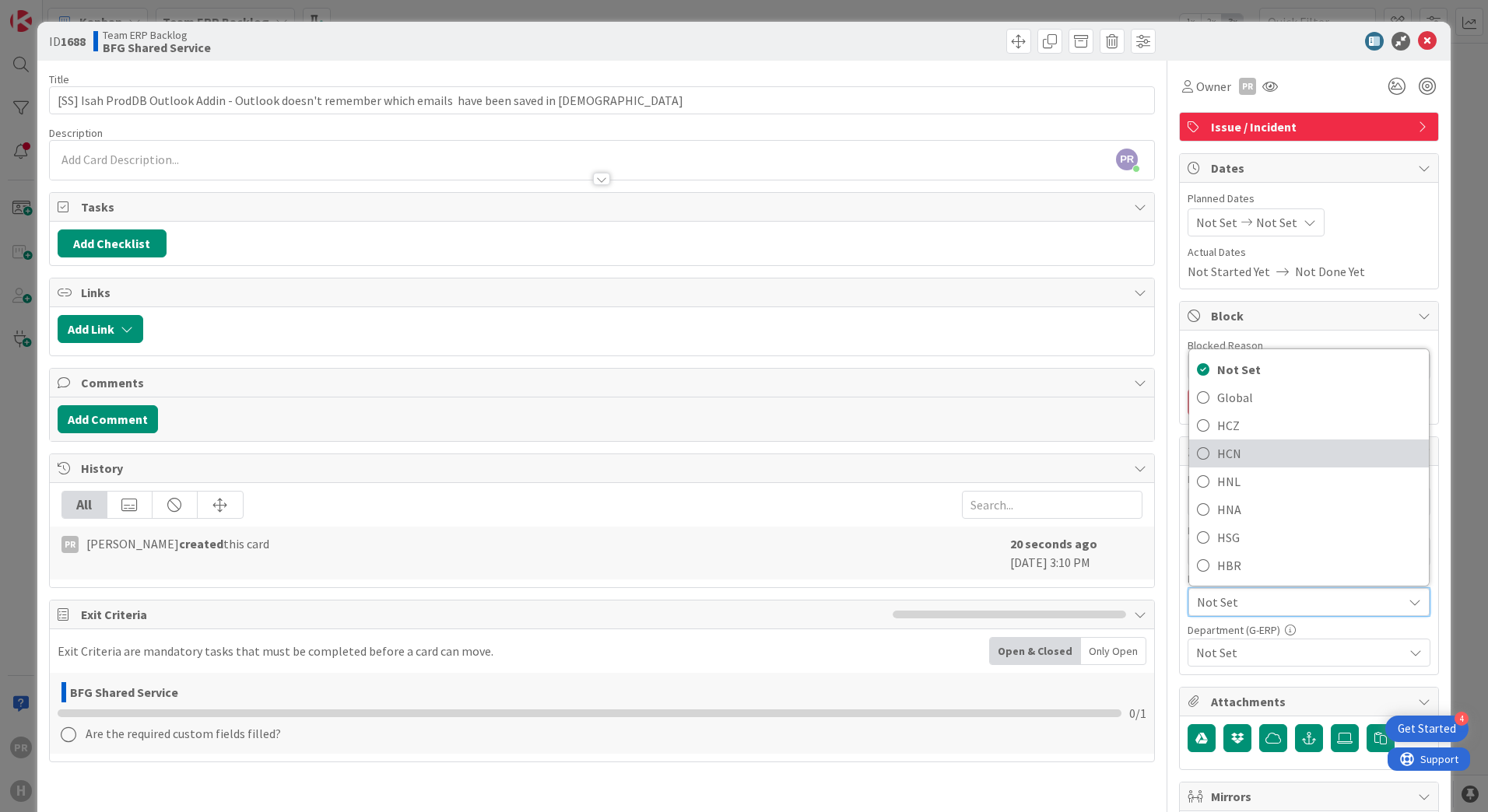
click at [1225, 451] on span "HCN" at bounding box center [1320, 453] width 204 height 23
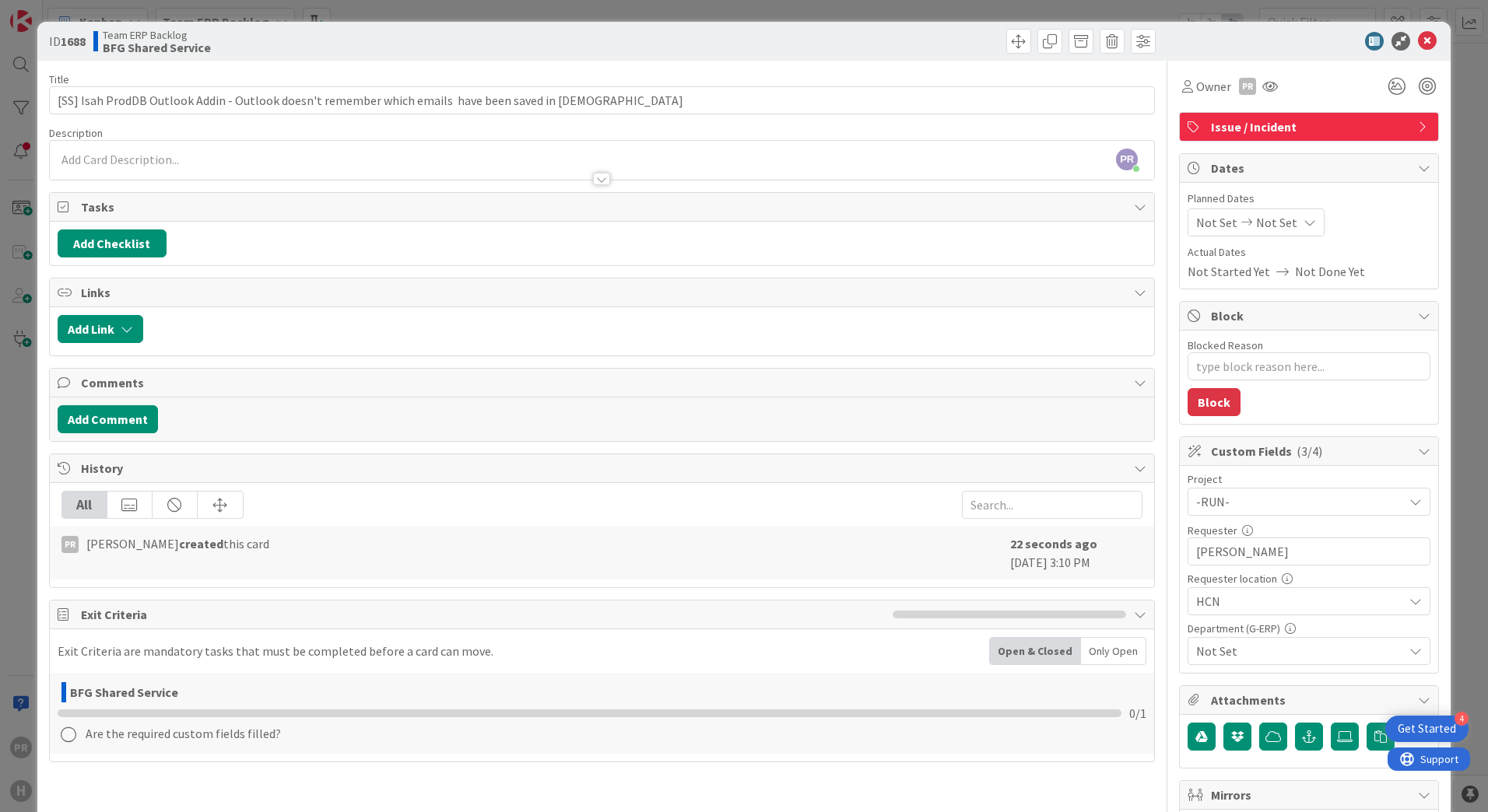
click at [1232, 513] on span "HCN" at bounding box center [1296, 501] width 199 height 22
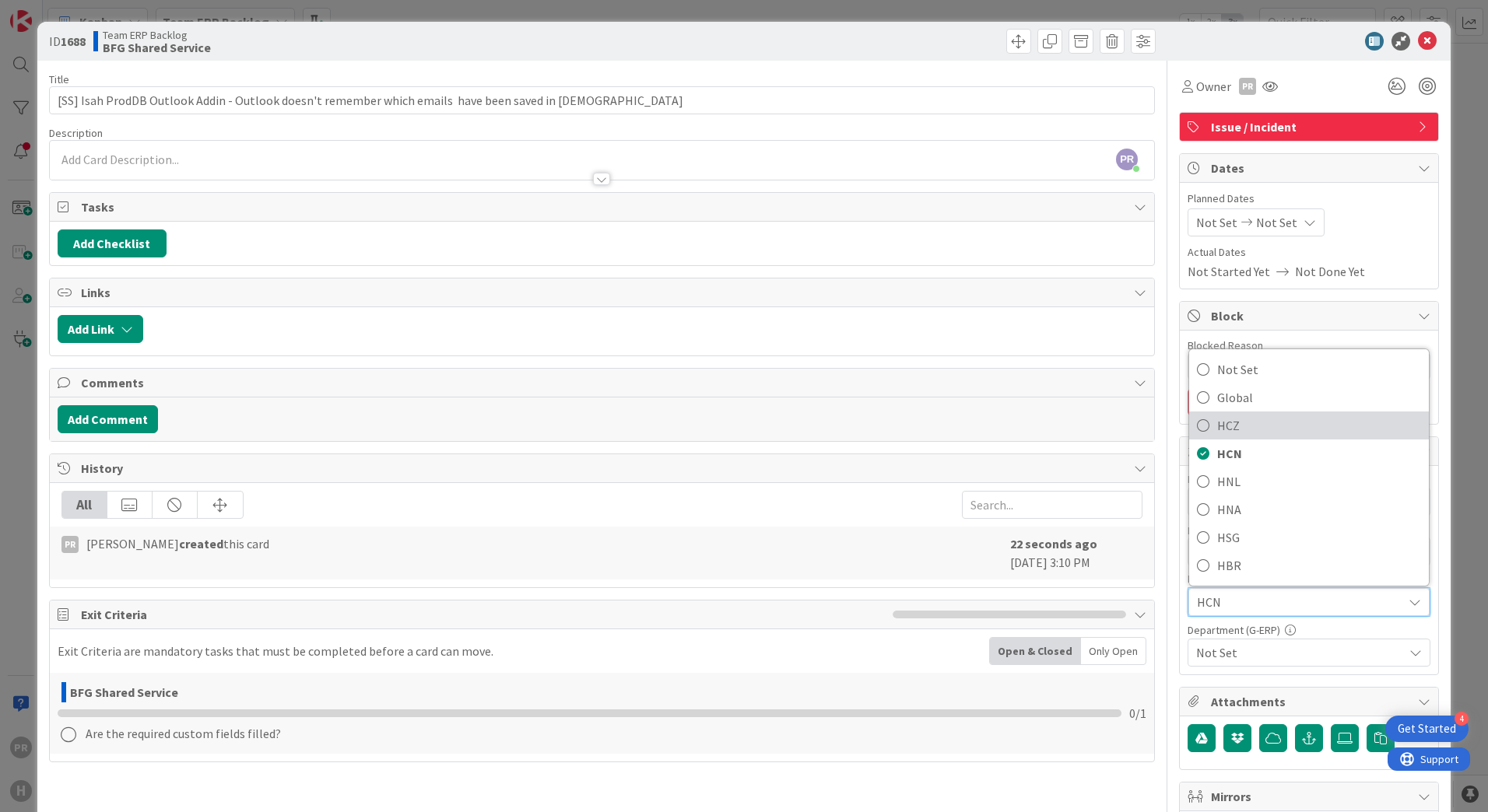
click at [1225, 433] on span "HCZ" at bounding box center [1320, 425] width 204 height 23
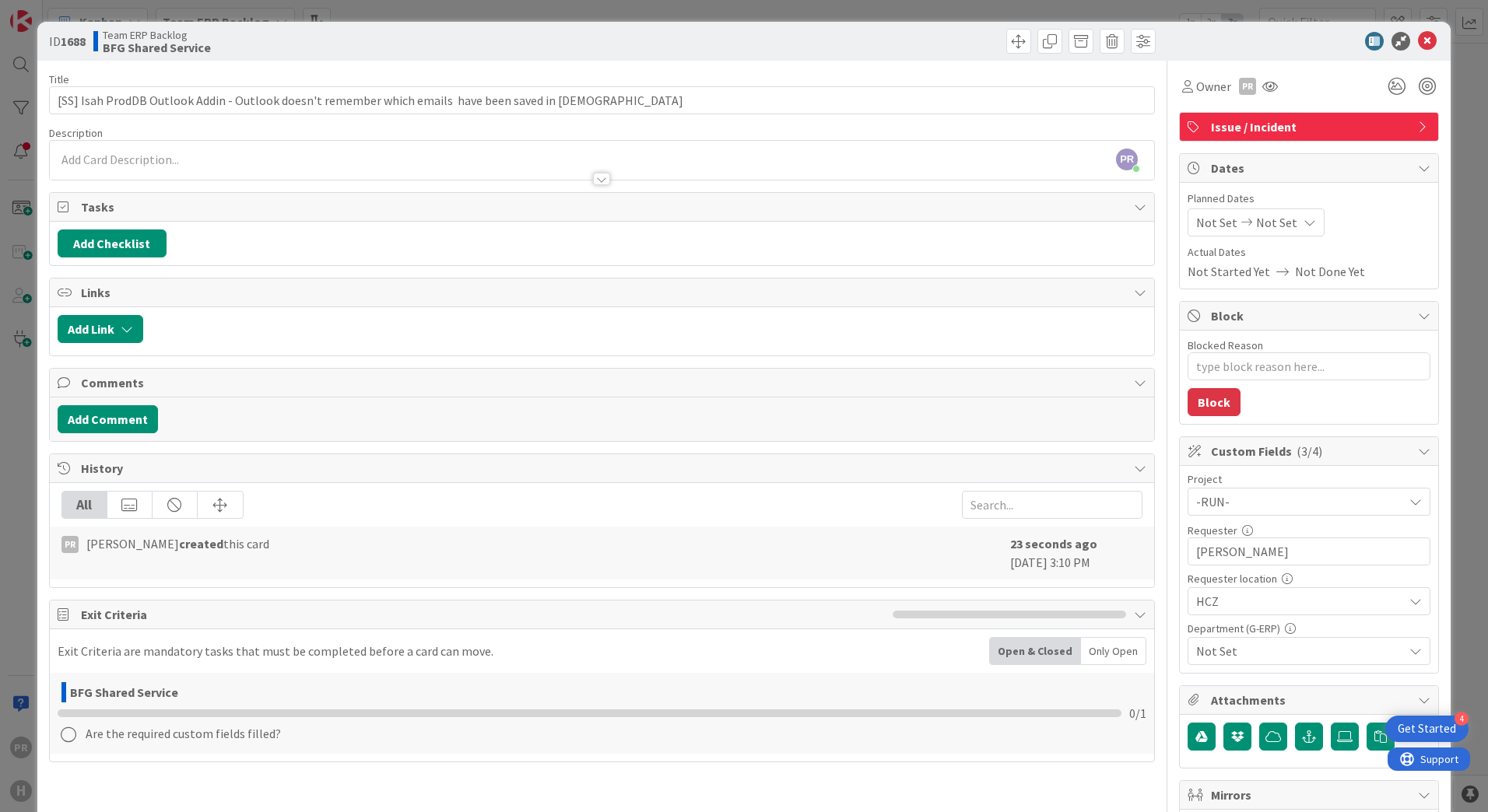
click at [1225, 649] on span "Not Set" at bounding box center [1299, 650] width 207 height 18
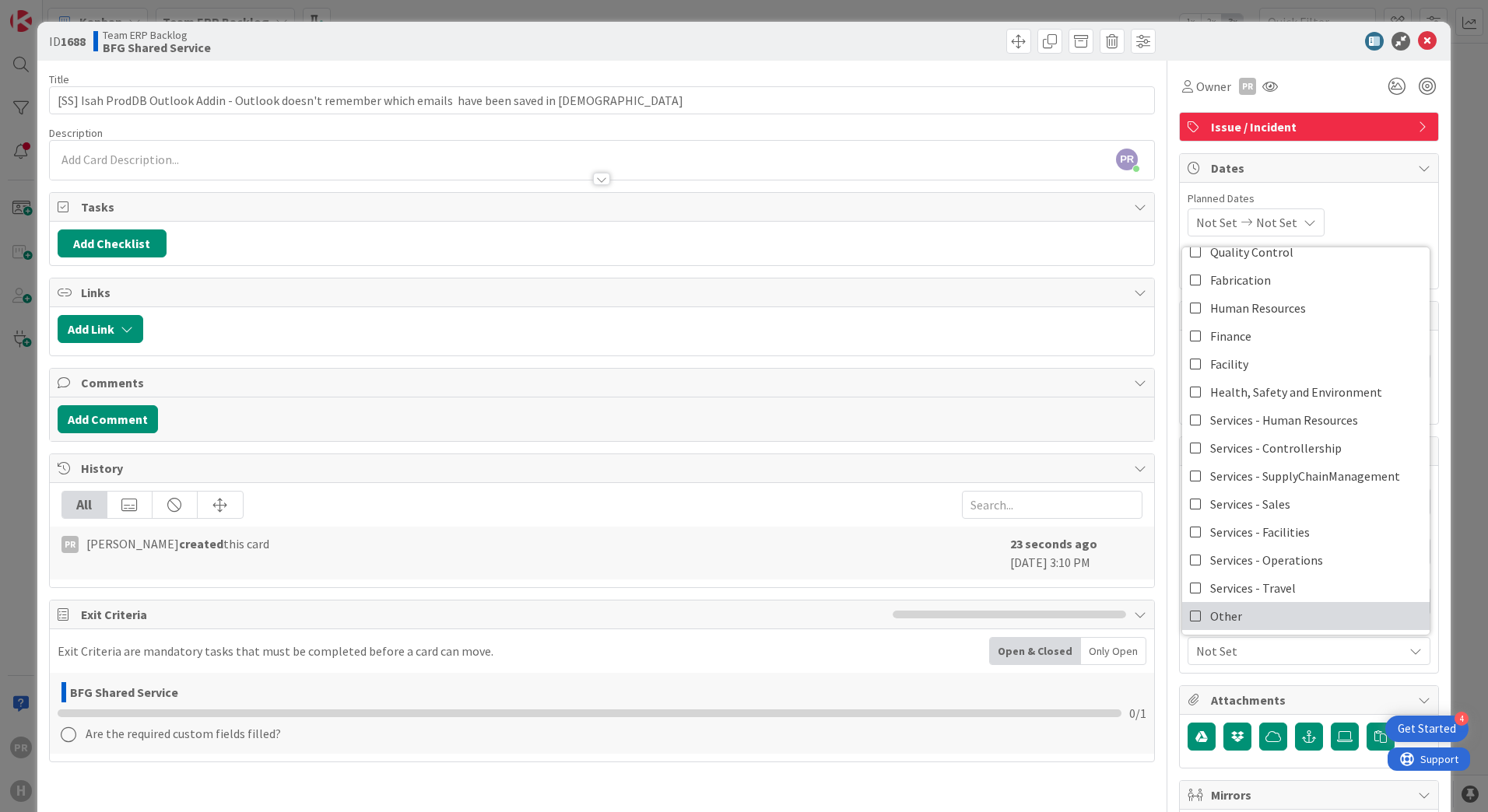
scroll to position [129, 0]
click at [1231, 612] on link "Other" at bounding box center [1305, 614] width 247 height 28
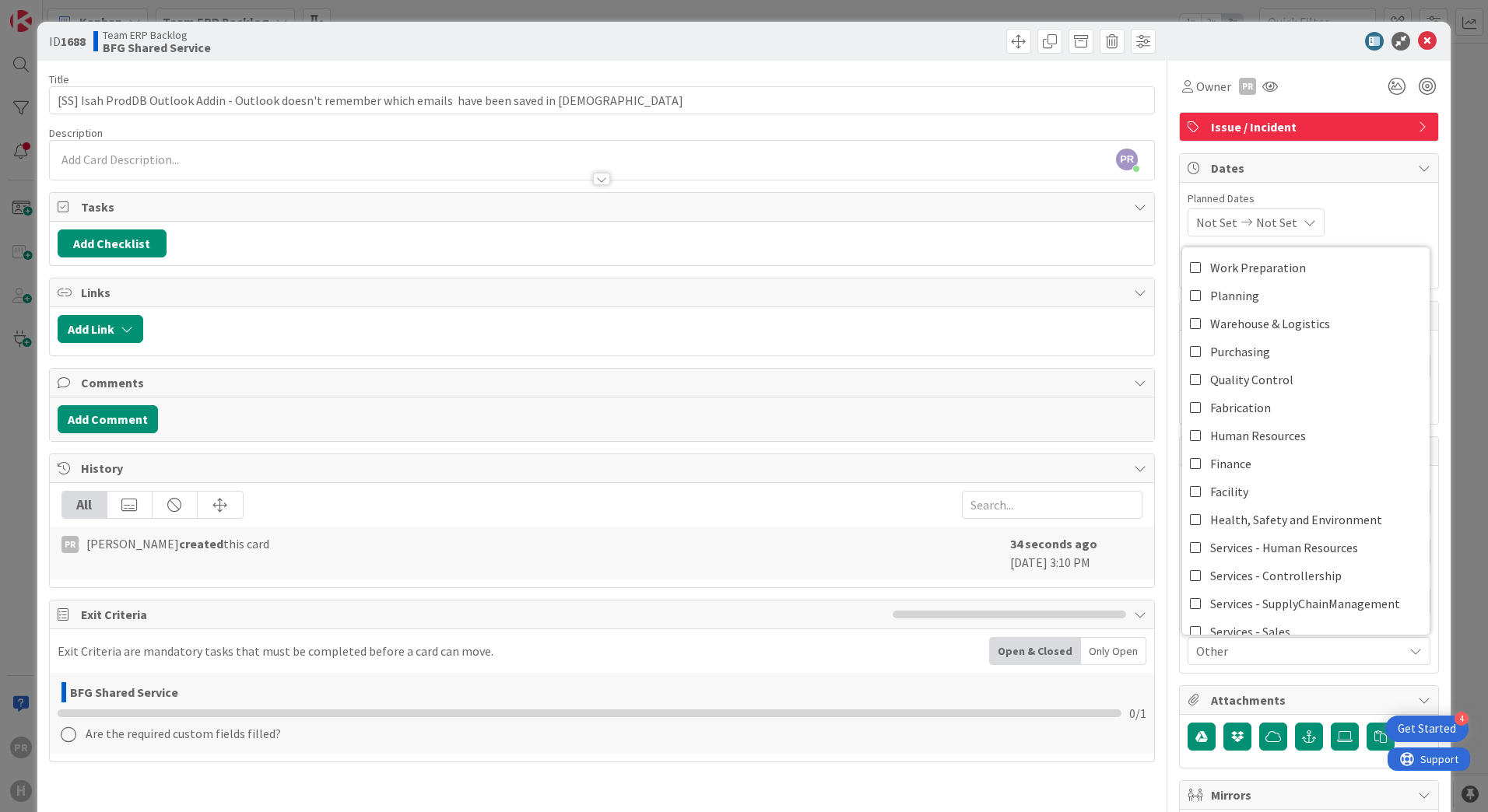
click at [657, 150] on div "PR Parveen Rana just joined" at bounding box center [602, 160] width 1104 height 38
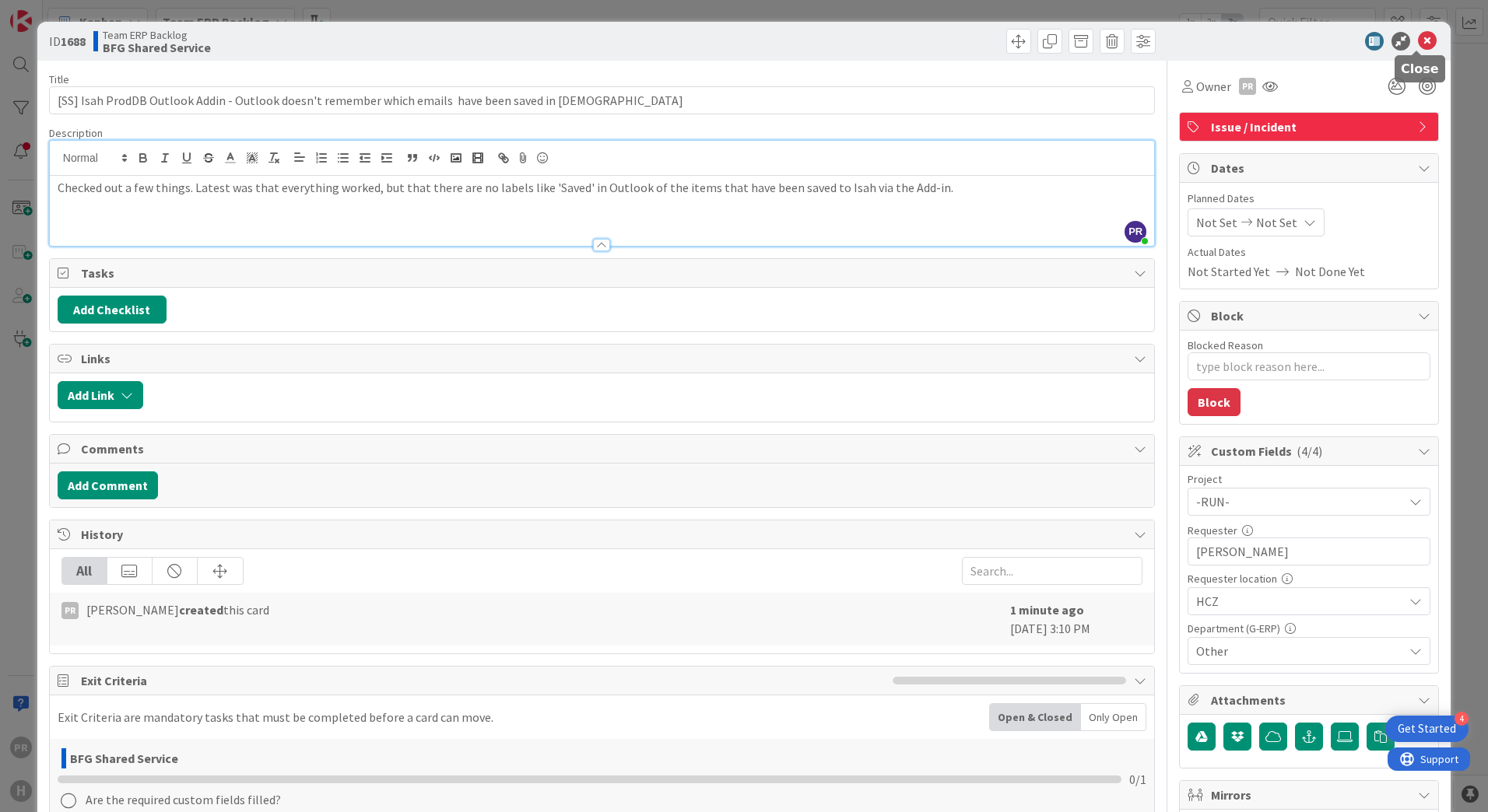
click at [1419, 38] on icon at bounding box center [1426, 40] width 18 height 18
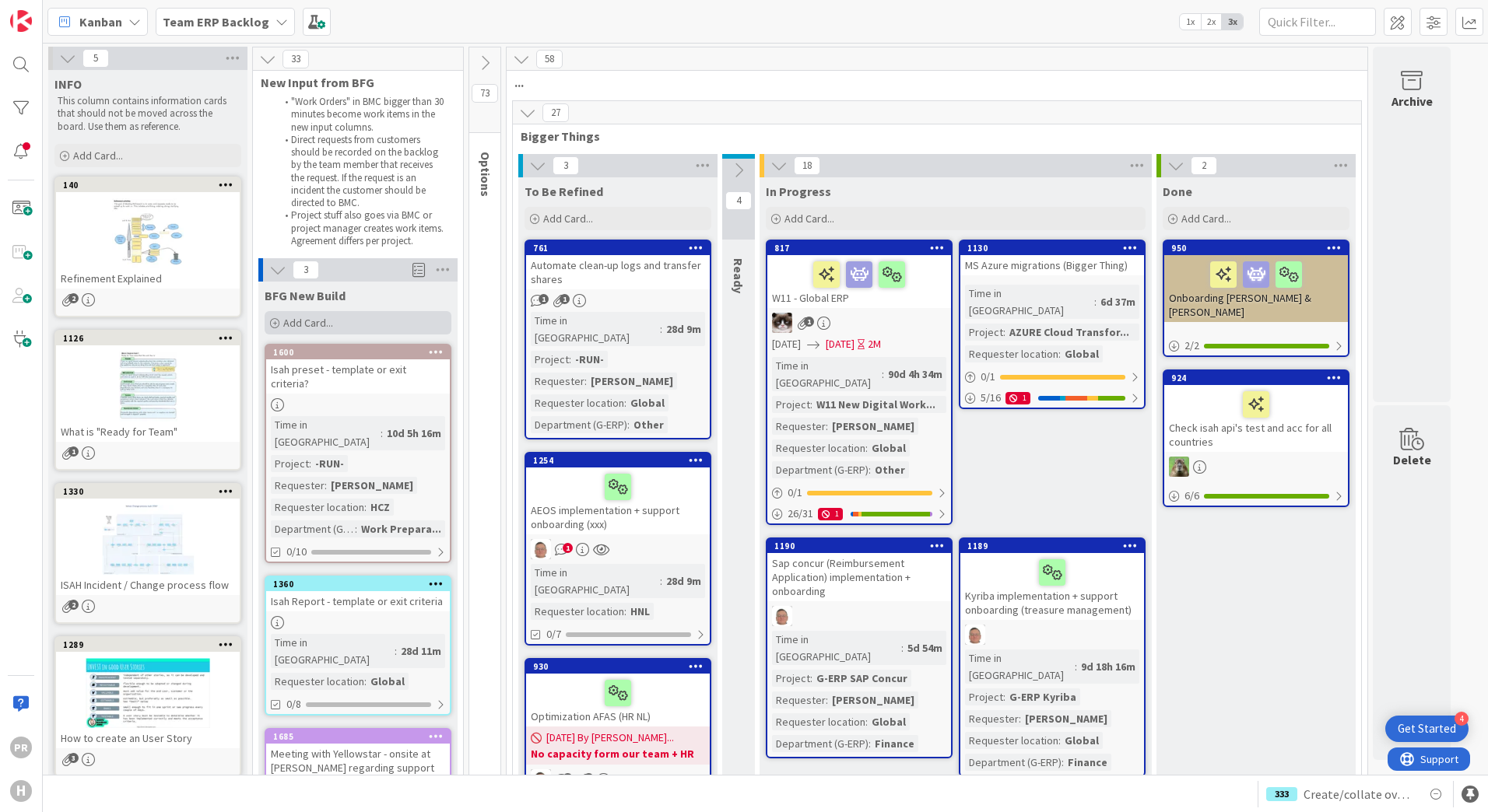
click at [344, 320] on div "Add Card..." at bounding box center [358, 322] width 187 height 23
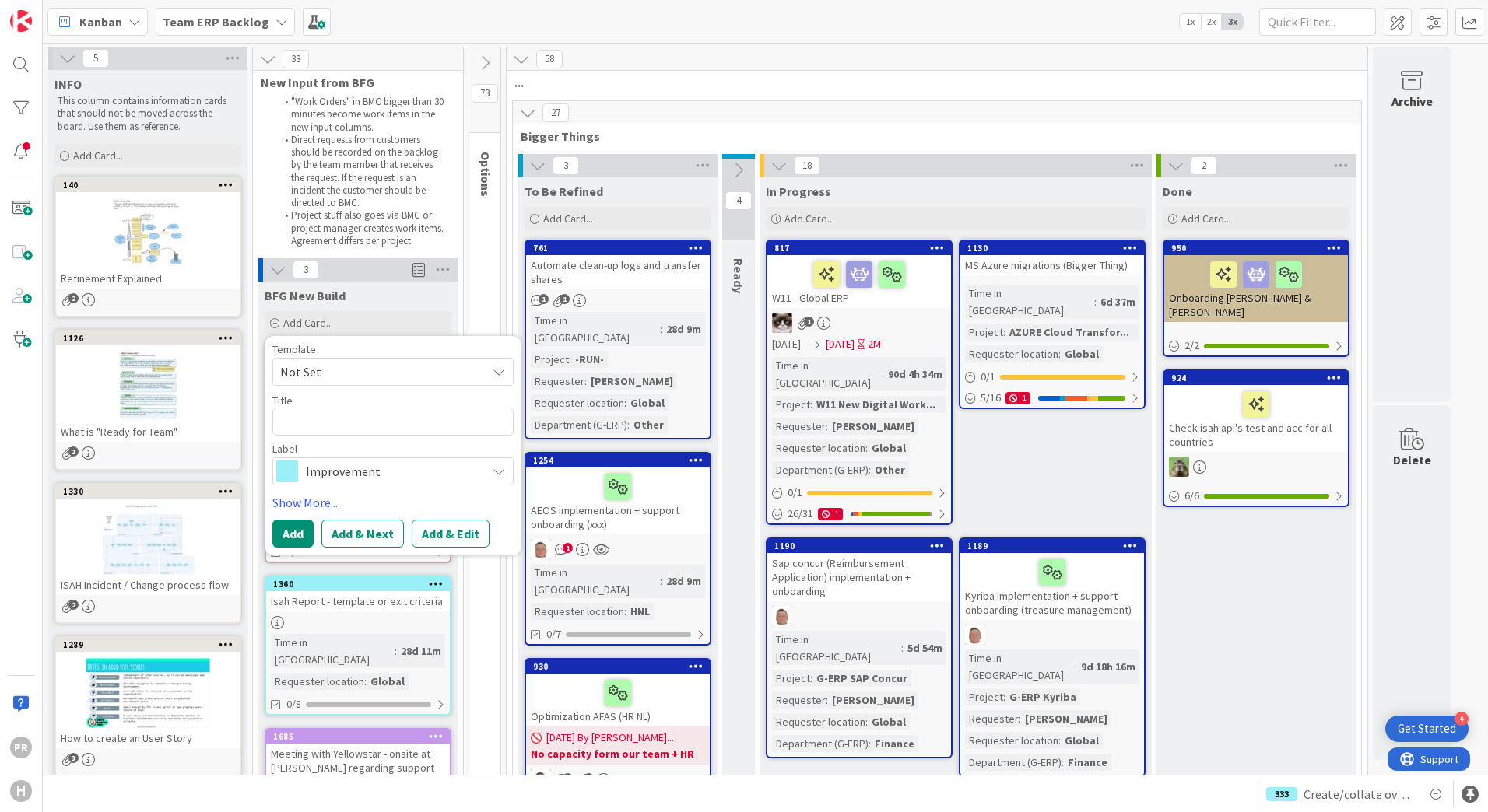
click at [360, 462] on span "Improvement" at bounding box center [393, 471] width 173 height 22
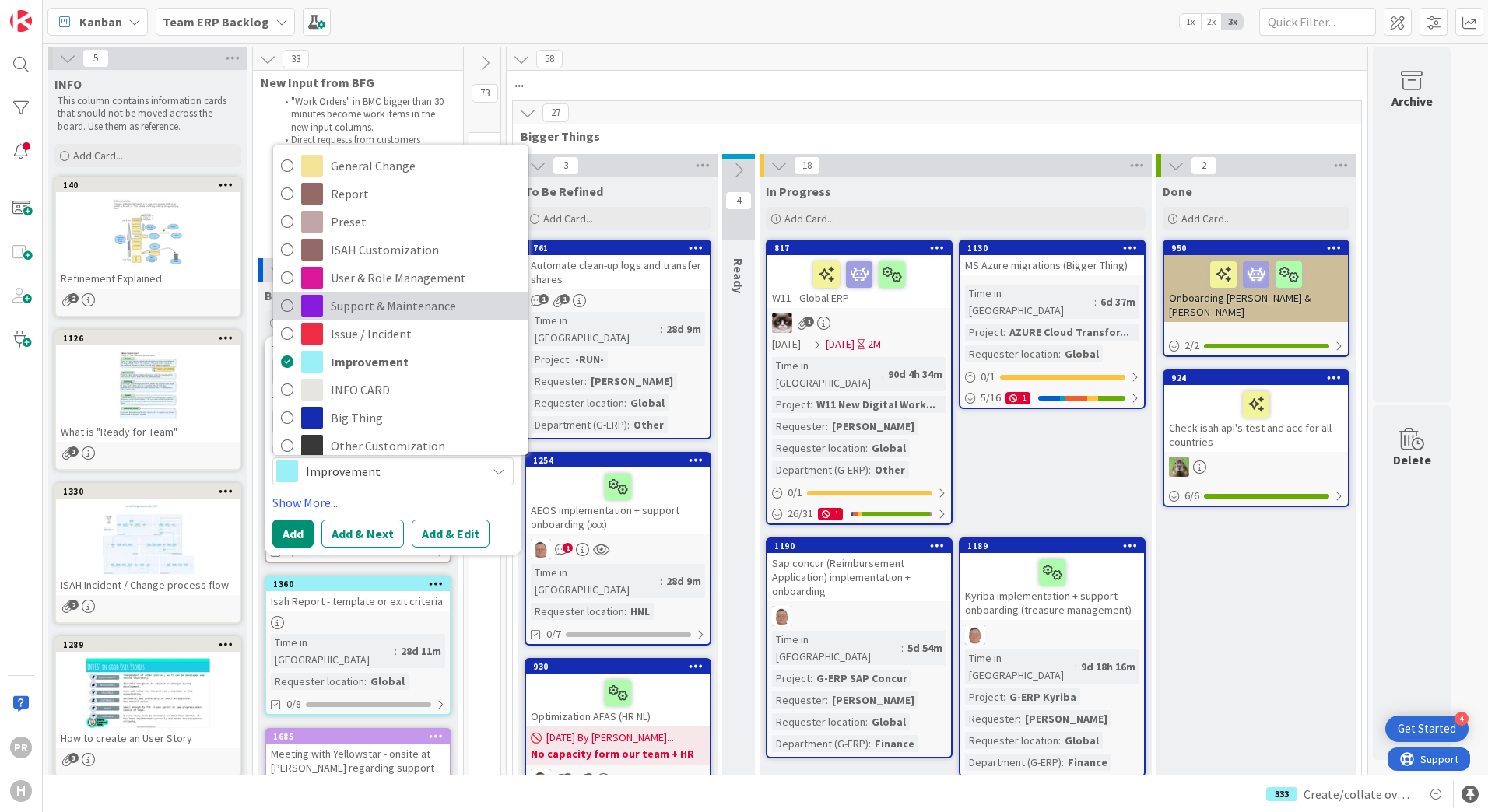
click at [364, 313] on span "Support & Maintenance" at bounding box center [425, 306] width 190 height 23
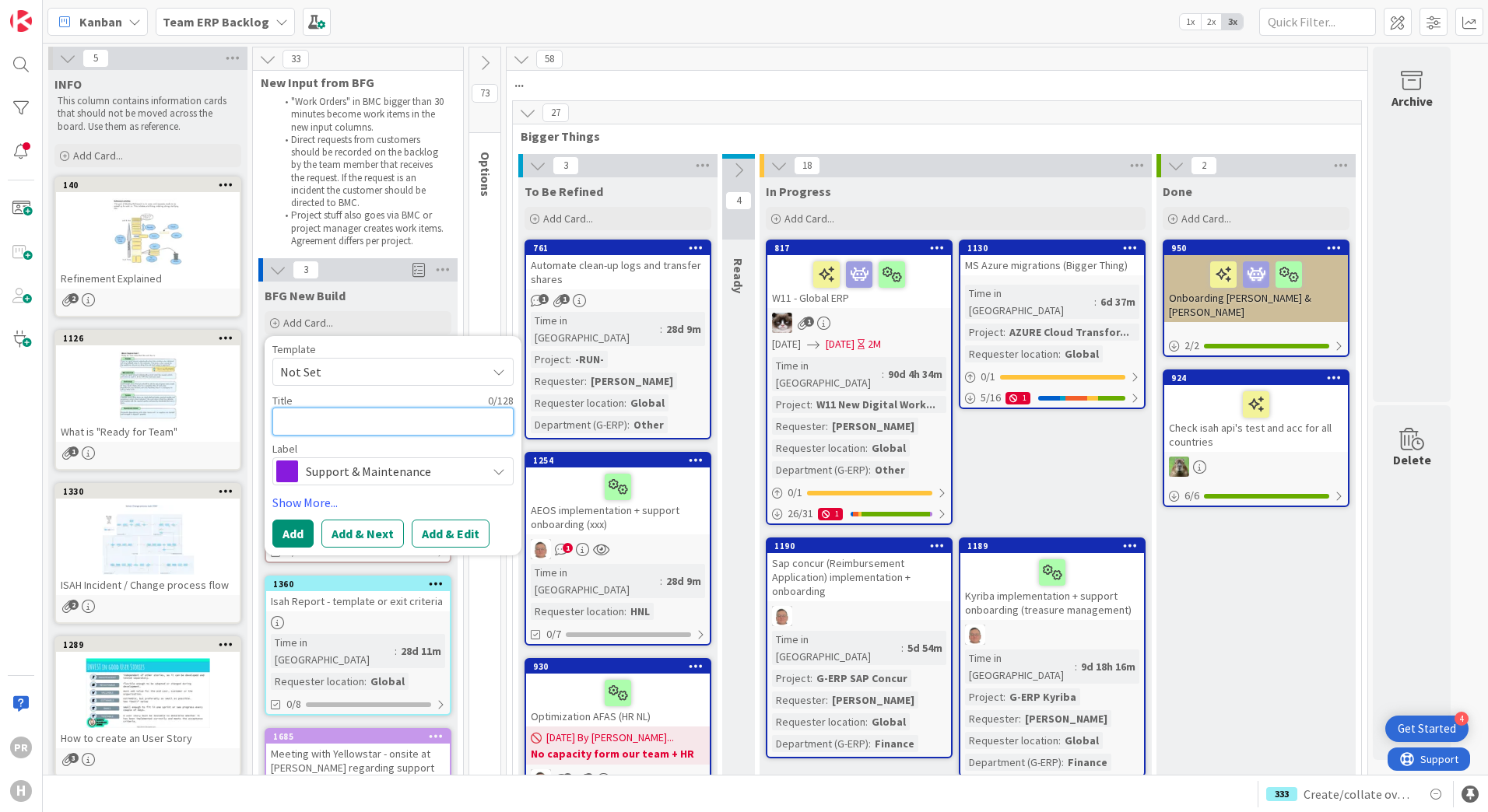
click at [352, 419] on textarea at bounding box center [393, 421] width 242 height 28
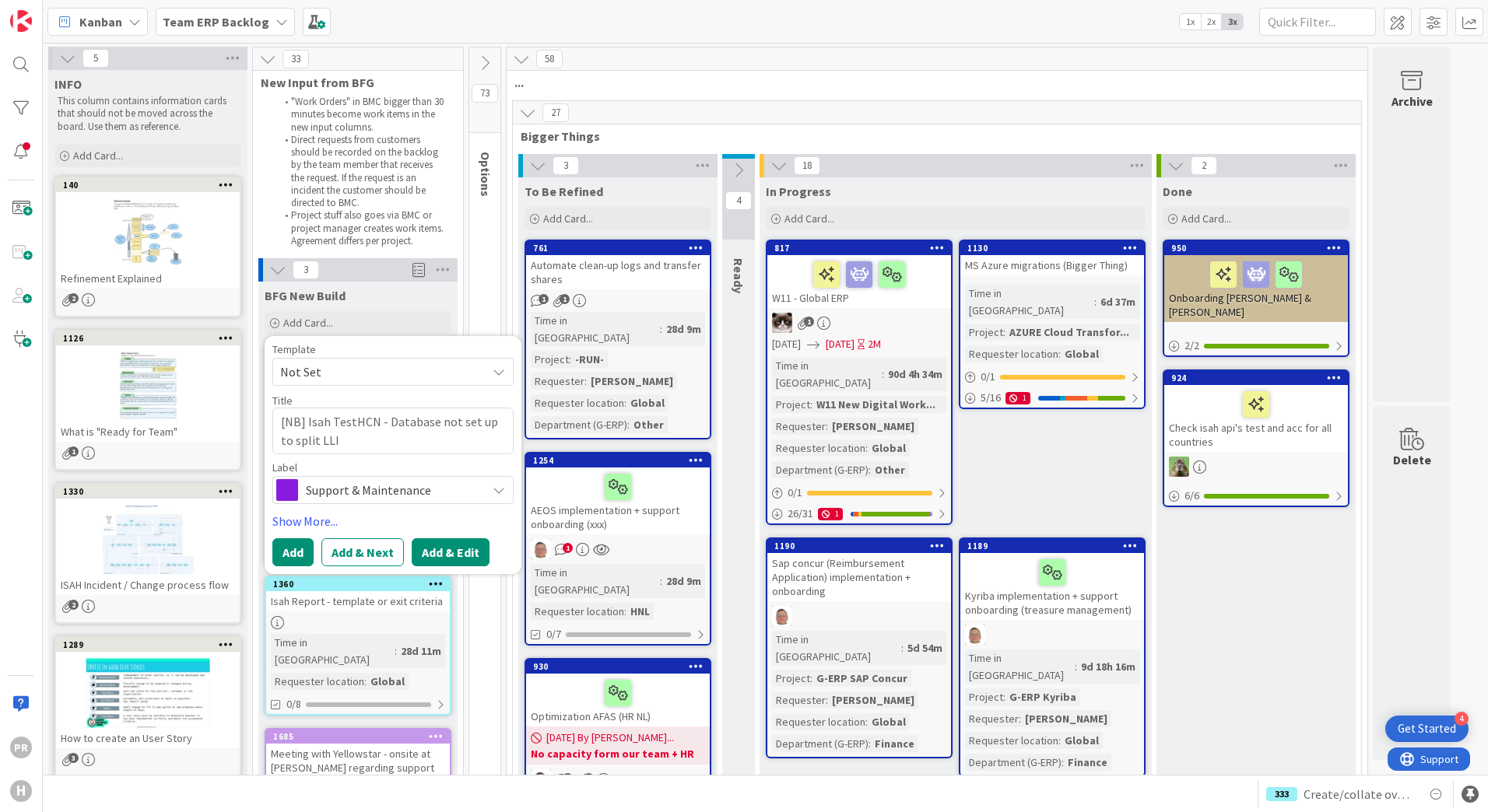
click at [457, 549] on button "Add & Edit" at bounding box center [450, 552] width 78 height 28
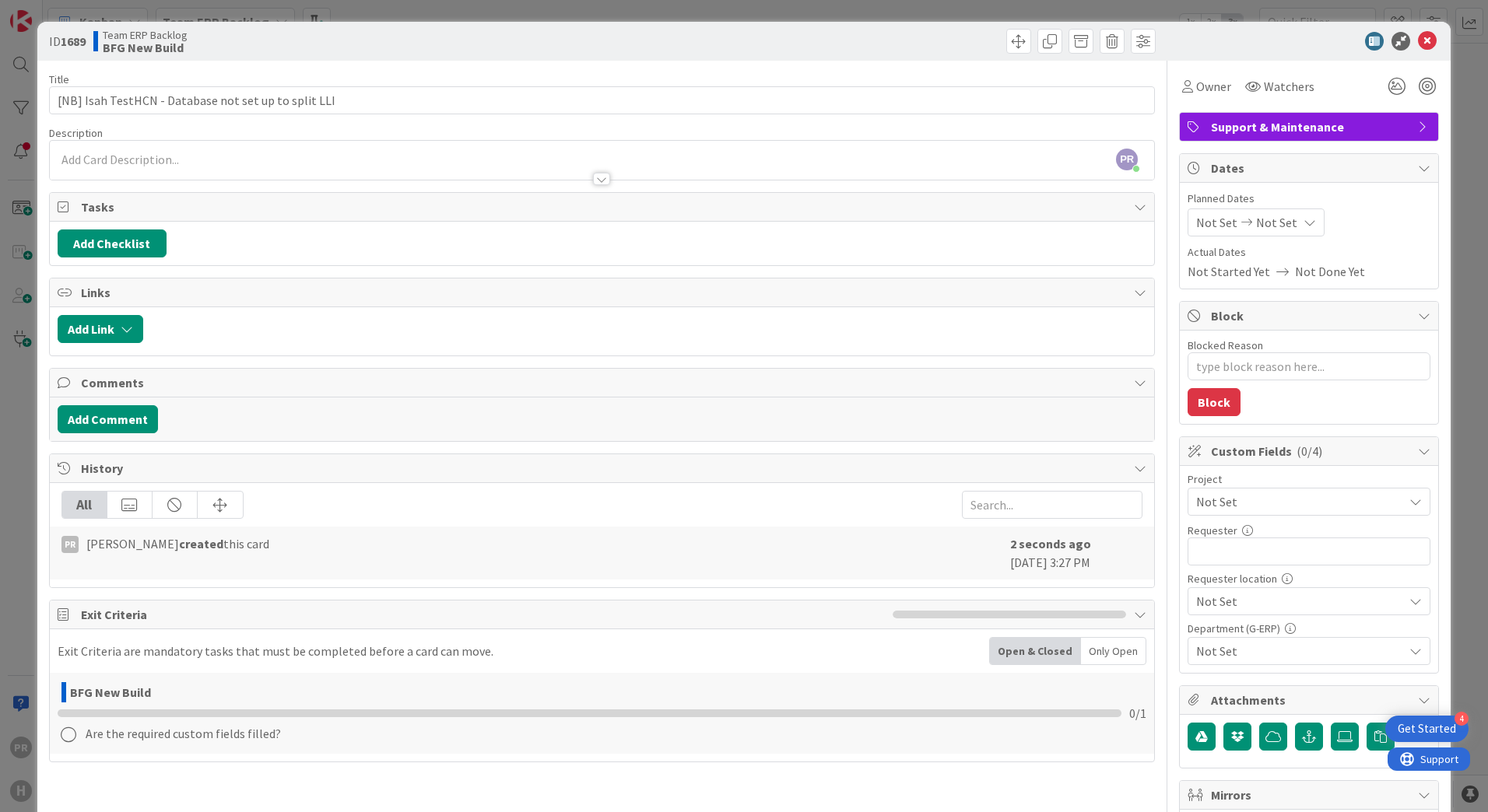
click at [1233, 511] on span "Not Set" at bounding box center [1296, 501] width 199 height 22
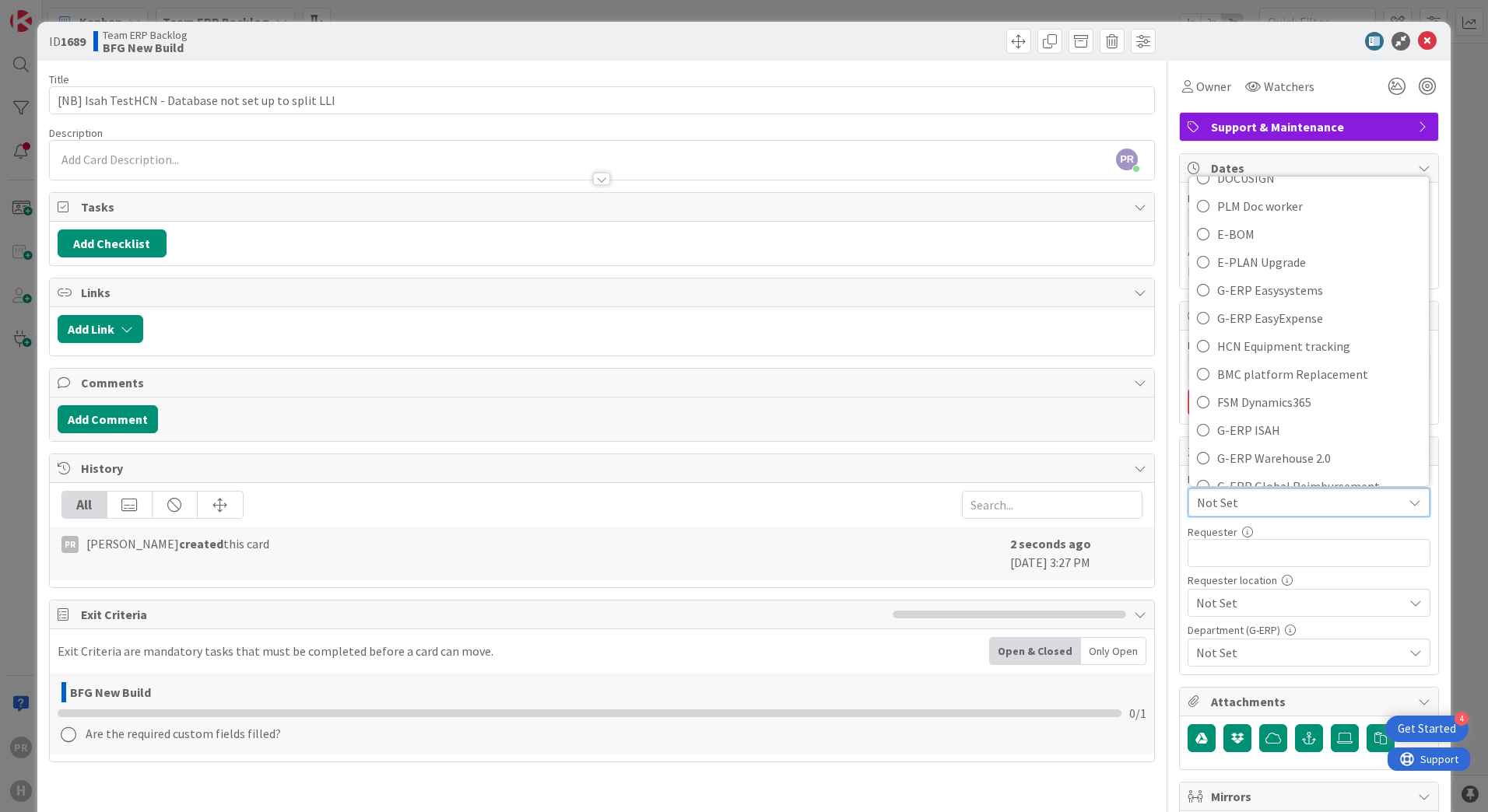
scroll to position [545, 0]
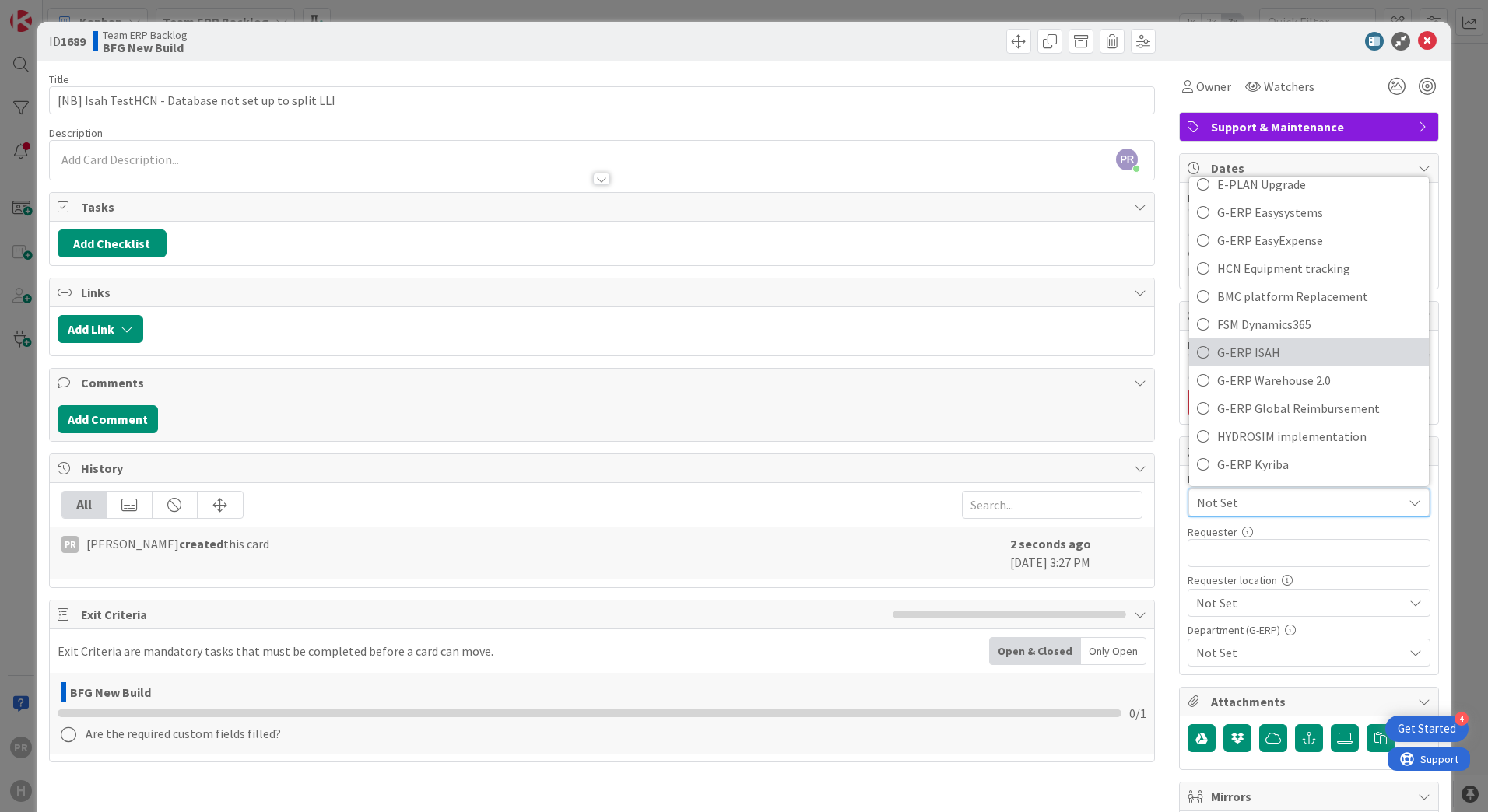
click at [1263, 355] on span "G-ERP ISAH" at bounding box center [1320, 352] width 204 height 23
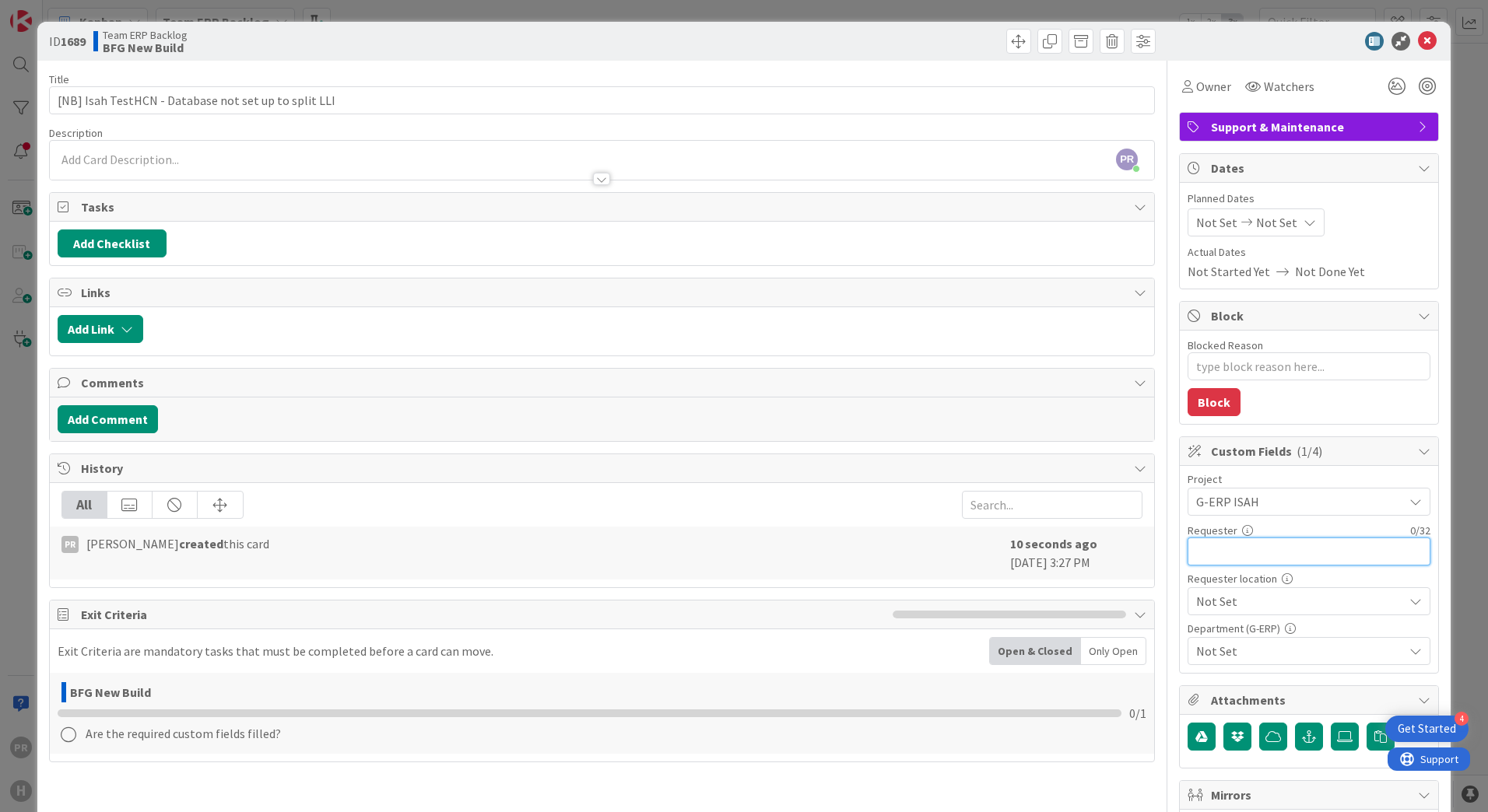
click at [1227, 551] on input "text" at bounding box center [1309, 551] width 243 height 28
click at [1230, 513] on span "Not Set" at bounding box center [1296, 501] width 199 height 22
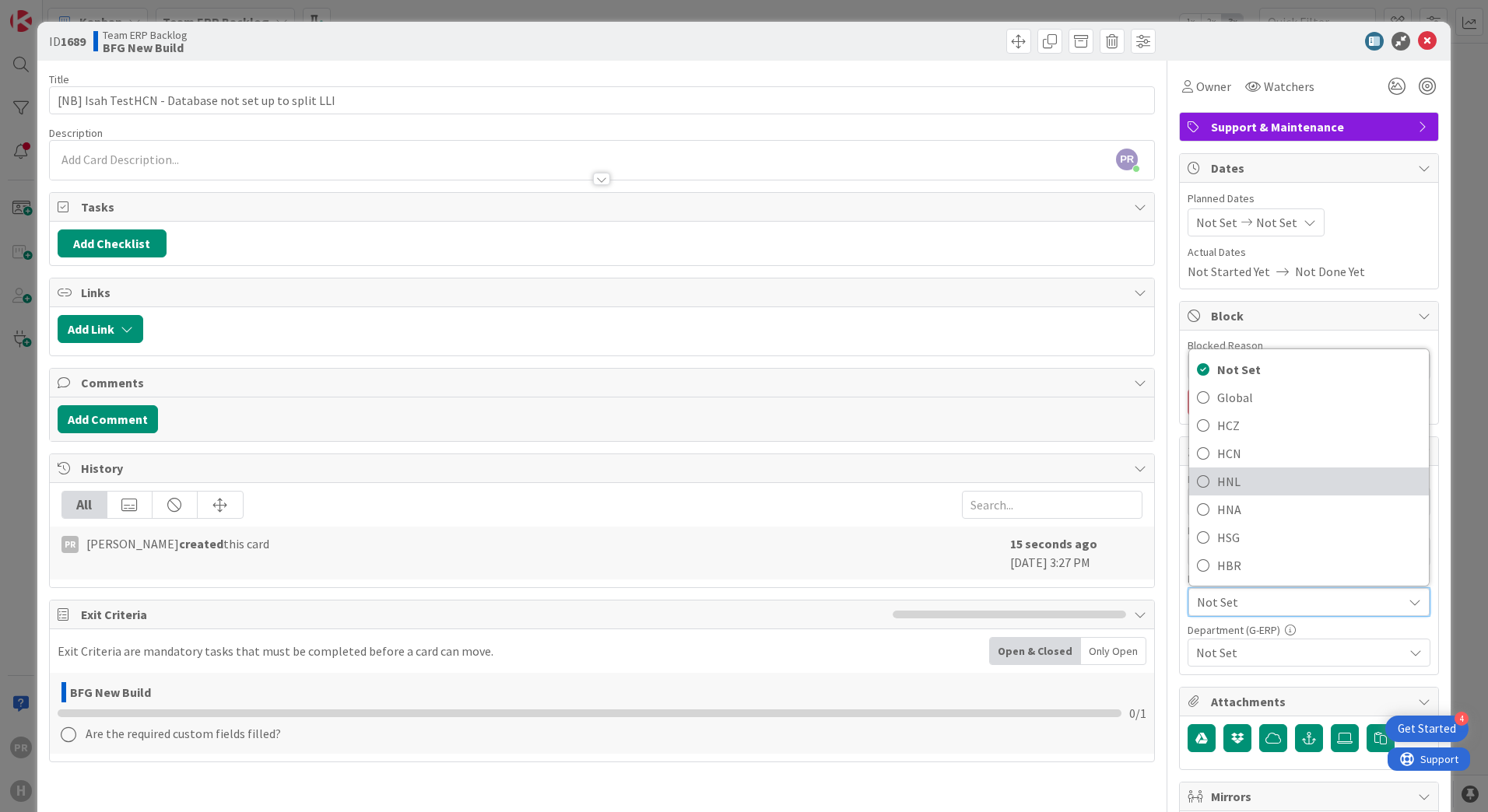
click at [1226, 490] on span "HNL" at bounding box center [1320, 481] width 204 height 23
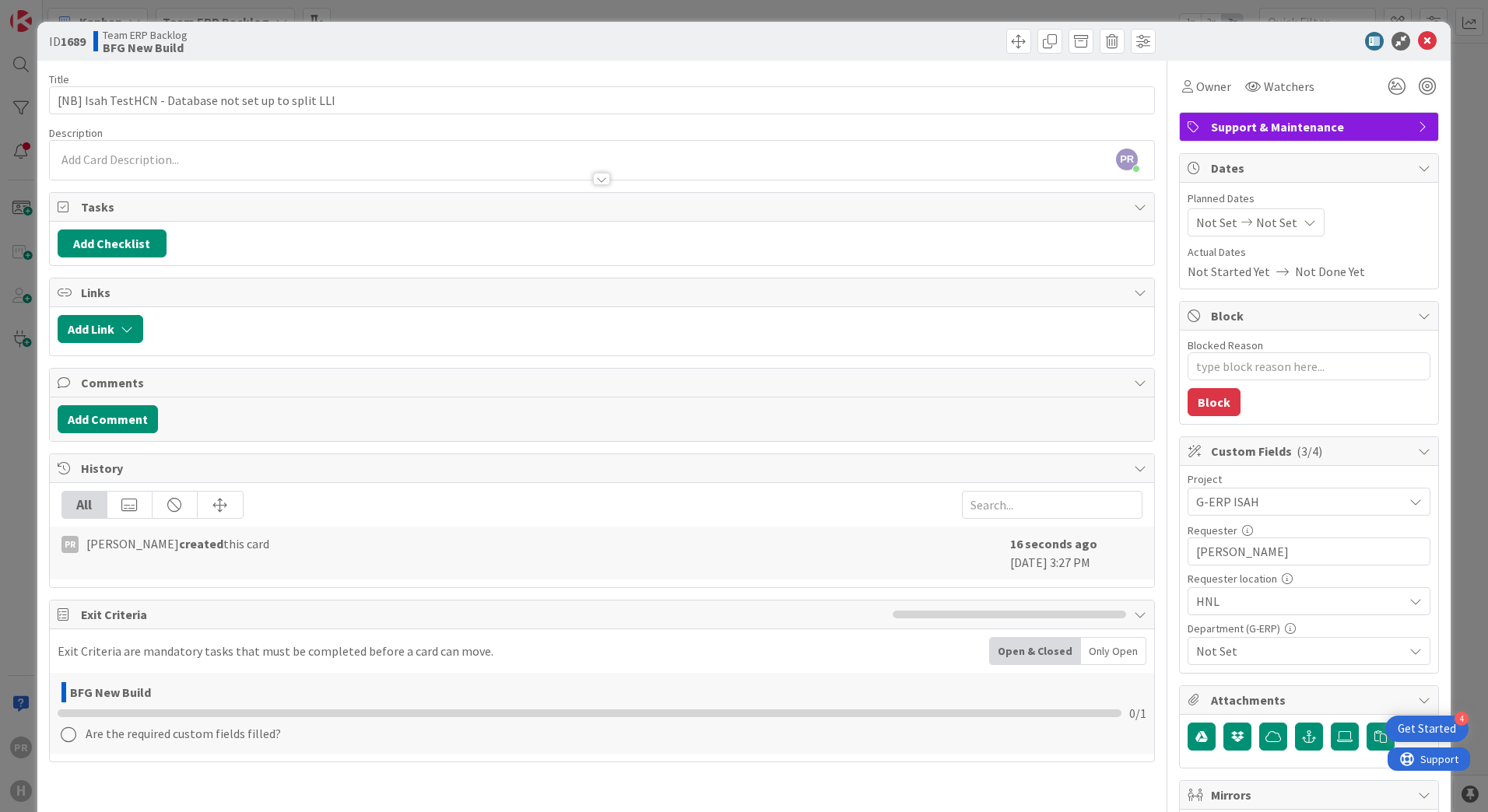
click at [1225, 650] on span "Not Set" at bounding box center [1299, 650] width 207 height 18
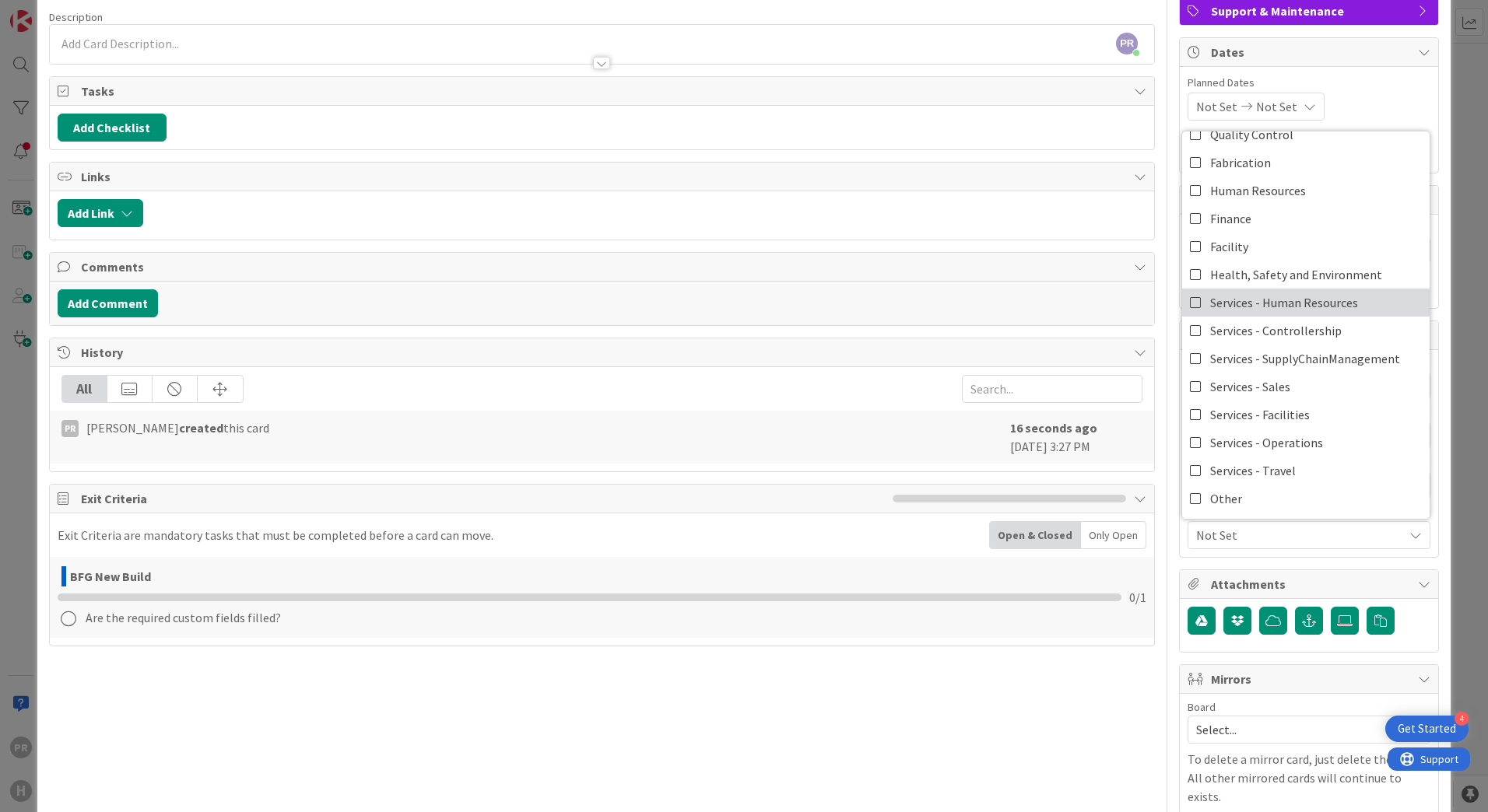
scroll to position [156, 0]
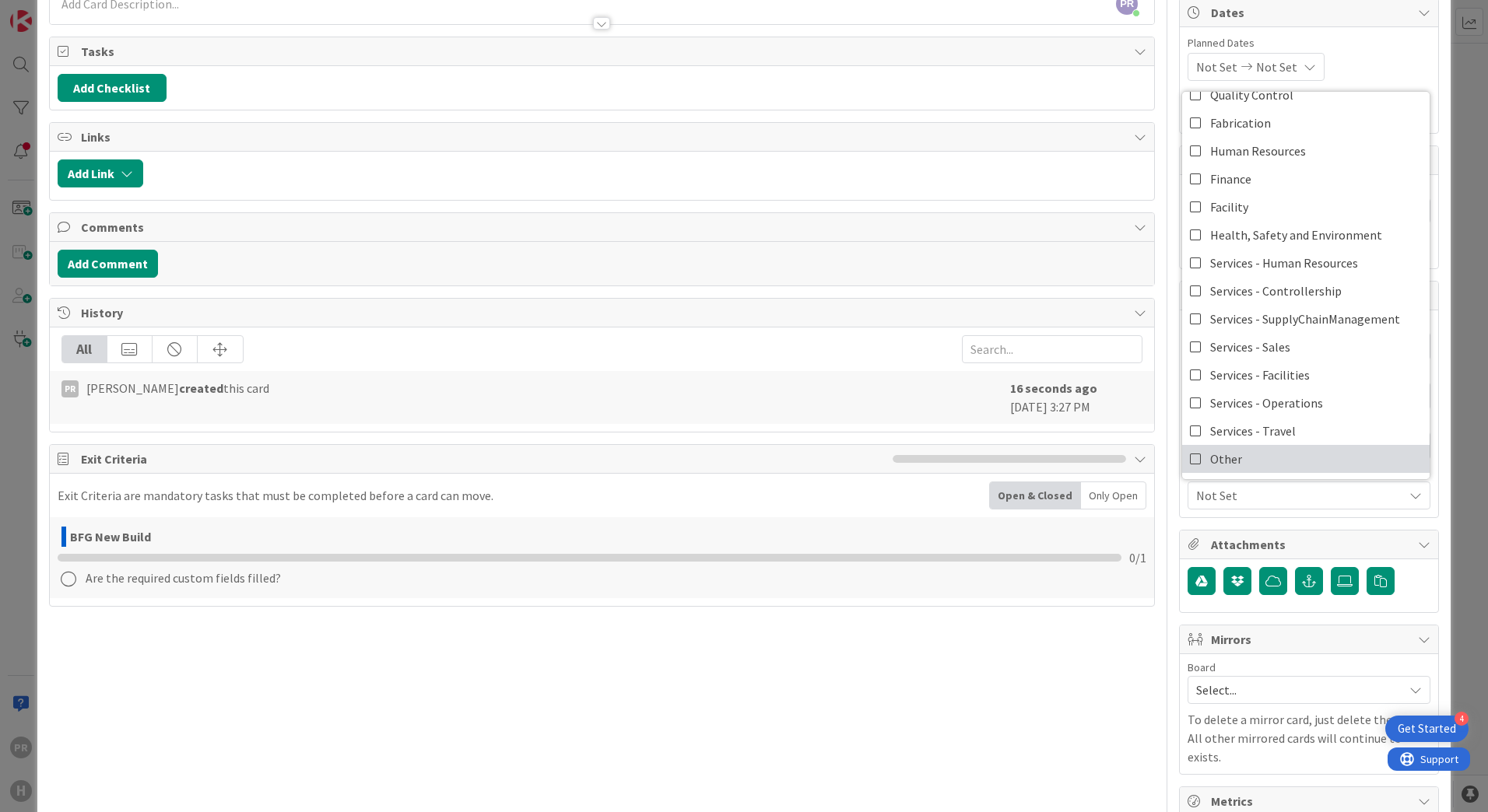
click at [1248, 456] on link "Other" at bounding box center [1305, 459] width 247 height 28
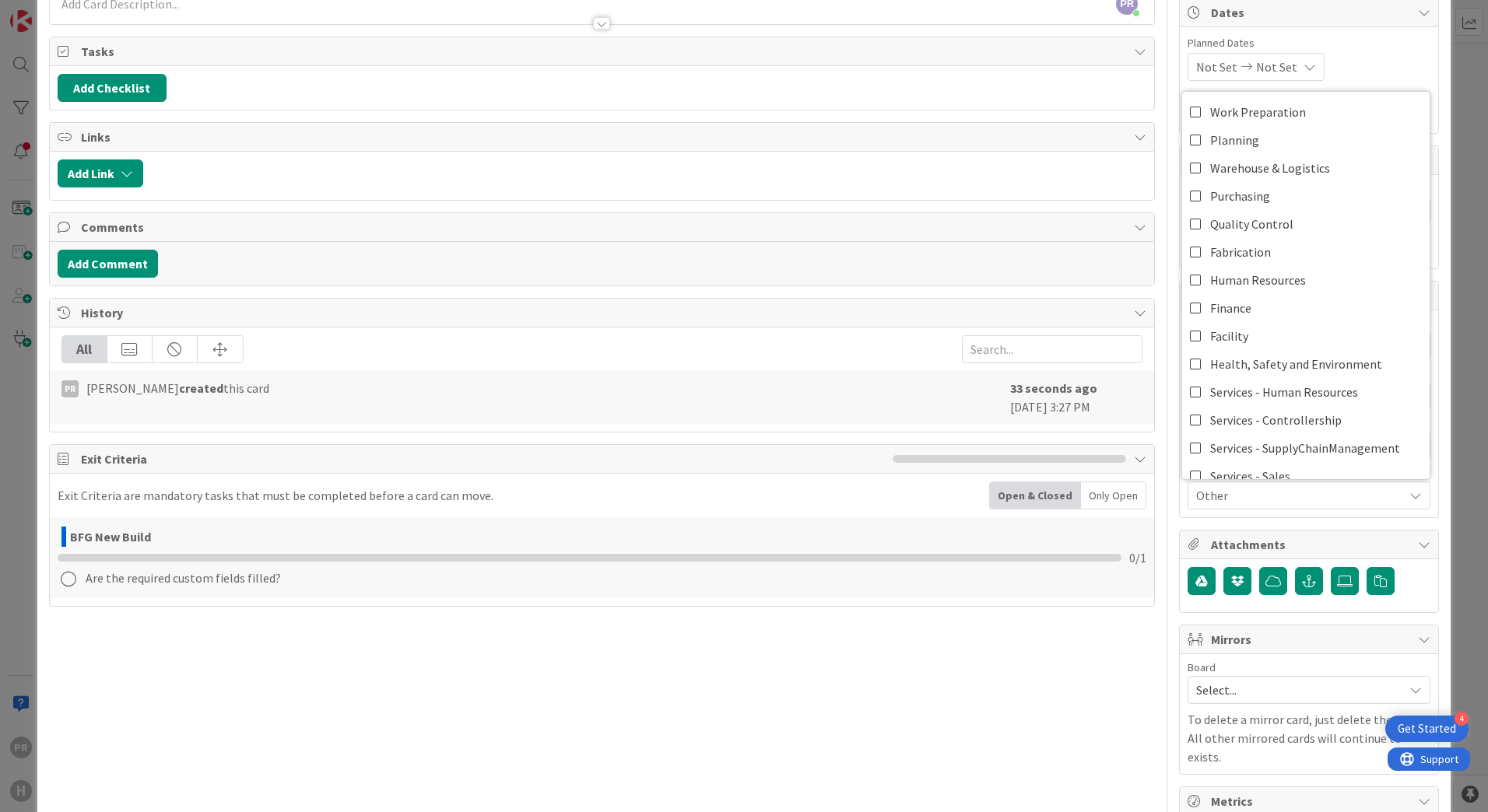
click at [1460, 420] on div "ID 1689 Team ERP Backlog BFG New Build Title 52 / 128 [NB] Isah TestHCN - Datab…" at bounding box center [744, 406] width 1488 height 812
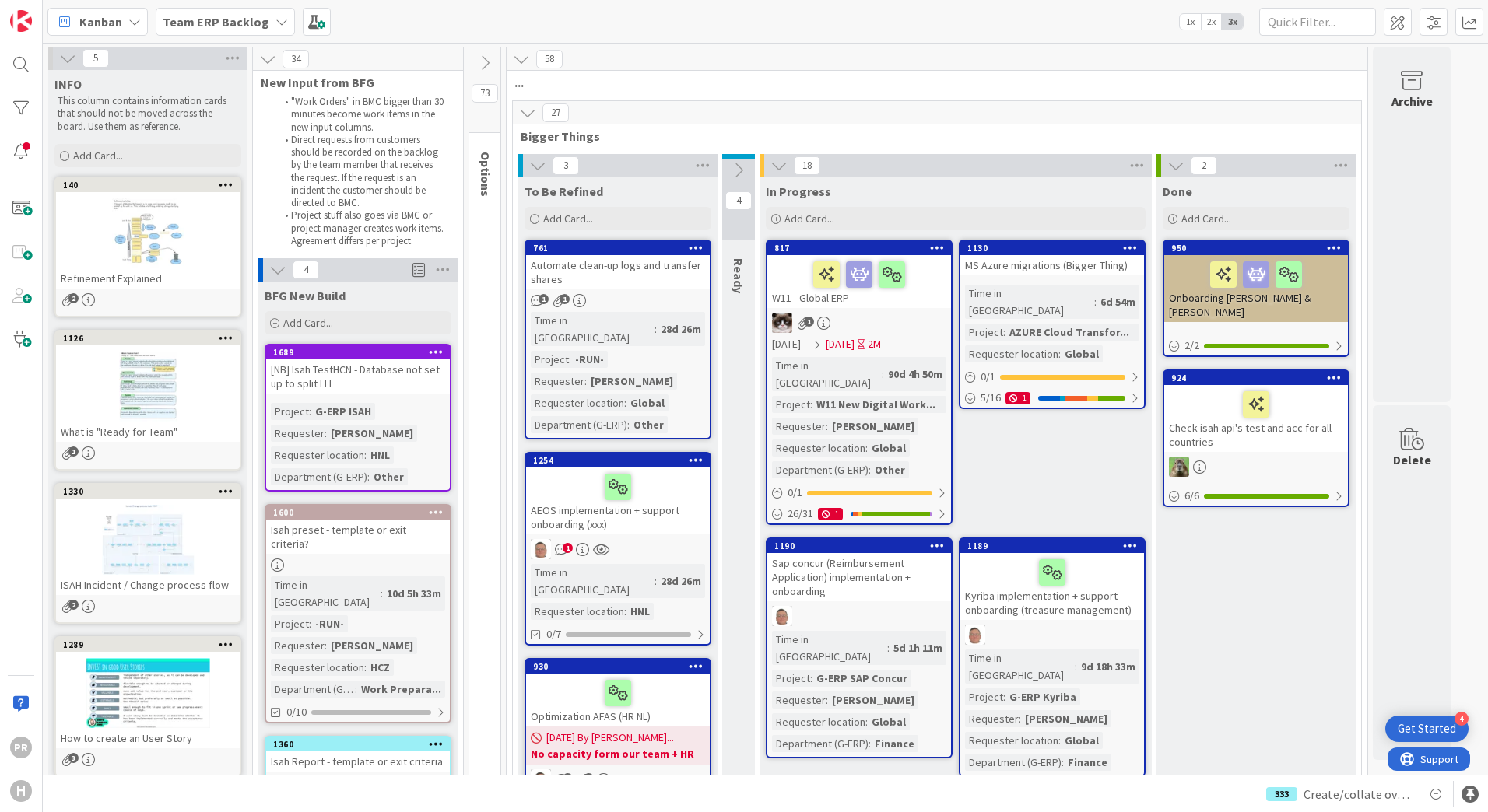
click at [378, 385] on div "[NB] Isah TestHCN - Database not set up to split LLI" at bounding box center [358, 377] width 184 height 35
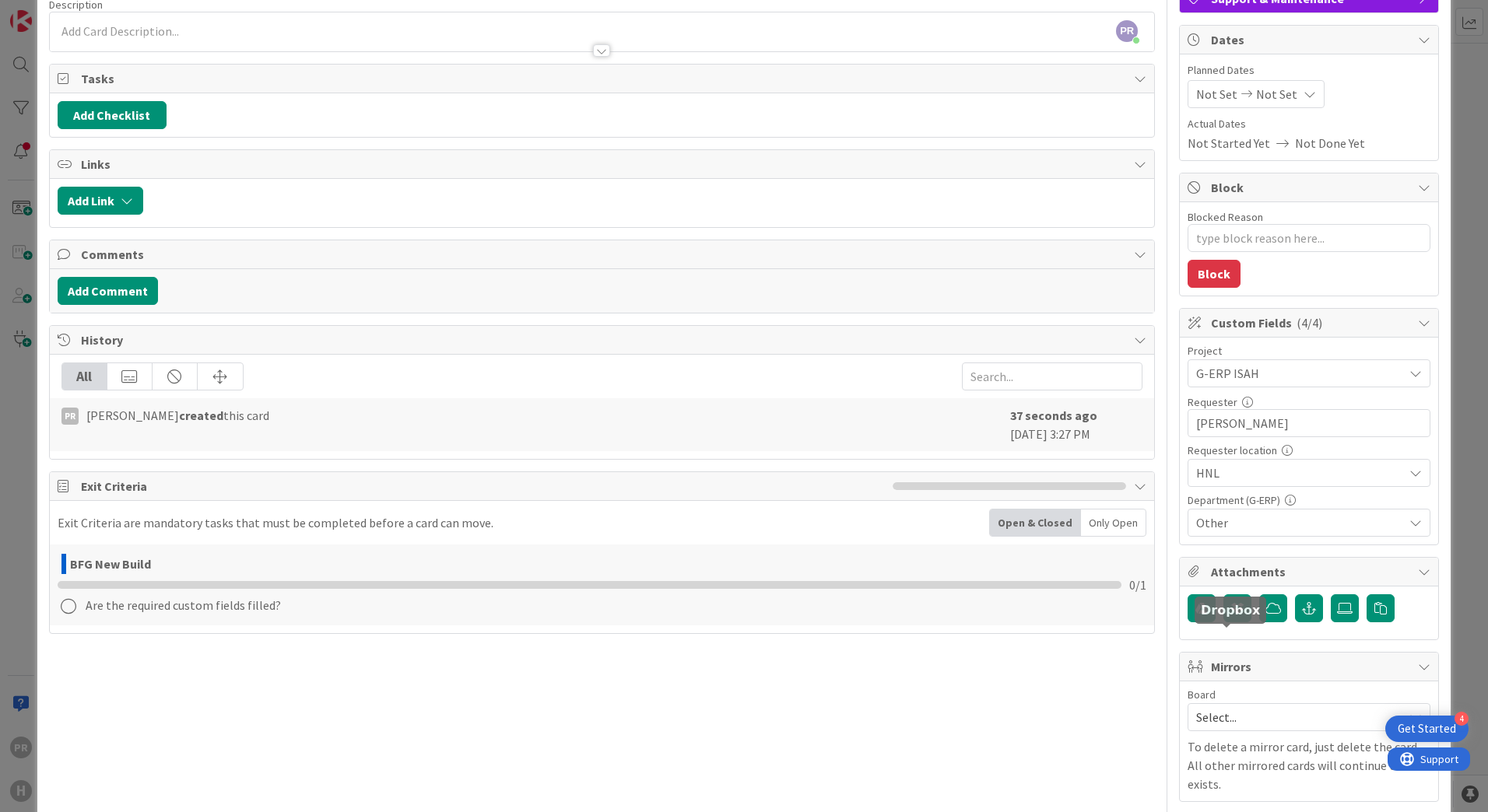
scroll to position [156, 0]
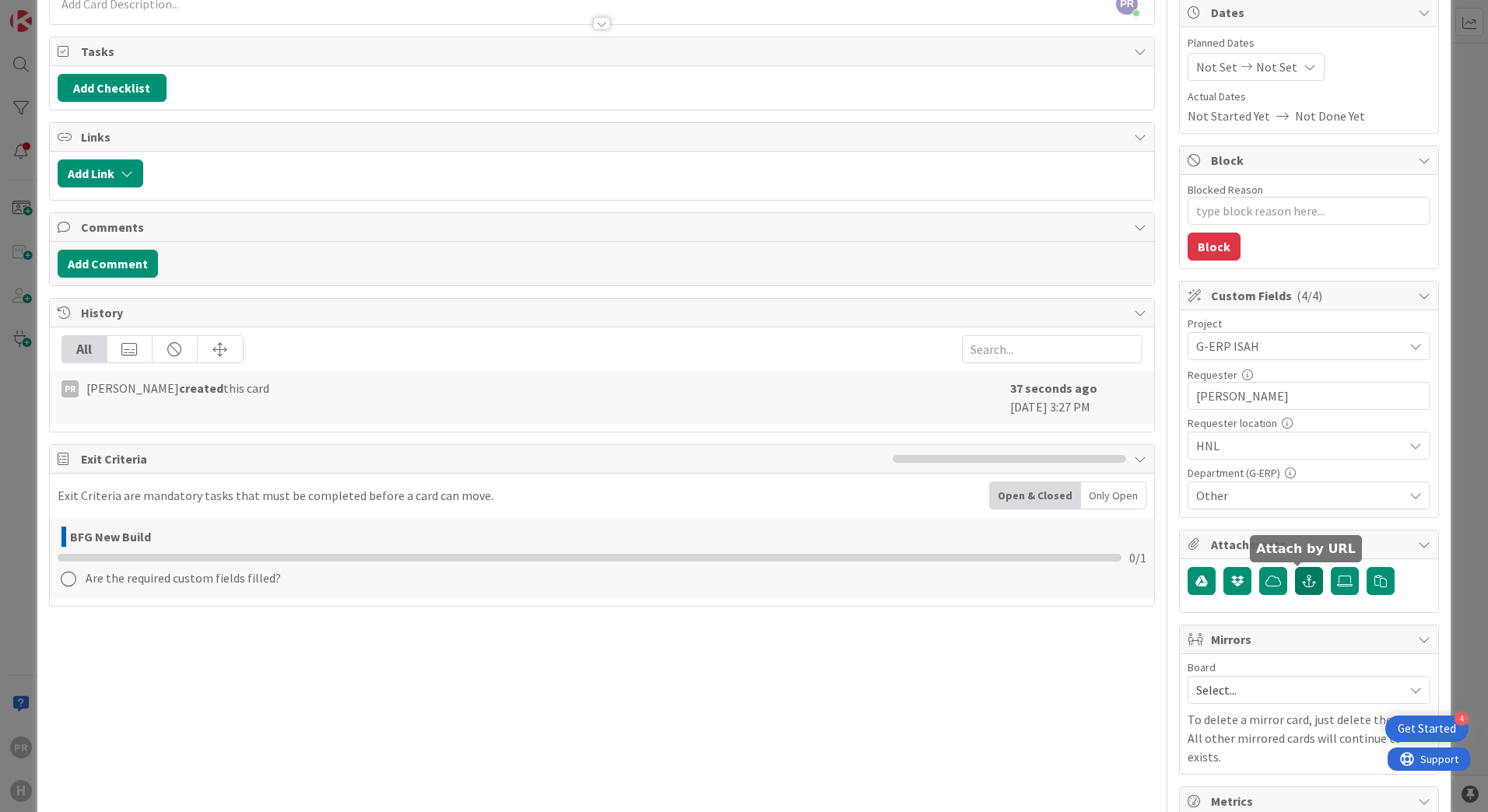
click at [1300, 589] on button "button" at bounding box center [1309, 581] width 28 height 28
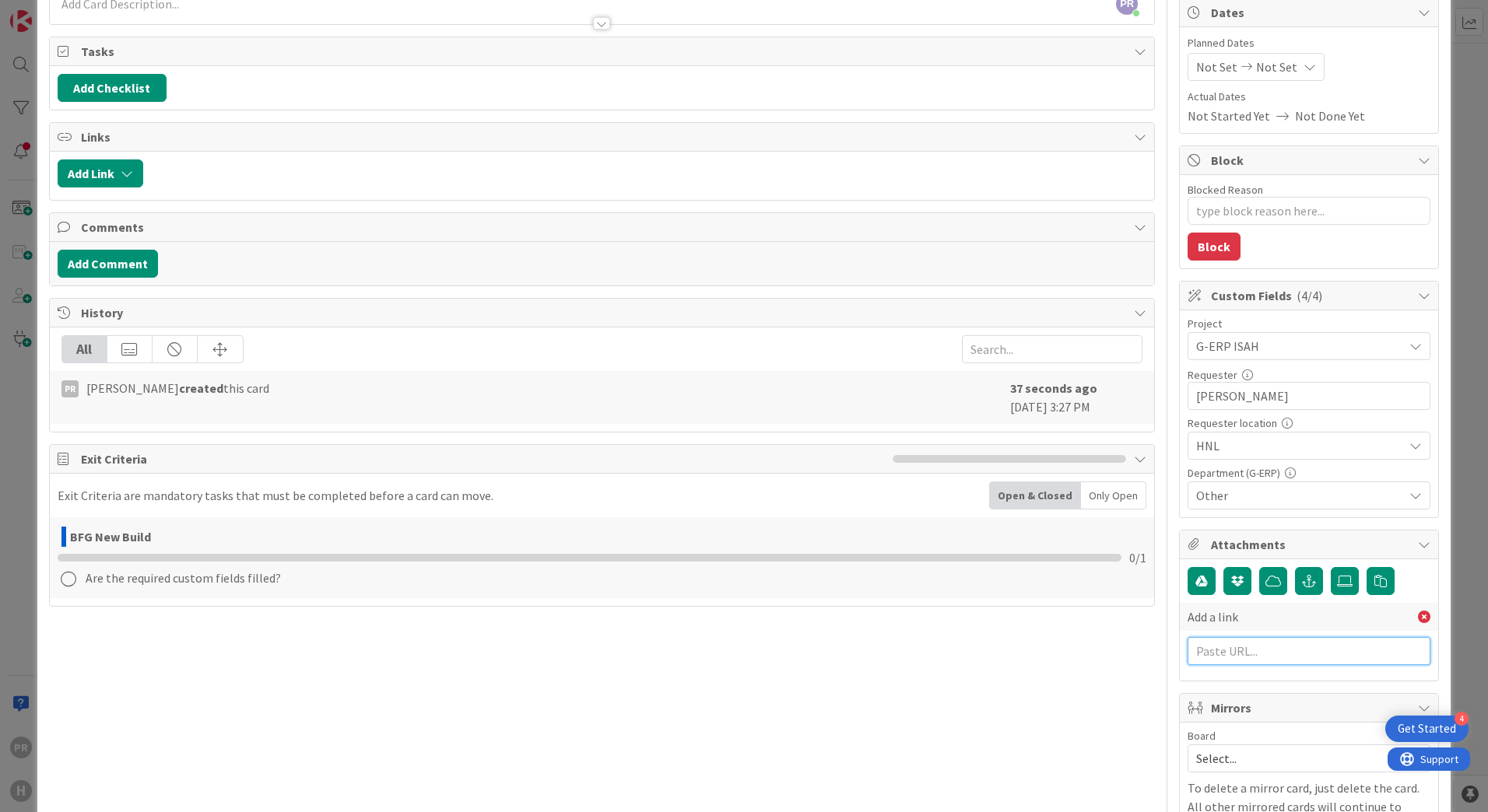
click at [1250, 663] on input "text" at bounding box center [1309, 650] width 243 height 28
paste input "https://huisman-smartit.onbmc.com/smartit/app/#/incident/AGGHEXFAF704DATA8EGCTA…"
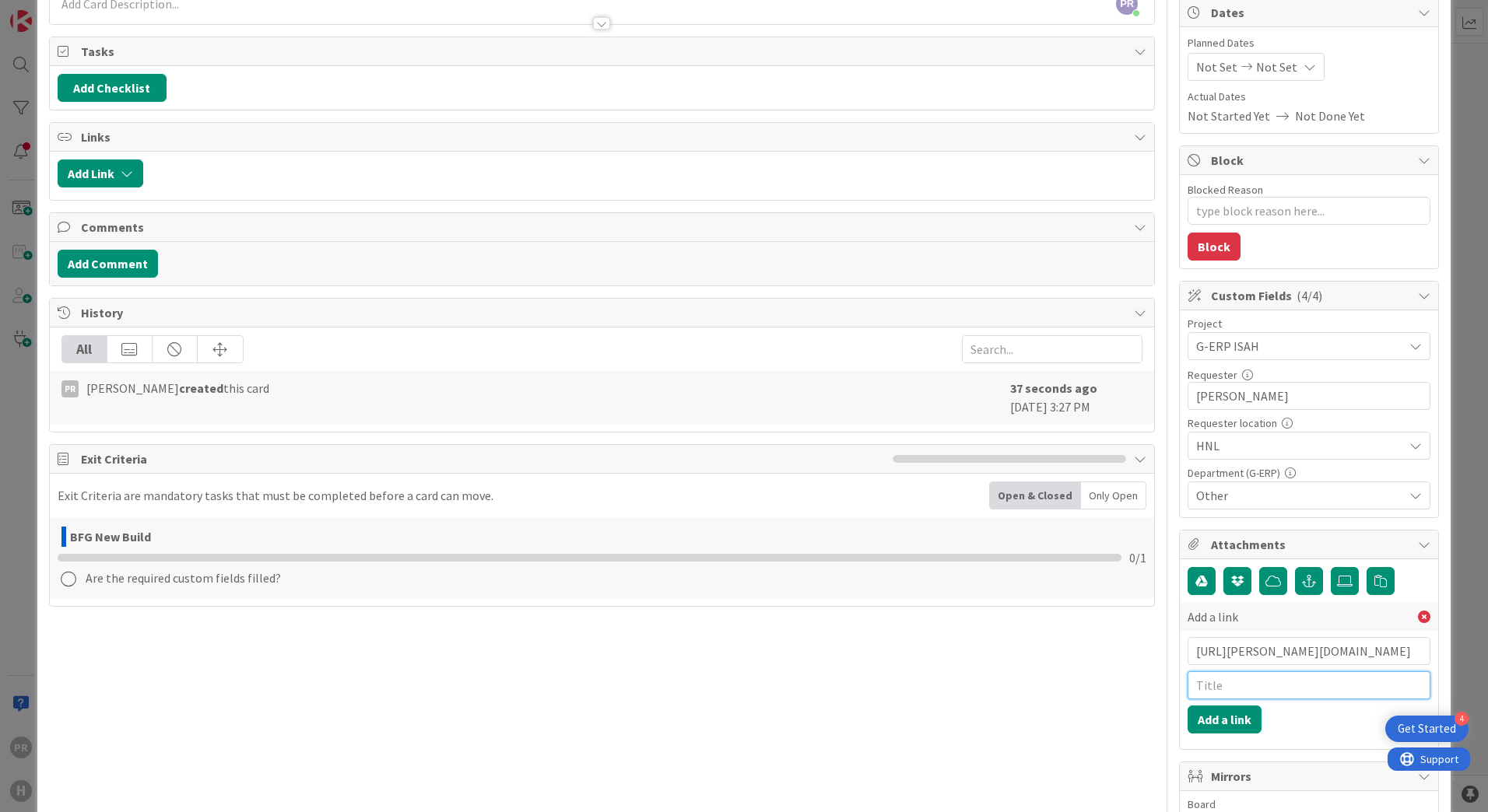
click at [1242, 694] on input "text" at bounding box center [1309, 685] width 243 height 28
click at [1239, 715] on button "Add a link" at bounding box center [1224, 719] width 74 height 28
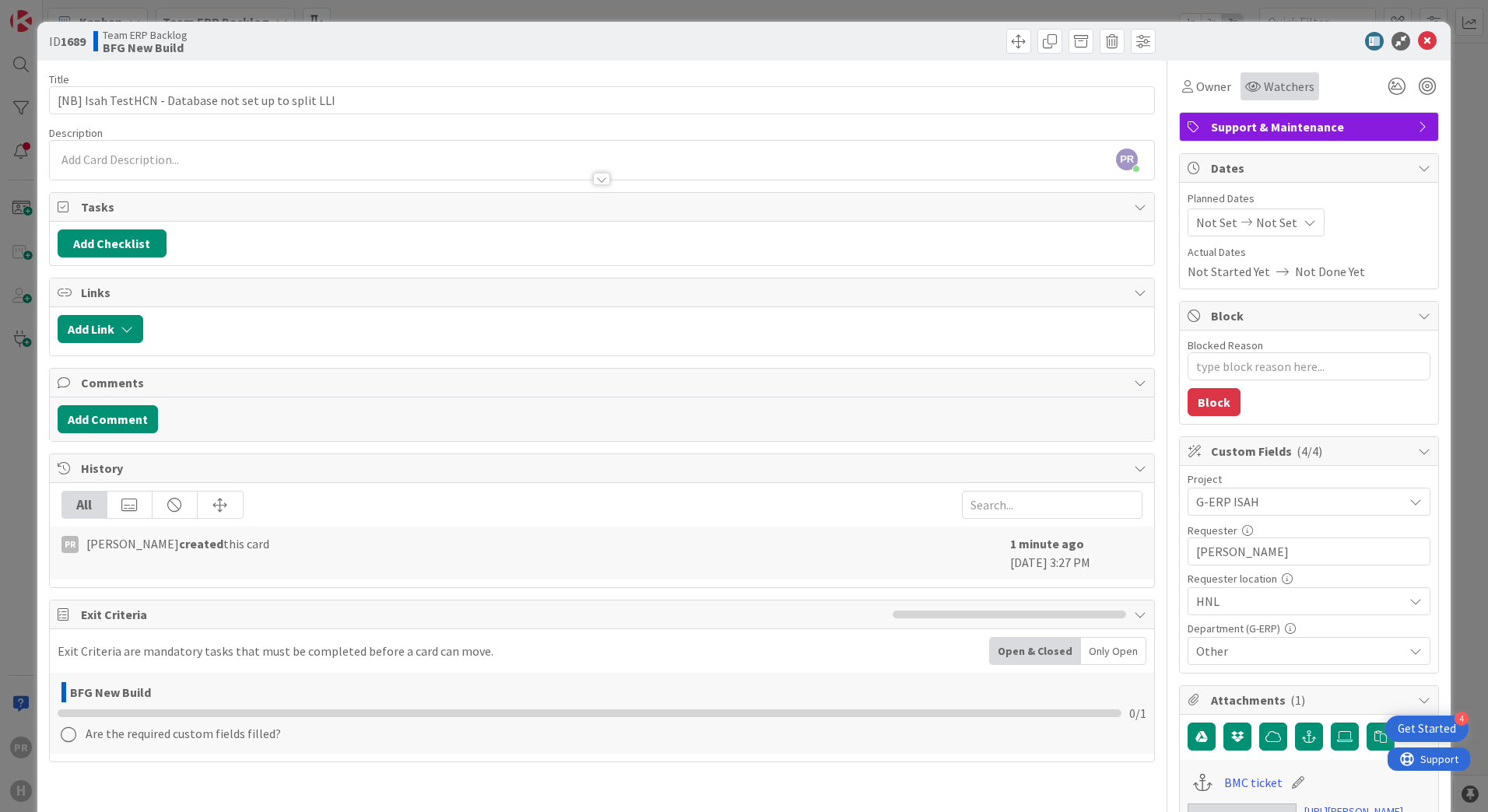
click at [1264, 88] on span "Watchers" at bounding box center [1289, 86] width 51 height 18
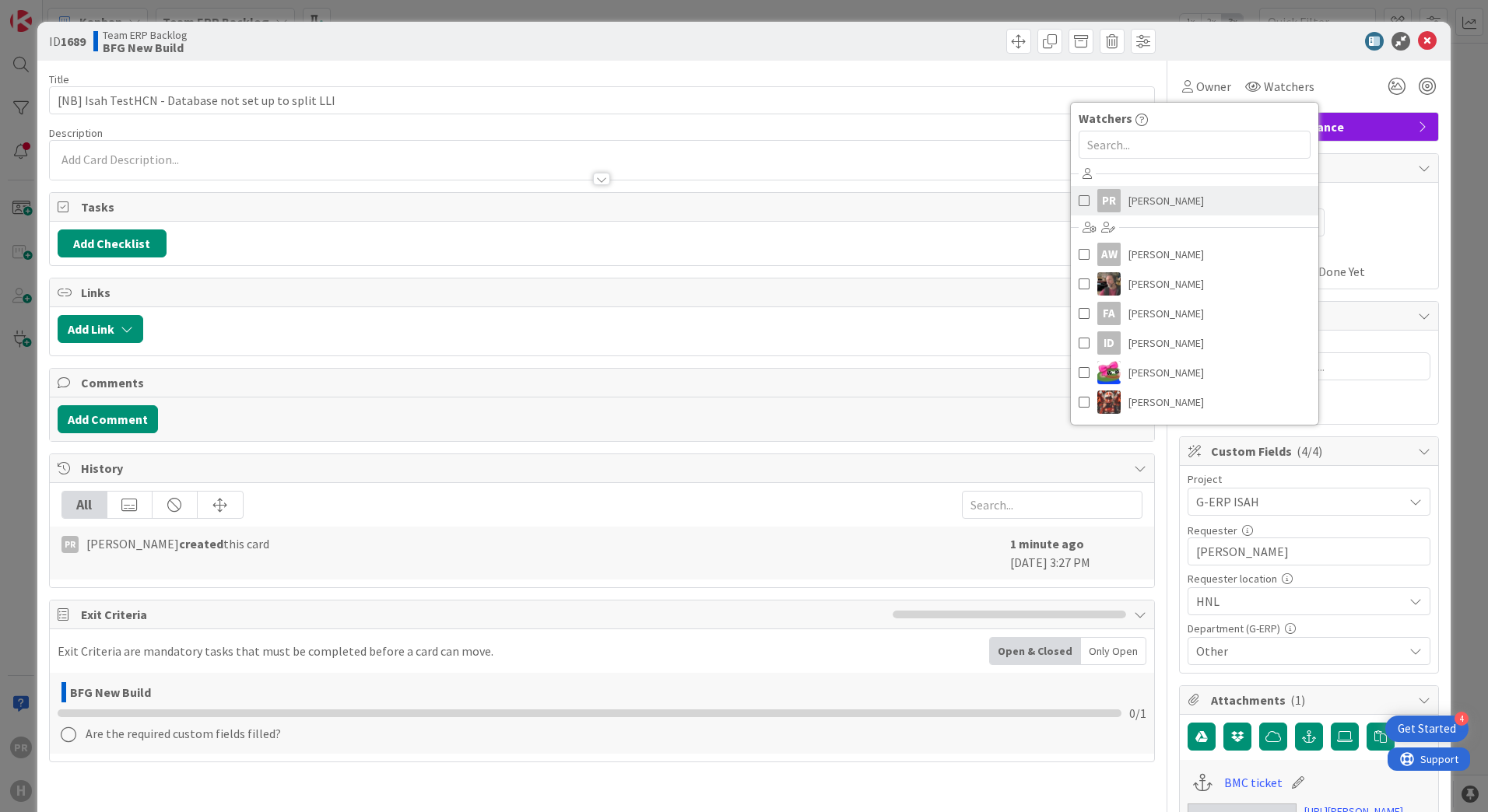
drag, startPoint x: 1155, startPoint y: 210, endPoint x: 1130, endPoint y: 208, distance: 25.1
click at [1155, 210] on span "[PERSON_NAME]" at bounding box center [1167, 201] width 75 height 23
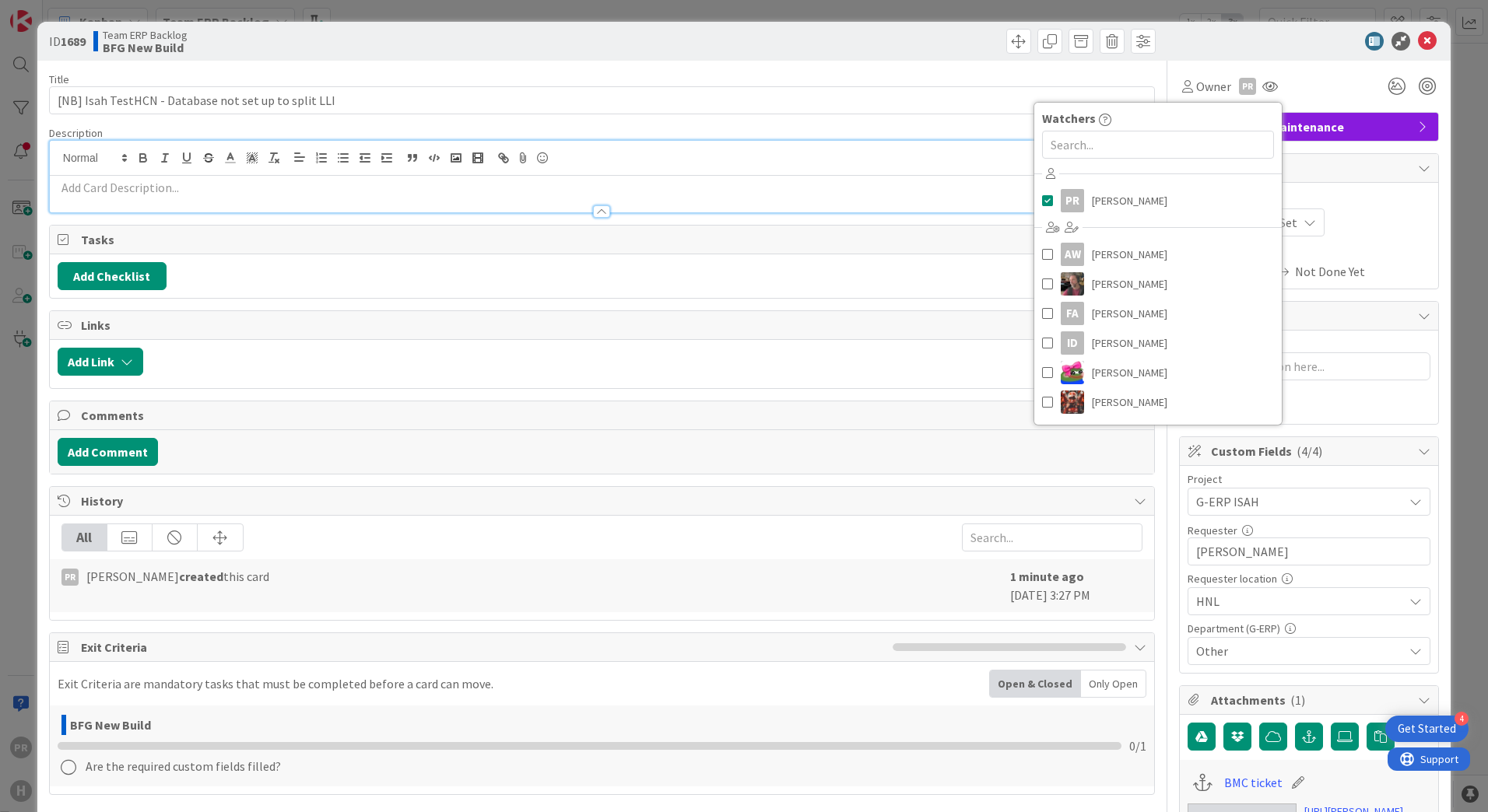
click at [527, 157] on div "PR Parveen Rana just joined" at bounding box center [602, 176] width 1104 height 71
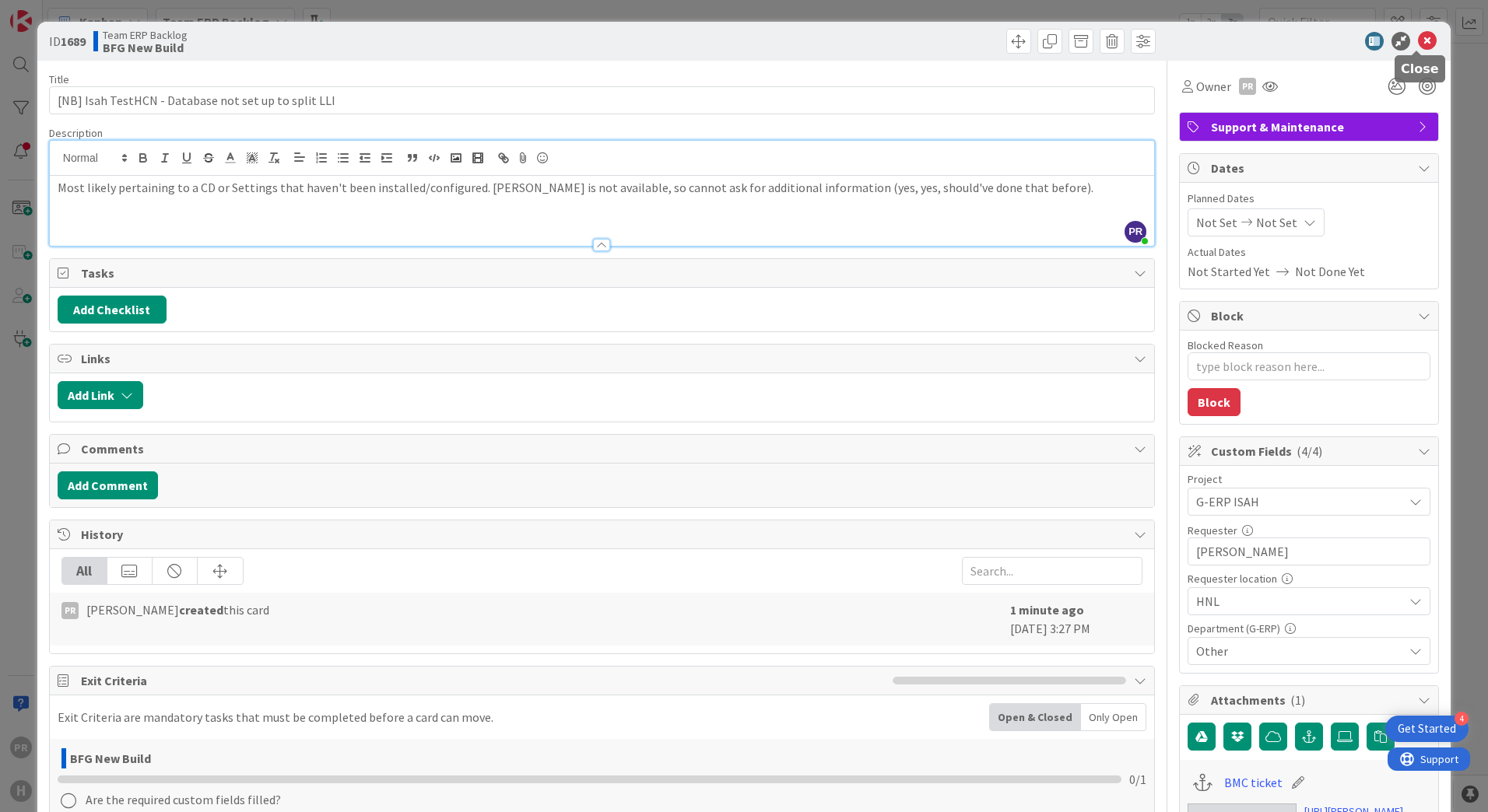
click at [1418, 35] on icon at bounding box center [1426, 40] width 18 height 18
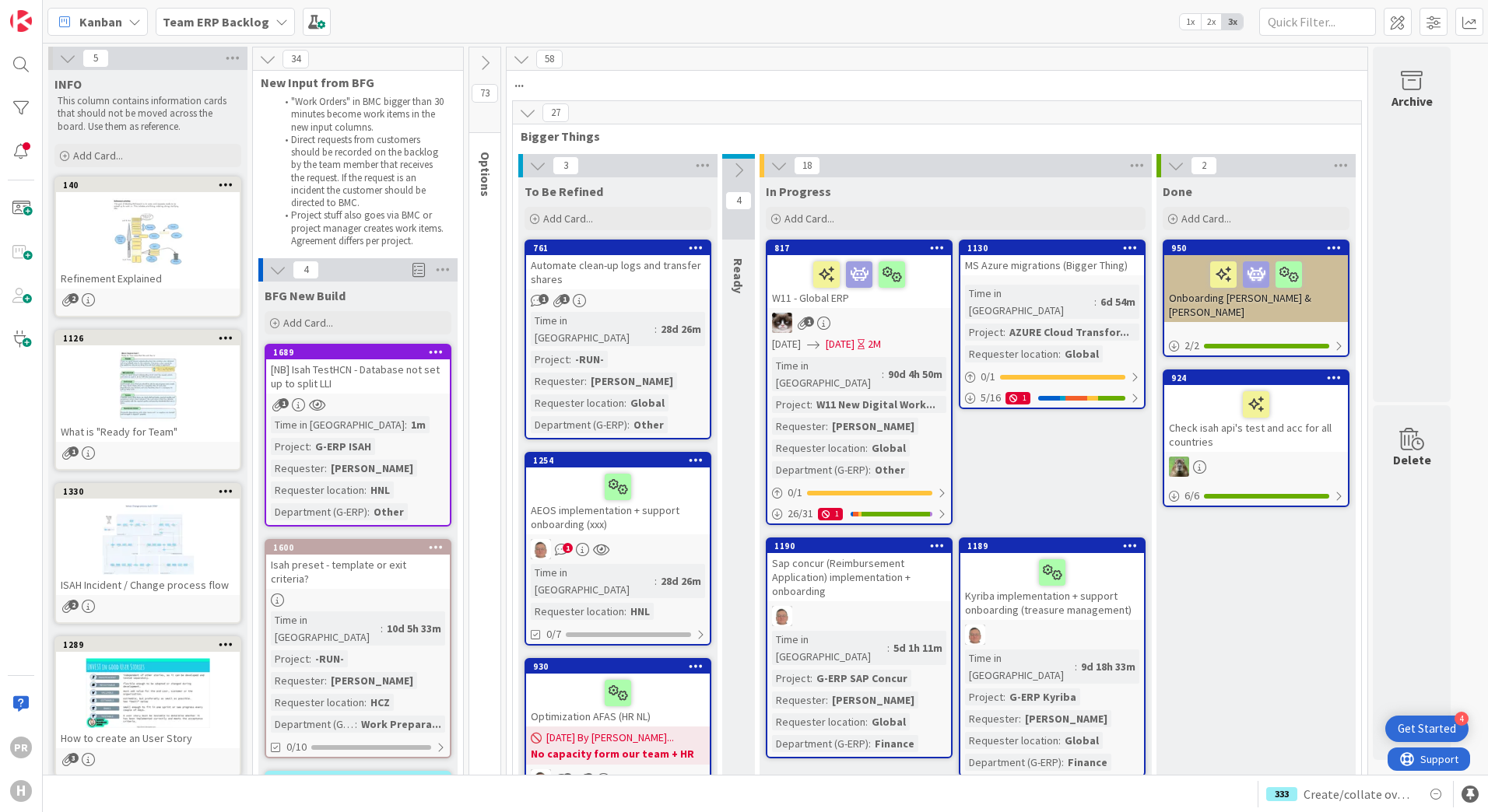
click at [392, 372] on div "[NB] Isah TestHCN - Database not set up to split LLI" at bounding box center [358, 377] width 184 height 35
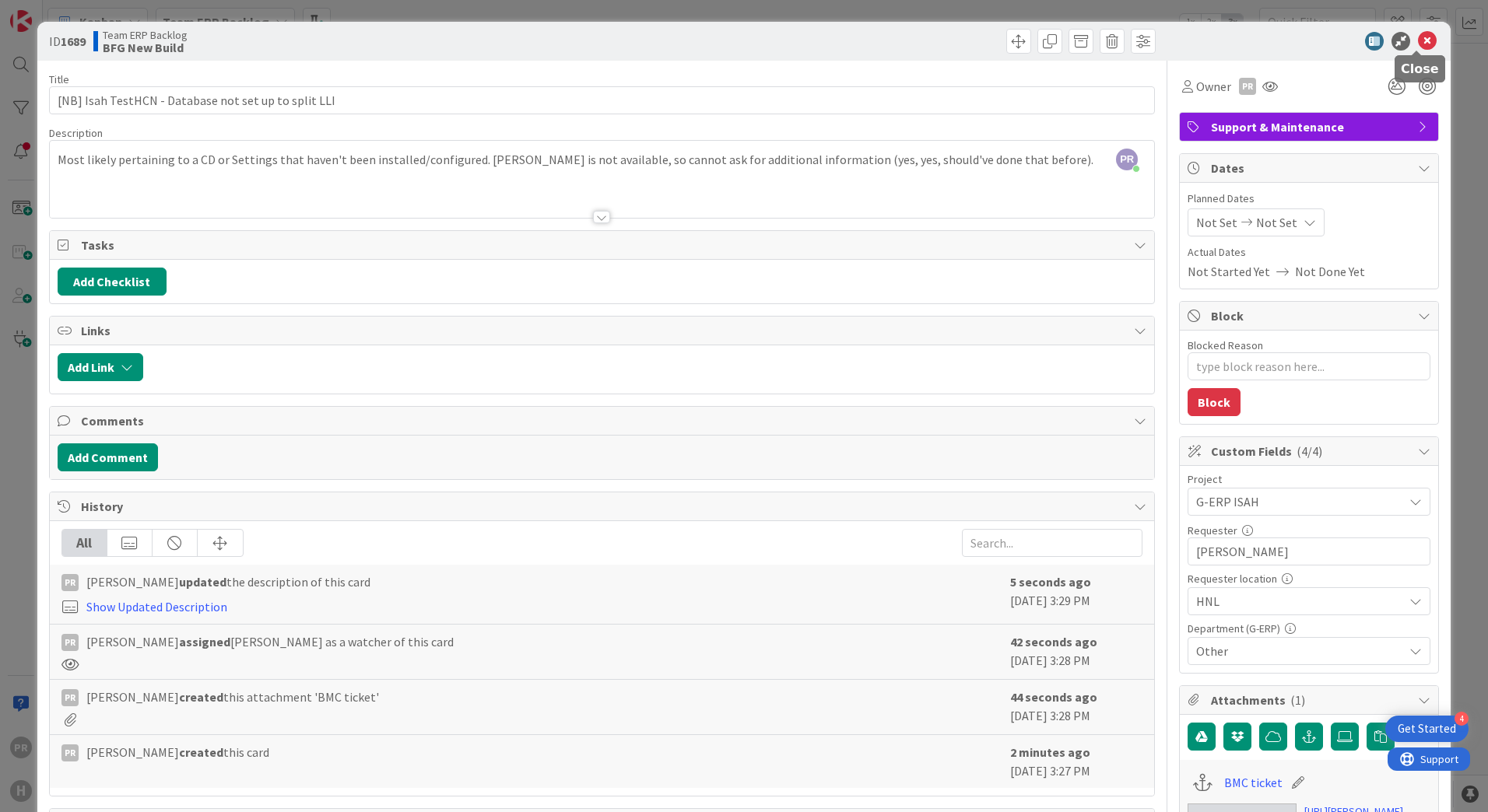
click at [1418, 40] on icon at bounding box center [1426, 40] width 18 height 18
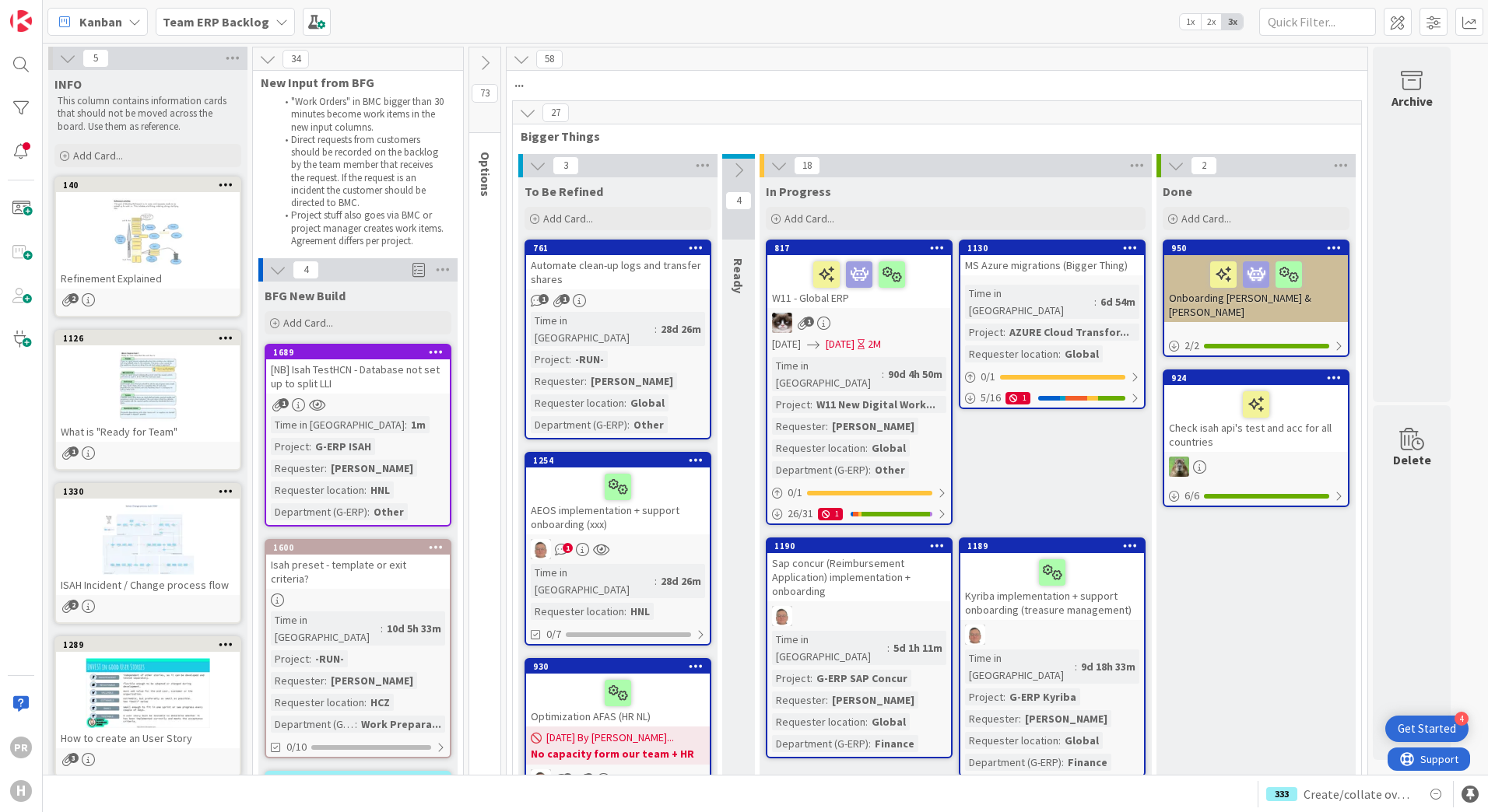
click at [234, 26] on b "Team ERP Backlog" at bounding box center [216, 22] width 107 height 15
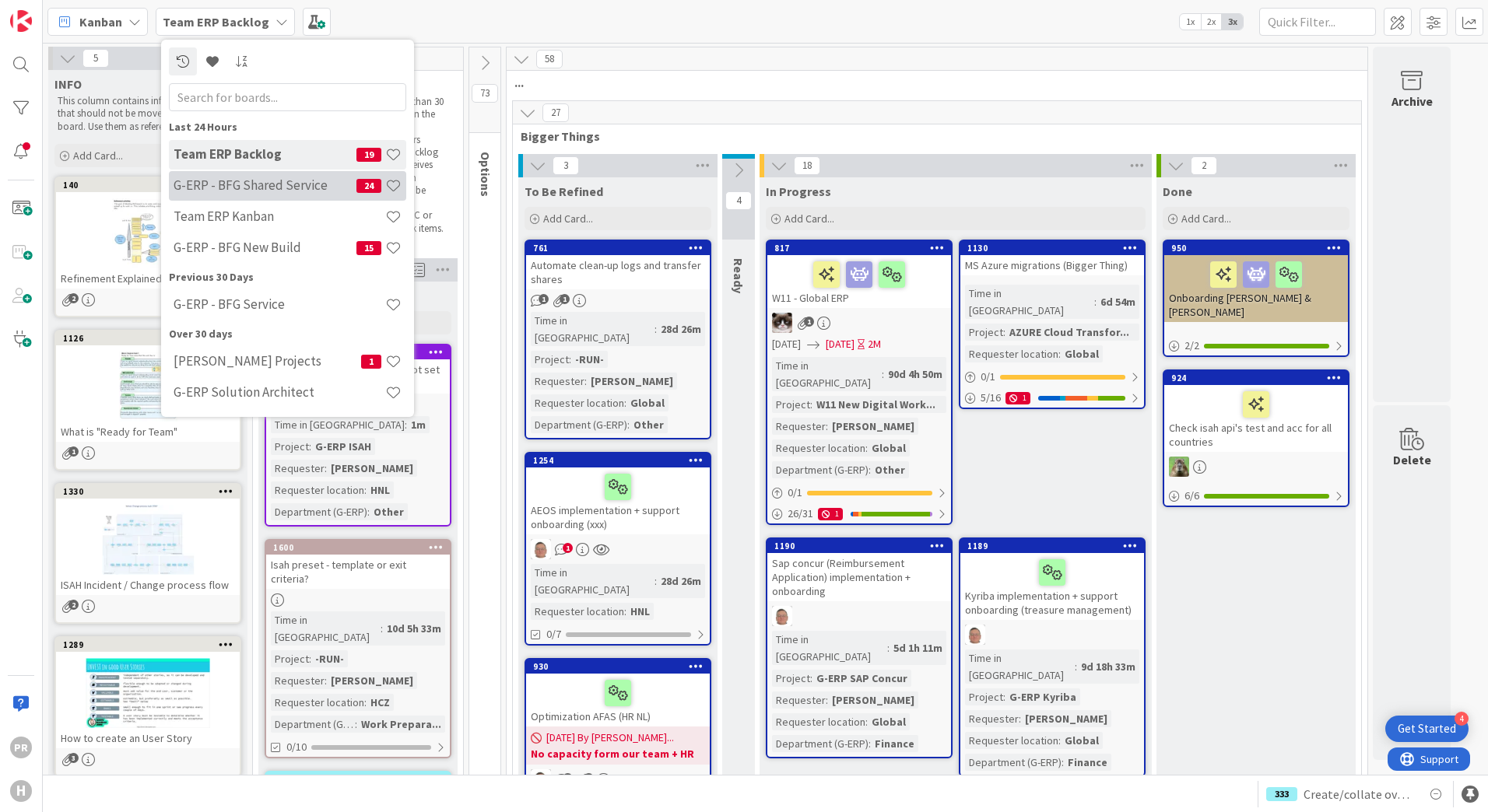
click at [273, 198] on div "G-ERP - BFG Shared Service 24" at bounding box center [287, 186] width 238 height 30
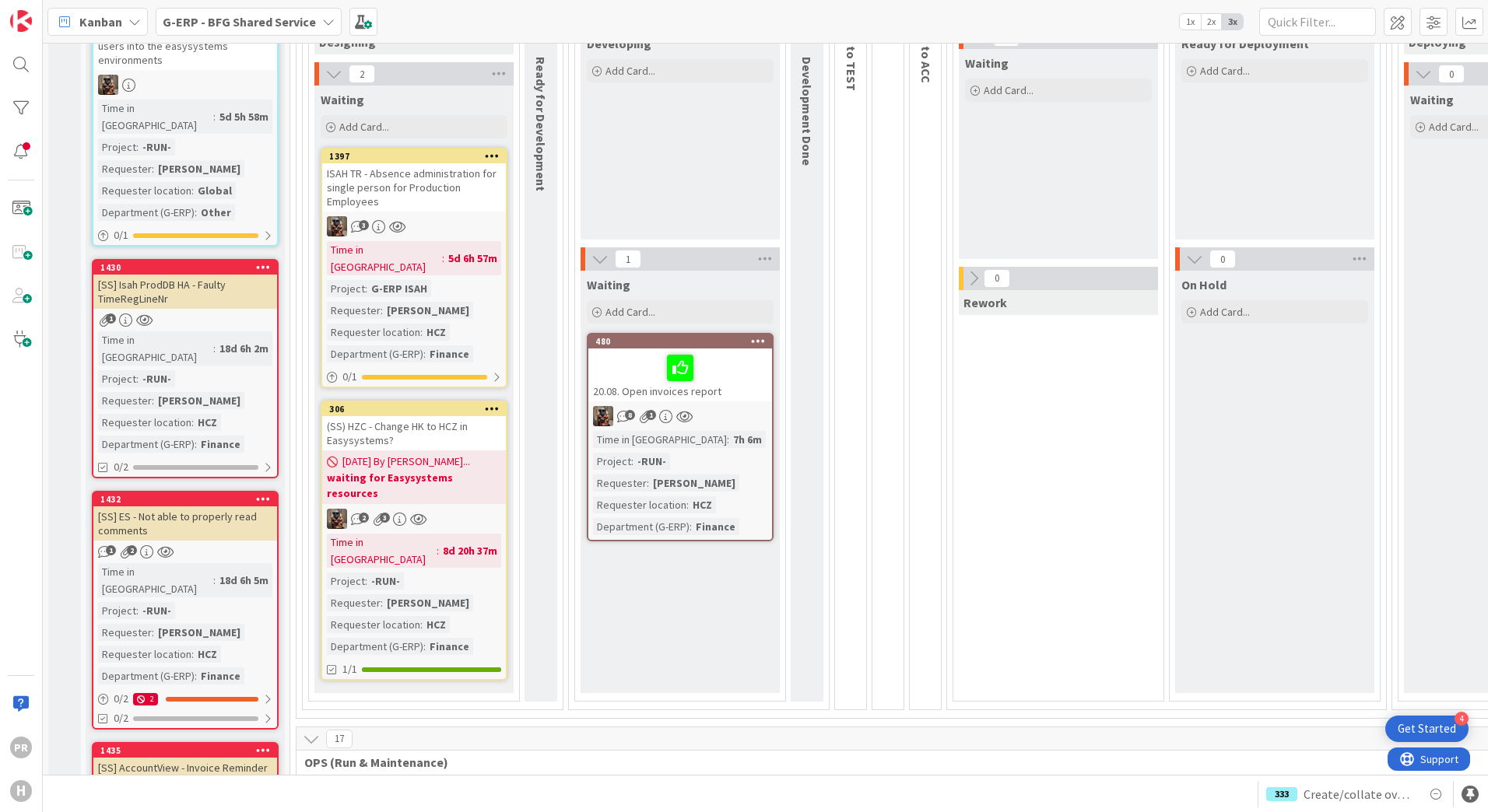
scroll to position [156, 0]
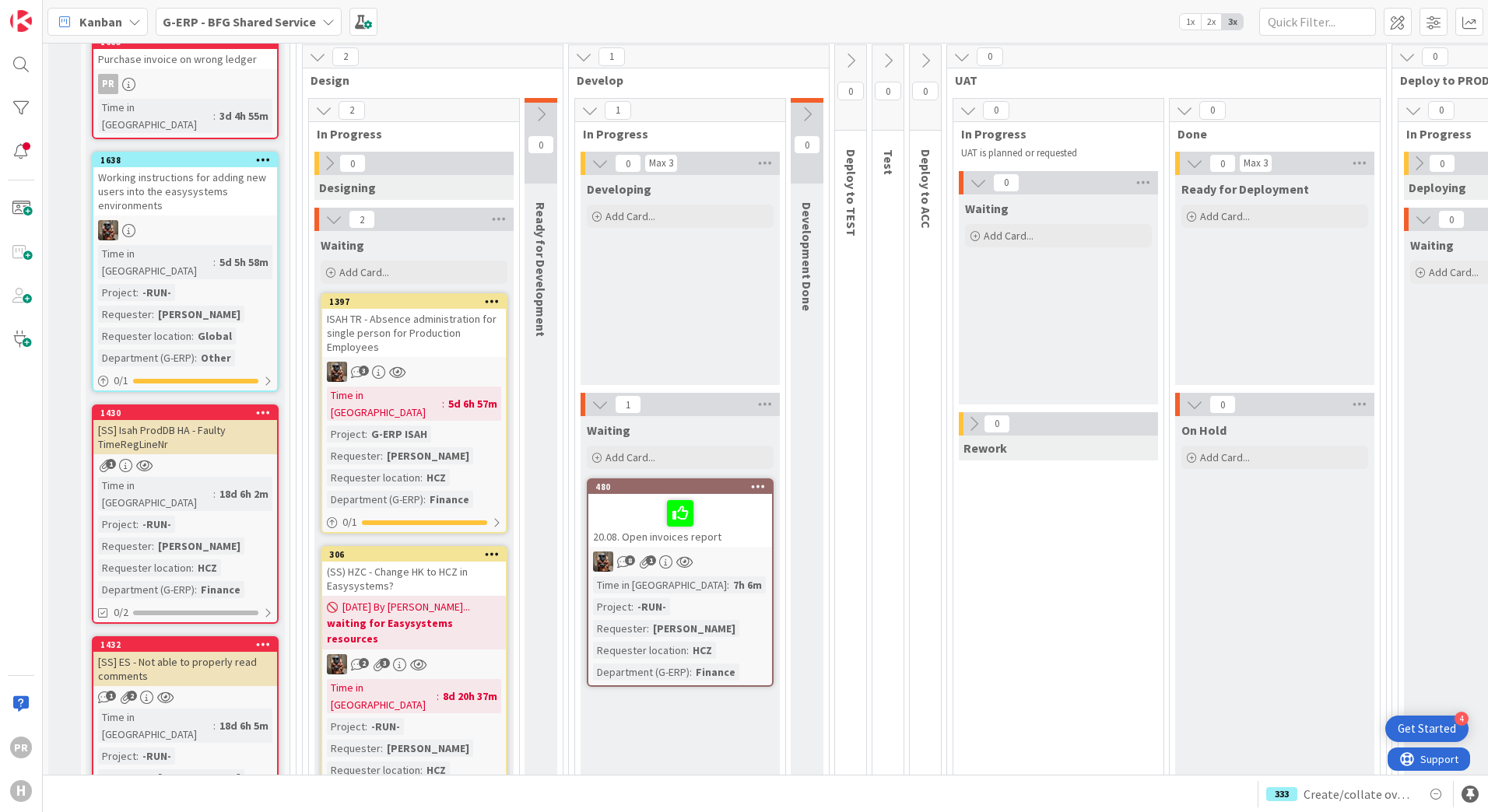
click at [250, 19] on b "G-ERP - BFG Shared Service" at bounding box center [239, 22] width 153 height 15
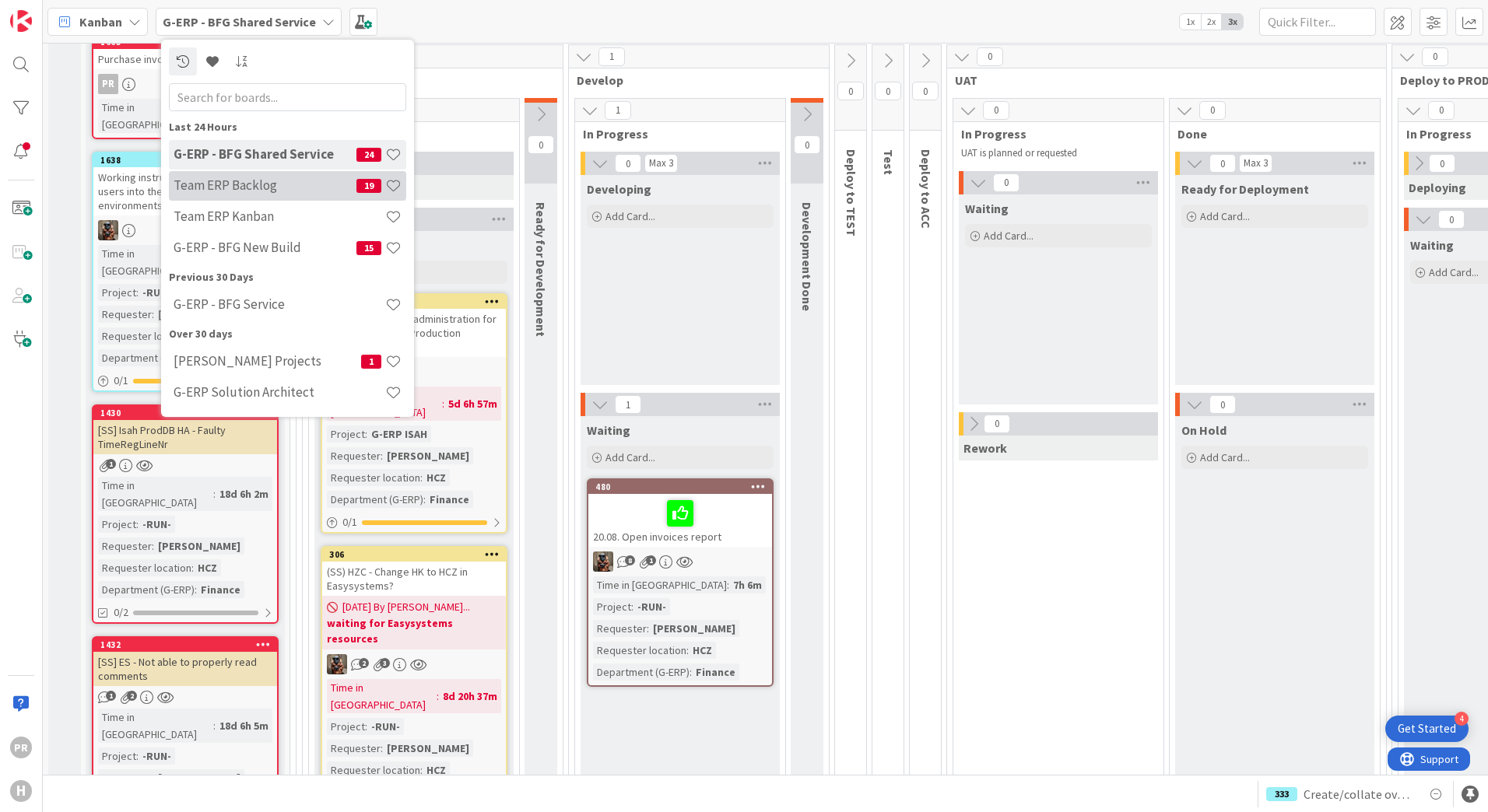
click at [256, 177] on div "Team ERP Backlog 19" at bounding box center [287, 186] width 238 height 30
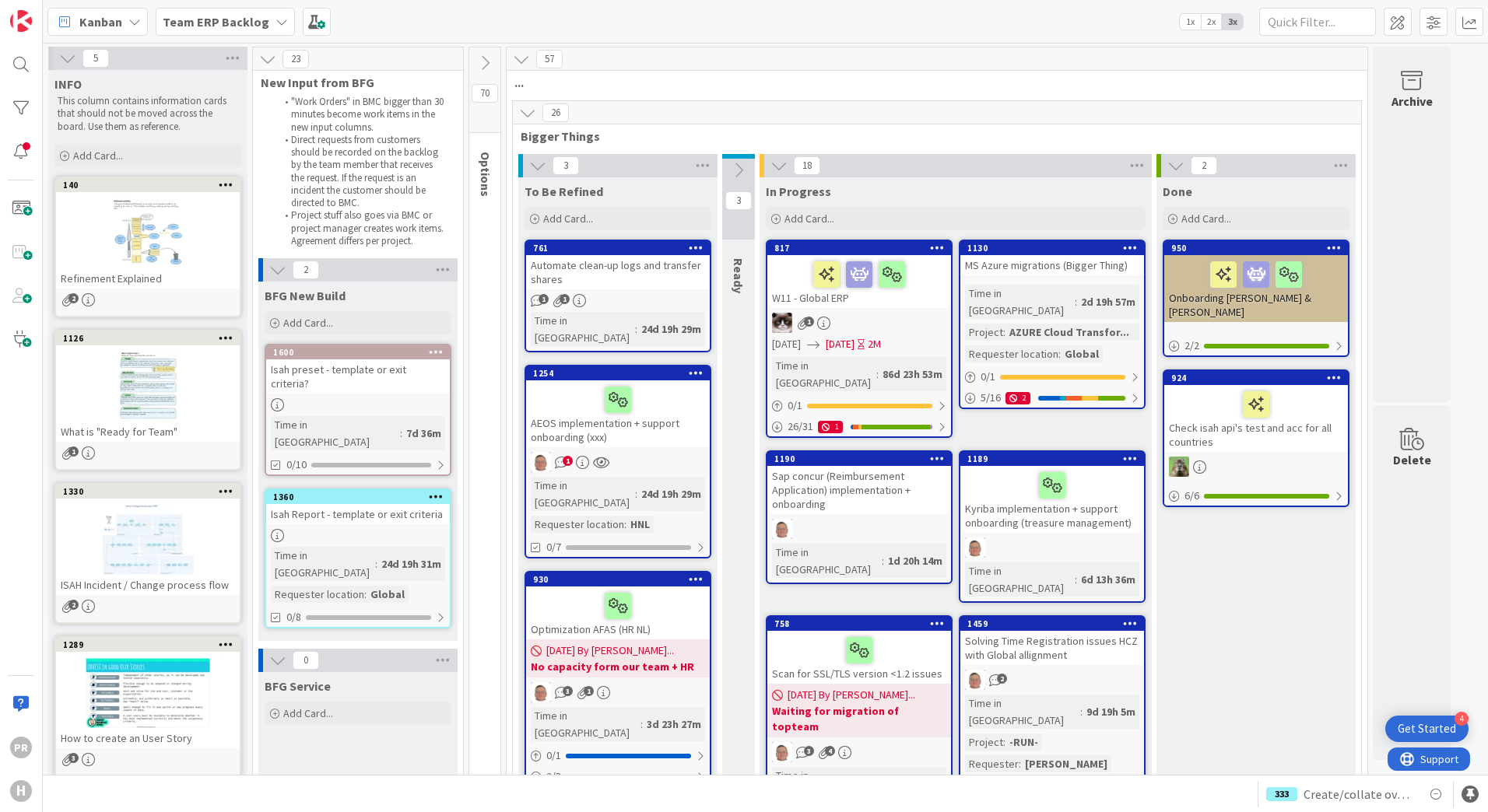
scroll to position [1702, 0]
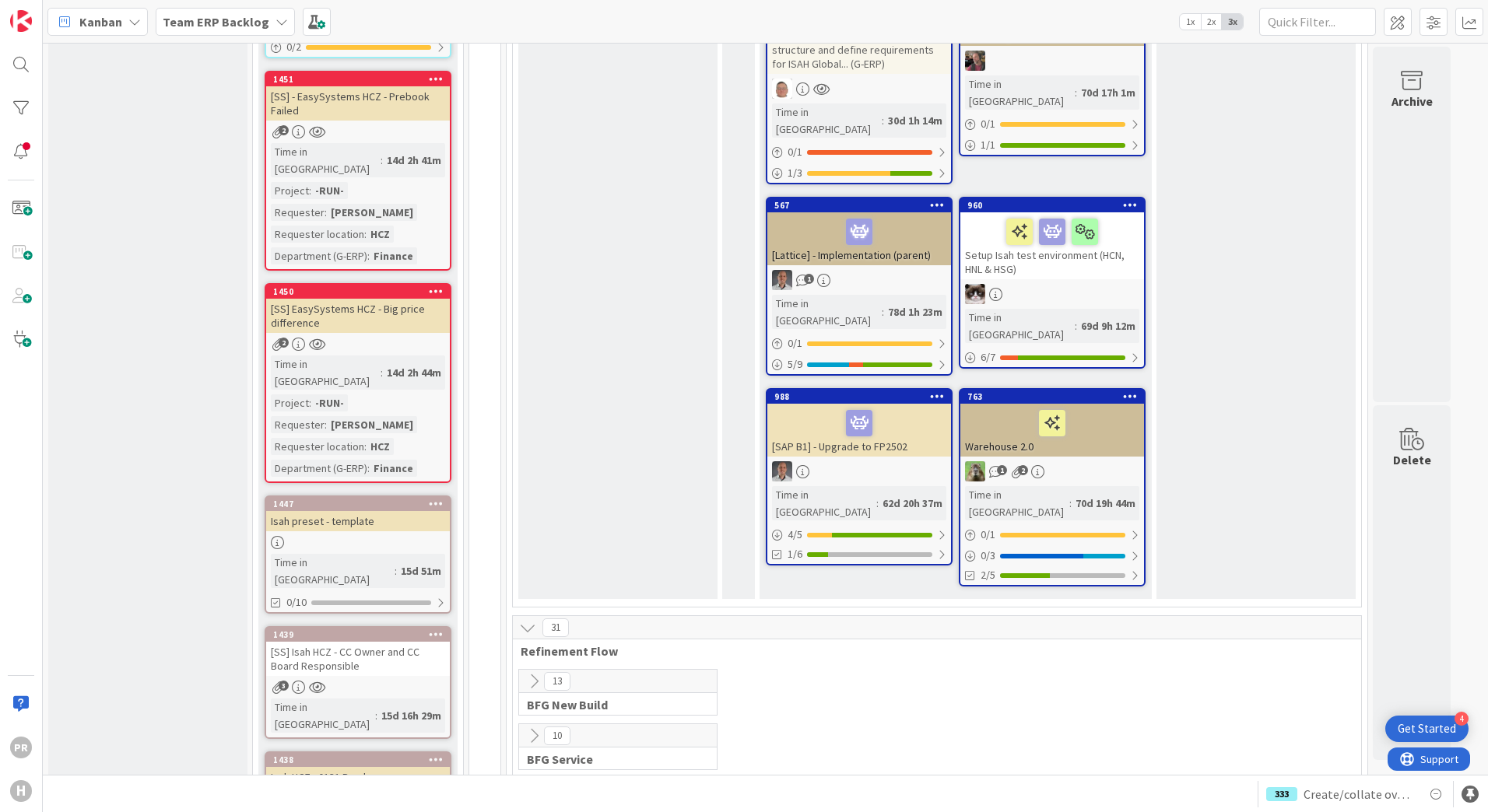
click at [234, 32] on div "Team ERP Backlog" at bounding box center [225, 21] width 140 height 28
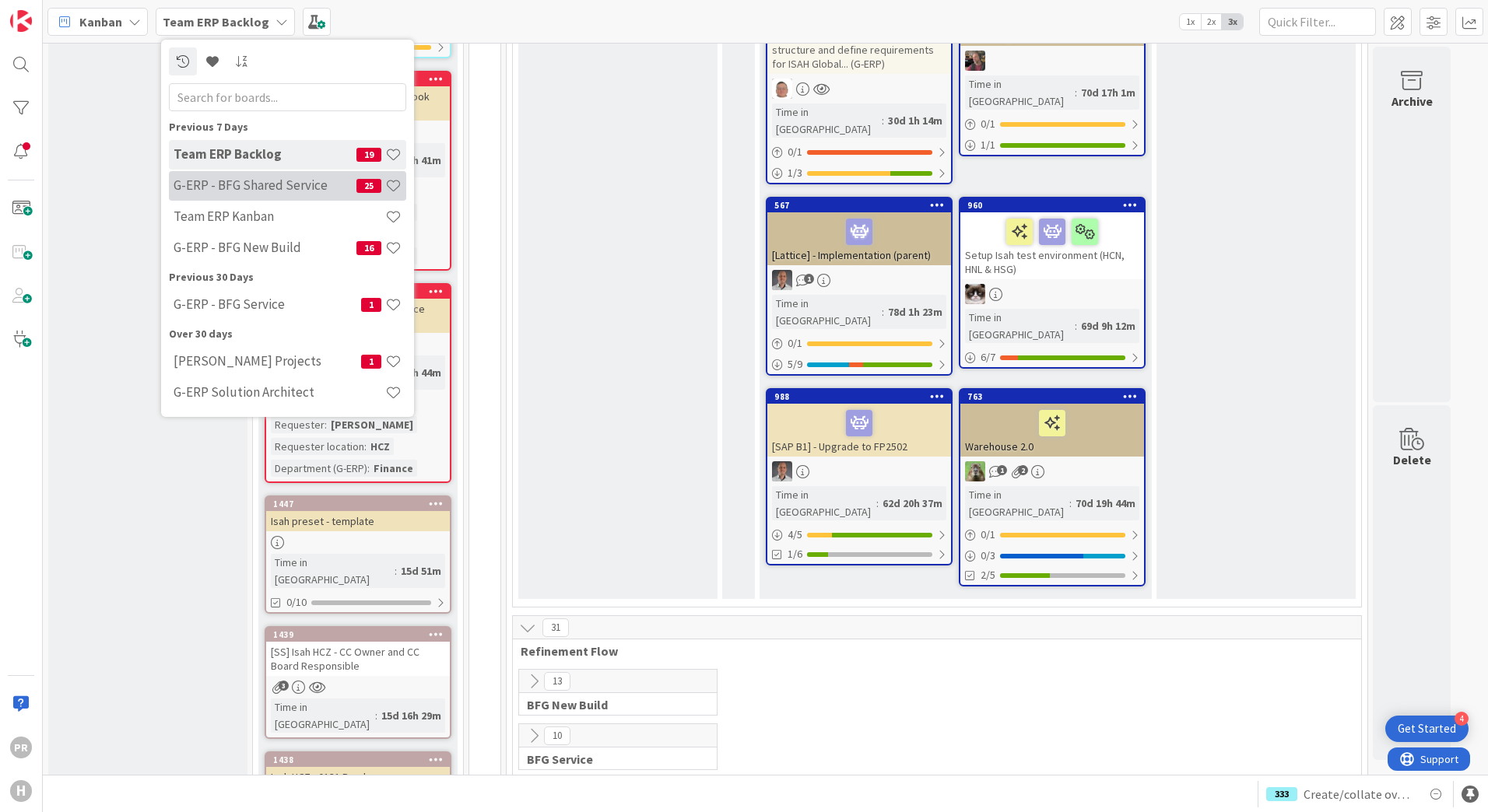
click at [258, 187] on h4 "G-ERP - BFG Shared Service" at bounding box center [265, 185] width 183 height 15
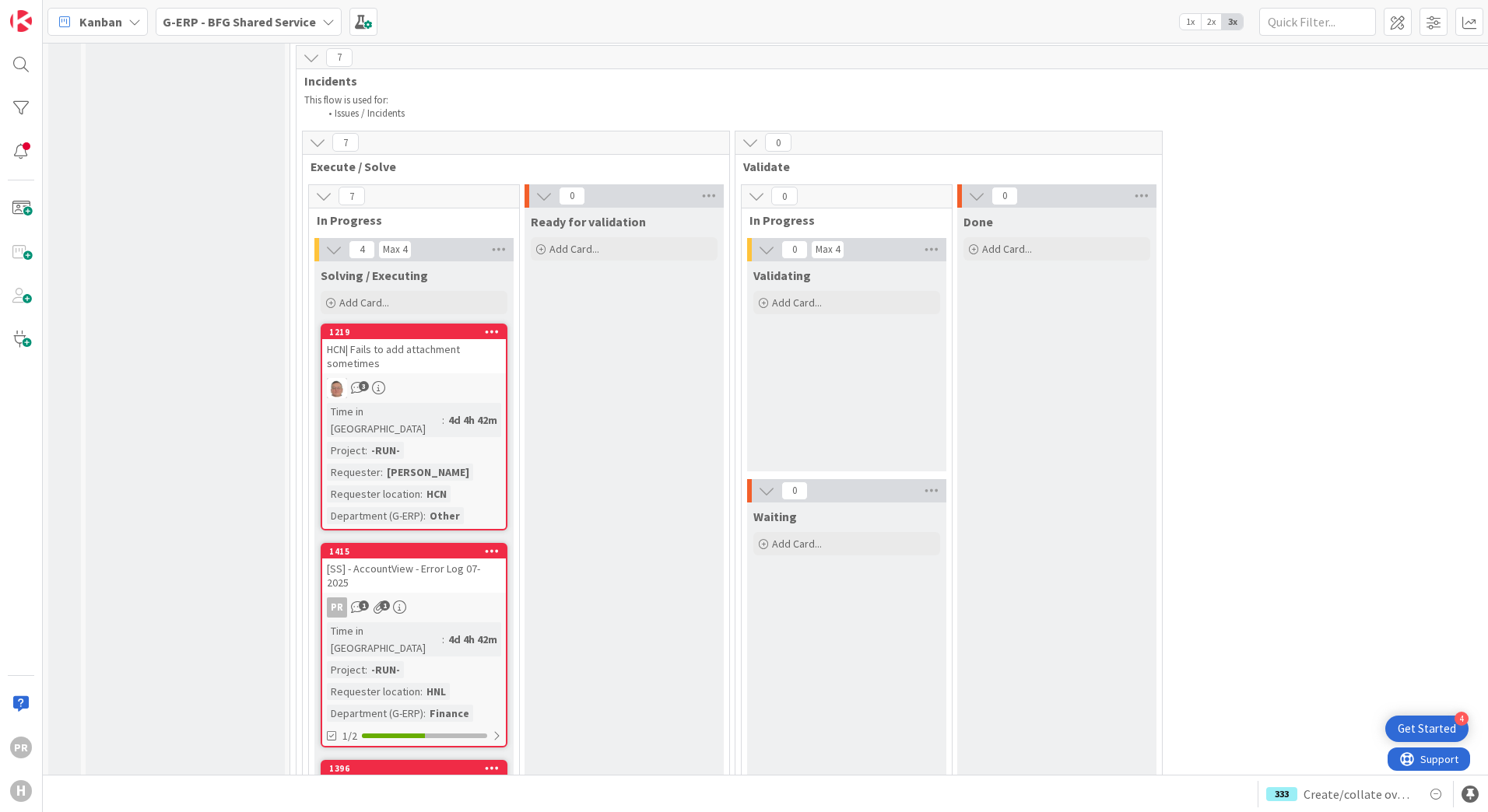
scroll to position [4201, 0]
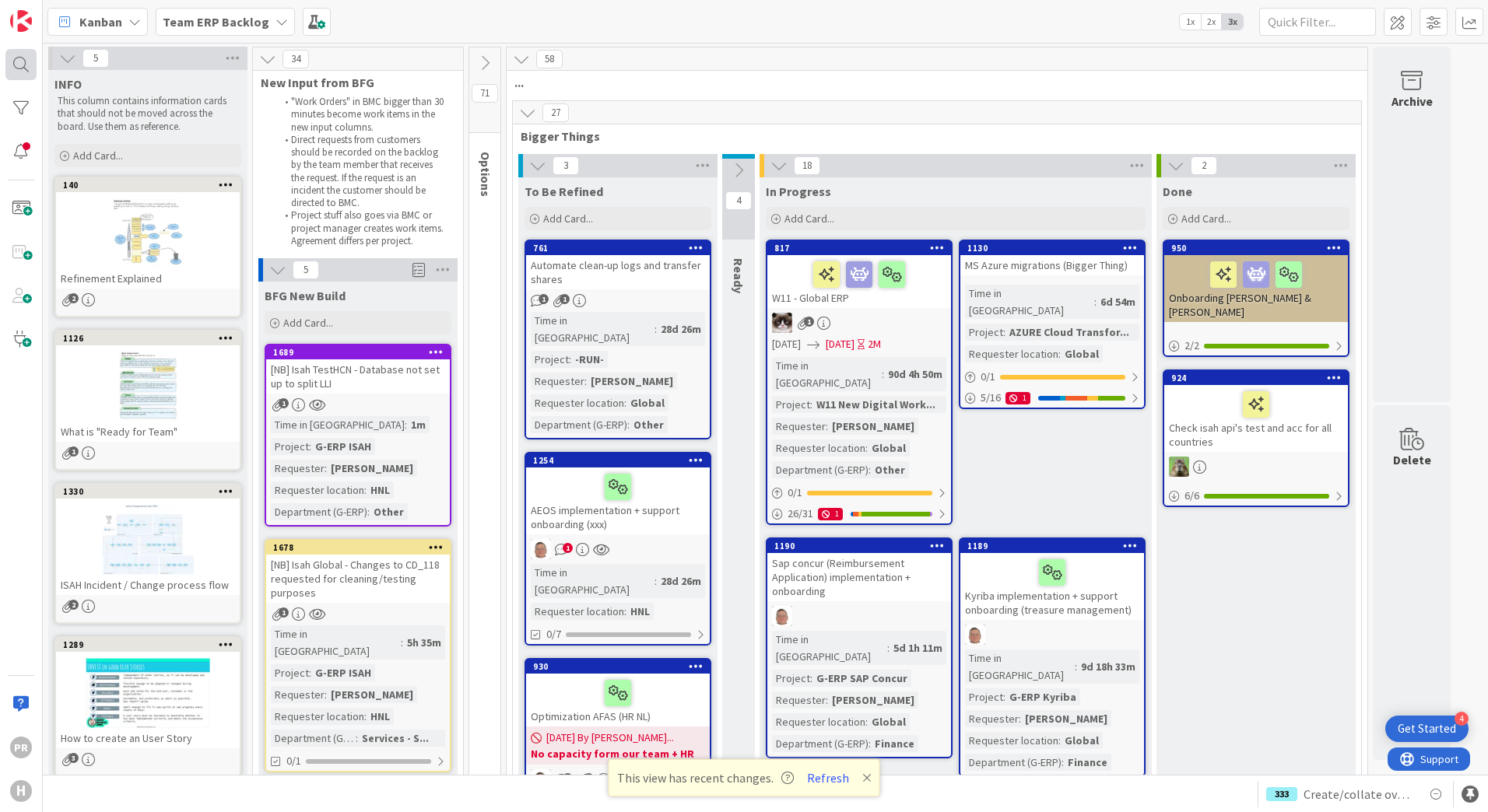
click at [4, 69] on div "PR H" at bounding box center [21, 406] width 42 height 812
click at [12, 69] on div at bounding box center [21, 64] width 31 height 31
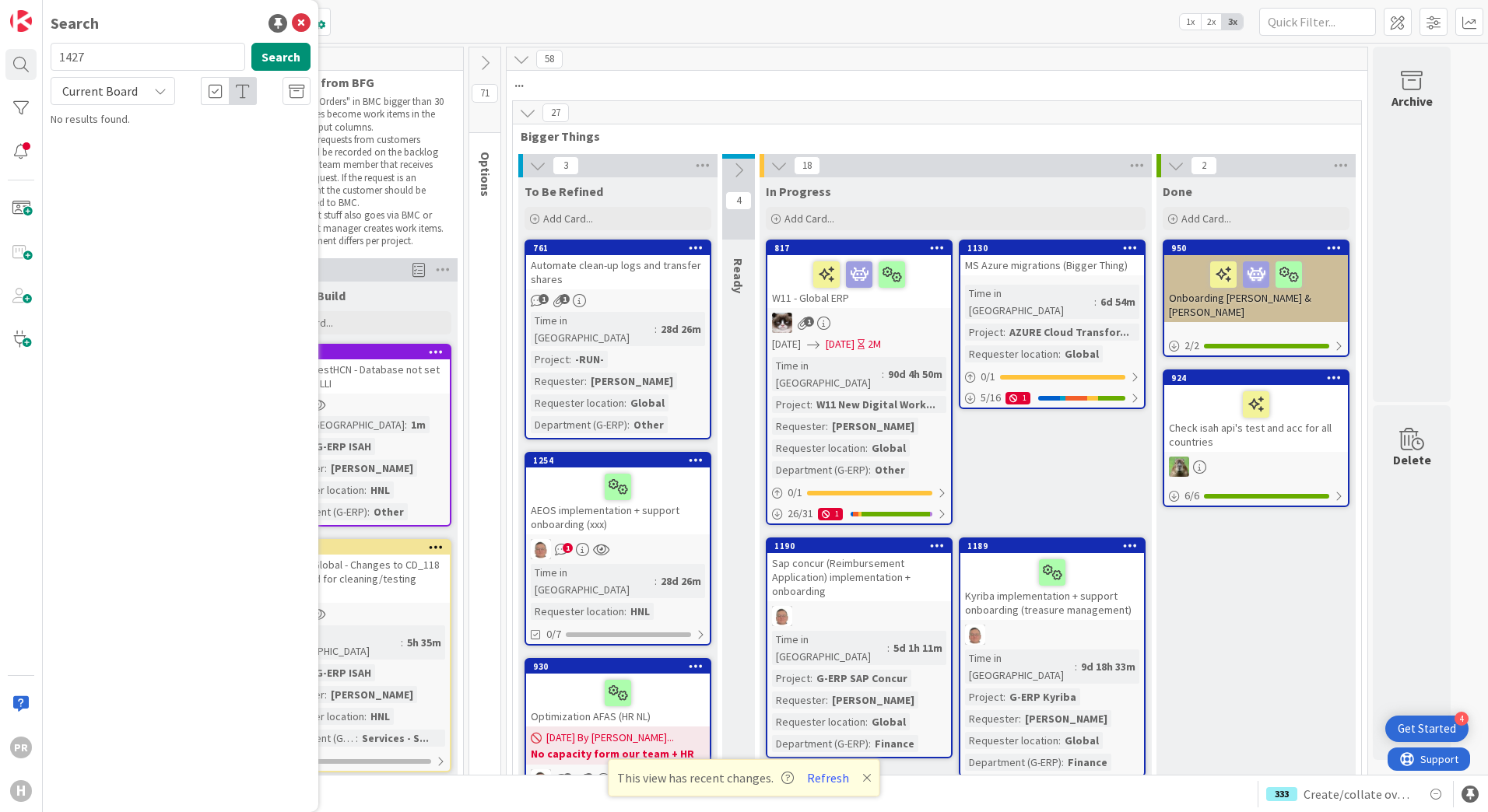
click at [114, 84] on span "Current Board" at bounding box center [100, 91] width 75 height 15
click at [109, 148] on span "All Boards" at bounding box center [140, 156] width 162 height 23
drag, startPoint x: 128, startPoint y: 57, endPoint x: 59, endPoint y: 59, distance: 69.0
click at [59, 59] on input "1427" at bounding box center [148, 56] width 194 height 28
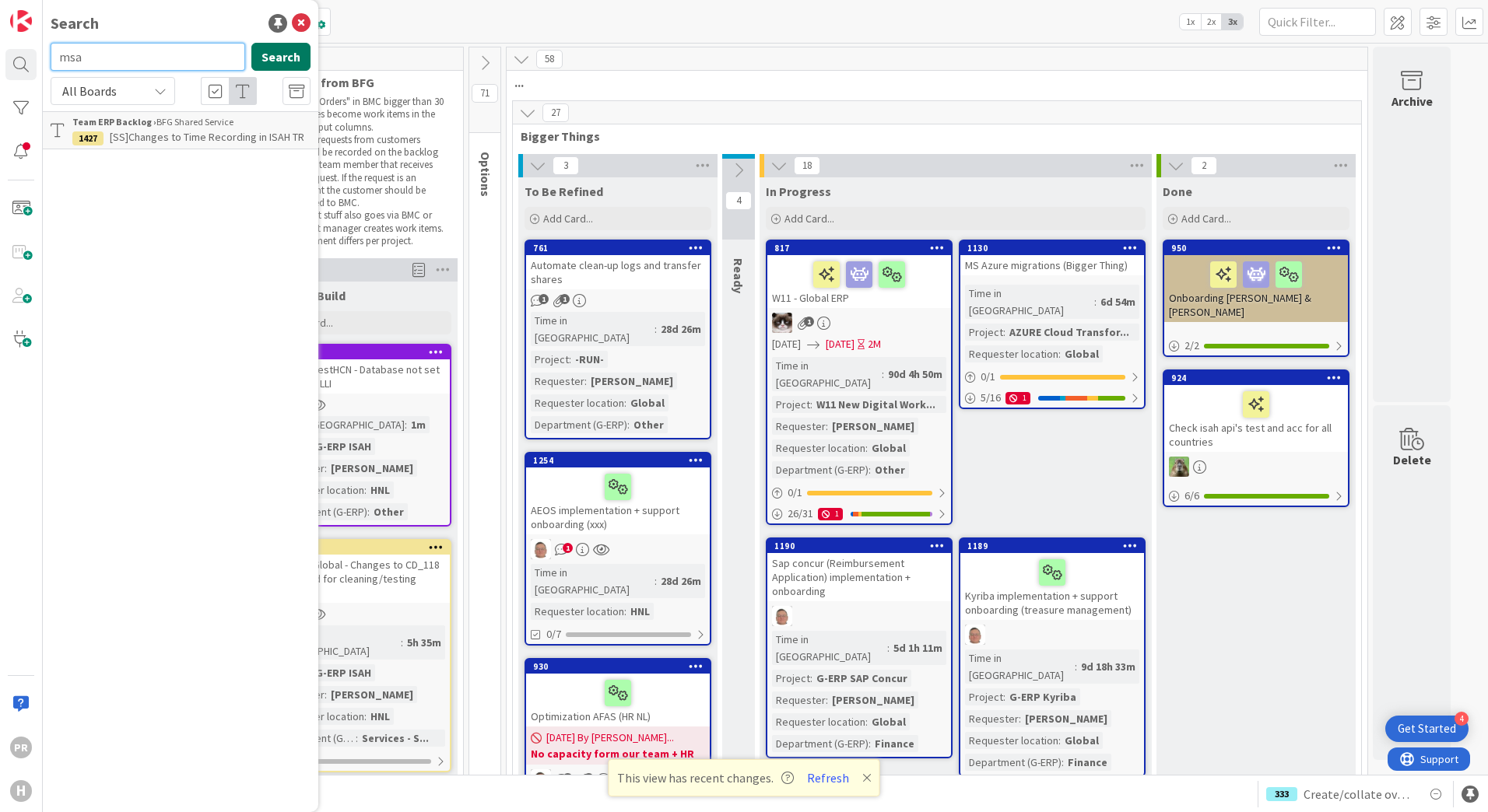
type input "msa"
click at [291, 56] on button "Search" at bounding box center [280, 56] width 59 height 28
drag, startPoint x: 120, startPoint y: 65, endPoint x: 42, endPoint y: 72, distance: 78.3
click at [42, 72] on div "msa Search" at bounding box center [181, 60] width 279 height 35
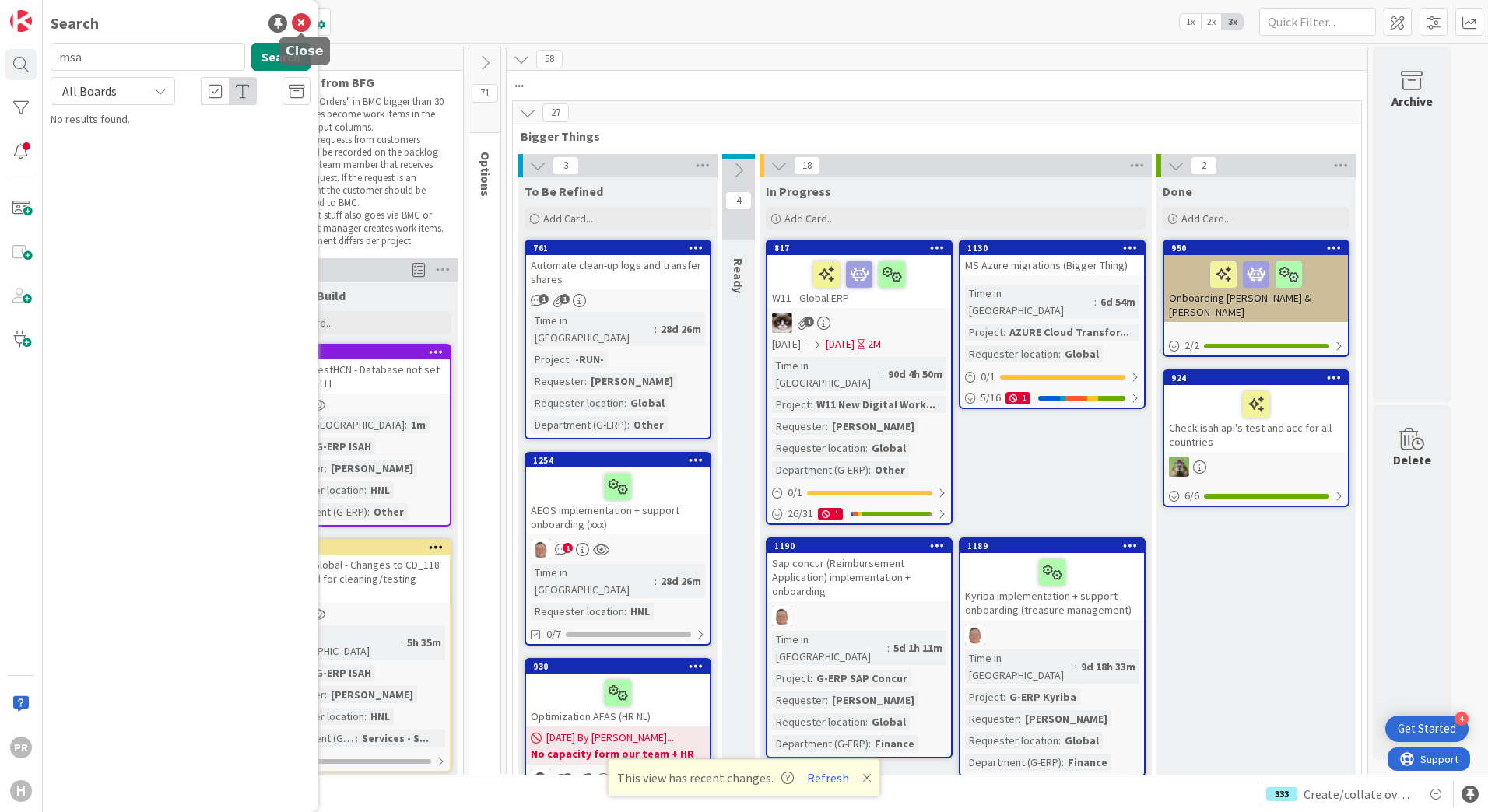
click at [303, 18] on icon at bounding box center [300, 23] width 18 height 18
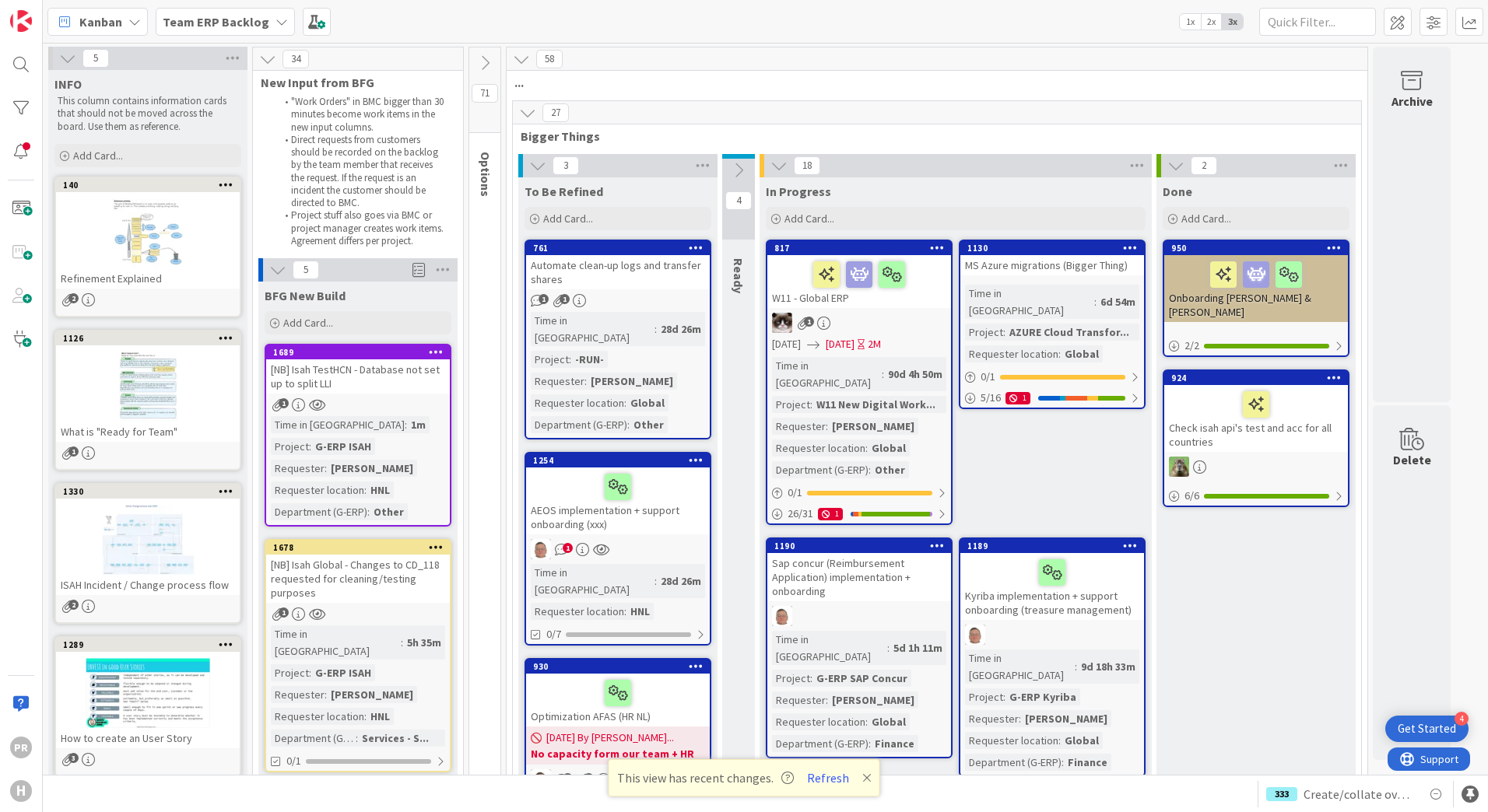
click at [210, 23] on b "Team ERP Backlog" at bounding box center [216, 22] width 107 height 15
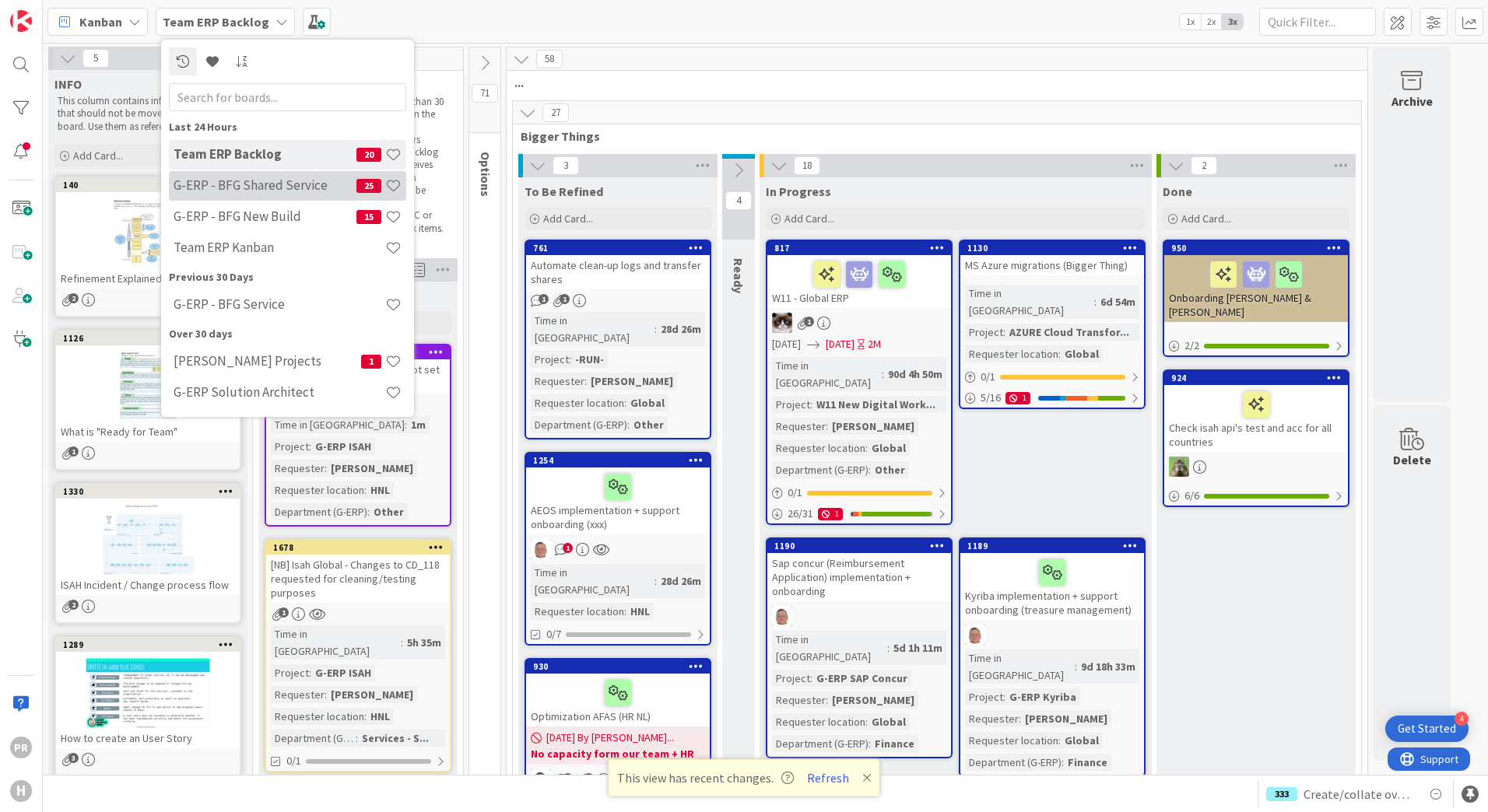
click at [253, 190] on h4 "G-ERP - BFG Shared Service" at bounding box center [265, 185] width 183 height 15
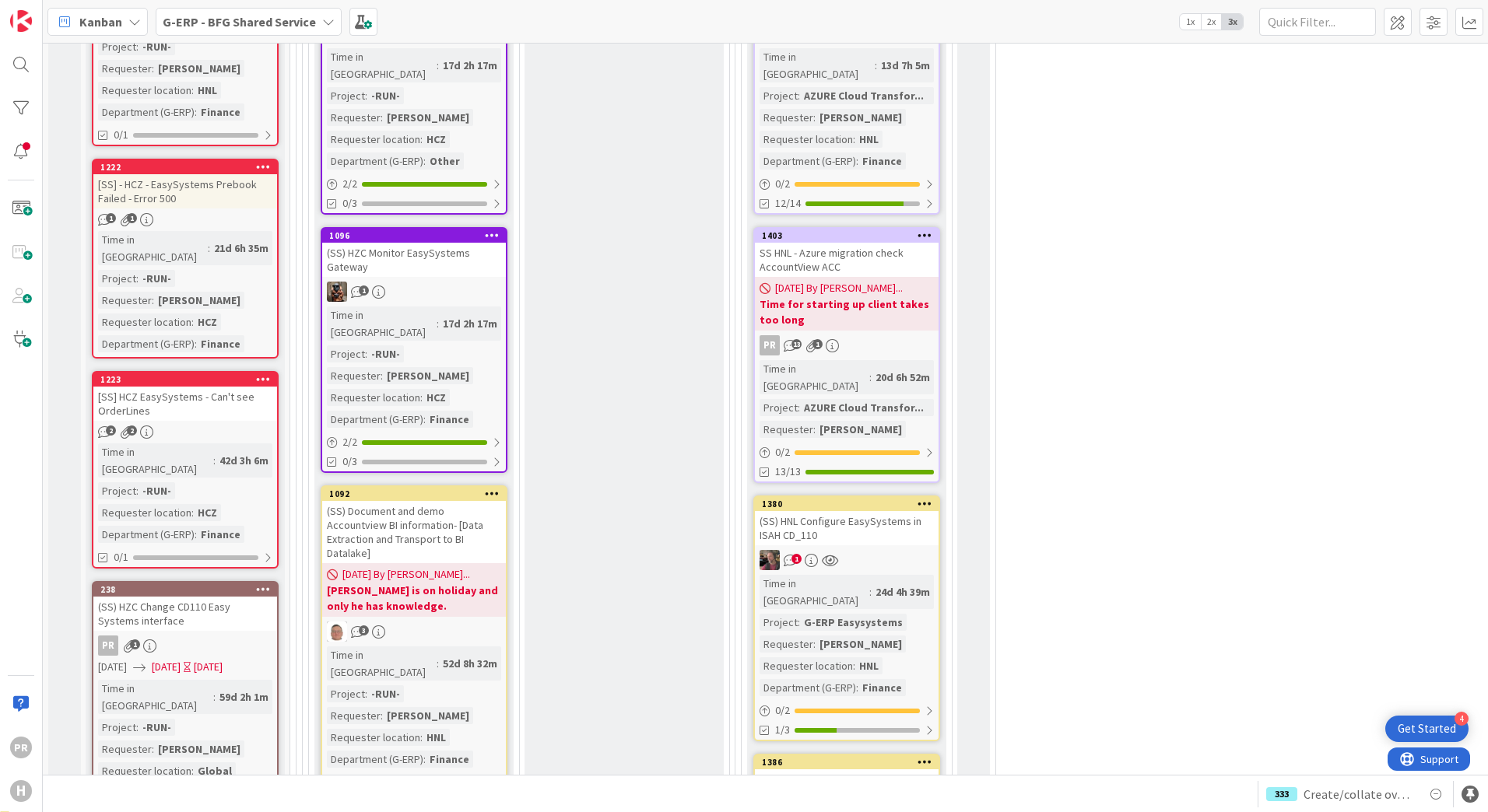
scroll to position [1089, 0]
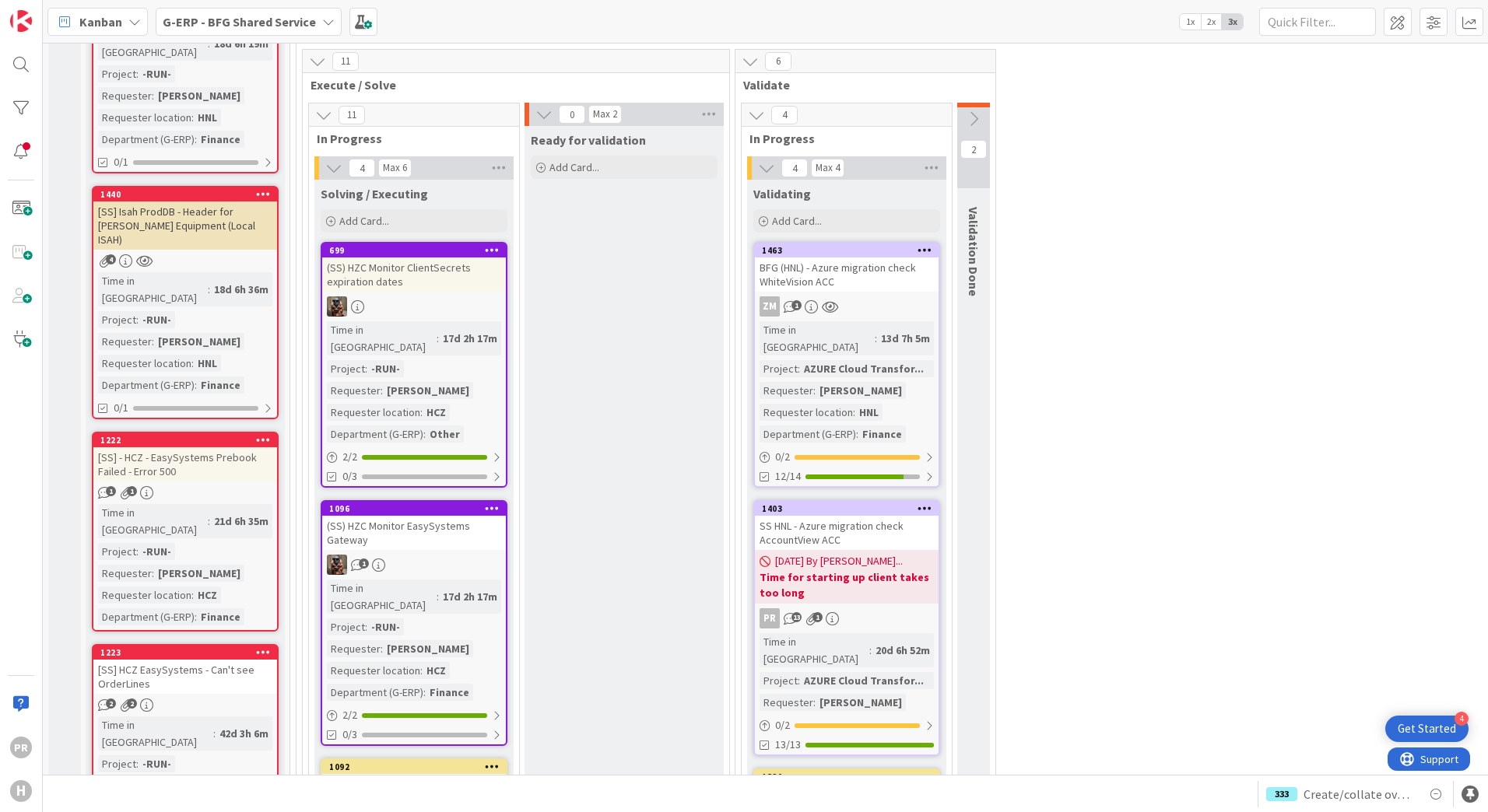
click at [254, 26] on b "G-ERP - BFG Shared Service" at bounding box center [239, 22] width 153 height 15
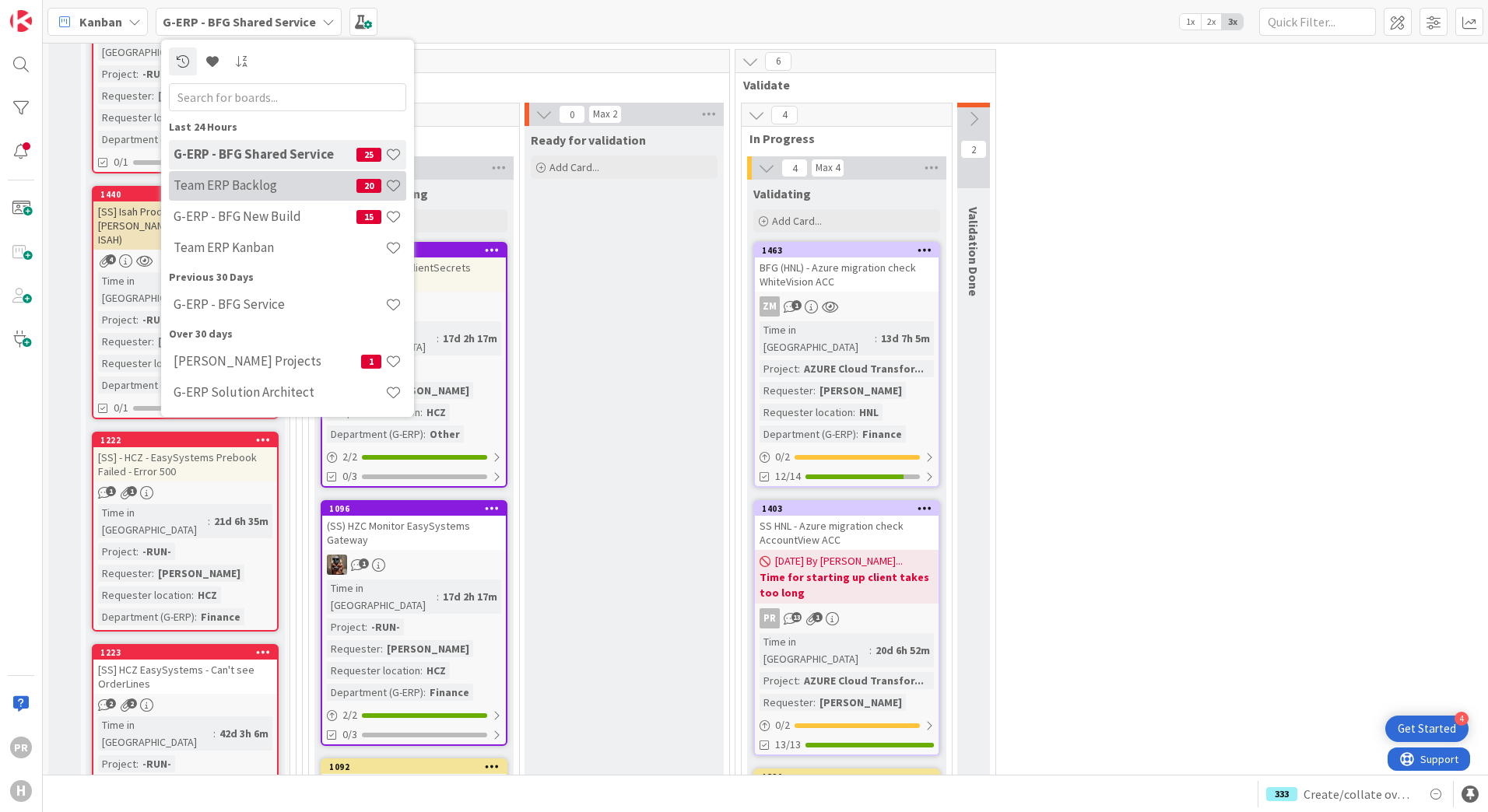
click at [259, 190] on h4 "Team ERP Backlog" at bounding box center [265, 185] width 183 height 15
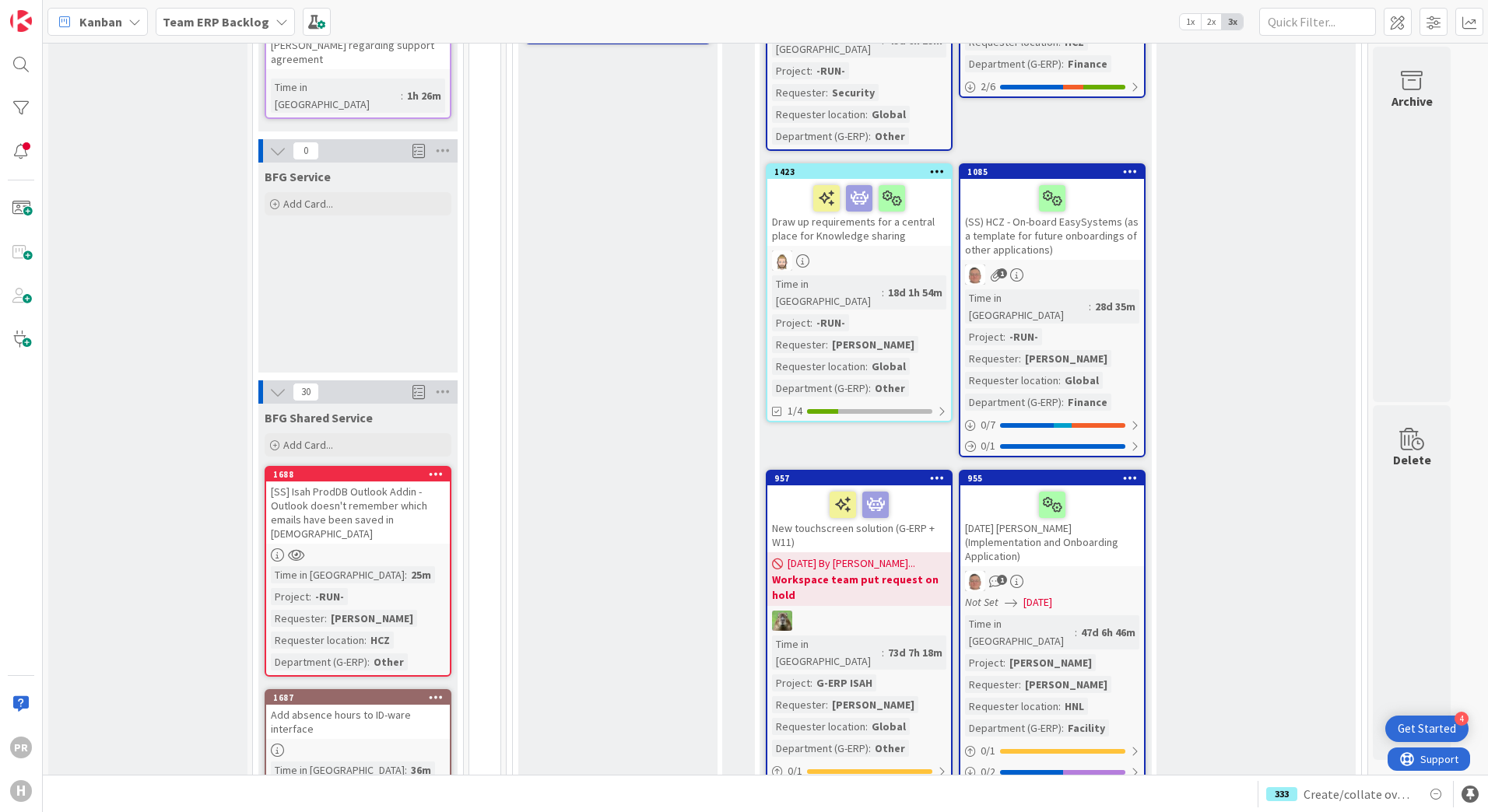
scroll to position [933, 0]
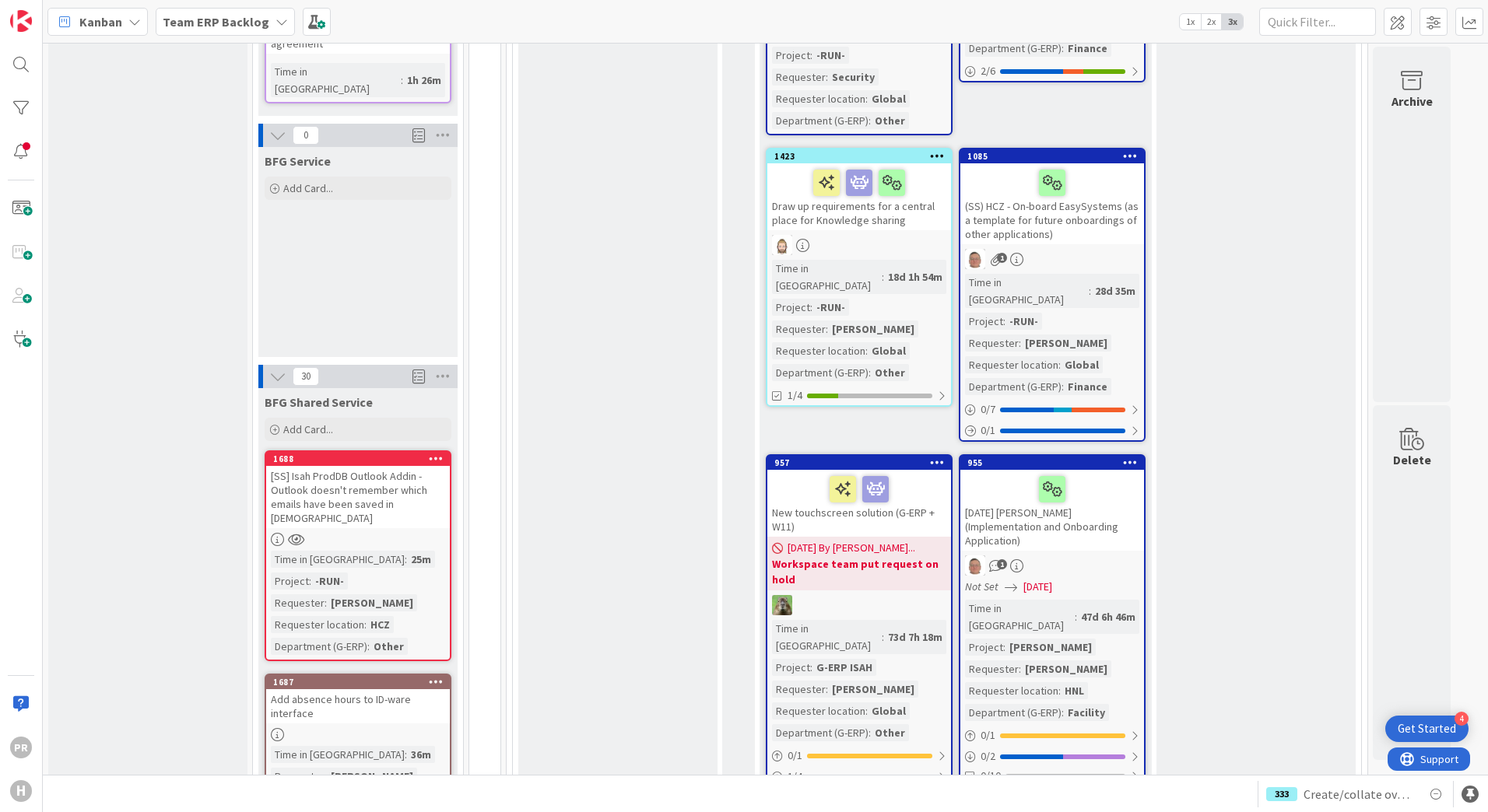
click at [999, 164] on div "(SS) HCZ - On-board EasySystems (as a template for future onboardings of other …" at bounding box center [1052, 204] width 184 height 81
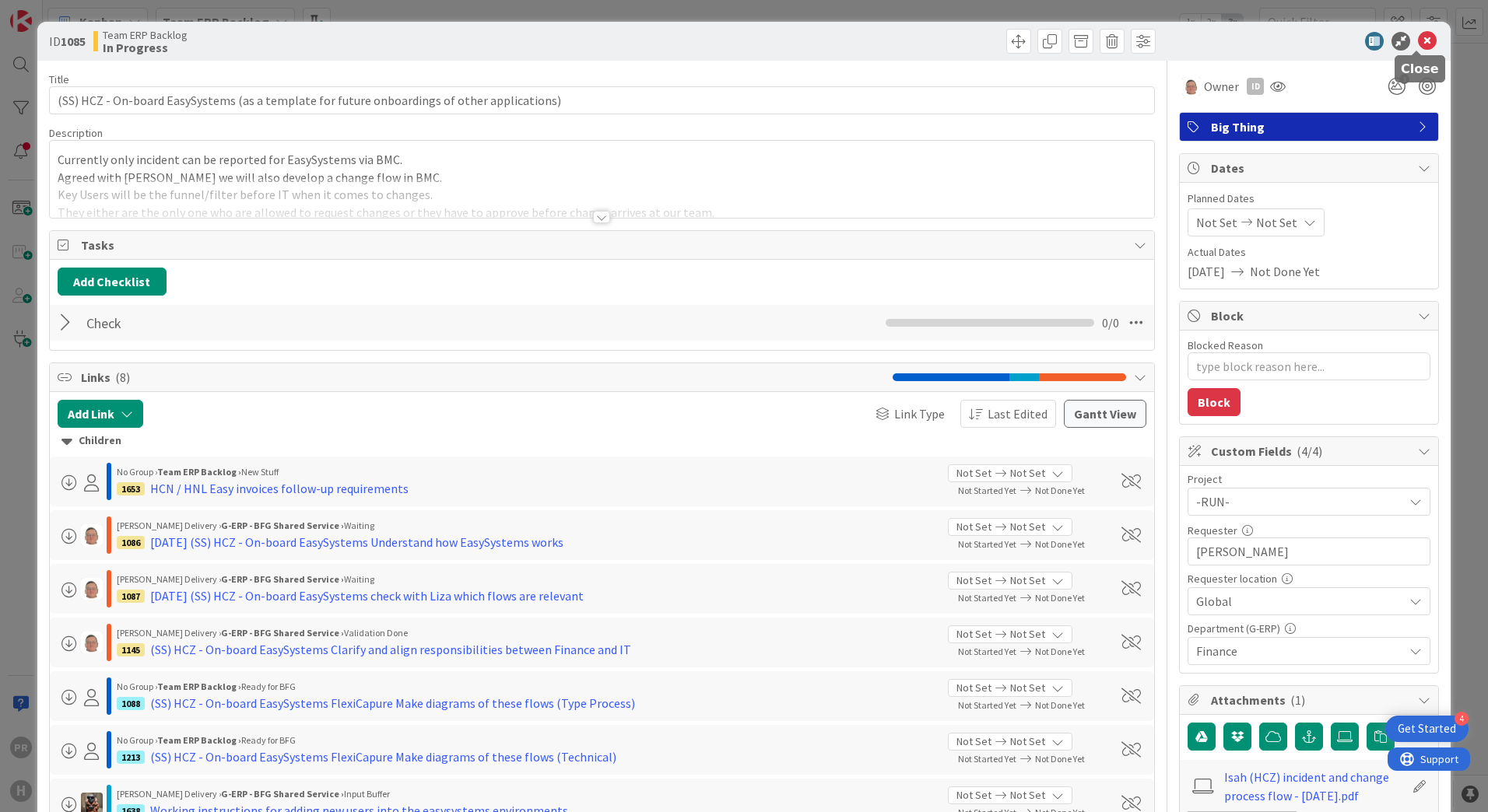
click at [1419, 45] on icon at bounding box center [1426, 40] width 18 height 18
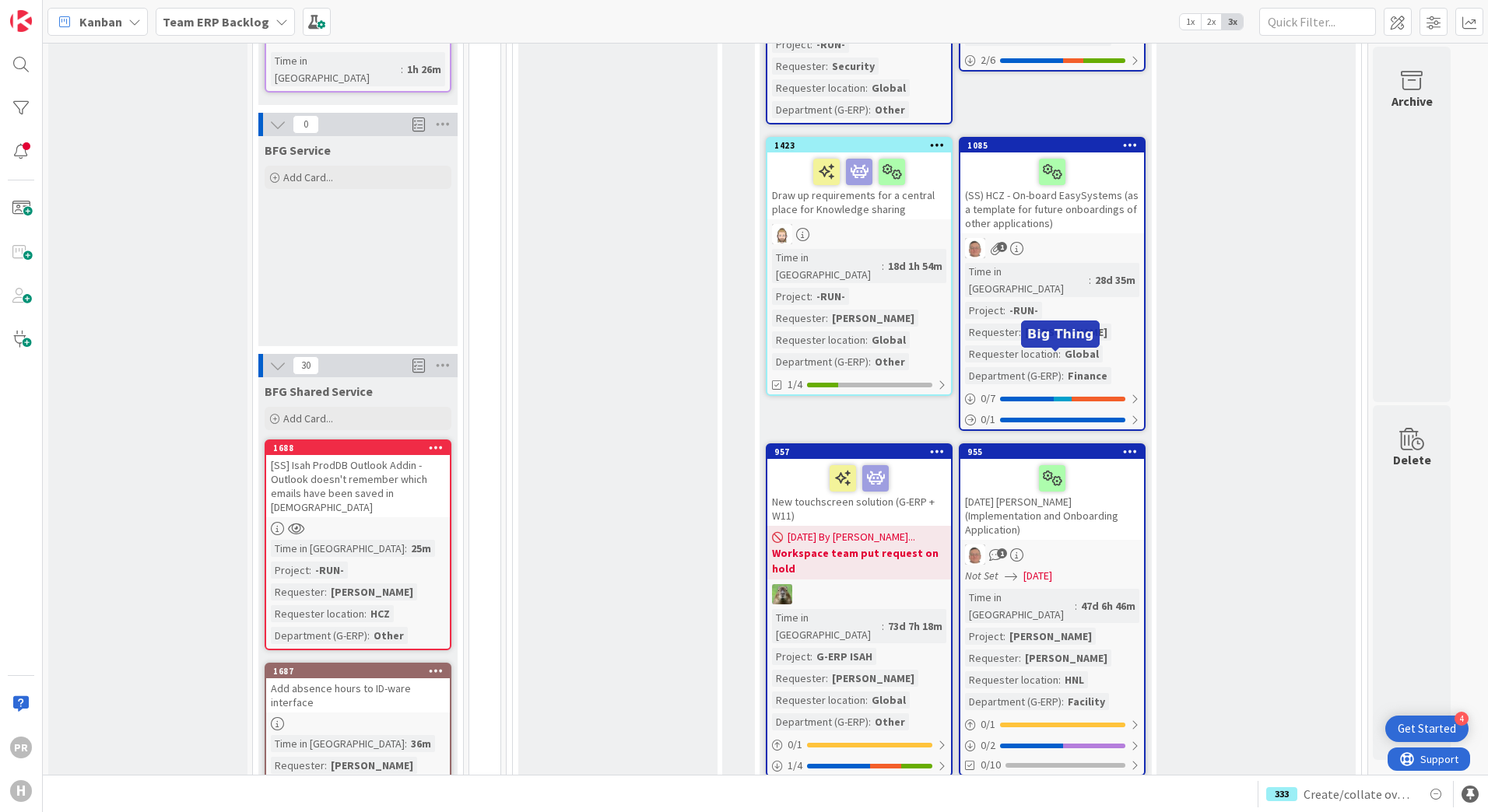
scroll to position [933, 0]
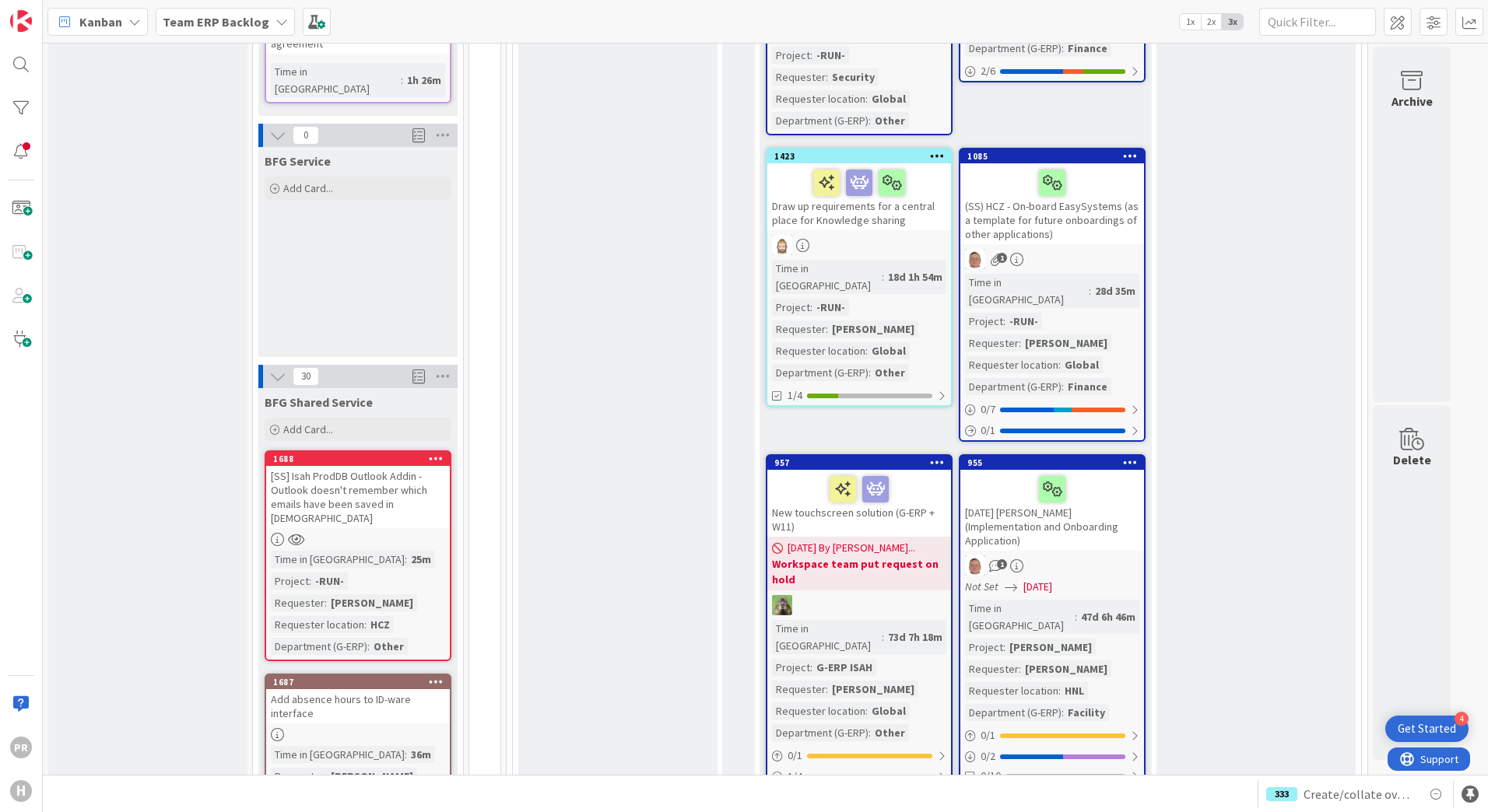
click at [1052, 164] on div "(SS) HCZ - On-board EasySystems (as a template for future onboardings of other …" at bounding box center [1052, 204] width 184 height 81
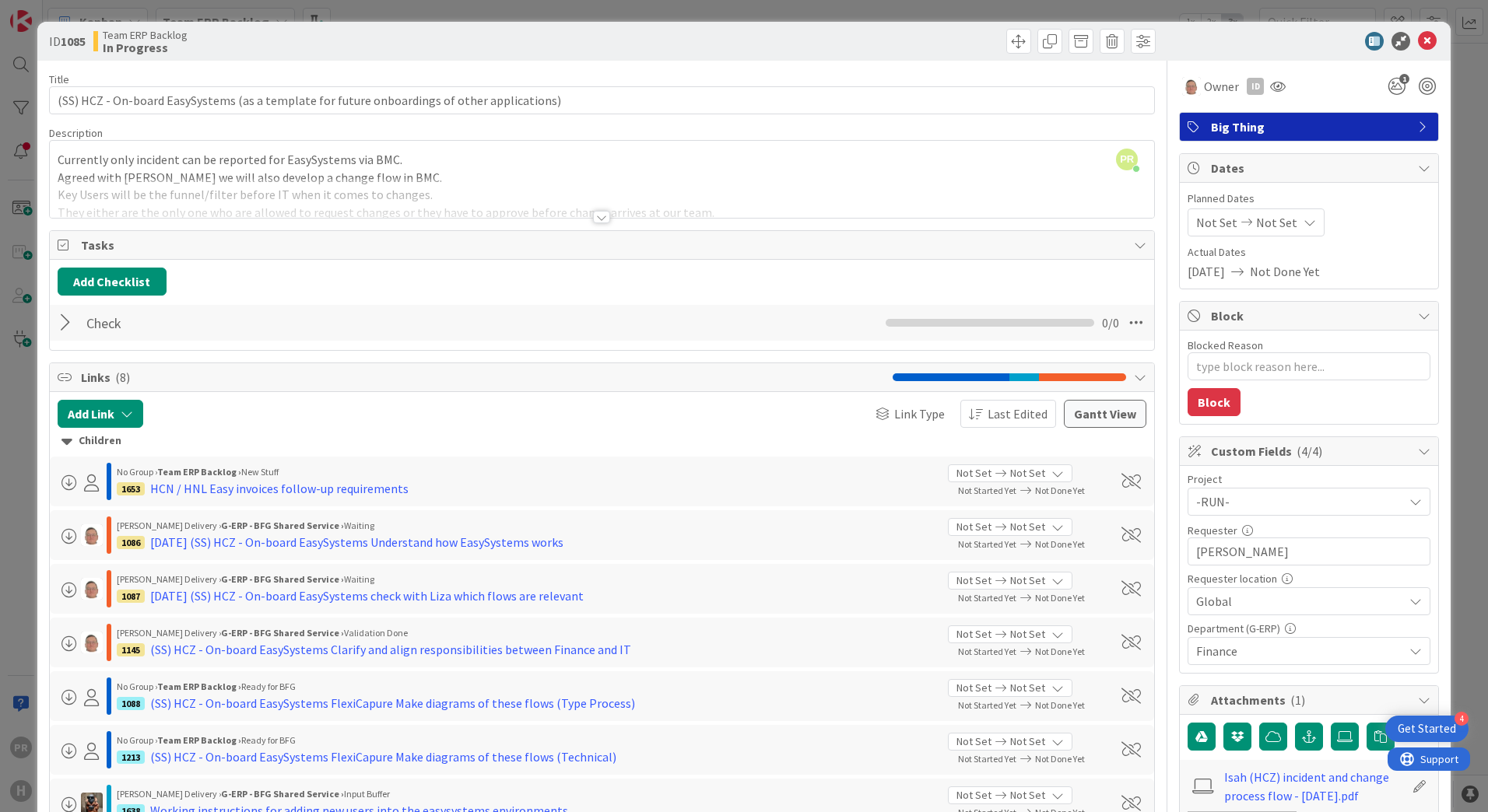
click at [1428, 38] on div "ID 1085 Team ERP Backlog In Progress" at bounding box center [744, 41] width 1414 height 38
click at [1420, 42] on icon at bounding box center [1426, 40] width 18 height 18
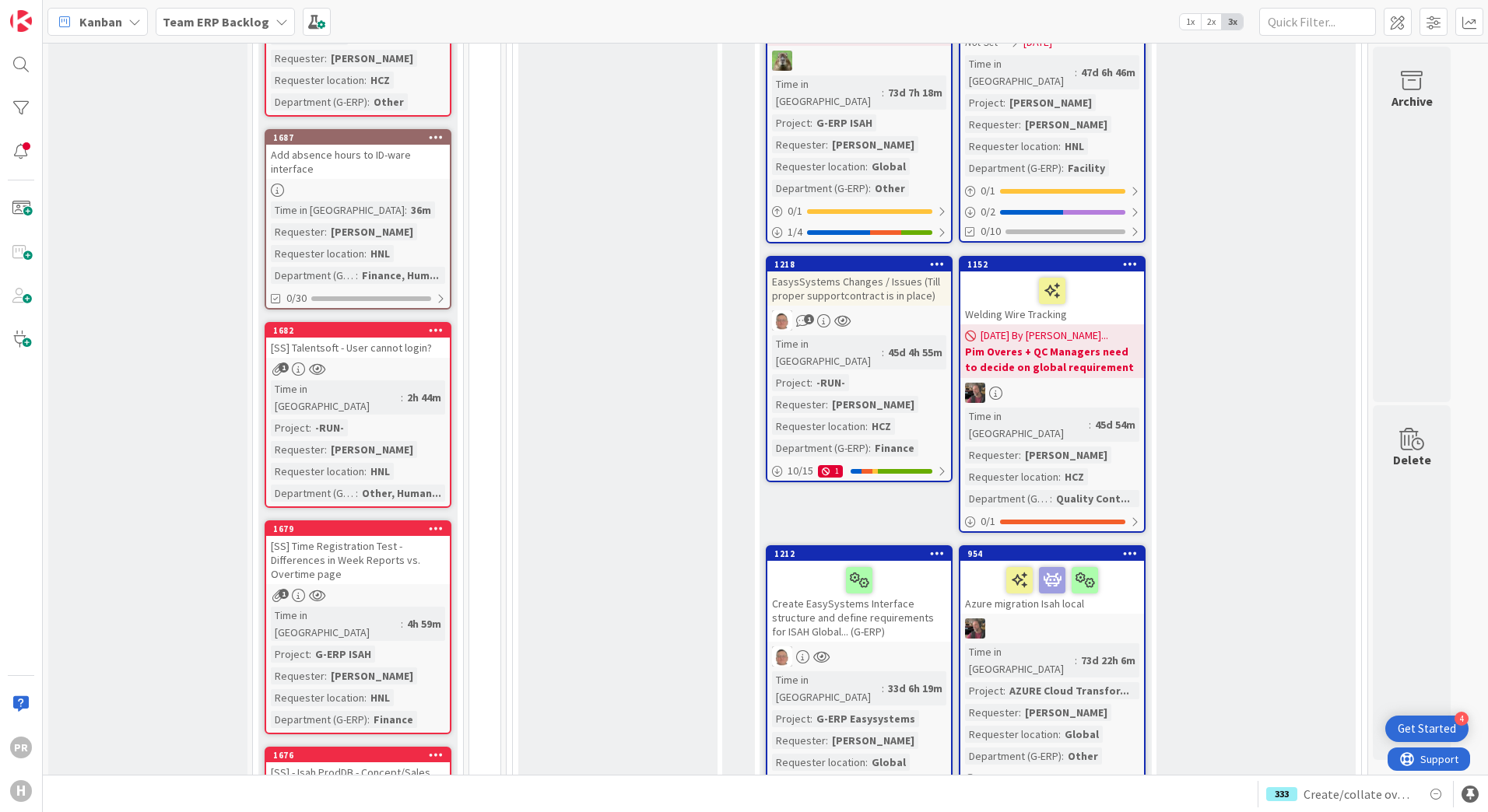
click at [848, 561] on div "Create EasySystems Interface structure and define requirements for ISAH Global.…" at bounding box center [859, 601] width 184 height 81
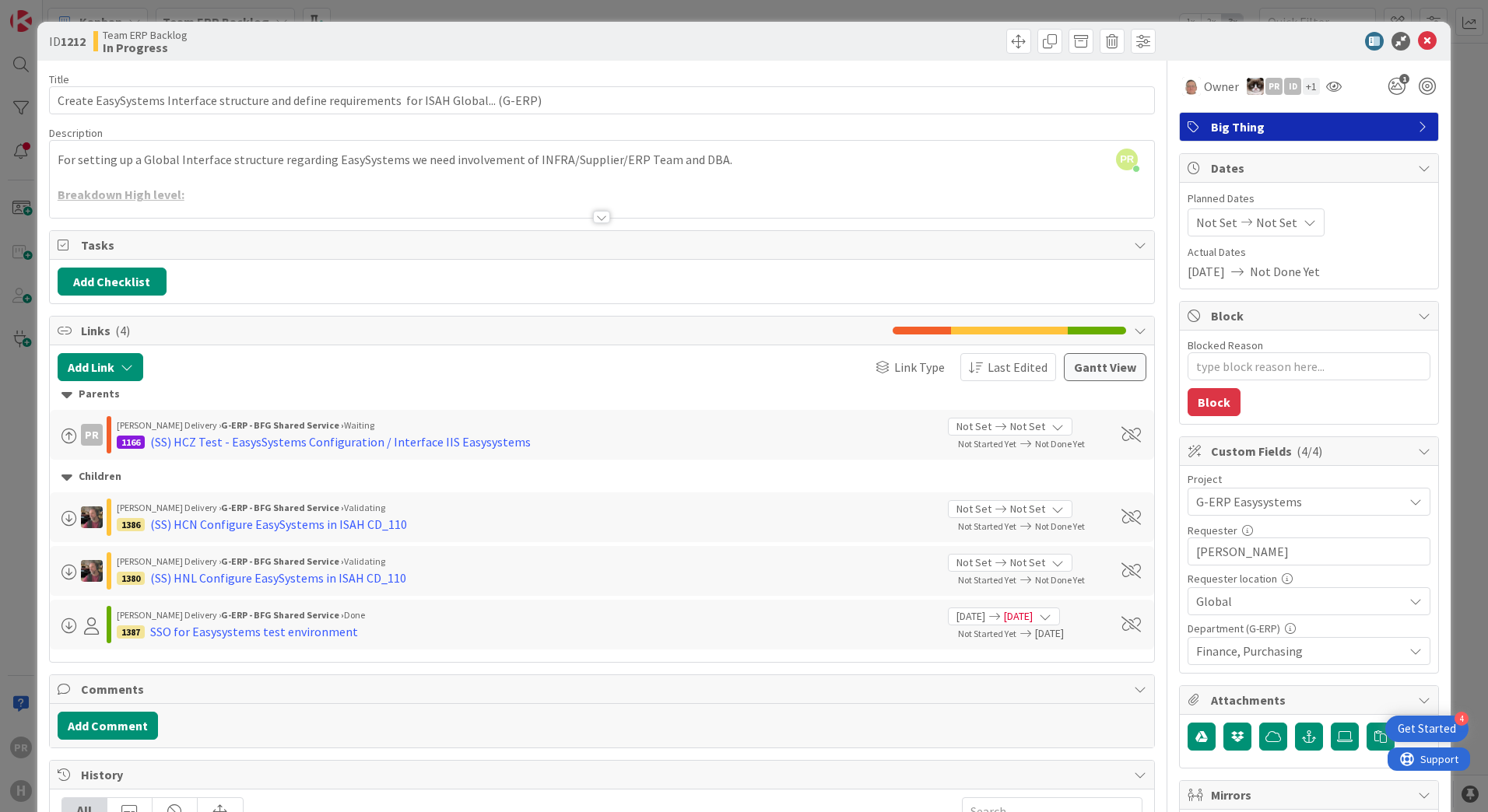
click at [602, 217] on div at bounding box center [602, 216] width 17 height 13
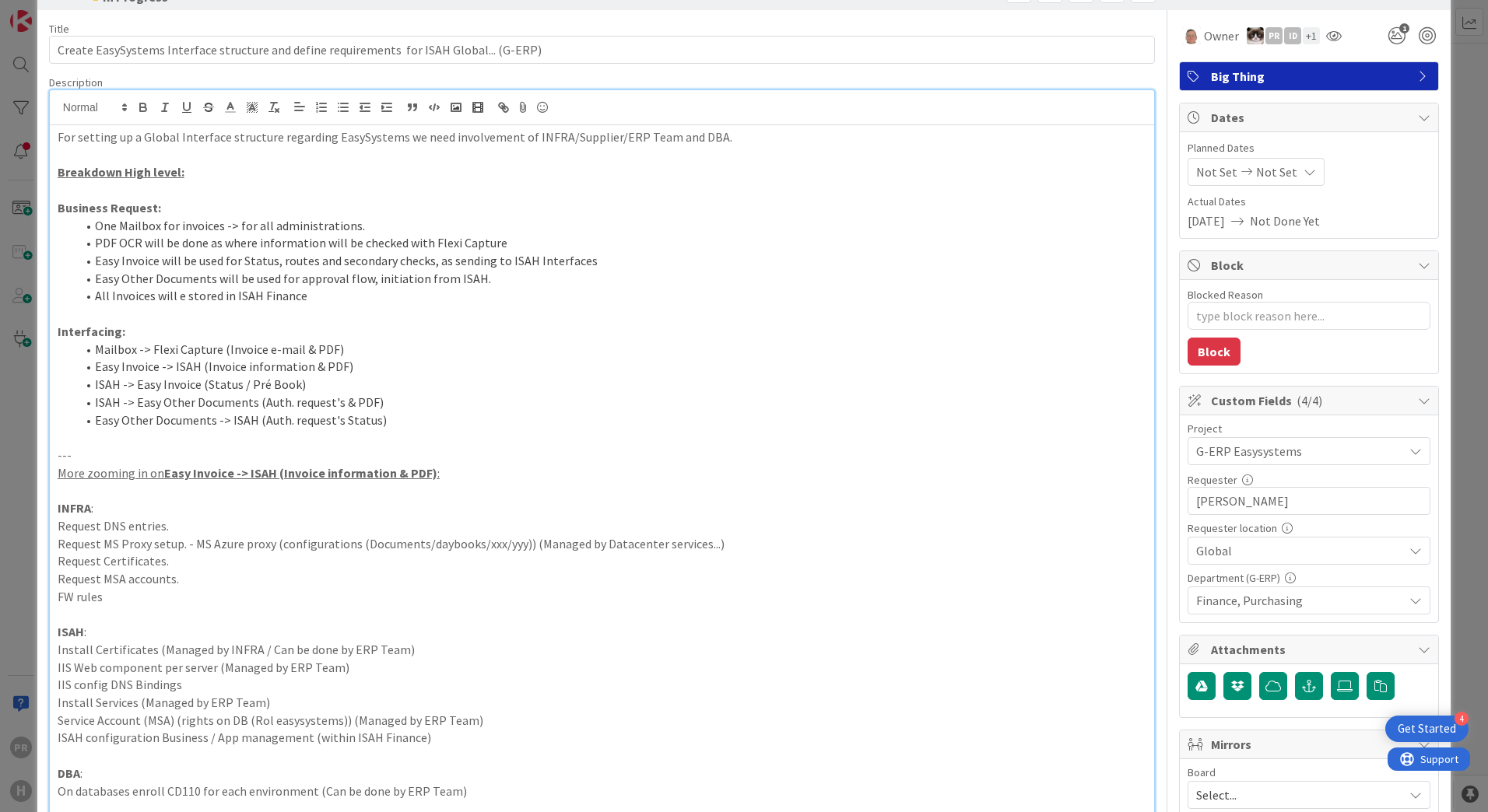
scroll to position [78, 0]
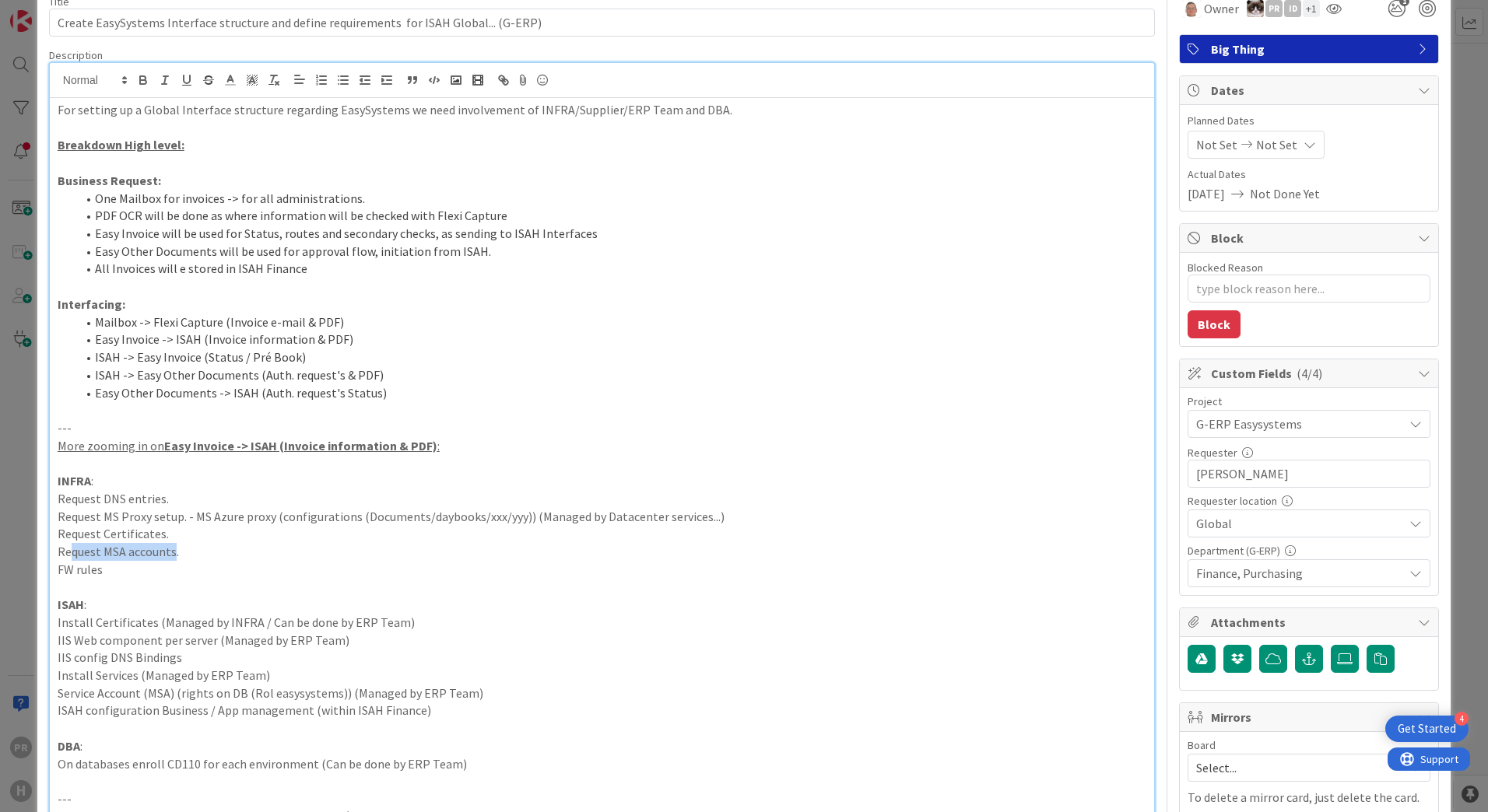
drag, startPoint x: 71, startPoint y: 548, endPoint x: 173, endPoint y: 557, distance: 102.4
click at [173, 557] on p "Request MSA accounts." at bounding box center [602, 551] width 1089 height 18
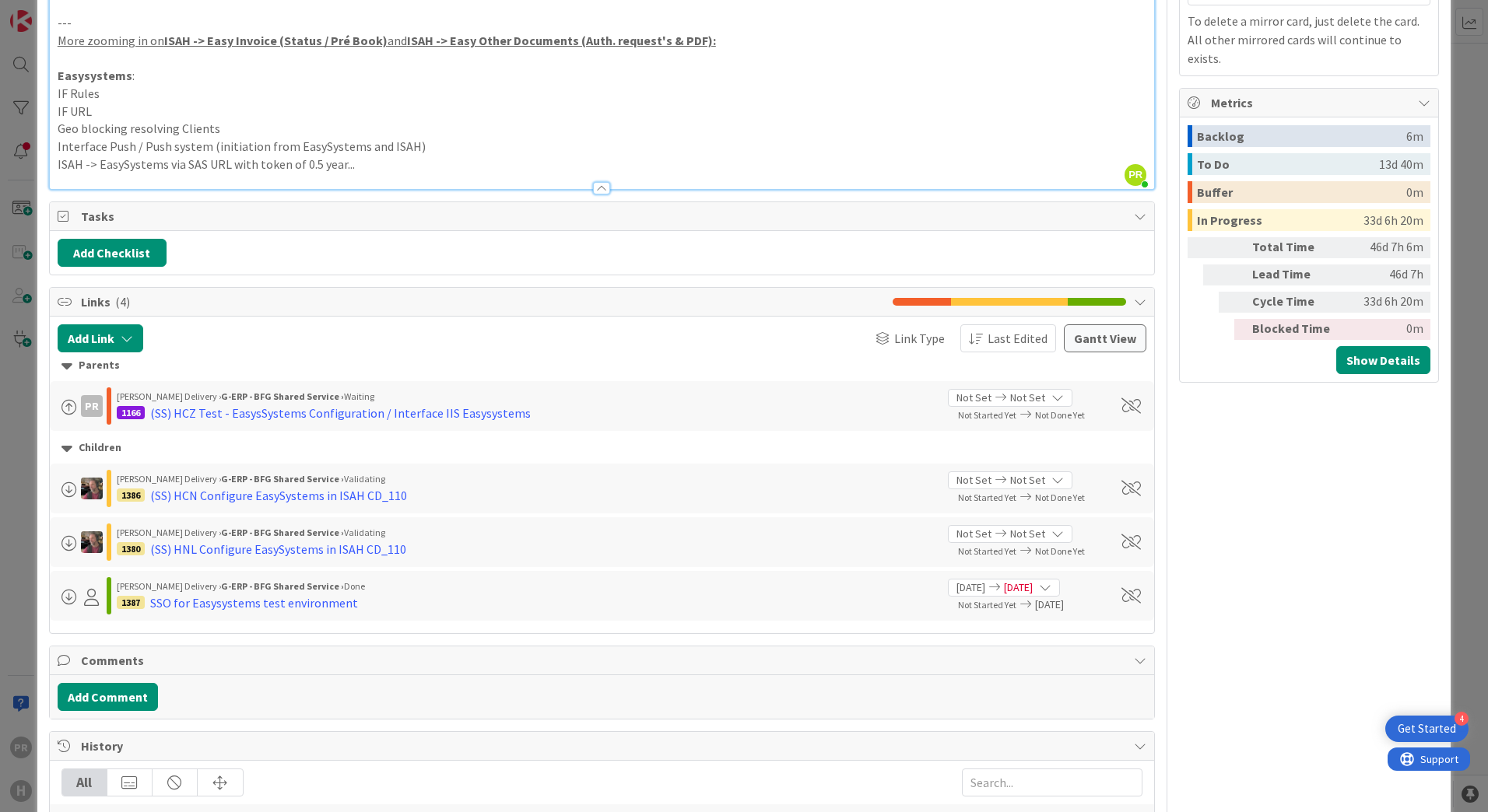
scroll to position [856, 0]
click at [285, 549] on div "(SS) HNL Configure EasySystems in ISAH CD_110" at bounding box center [278, 547] width 256 height 18
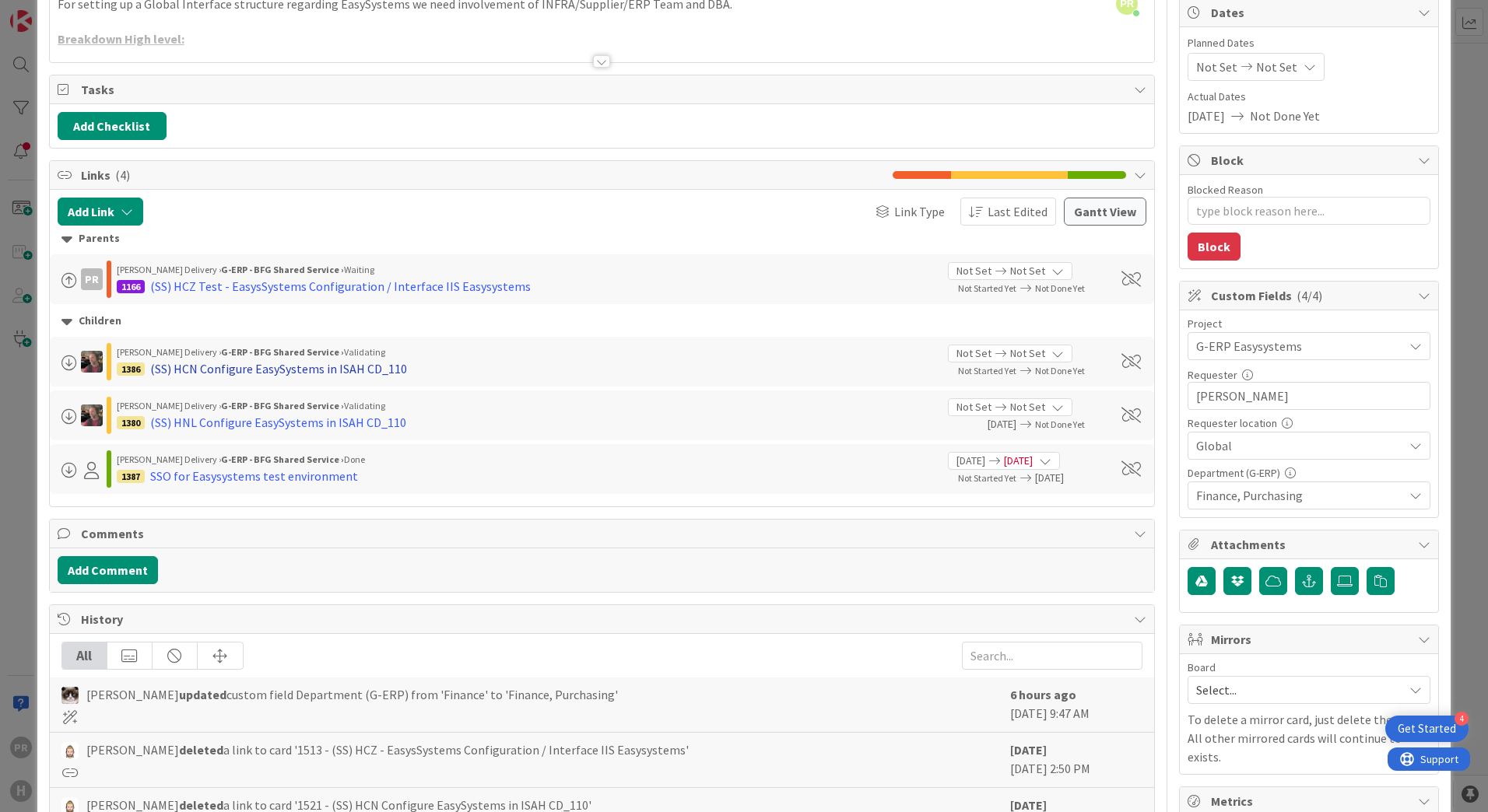
click at [279, 368] on div "(SS) HCN Configure EasySystems in ISAH CD_110" at bounding box center [278, 368] width 257 height 18
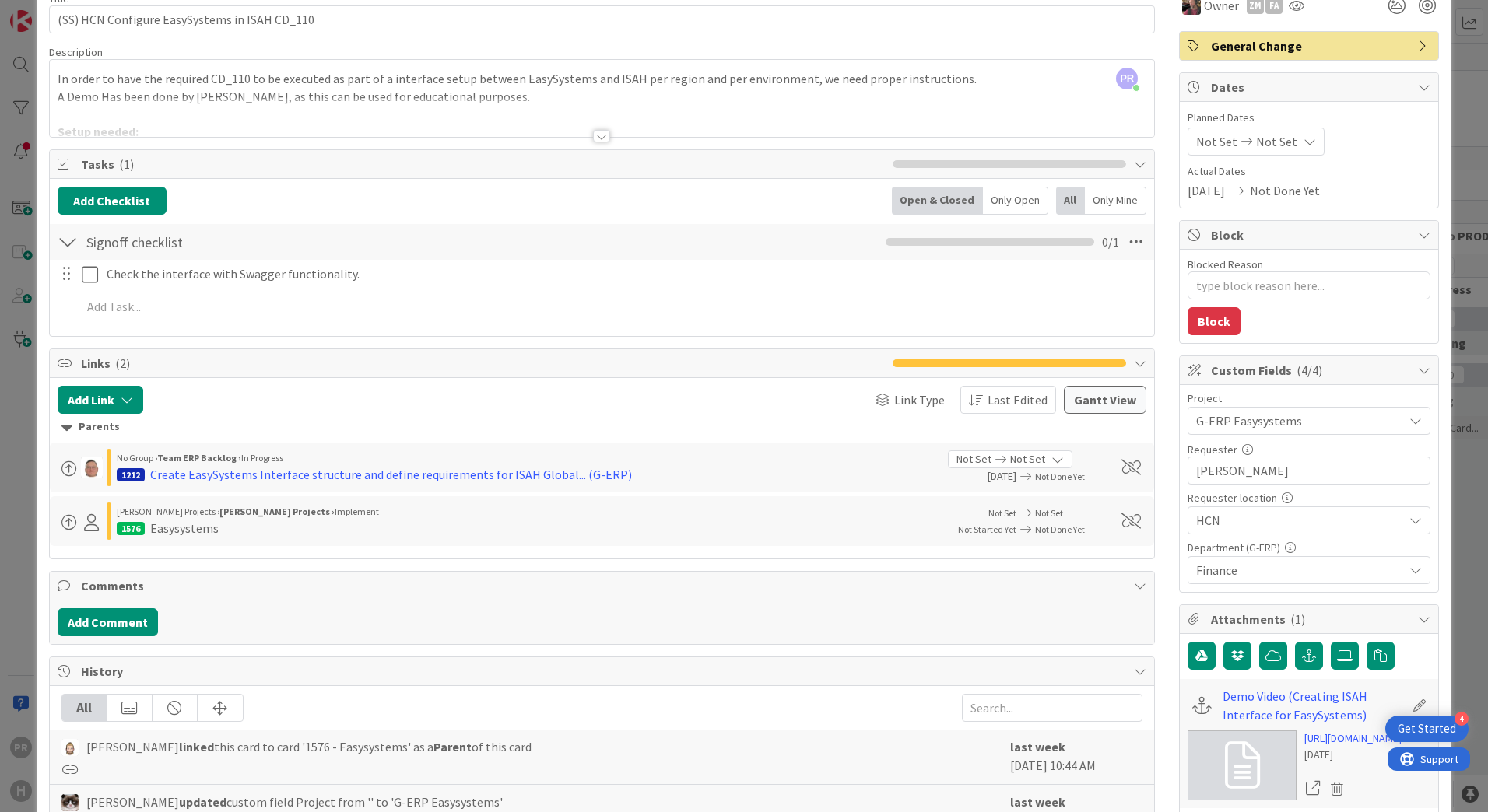
scroll to position [79, 0]
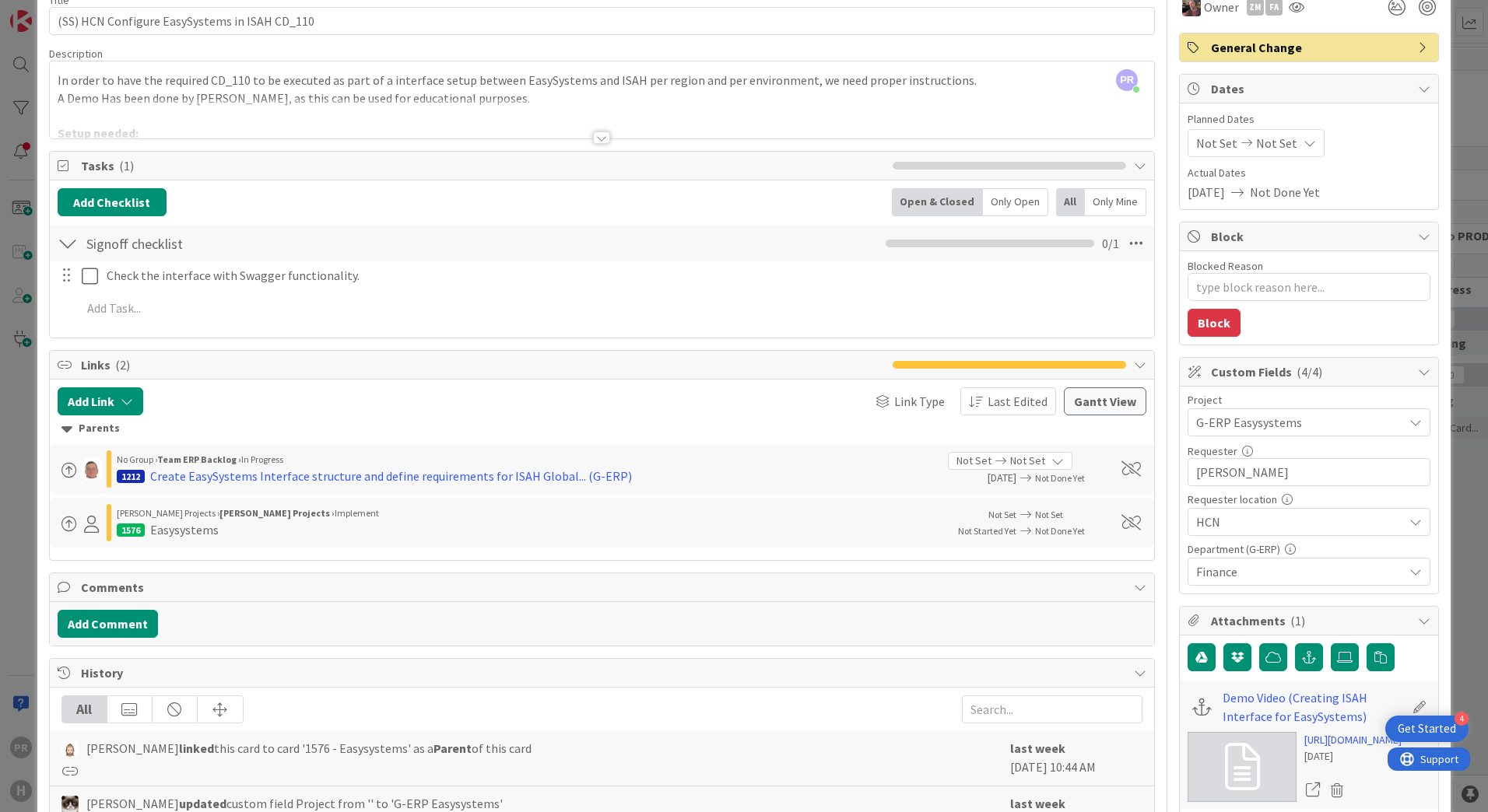
click at [183, 529] on div "Easysystems" at bounding box center [184, 529] width 68 height 18
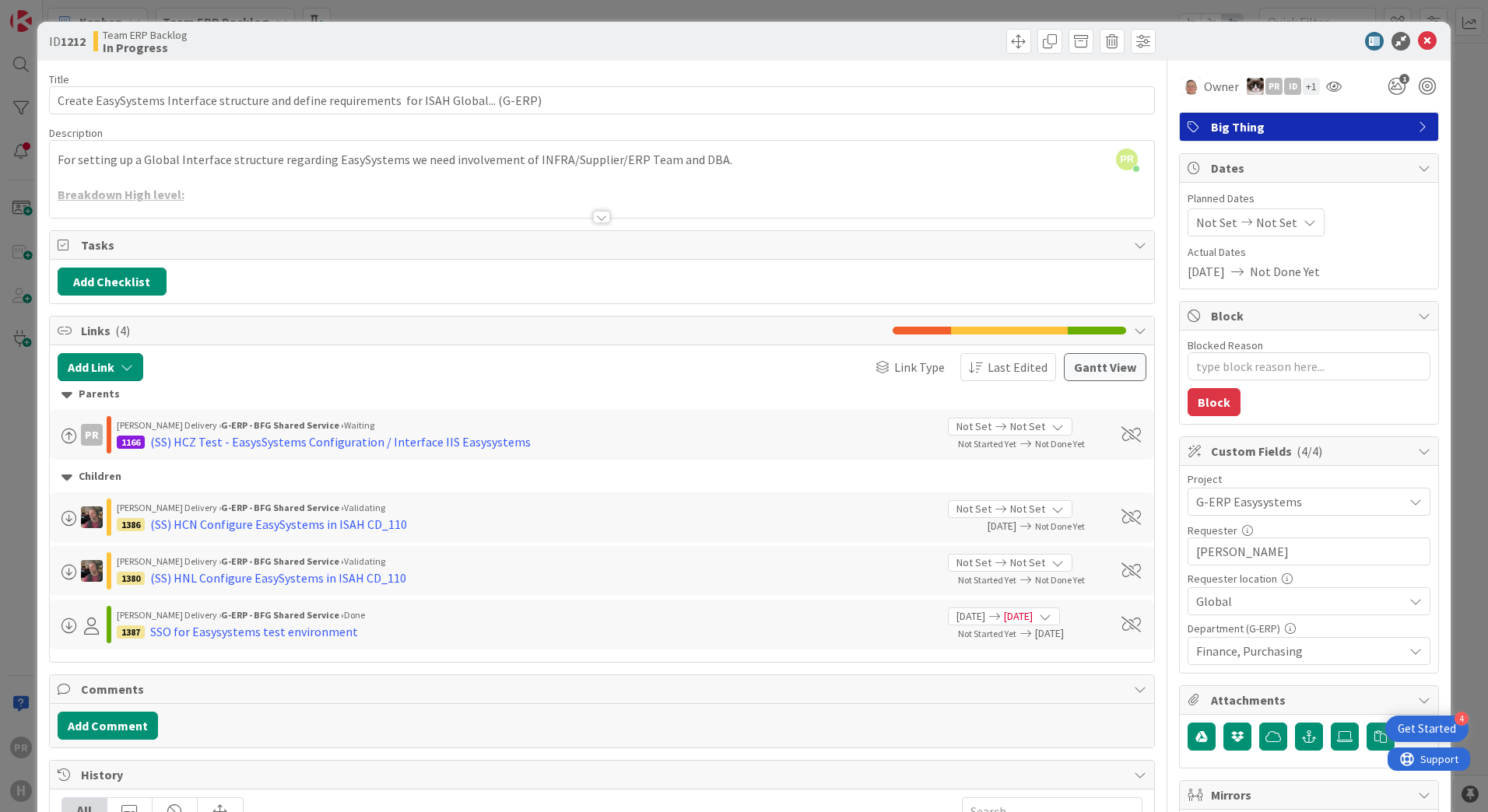
type textarea "x"
